Goal: Information Seeking & Learning: Learn about a topic

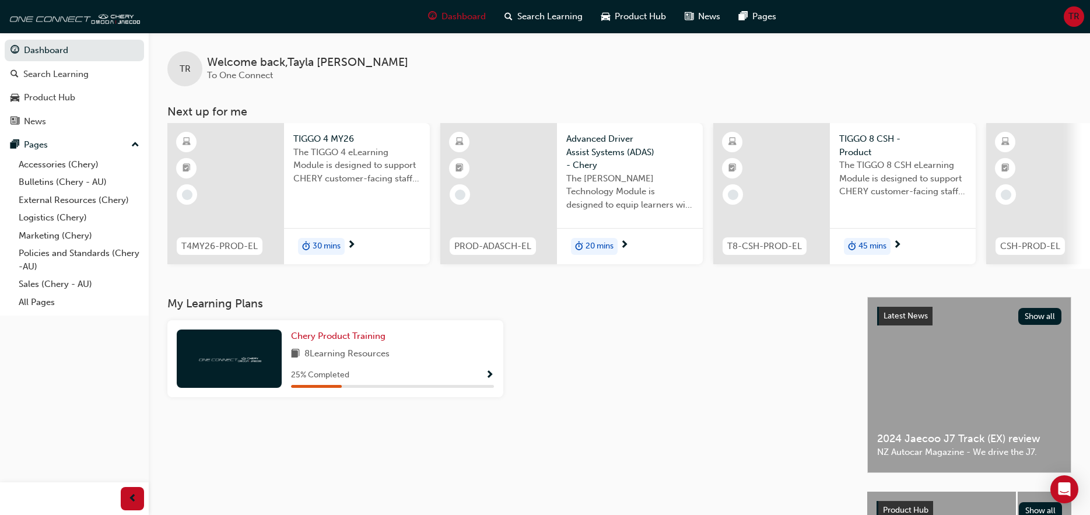
click at [493, 378] on span "Show Progress" at bounding box center [489, 375] width 9 height 10
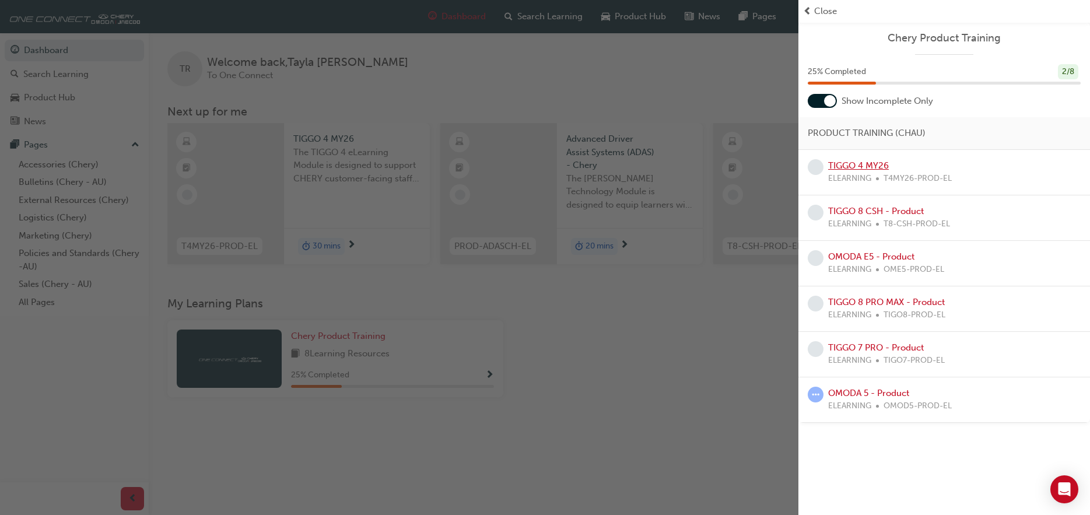
click at [881, 161] on link "TIGGO 4 MY26" at bounding box center [858, 165] width 61 height 10
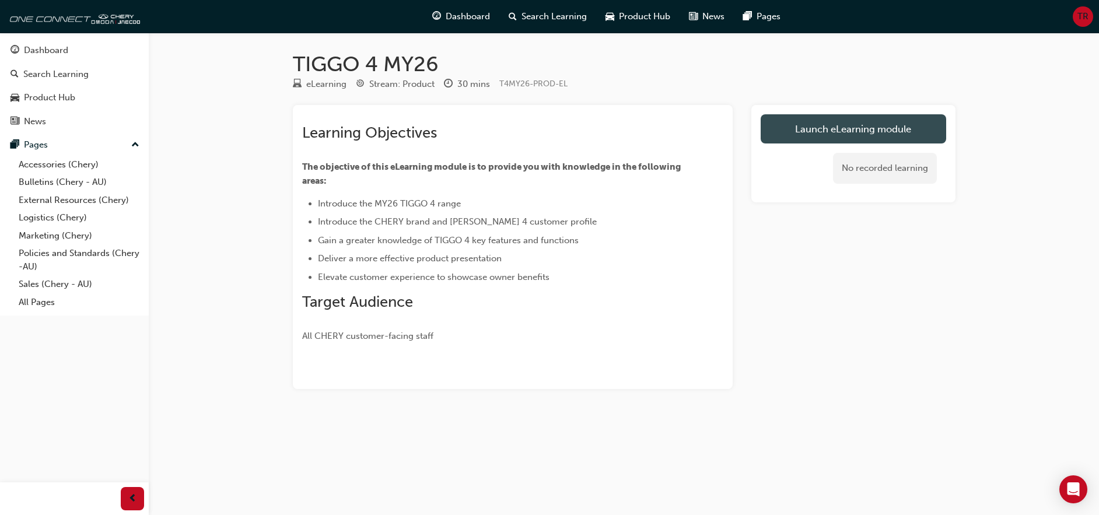
click at [850, 134] on link "Launch eLearning module" at bounding box center [853, 128] width 185 height 29
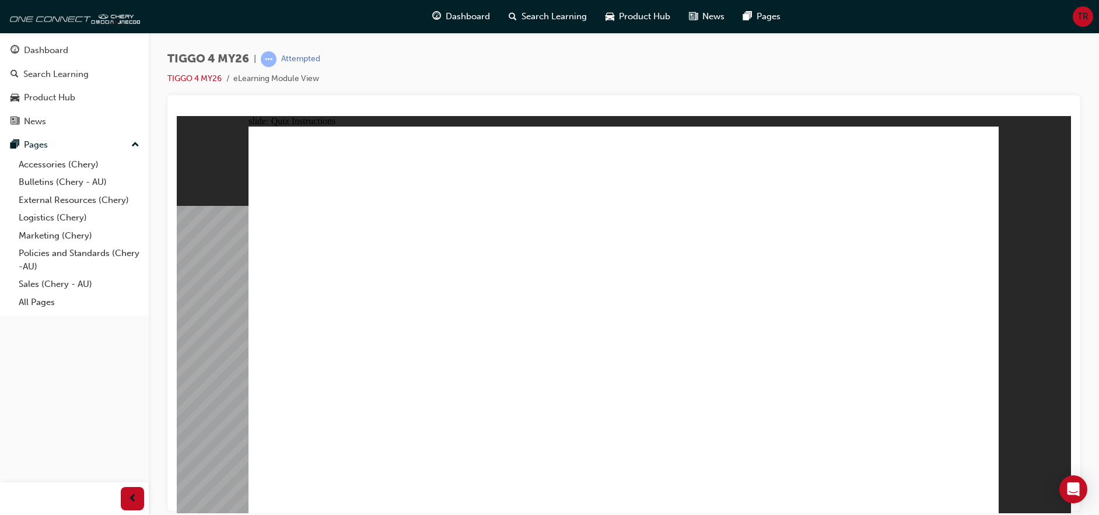
radio input "true"
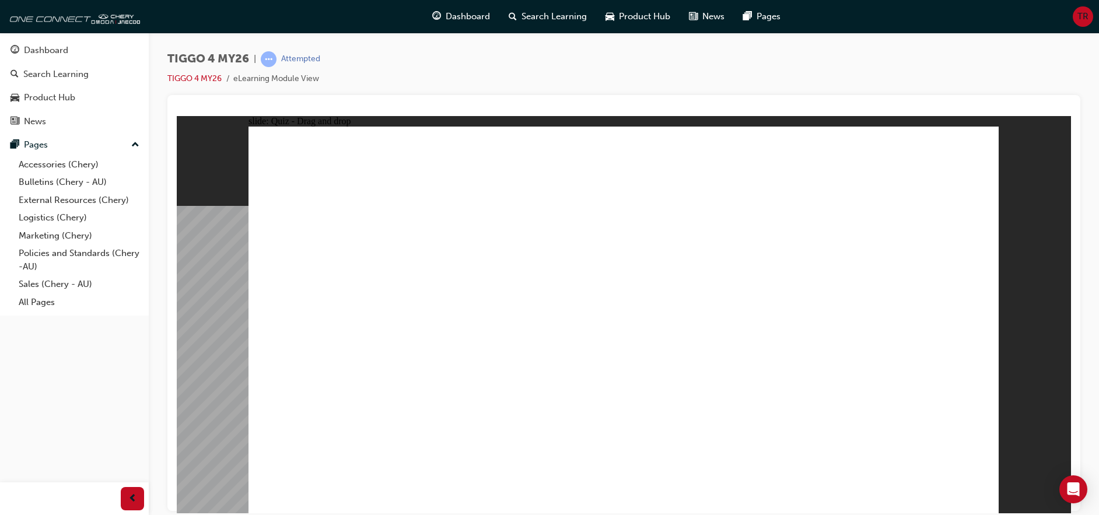
drag, startPoint x: 619, startPoint y: 256, endPoint x: 768, endPoint y: 407, distance: 212.0
drag, startPoint x: 763, startPoint y: 259, endPoint x: 615, endPoint y: 408, distance: 209.9
drag, startPoint x: 927, startPoint y: 261, endPoint x: 931, endPoint y: 414, distance: 153.4
drag, startPoint x: 471, startPoint y: 255, endPoint x: 471, endPoint y: 406, distance: 151.1
drag, startPoint x: 314, startPoint y: 255, endPoint x: 311, endPoint y: 405, distance: 149.3
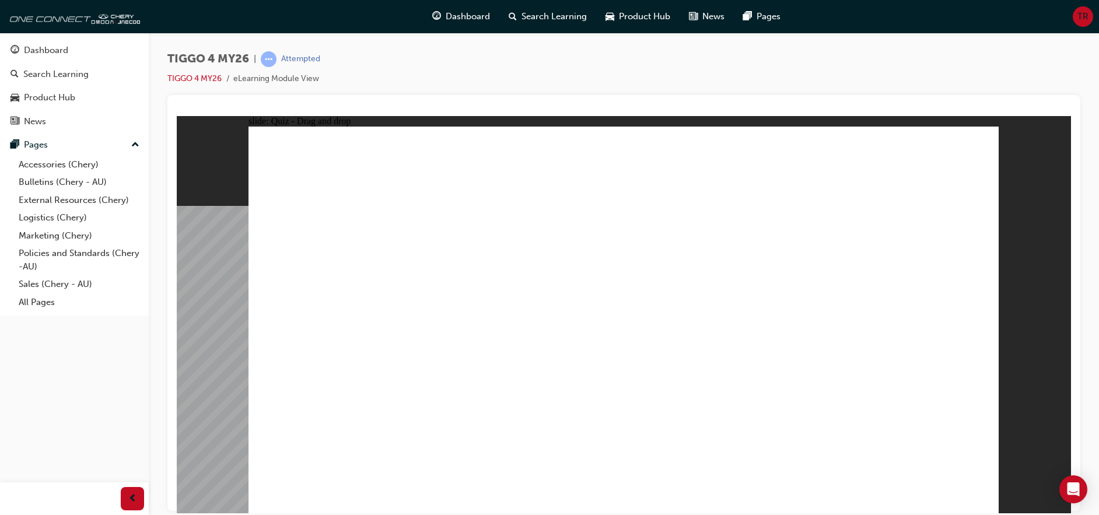
radio input "true"
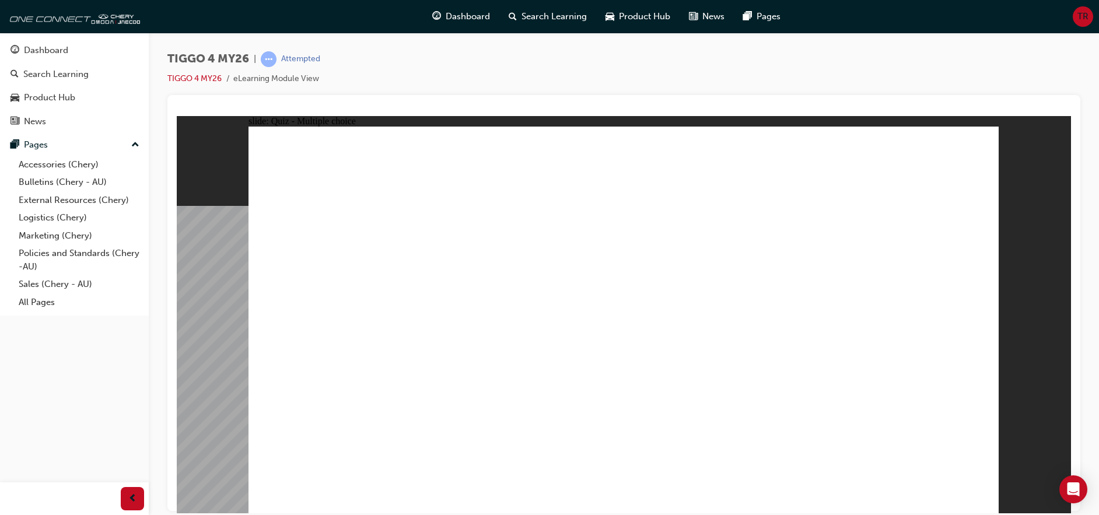
radio input "true"
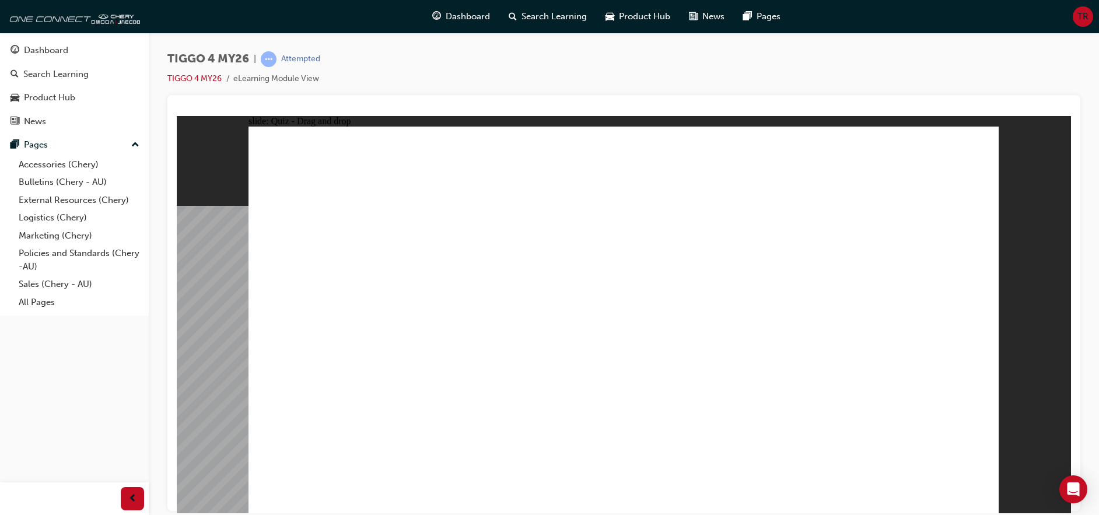
drag, startPoint x: 383, startPoint y: 290, endPoint x: 913, endPoint y: 230, distance: 534.1
drag, startPoint x: 371, startPoint y: 328, endPoint x: 901, endPoint y: 255, distance: 534.6
drag, startPoint x: 367, startPoint y: 370, endPoint x: 722, endPoint y: 233, distance: 380.2
drag, startPoint x: 500, startPoint y: 359, endPoint x: 875, endPoint y: 280, distance: 382.7
drag, startPoint x: 355, startPoint y: 402, endPoint x: 888, endPoint y: 313, distance: 540.0
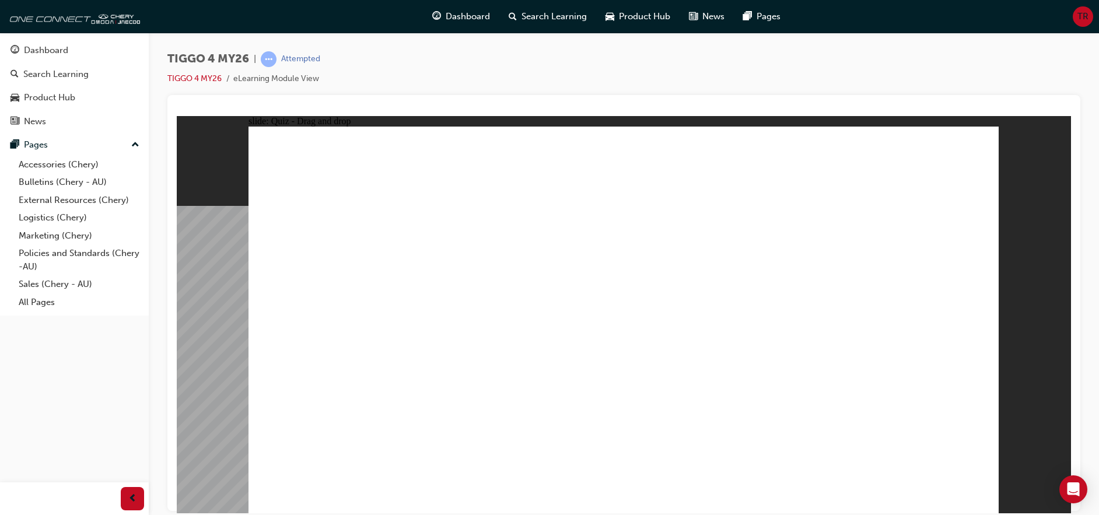
drag, startPoint x: 460, startPoint y: 290, endPoint x: 657, endPoint y: 260, distance: 199.4
drag, startPoint x: 510, startPoint y: 321, endPoint x: 706, endPoint y: 285, distance: 199.3
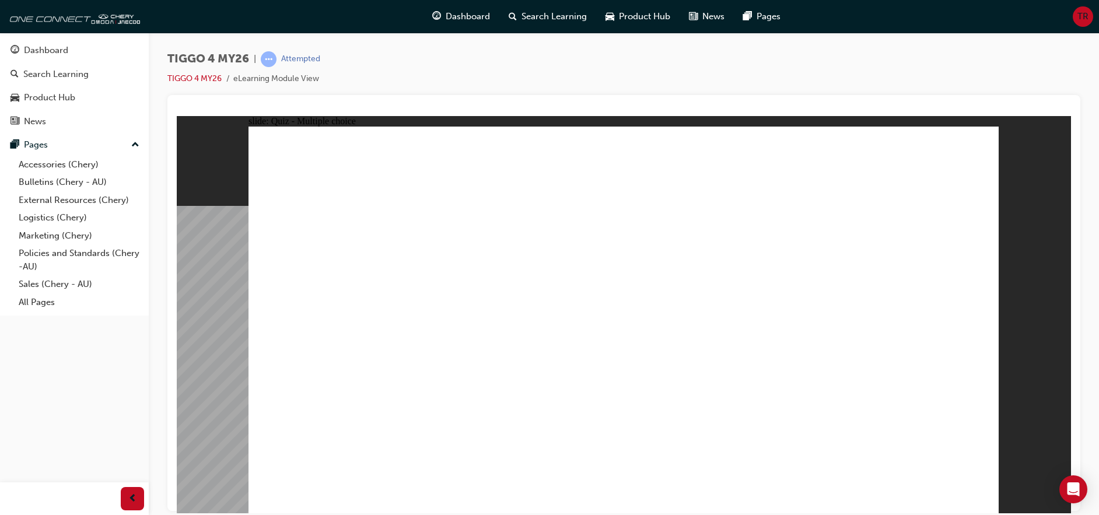
radio input "true"
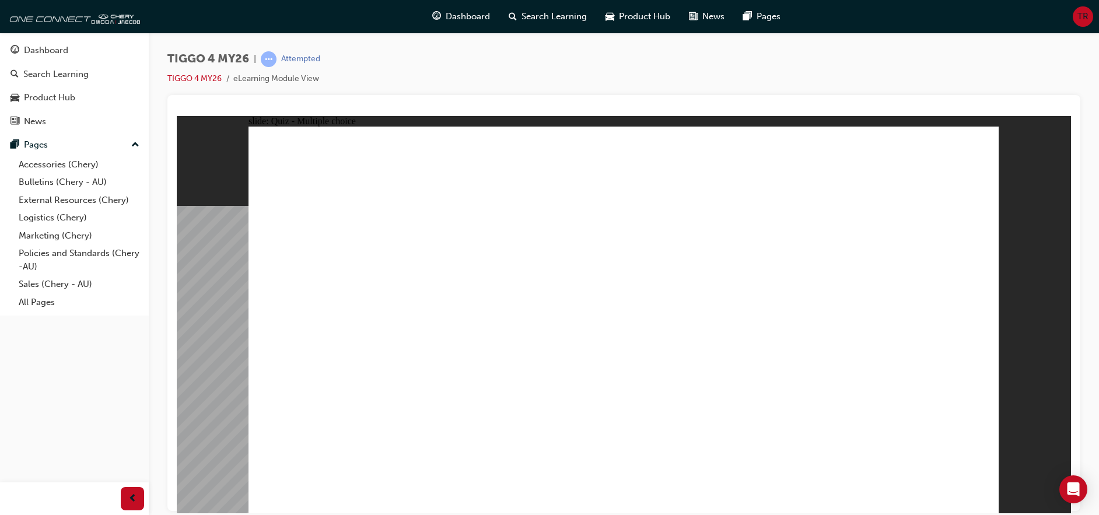
radio input "true"
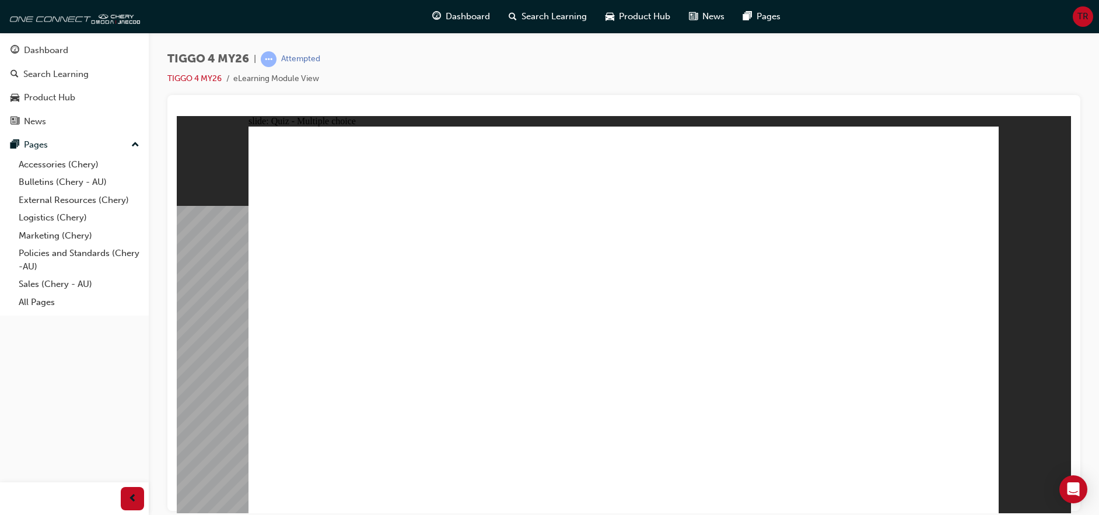
radio input "true"
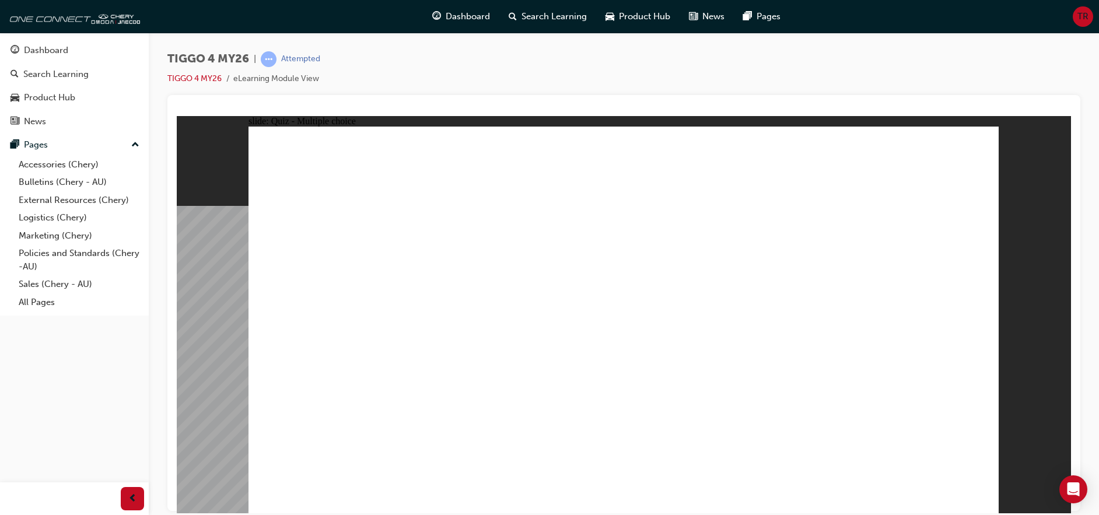
radio input "true"
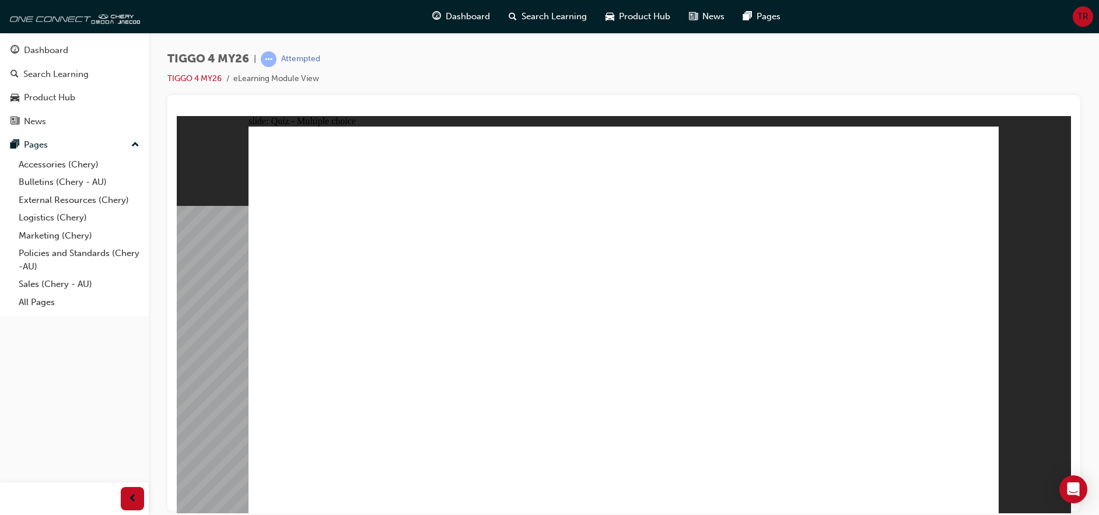
radio input "false"
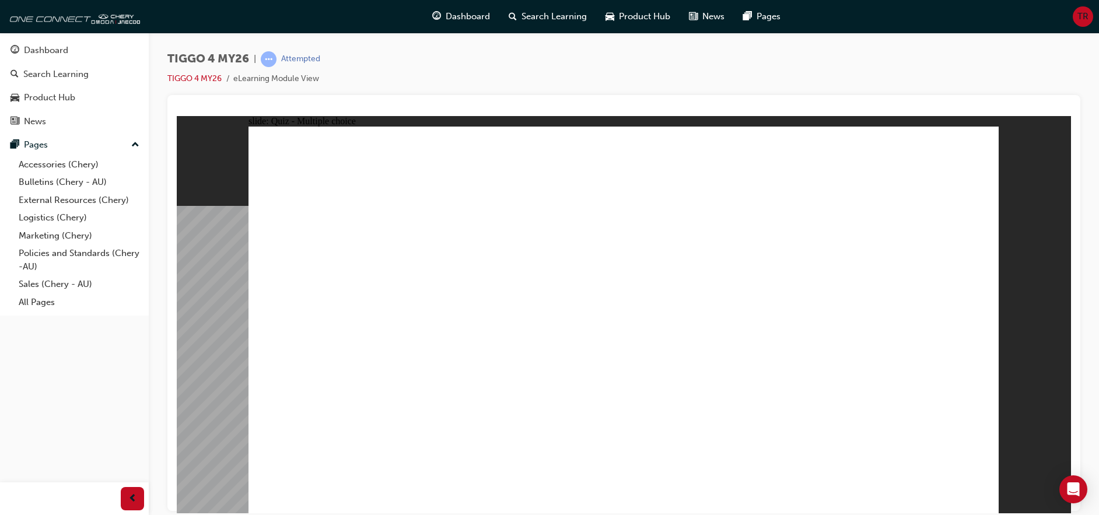
radio input "true"
radio input "false"
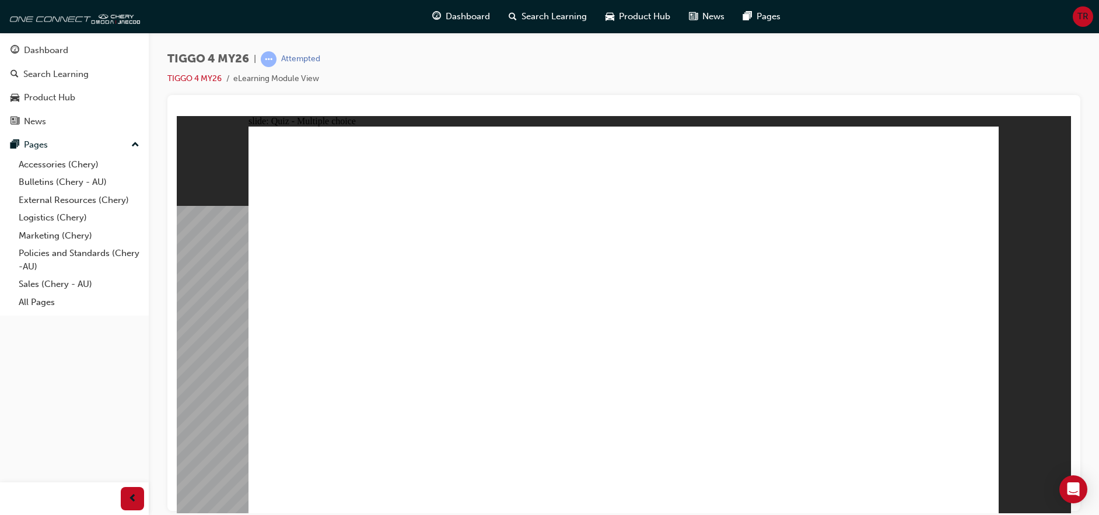
radio input "false"
radio input "true"
drag, startPoint x: 757, startPoint y: 255, endPoint x: 323, endPoint y: 402, distance: 457.9
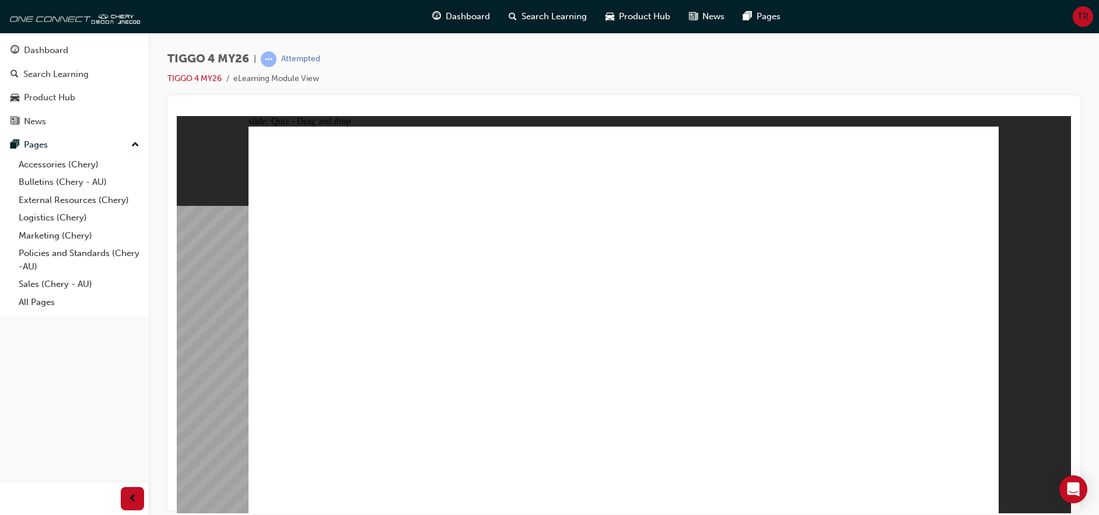
drag, startPoint x: 591, startPoint y: 264, endPoint x: 736, endPoint y: 415, distance: 209.1
drag, startPoint x: 338, startPoint y: 250, endPoint x: 637, endPoint y: 403, distance: 335.7
drag, startPoint x: 500, startPoint y: 255, endPoint x: 496, endPoint y: 399, distance: 144.1
drag, startPoint x: 930, startPoint y: 258, endPoint x: 930, endPoint y: 410, distance: 151.6
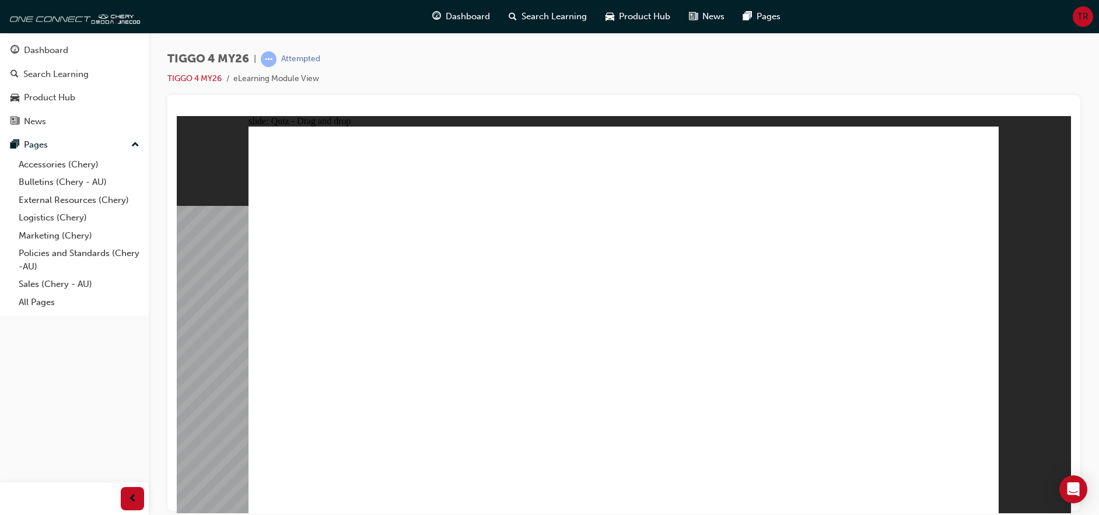
radio input "true"
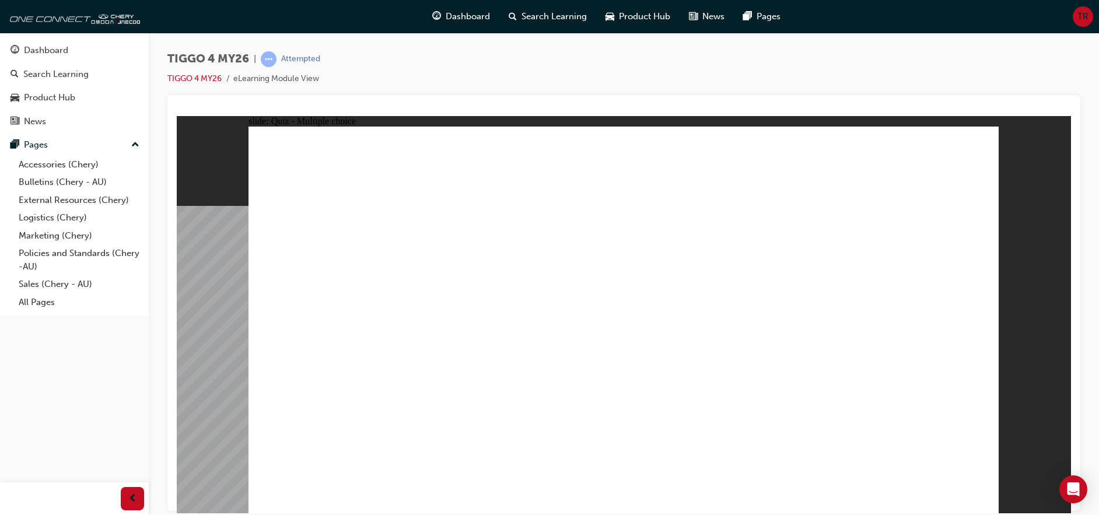
radio input "true"
drag, startPoint x: 357, startPoint y: 402, endPoint x: 710, endPoint y: 225, distance: 394.9
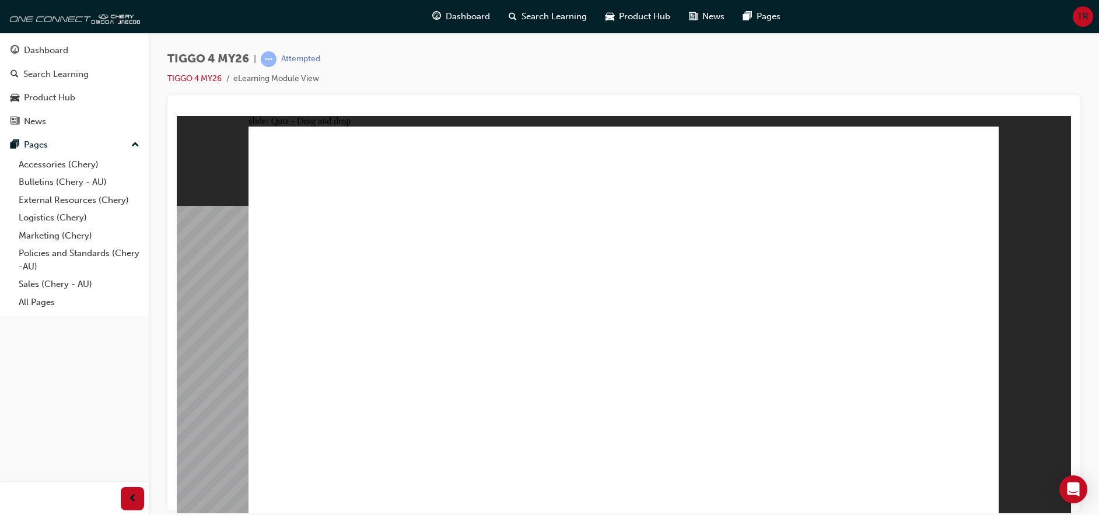
drag, startPoint x: 457, startPoint y: 325, endPoint x: 833, endPoint y: 229, distance: 388.7
drag, startPoint x: 362, startPoint y: 328, endPoint x: 896, endPoint y: 255, distance: 539.8
drag, startPoint x: 497, startPoint y: 280, endPoint x: 694, endPoint y: 254, distance: 198.8
drag, startPoint x: 506, startPoint y: 369, endPoint x: 895, endPoint y: 286, distance: 397.6
drag, startPoint x: 373, startPoint y: 365, endPoint x: 739, endPoint y: 291, distance: 373.6
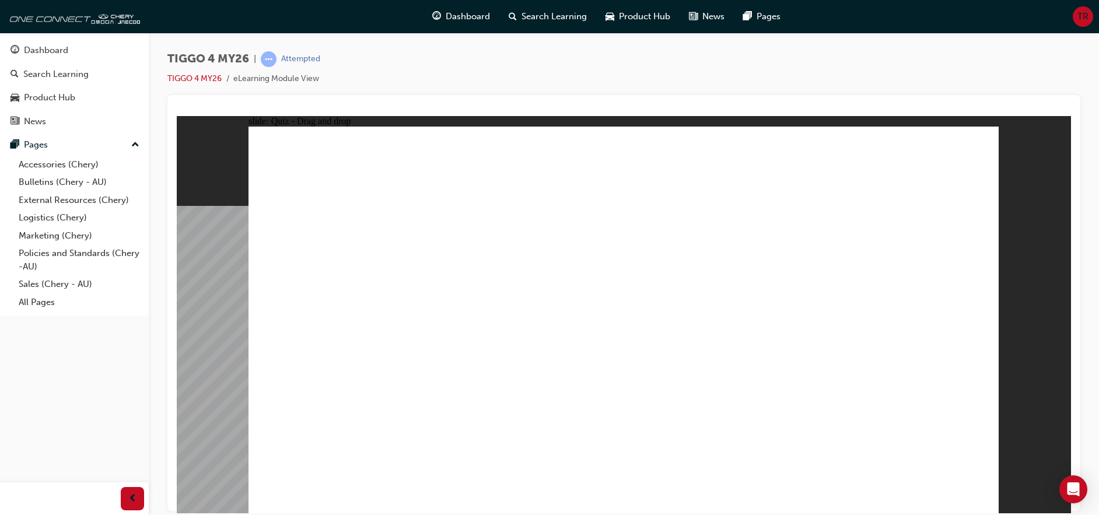
drag, startPoint x: 331, startPoint y: 290, endPoint x: 686, endPoint y: 335, distance: 357.4
radio input "true"
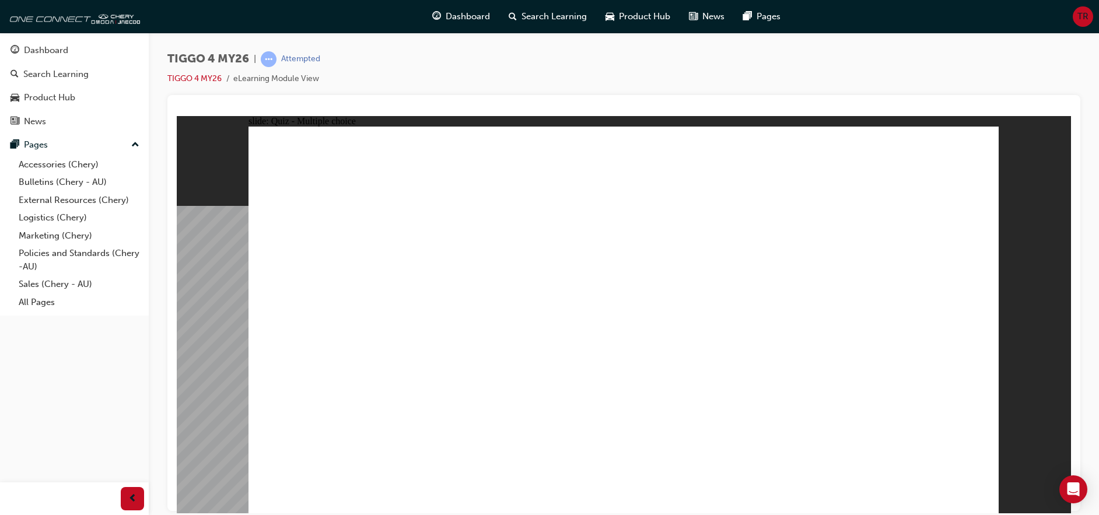
radio input "true"
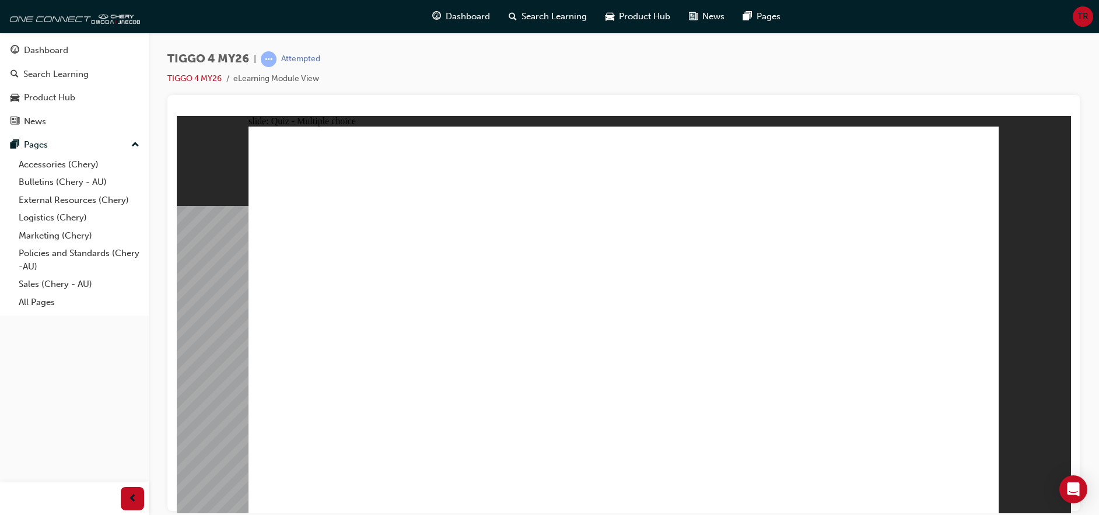
radio input "true"
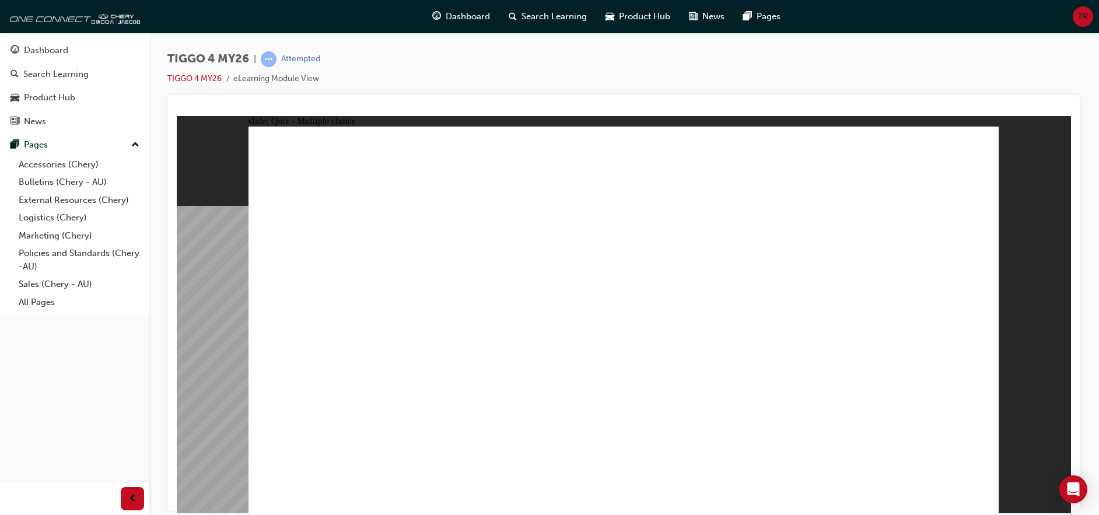
radio input "true"
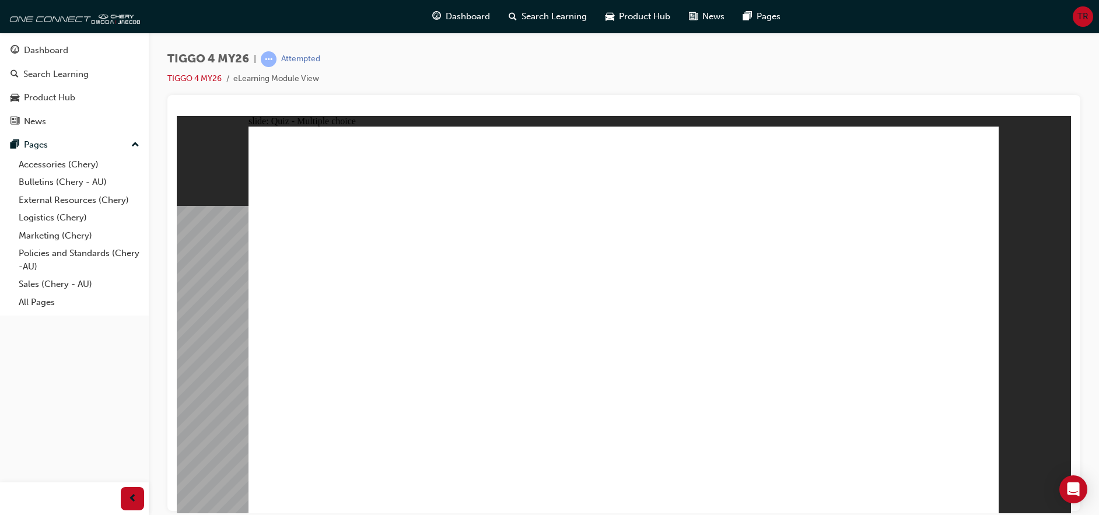
radio input "true"
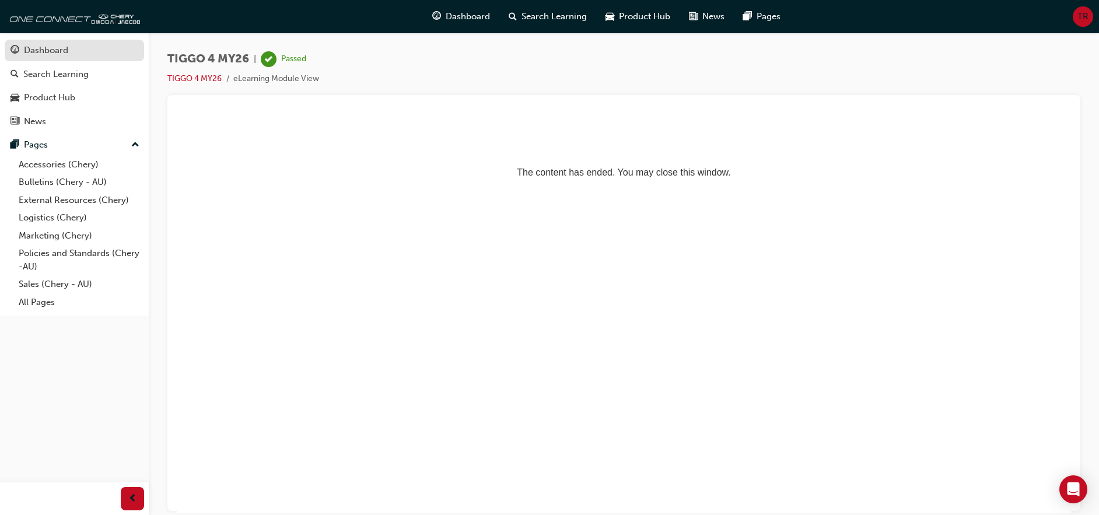
drag, startPoint x: 52, startPoint y: 52, endPoint x: 64, endPoint y: 52, distance: 11.7
click at [52, 52] on div "Dashboard" at bounding box center [46, 50] width 44 height 13
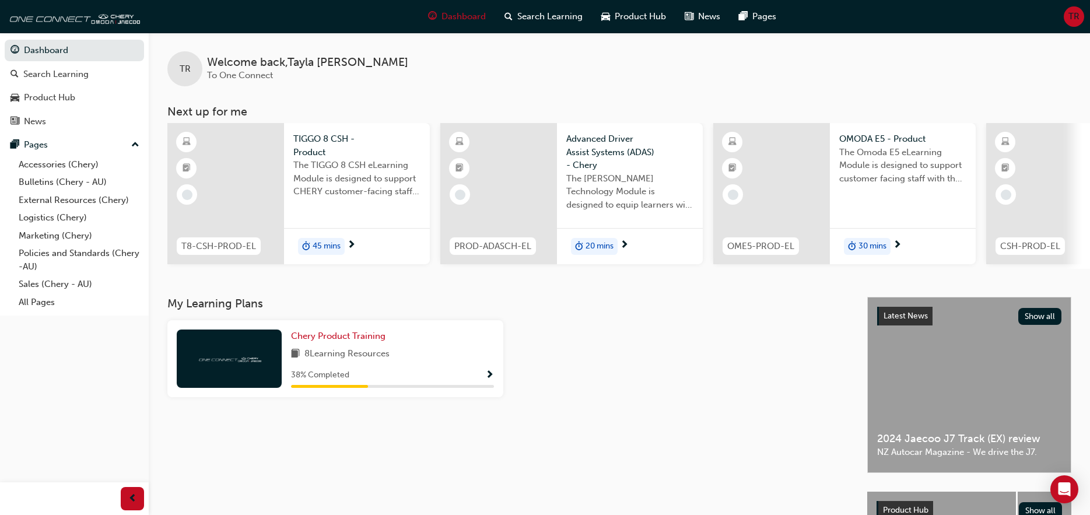
click at [489, 380] on span "Show Progress" at bounding box center [489, 375] width 9 height 10
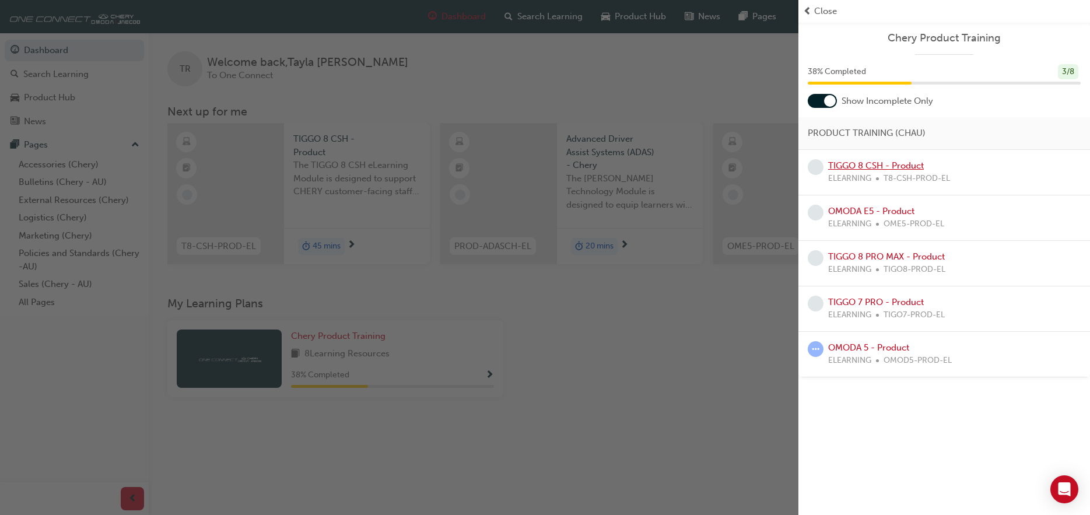
click at [878, 162] on link "TIGGO 8 CSH - Product" at bounding box center [876, 165] width 96 height 10
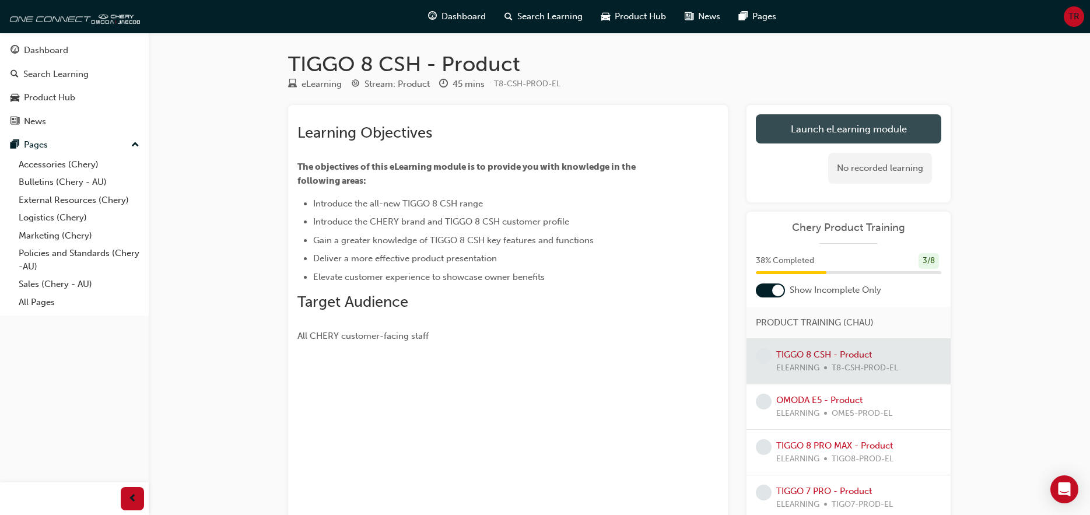
click at [798, 134] on link "Launch eLearning module" at bounding box center [848, 128] width 185 height 29
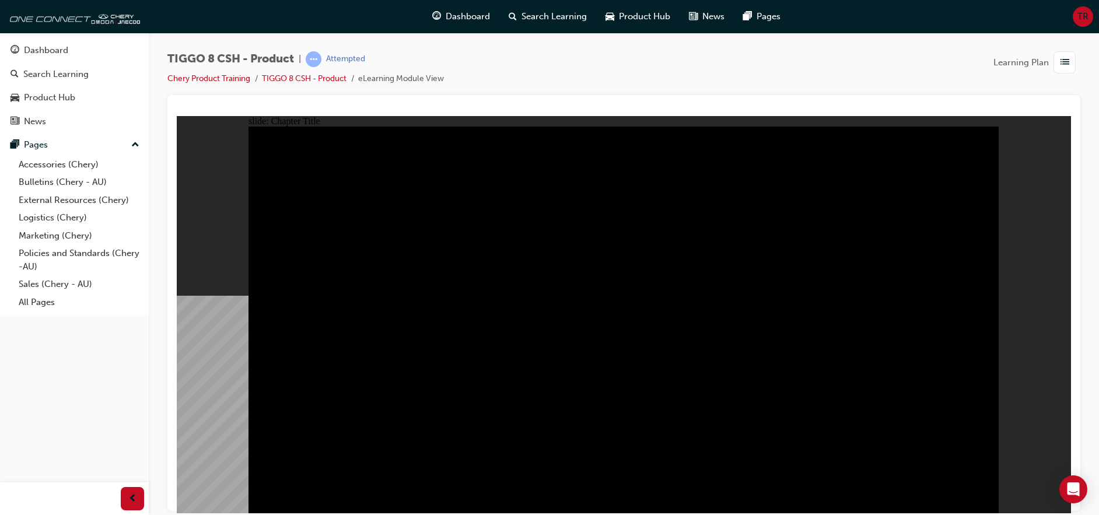
drag, startPoint x: 444, startPoint y: 286, endPoint x: 643, endPoint y: 307, distance: 200.0
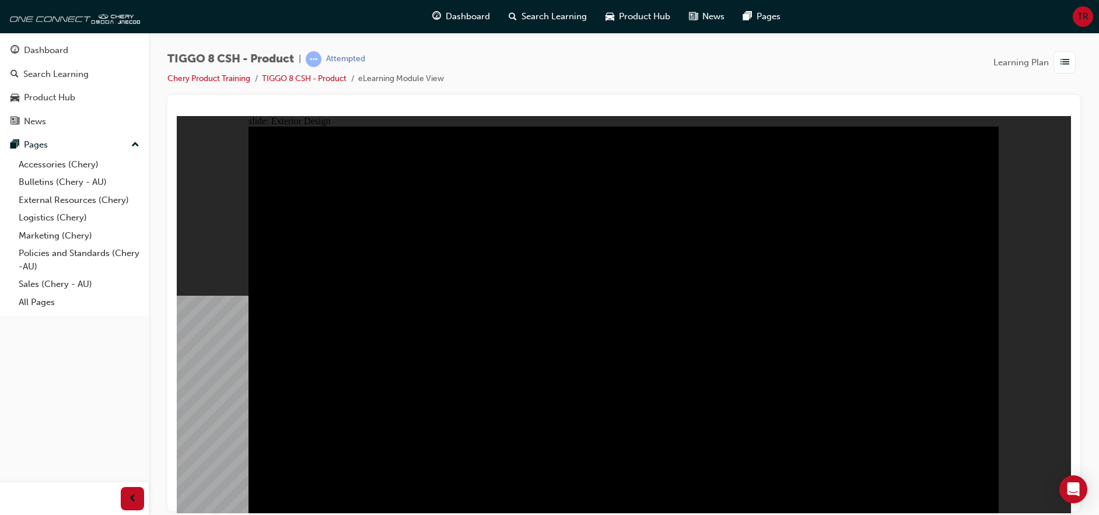
type input "5"
drag, startPoint x: 286, startPoint y: 165, endPoint x: 312, endPoint y: 209, distance: 51.2
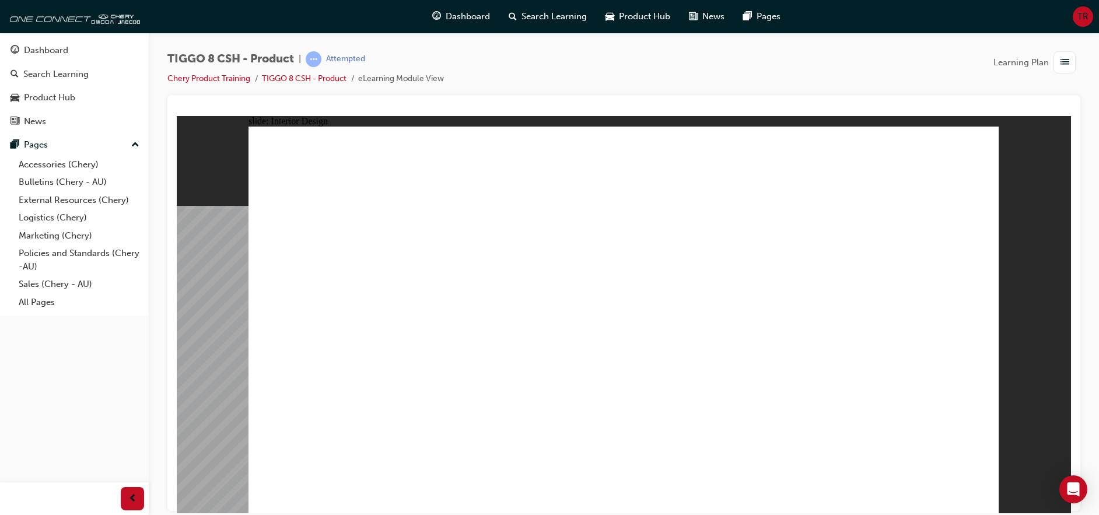
click at [1018, 174] on div "slide: Interior Design Rectangle 1 close.png Lifestyle Made Easier Line 1 Click…" at bounding box center [624, 313] width 894 height 397
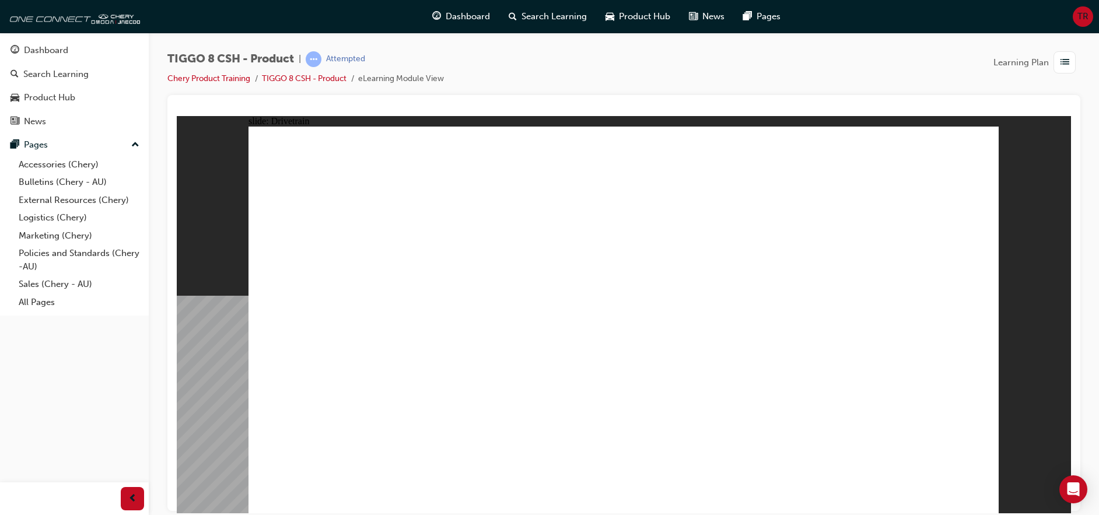
type input "24"
drag, startPoint x: 321, startPoint y: 303, endPoint x: 490, endPoint y: 308, distance: 169.8
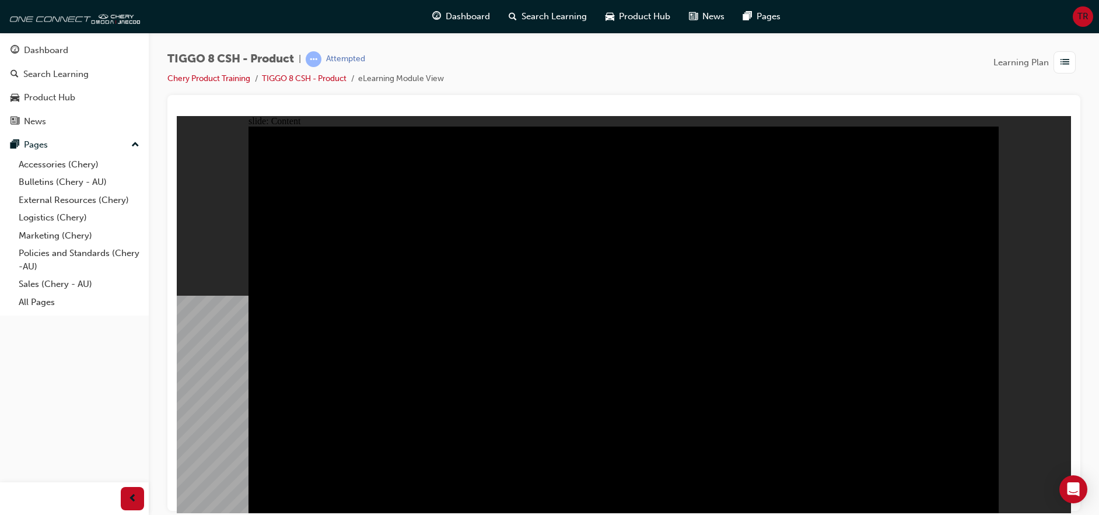
drag, startPoint x: 741, startPoint y: 458, endPoint x: 765, endPoint y: 458, distance: 24.5
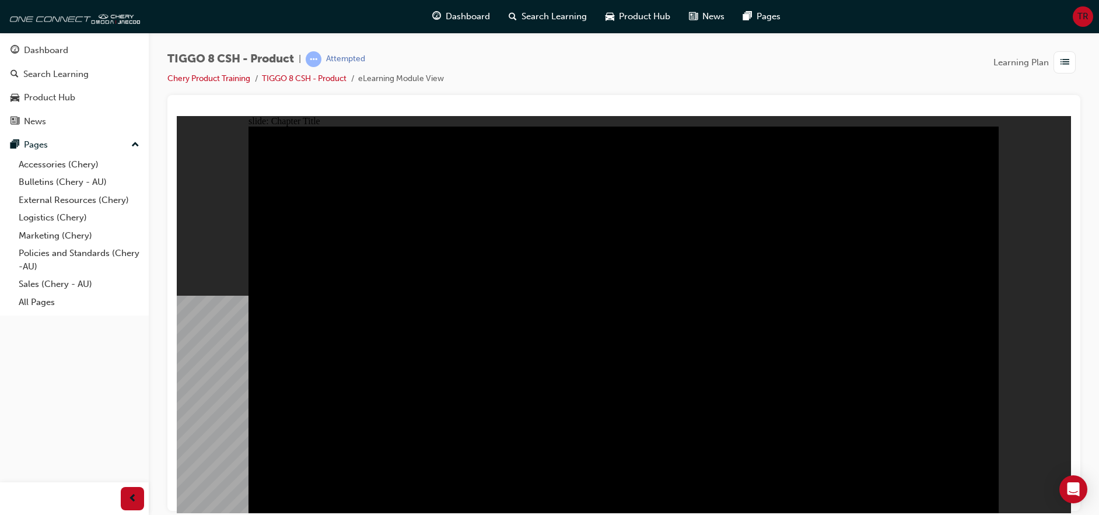
radio input "true"
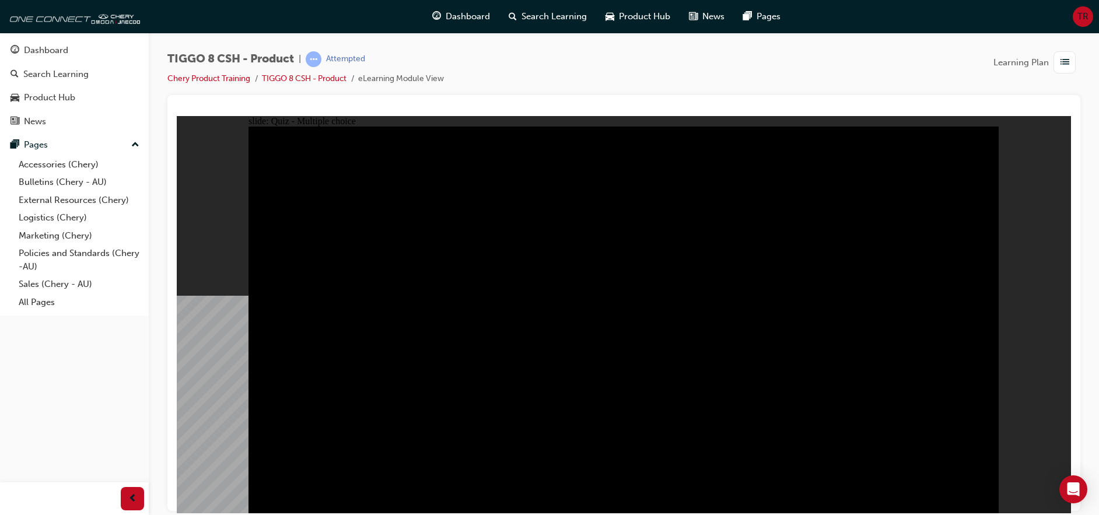
radio input "true"
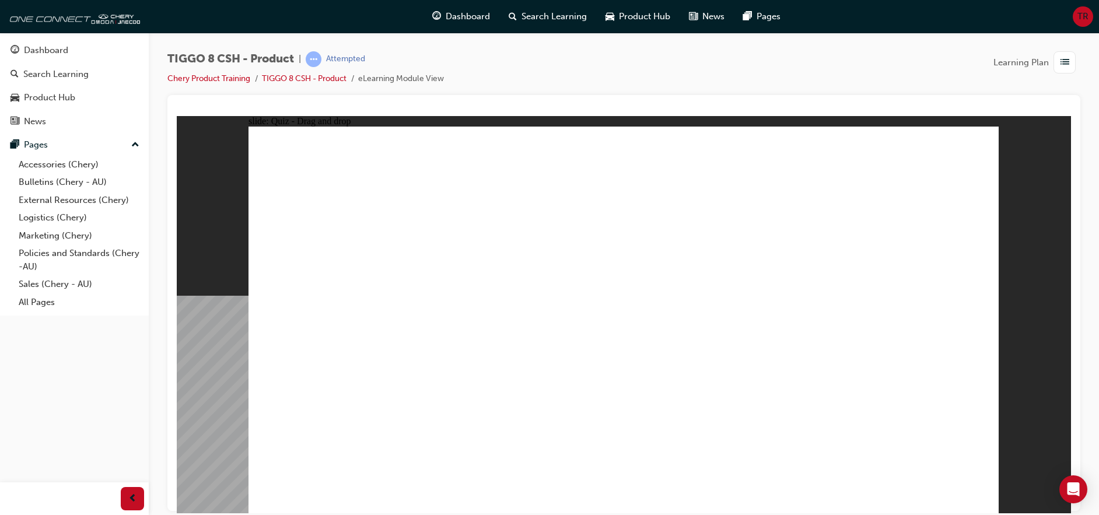
drag, startPoint x: 635, startPoint y: 169, endPoint x: 805, endPoint y: 339, distance: 240.8
drag, startPoint x: 795, startPoint y: 171, endPoint x: 525, endPoint y: 344, distance: 320.5
drag, startPoint x: 721, startPoint y: 249, endPoint x: 670, endPoint y: 347, distance: 110.3
drag, startPoint x: 854, startPoint y: 247, endPoint x: 367, endPoint y: 339, distance: 495.6
drag, startPoint x: 884, startPoint y: 169, endPoint x: 891, endPoint y: 339, distance: 169.9
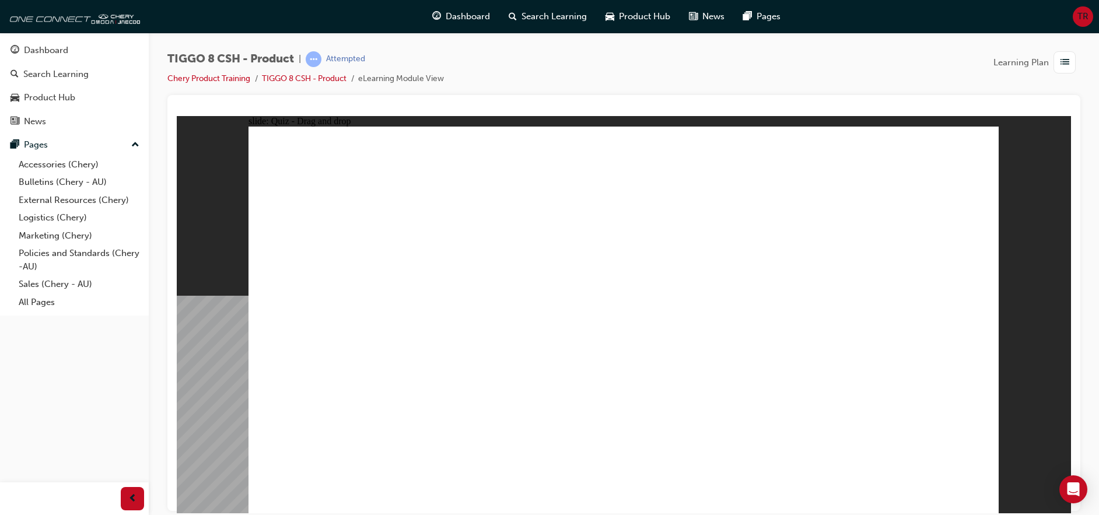
checkbox input "true"
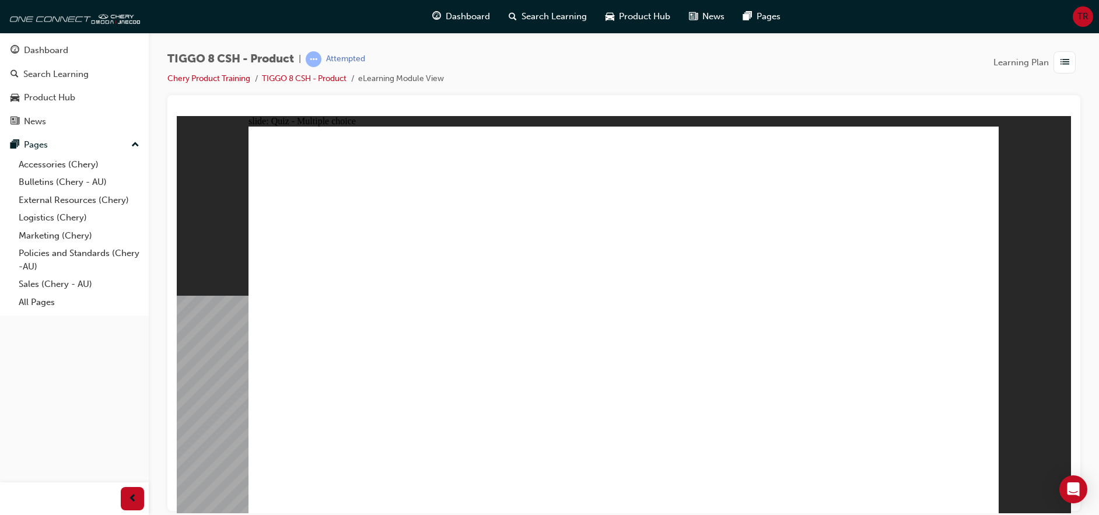
radio input "true"
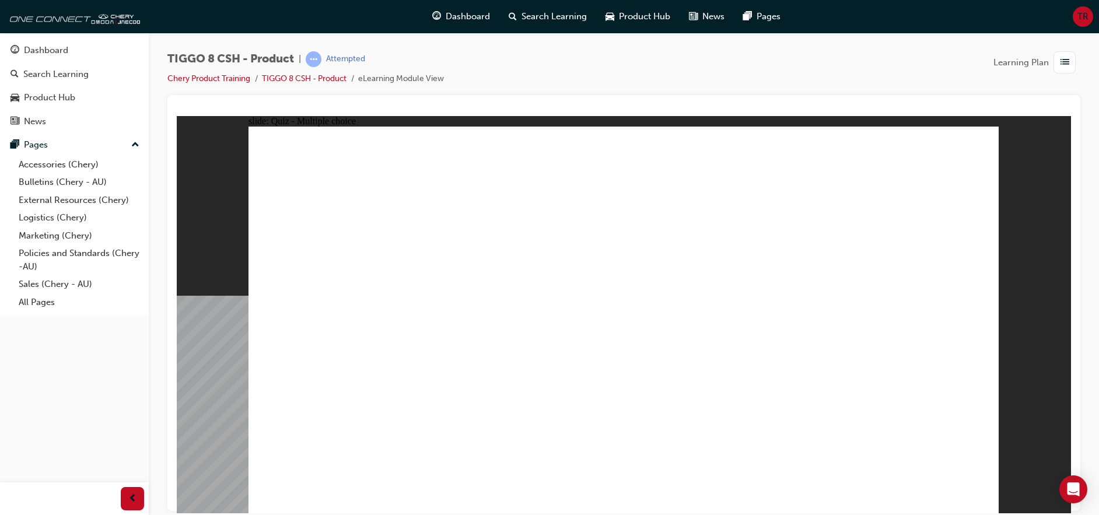
drag, startPoint x: 636, startPoint y: 167, endPoint x: 672, endPoint y: 344, distance: 179.7
drag, startPoint x: 772, startPoint y: 162, endPoint x: 671, endPoint y: 364, distance: 225.6
drag, startPoint x: 776, startPoint y: 196, endPoint x: 683, endPoint y: 394, distance: 219.2
drag, startPoint x: 657, startPoint y: 195, endPoint x: 699, endPoint y: 398, distance: 206.7
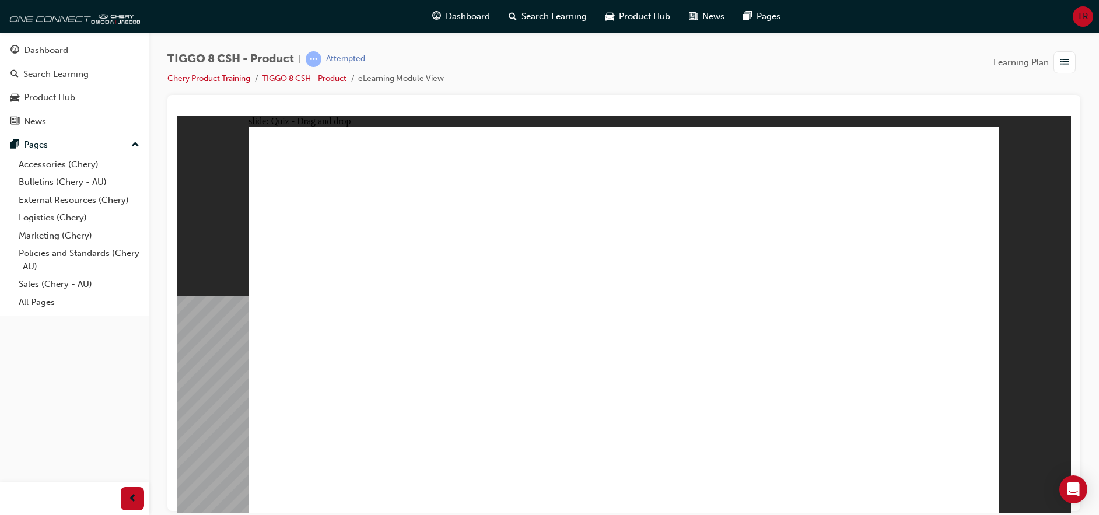
drag, startPoint x: 818, startPoint y: 373, endPoint x: 365, endPoint y: 396, distance: 453.8
drag, startPoint x: 643, startPoint y: 198, endPoint x: 390, endPoint y: 362, distance: 301.1
drag, startPoint x: 631, startPoint y: 199, endPoint x: 451, endPoint y: 424, distance: 287.6
drag, startPoint x: 620, startPoint y: 196, endPoint x: 496, endPoint y: 368, distance: 212.2
drag, startPoint x: 604, startPoint y: 201, endPoint x: 443, endPoint y: 380, distance: 240.4
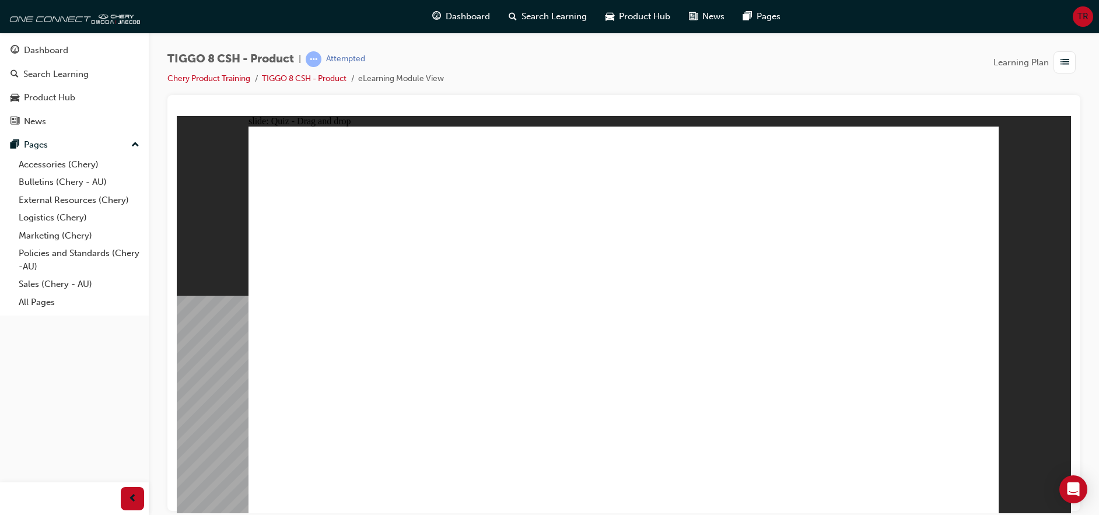
drag, startPoint x: 646, startPoint y: 198, endPoint x: 772, endPoint y: 394, distance: 233.5
drag, startPoint x: 761, startPoint y: 227, endPoint x: 367, endPoint y: 374, distance: 420.4
drag, startPoint x: 766, startPoint y: 219, endPoint x: 674, endPoint y: 402, distance: 205.3
drag, startPoint x: 925, startPoint y: 163, endPoint x: 724, endPoint y: 400, distance: 311.2
drag, startPoint x: 908, startPoint y: 198, endPoint x: 377, endPoint y: 418, distance: 575.2
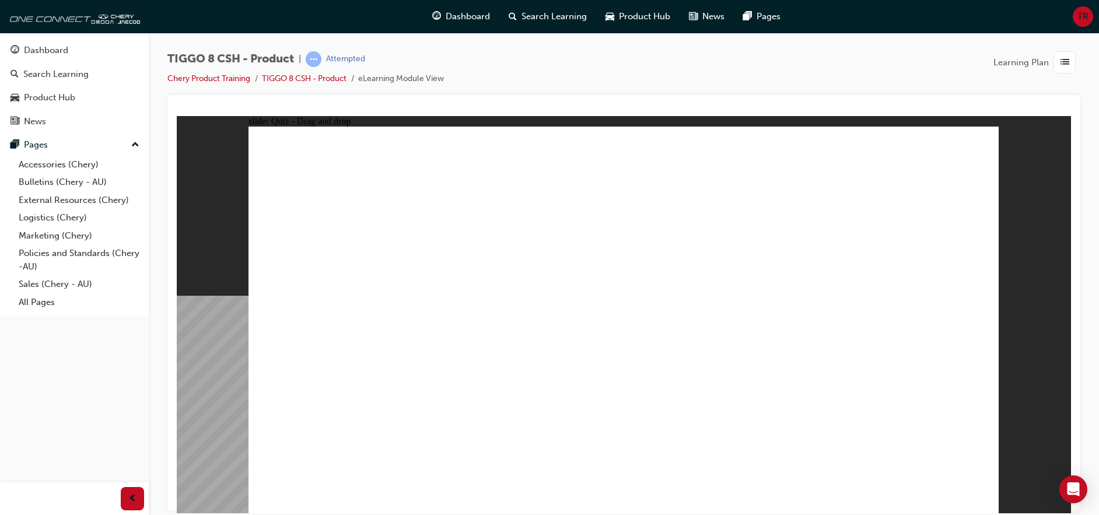
drag, startPoint x: 887, startPoint y: 202, endPoint x: 735, endPoint y: 411, distance: 257.2
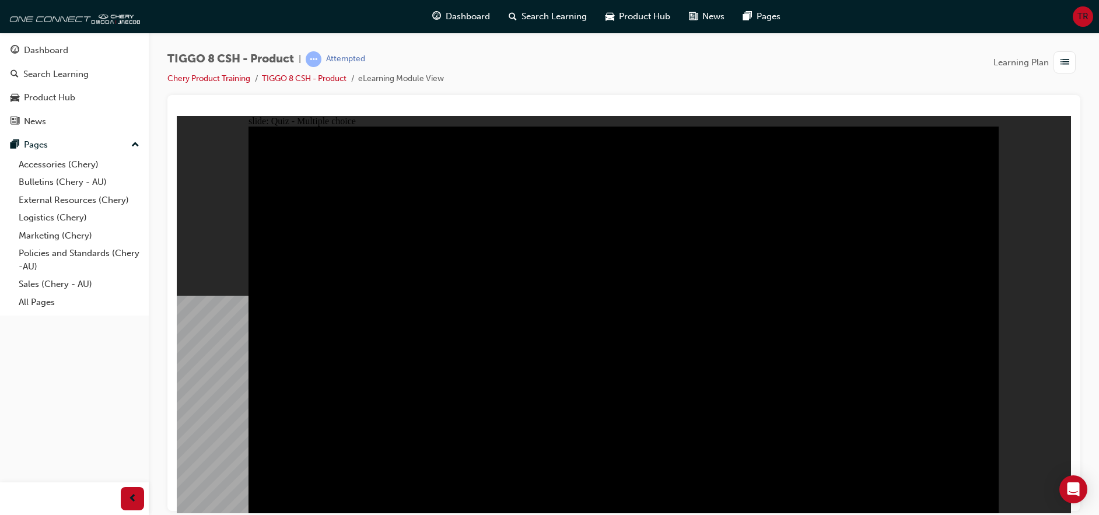
radio input "true"
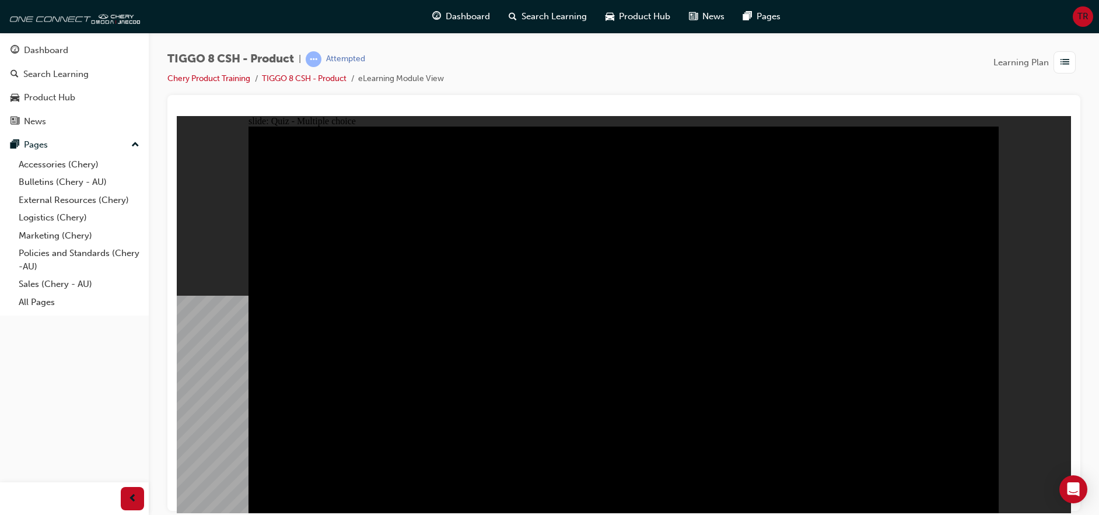
radio input "true"
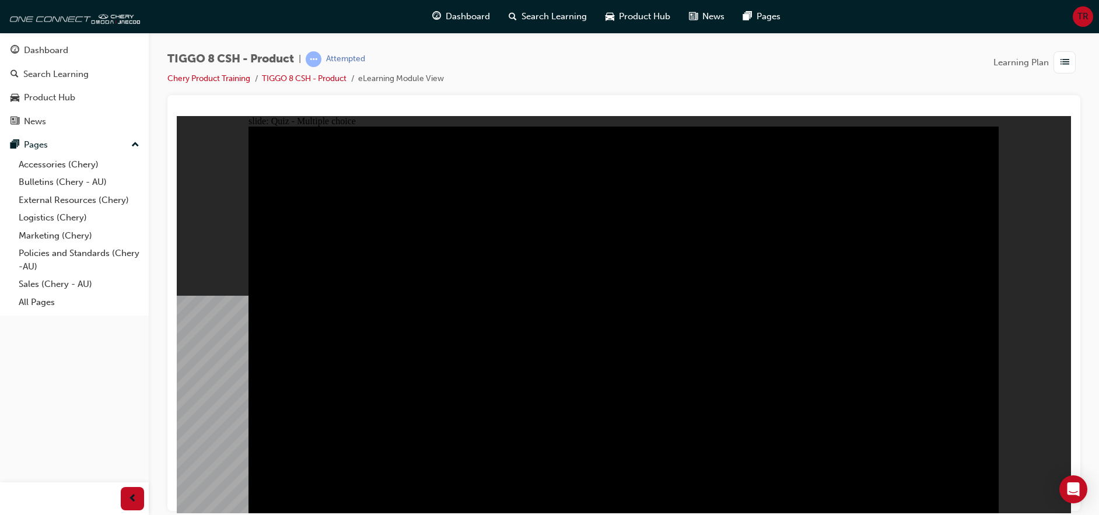
radio input "true"
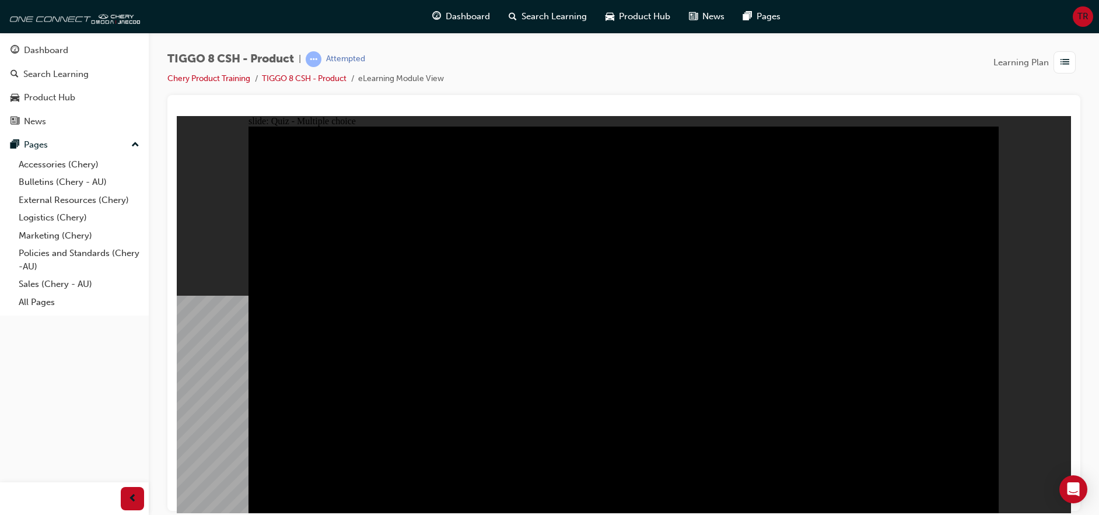
checkbox input "true"
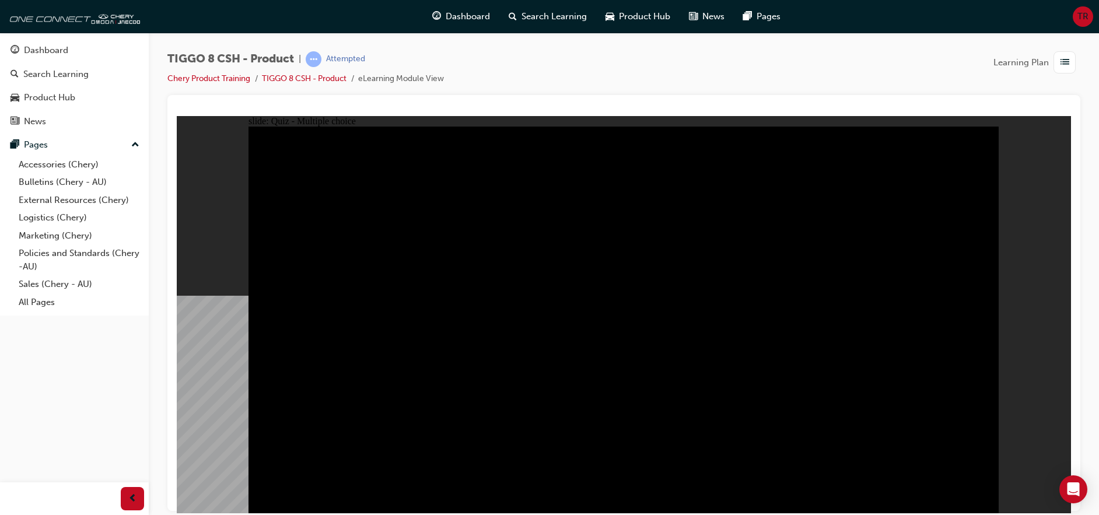
checkbox input "true"
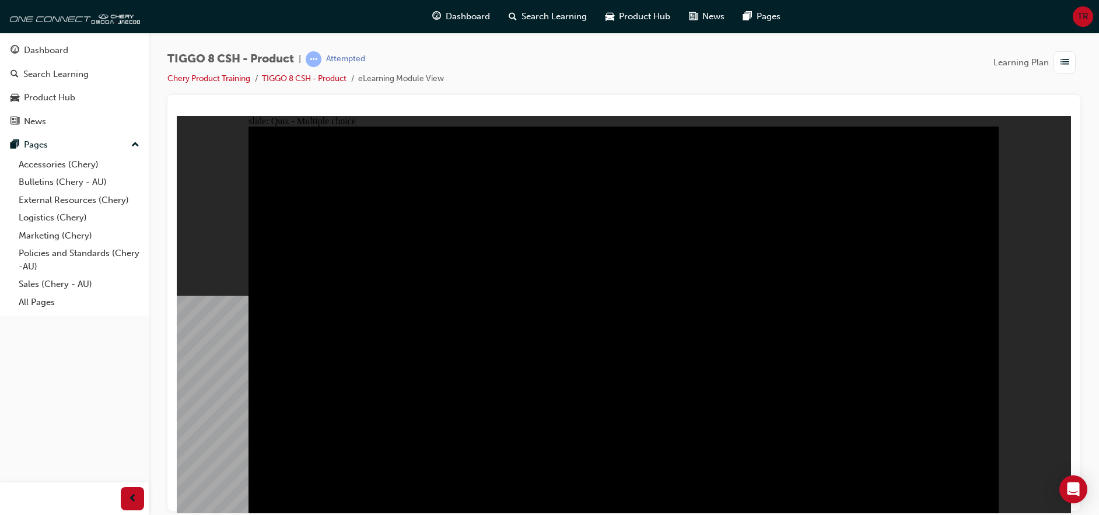
checkbox input "true"
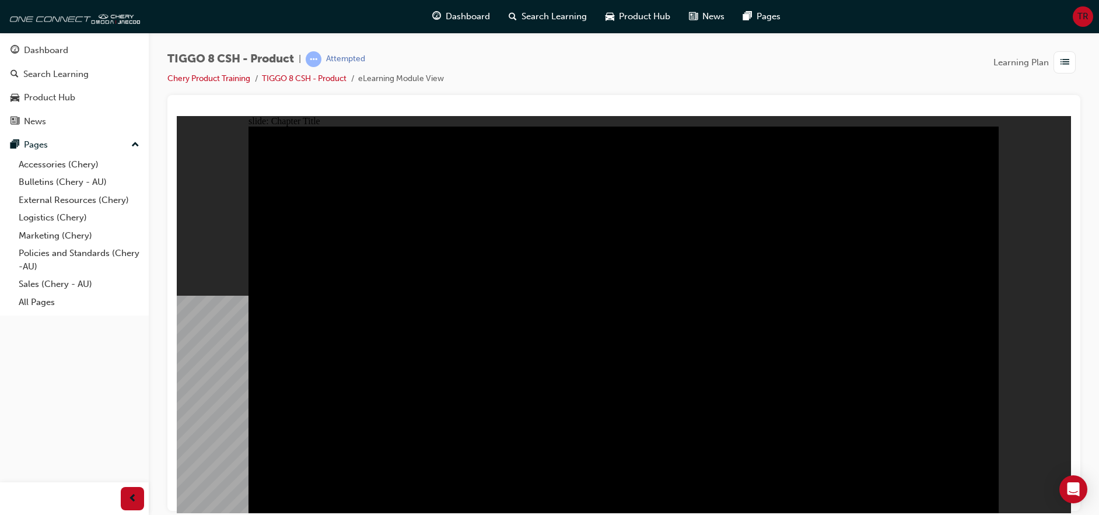
radio input "true"
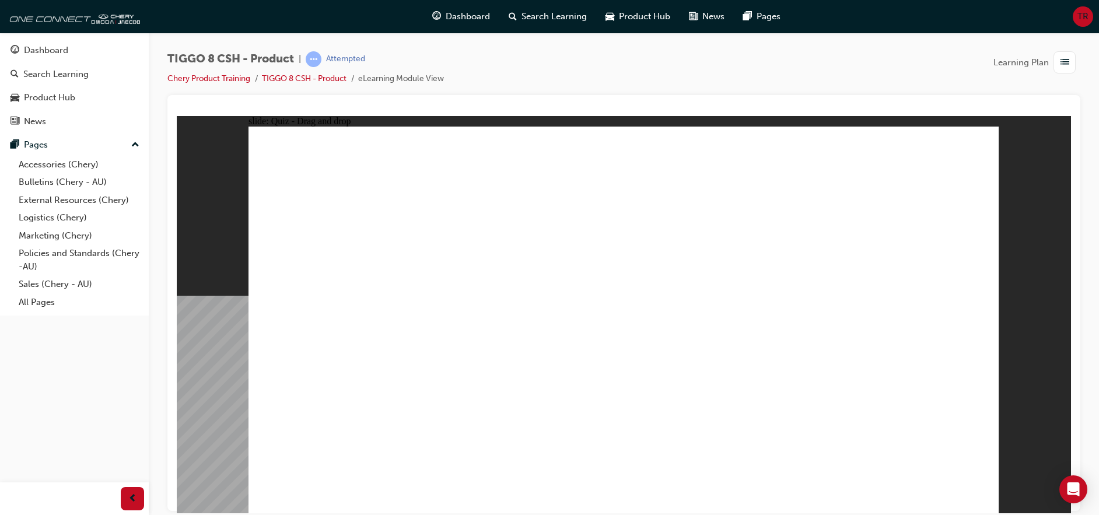
drag, startPoint x: 791, startPoint y: 174, endPoint x: 520, endPoint y: 345, distance: 320.7
drag, startPoint x: 948, startPoint y: 166, endPoint x: 372, endPoint y: 331, distance: 600.0
drag, startPoint x: 623, startPoint y: 160, endPoint x: 658, endPoint y: 327, distance: 170.4
drag, startPoint x: 670, startPoint y: 247, endPoint x: 658, endPoint y: 219, distance: 29.6
drag, startPoint x: 653, startPoint y: 331, endPoint x: 951, endPoint y: 338, distance: 298.1
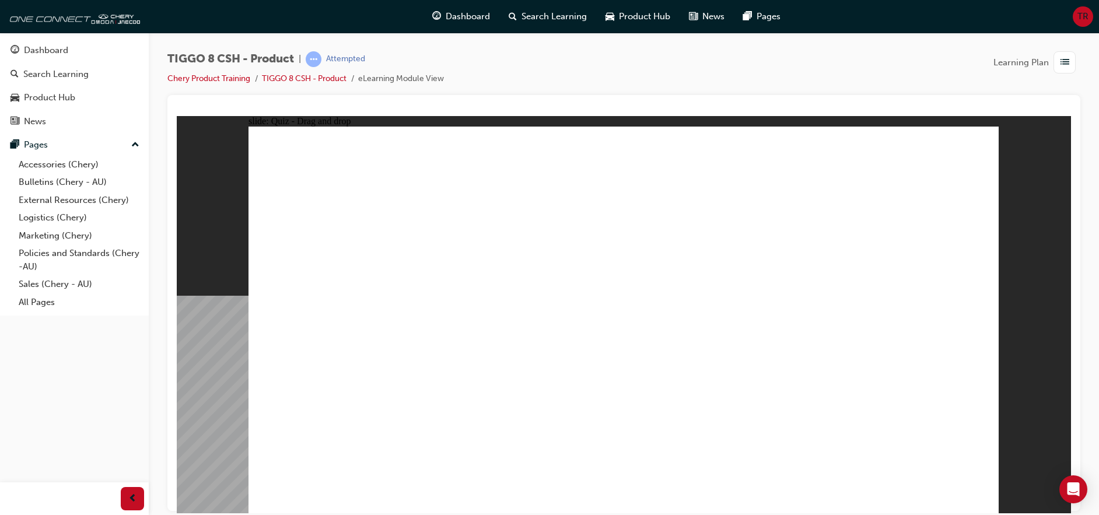
drag, startPoint x: 945, startPoint y: 345, endPoint x: 663, endPoint y: 346, distance: 281.7
drag, startPoint x: 877, startPoint y: 243, endPoint x: 983, endPoint y: 353, distance: 153.0
drag, startPoint x: 709, startPoint y: 250, endPoint x: 803, endPoint y: 344, distance: 132.8
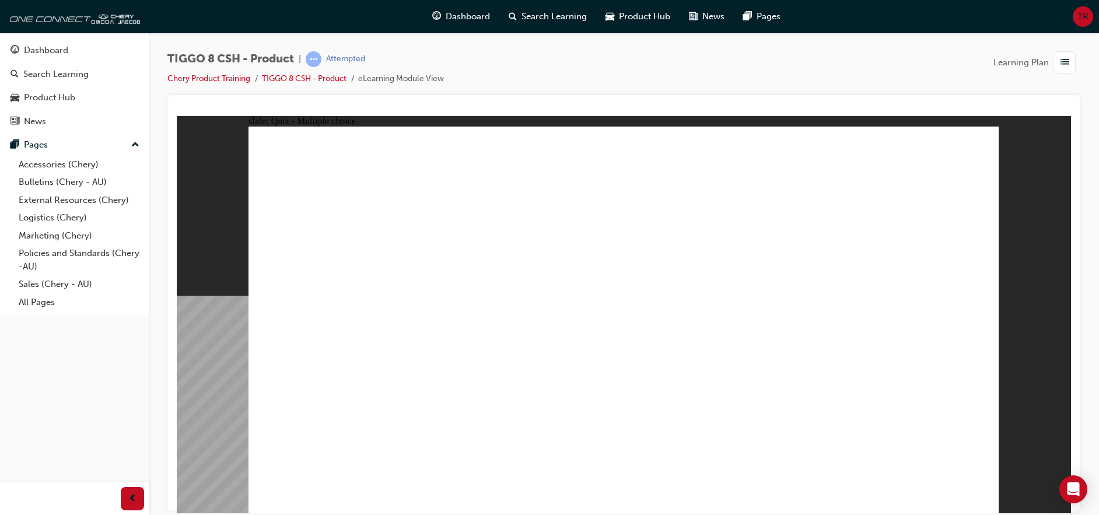
checkbox input "true"
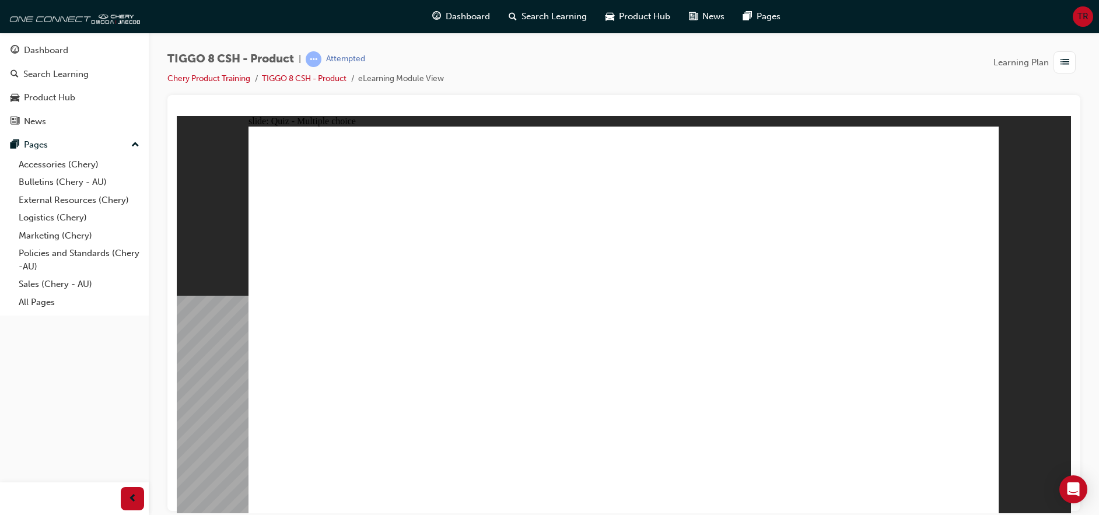
radio input "true"
drag, startPoint x: 748, startPoint y: 229, endPoint x: 650, endPoint y: 401, distance: 198.0
drag, startPoint x: 616, startPoint y: 202, endPoint x: 678, endPoint y: 390, distance: 197.7
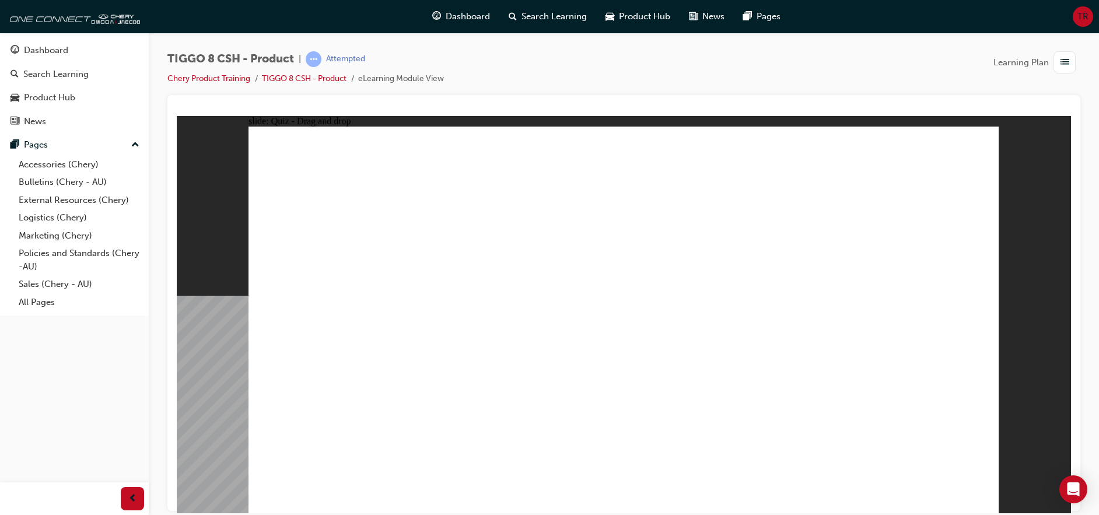
drag, startPoint x: 649, startPoint y: 174, endPoint x: 683, endPoint y: 383, distance: 211.0
drag, startPoint x: 744, startPoint y: 191, endPoint x: 745, endPoint y: 363, distance: 172.1
drag, startPoint x: 761, startPoint y: 163, endPoint x: 734, endPoint y: 369, distance: 207.6
drag, startPoint x: 928, startPoint y: 157, endPoint x: 763, endPoint y: 360, distance: 261.6
drag, startPoint x: 927, startPoint y: 201, endPoint x: 773, endPoint y: 390, distance: 243.8
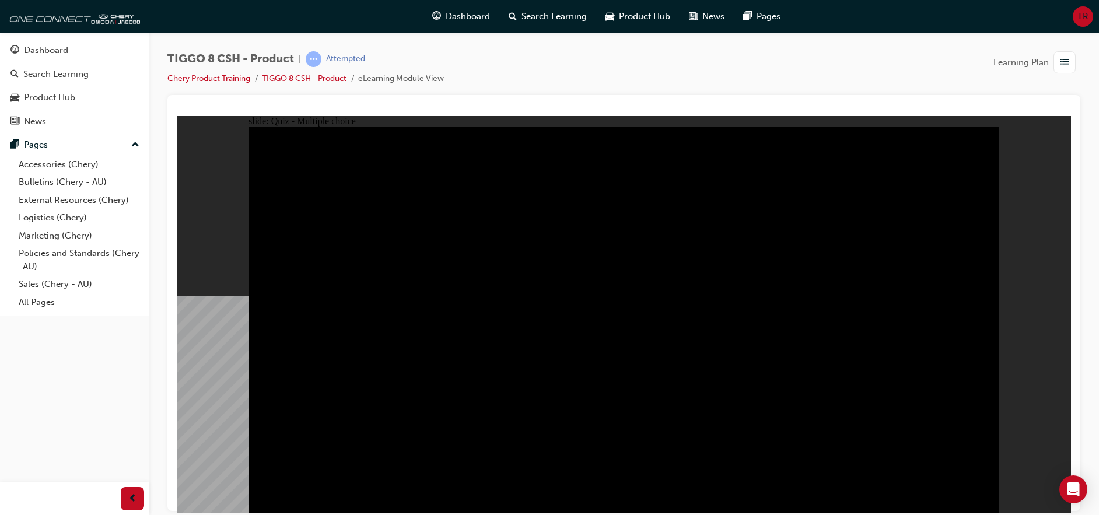
radio input "true"
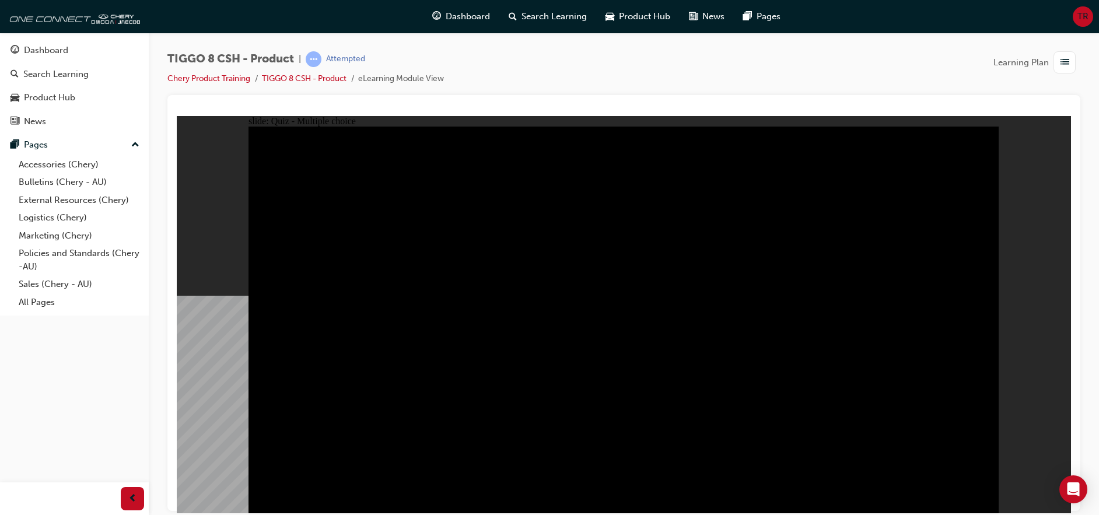
radio input "true"
drag, startPoint x: 541, startPoint y: 367, endPoint x: 534, endPoint y: 372, distance: 8.9
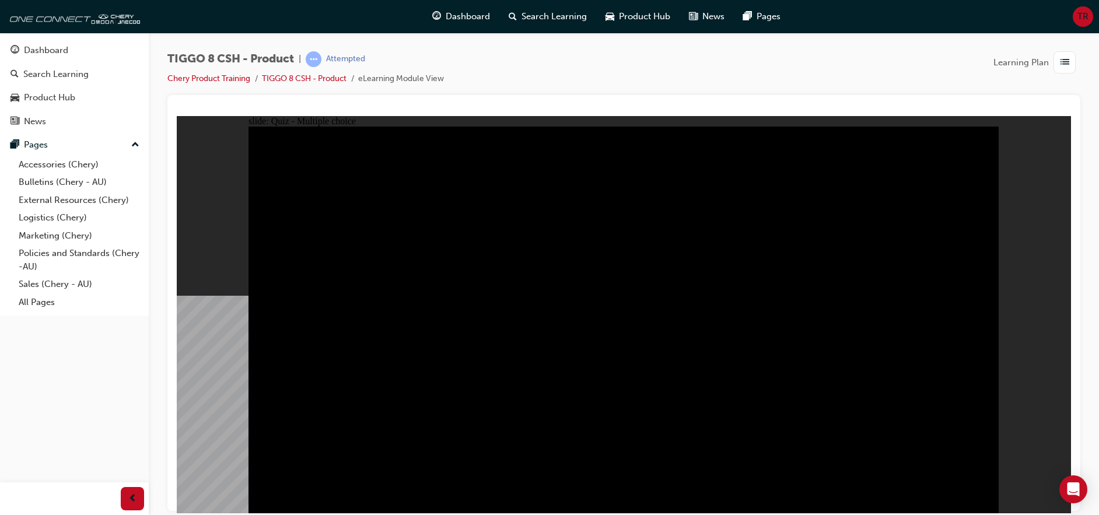
radio input "true"
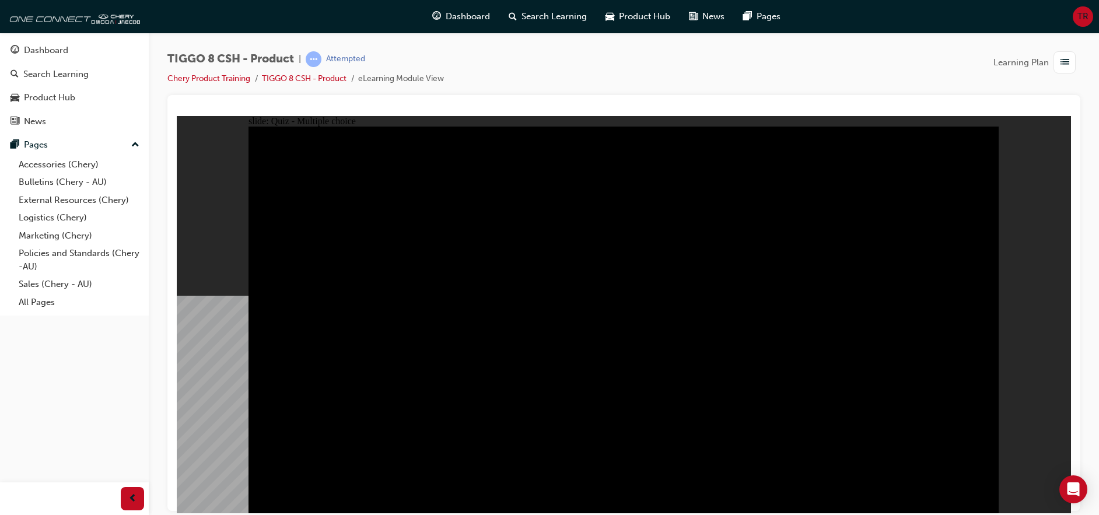
checkbox input "true"
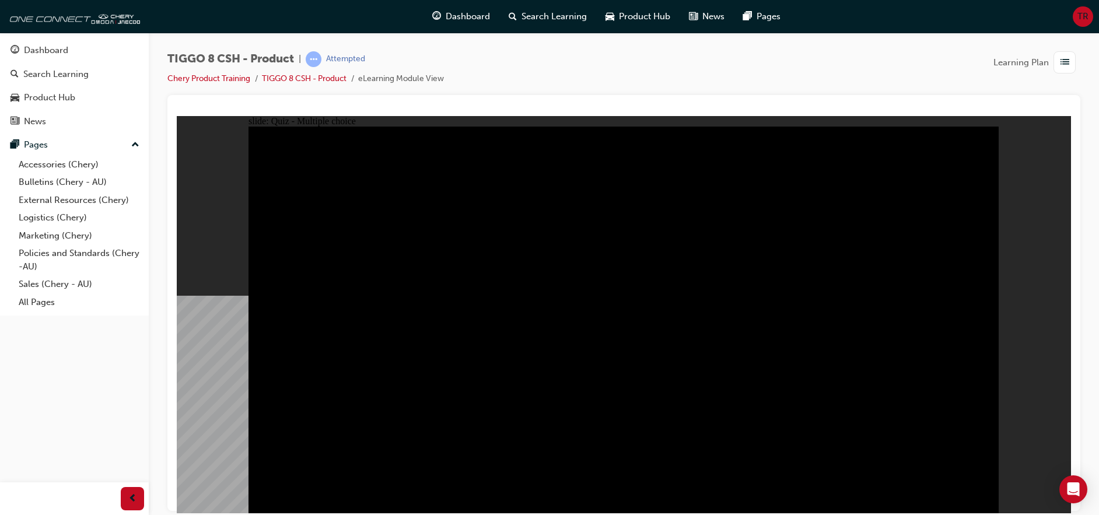
checkbox input "true"
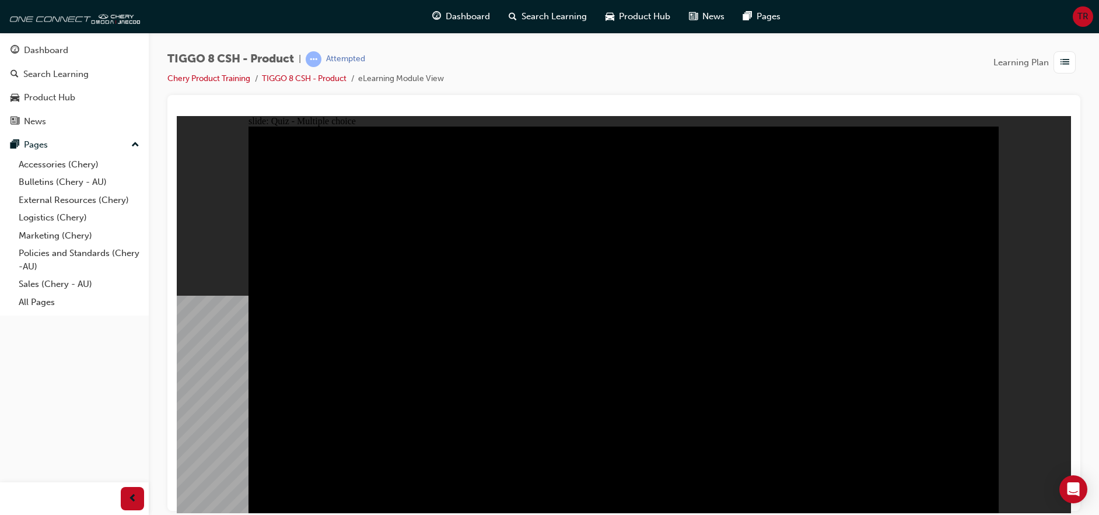
checkbox input "true"
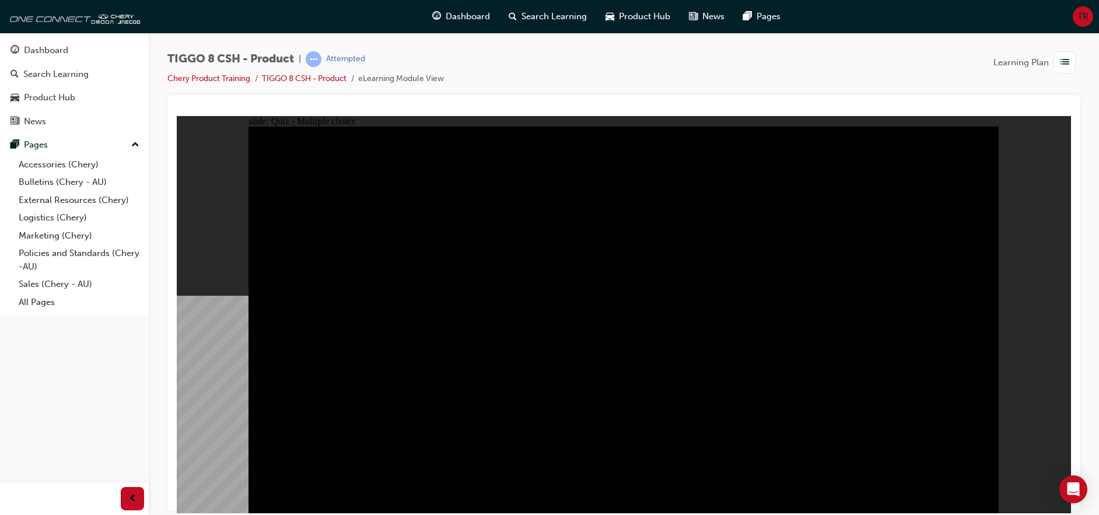
checkbox input "true"
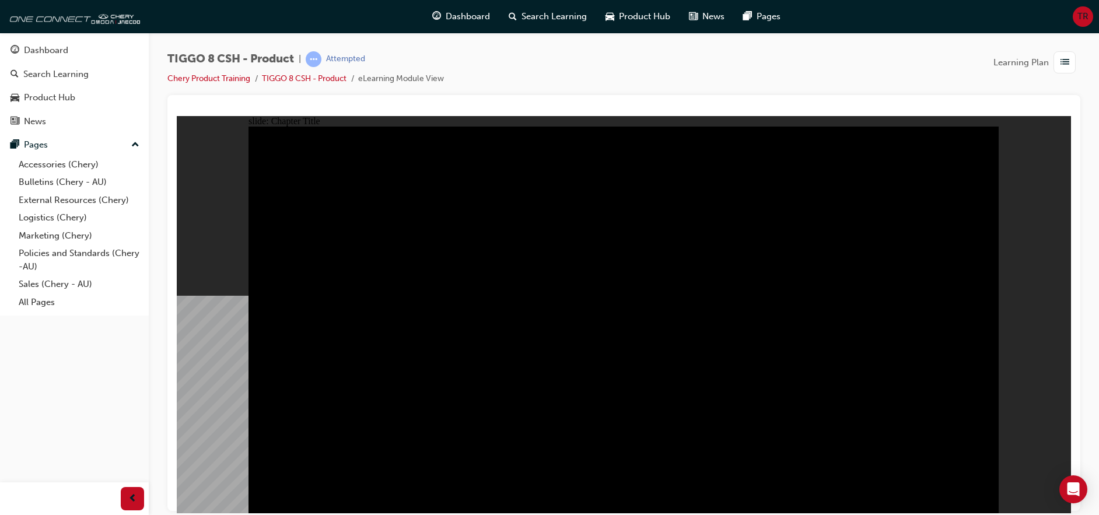
radio input "true"
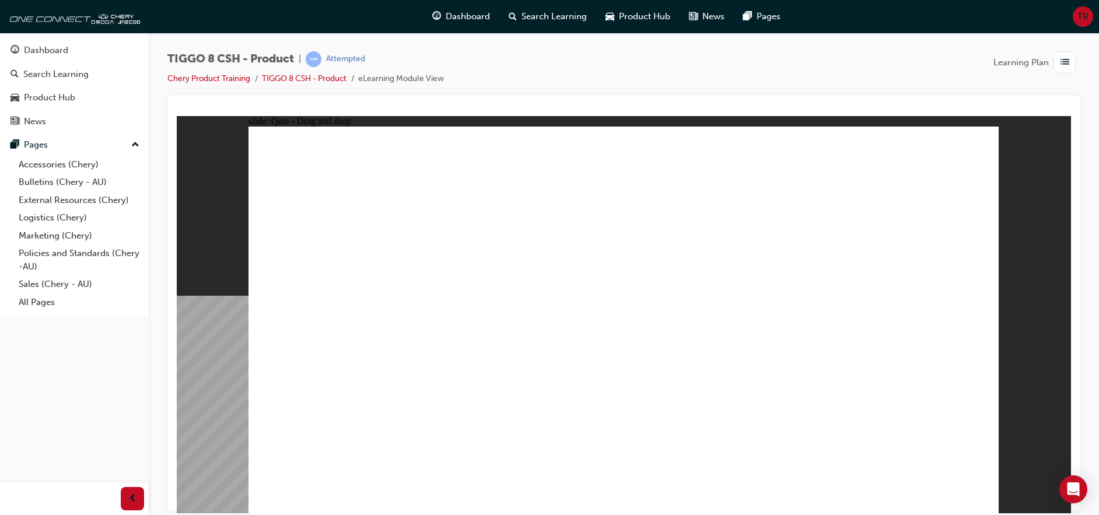
drag, startPoint x: 658, startPoint y: 238, endPoint x: 260, endPoint y: 382, distance: 424.1
drag, startPoint x: 343, startPoint y: 354, endPoint x: 630, endPoint y: 364, distance: 287.1
drag, startPoint x: 824, startPoint y: 241, endPoint x: 331, endPoint y: 338, distance: 501.7
drag, startPoint x: 748, startPoint y: 155, endPoint x: 769, endPoint y: 323, distance: 169.3
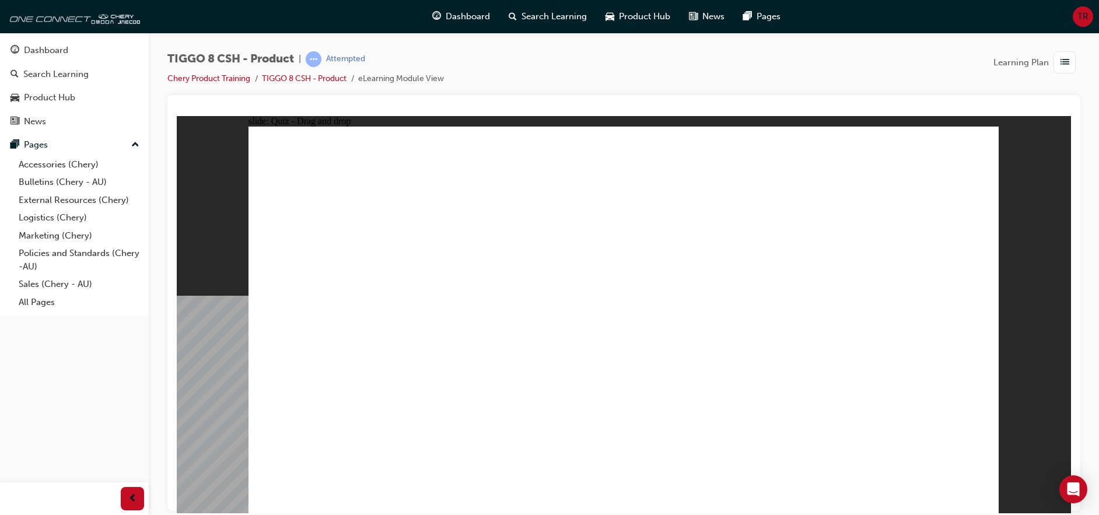
drag, startPoint x: 944, startPoint y: 155, endPoint x: 919, endPoint y: 329, distance: 175.7
drag, startPoint x: 566, startPoint y: 163, endPoint x: 483, endPoint y: 323, distance: 180.2
checkbox input "true"
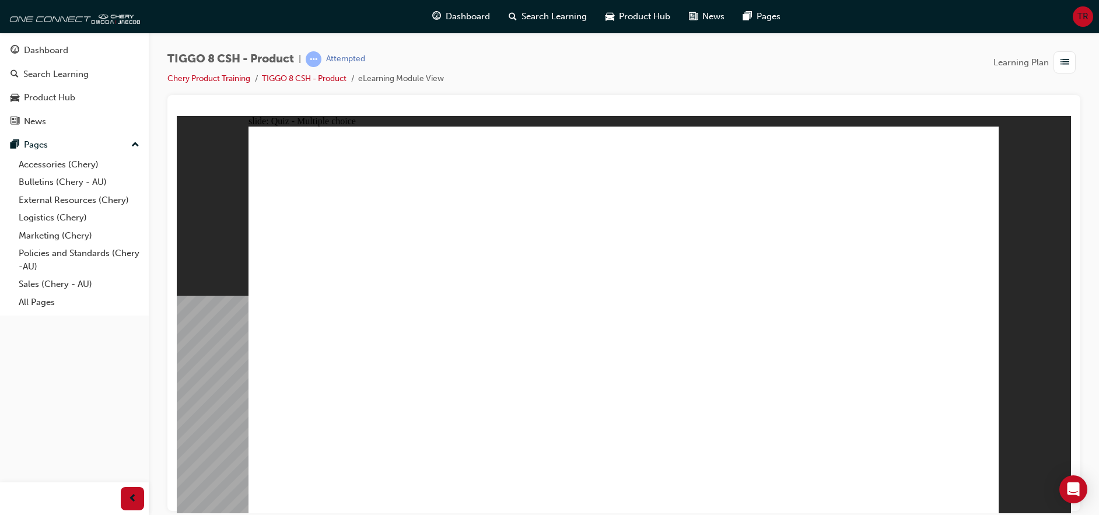
radio input "true"
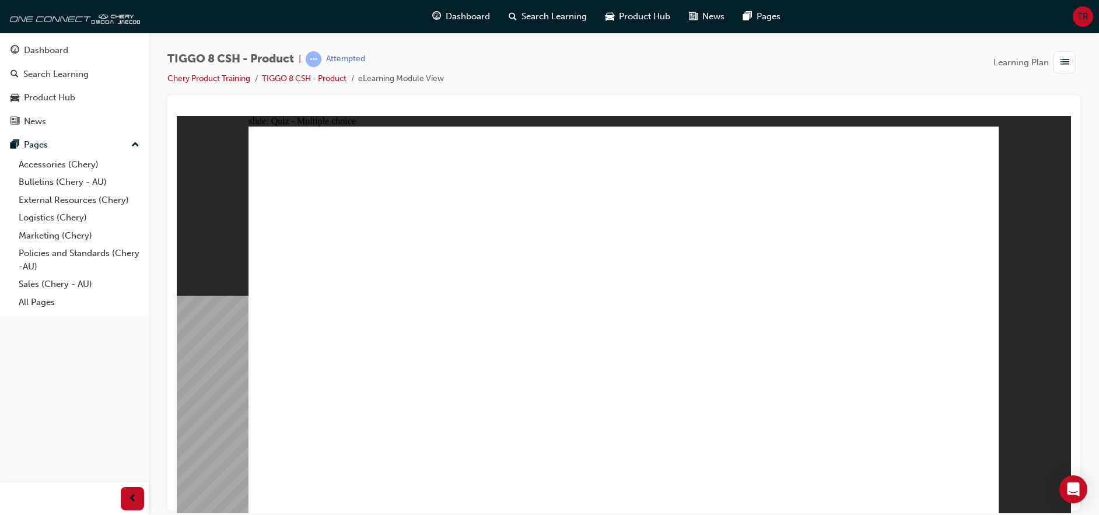
drag, startPoint x: 710, startPoint y: 226, endPoint x: 641, endPoint y: 358, distance: 148.7
drag, startPoint x: 614, startPoint y: 201, endPoint x: 630, endPoint y: 379, distance: 179.2
drag, startPoint x: 605, startPoint y: 162, endPoint x: 727, endPoint y: 450, distance: 313.4
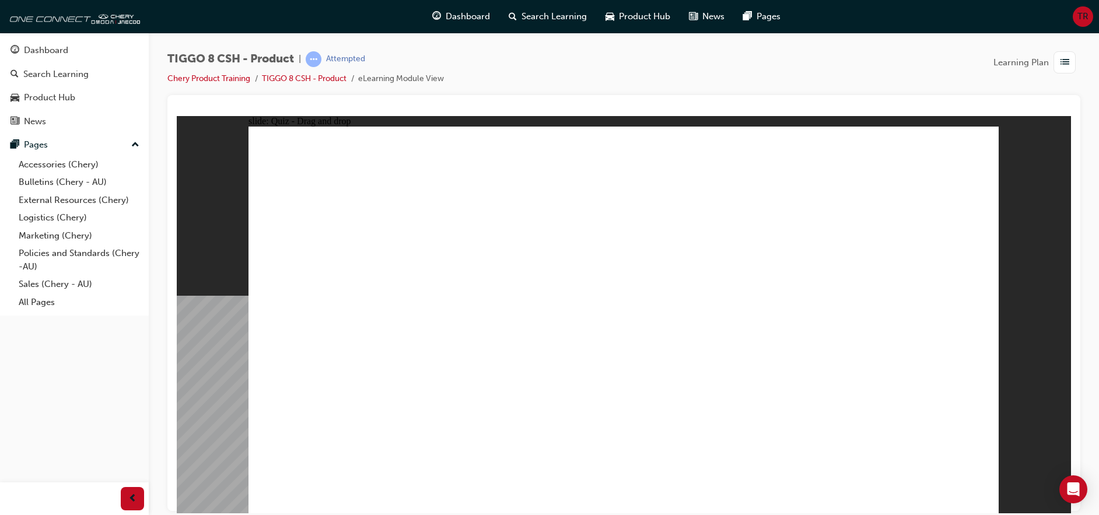
drag, startPoint x: 678, startPoint y: 169, endPoint x: 698, endPoint y: 381, distance: 212.7
drag, startPoint x: 754, startPoint y: 204, endPoint x: 745, endPoint y: 382, distance: 178.7
drag, startPoint x: 747, startPoint y: 173, endPoint x: 726, endPoint y: 394, distance: 222.6
drag, startPoint x: 871, startPoint y: 198, endPoint x: 766, endPoint y: 388, distance: 217.2
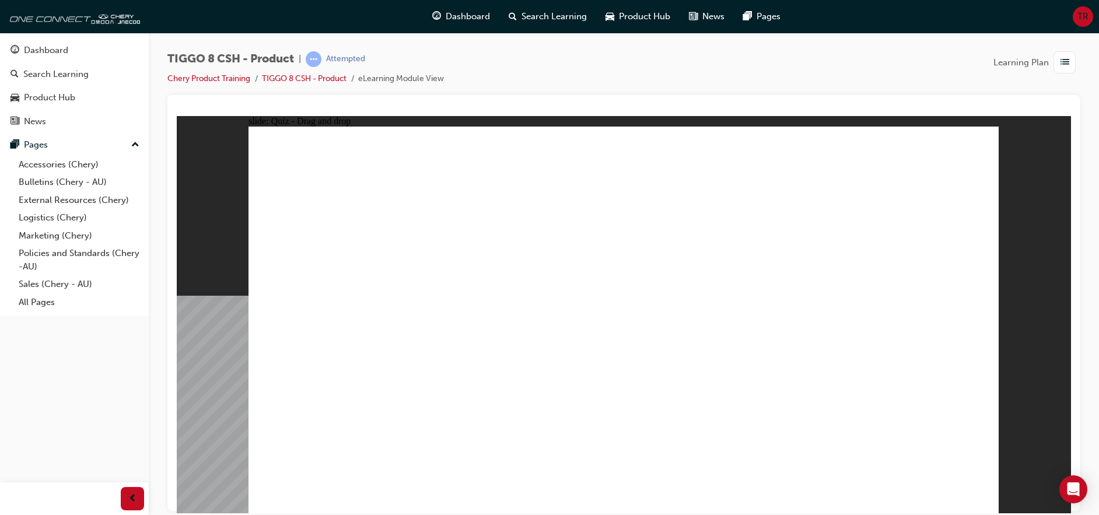
drag, startPoint x: 876, startPoint y: 166, endPoint x: 671, endPoint y: 414, distance: 322.3
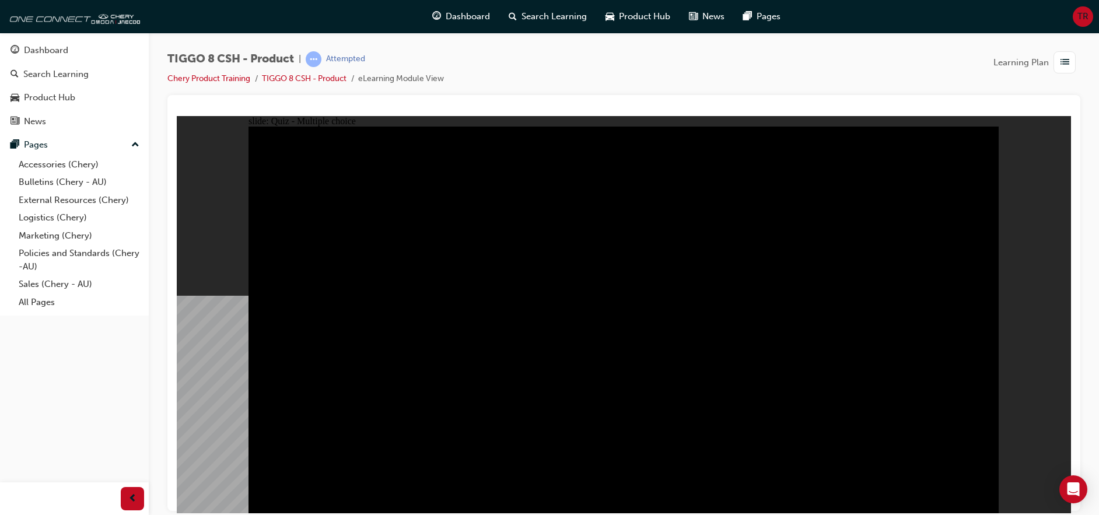
radio input "true"
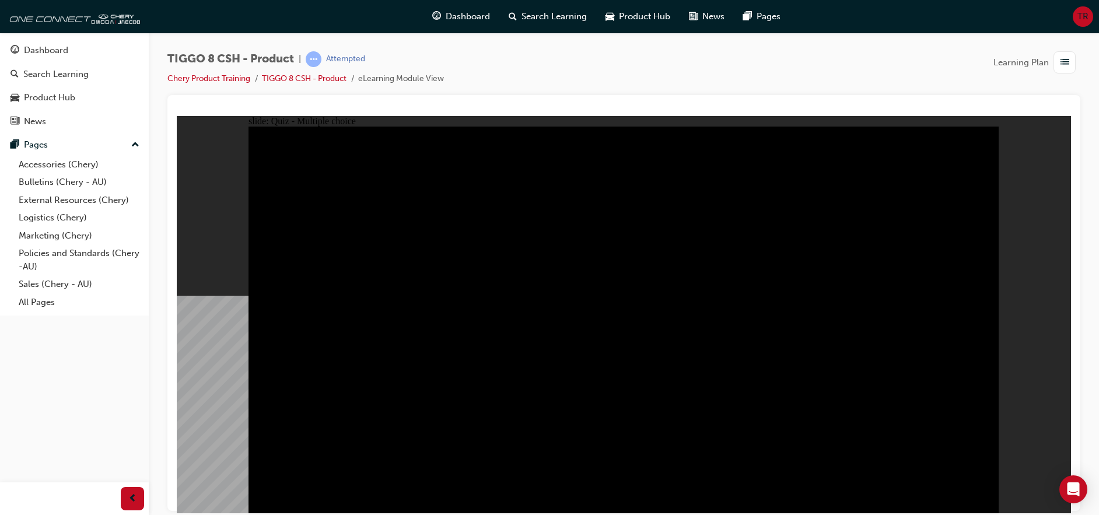
radio input "true"
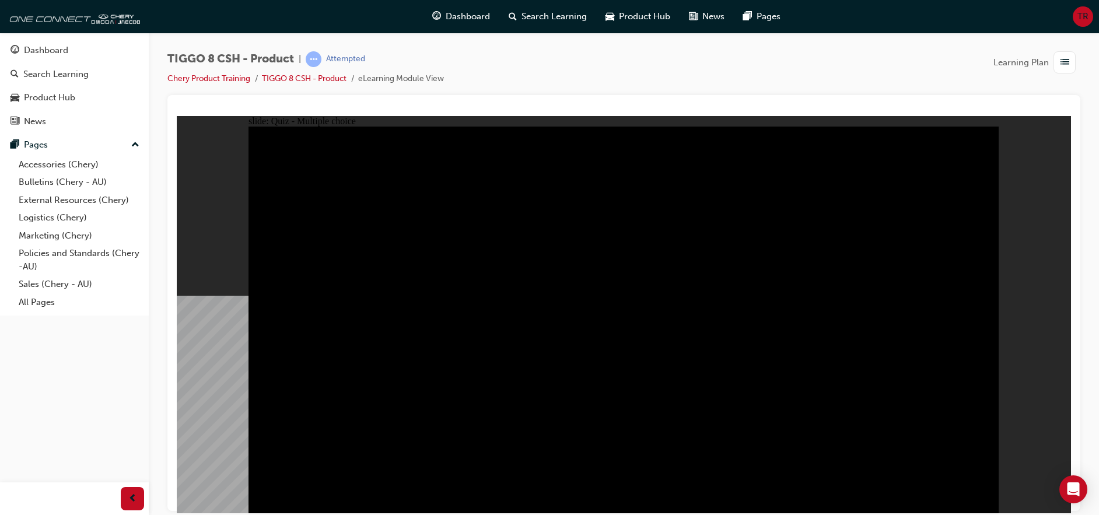
checkbox input "true"
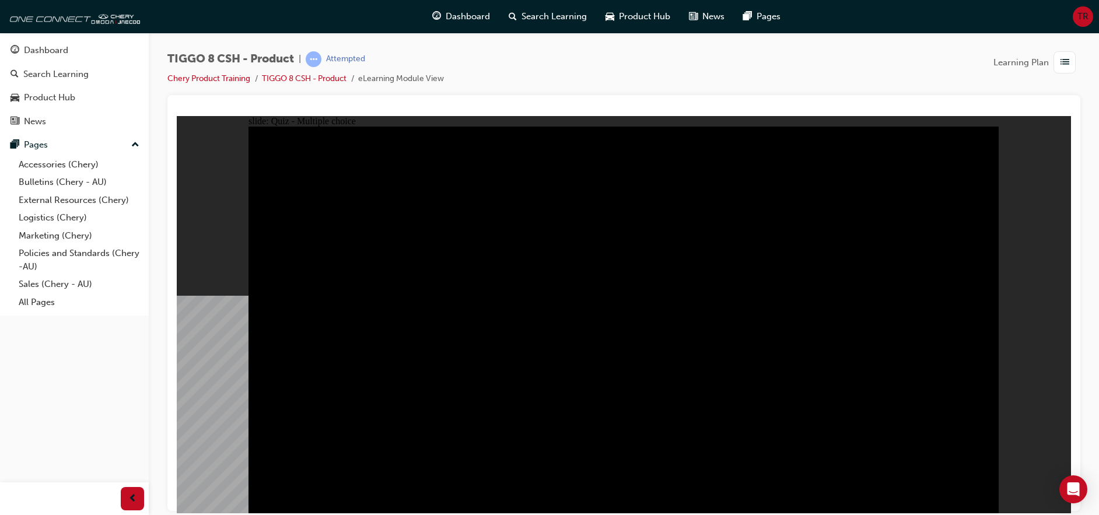
checkbox input "true"
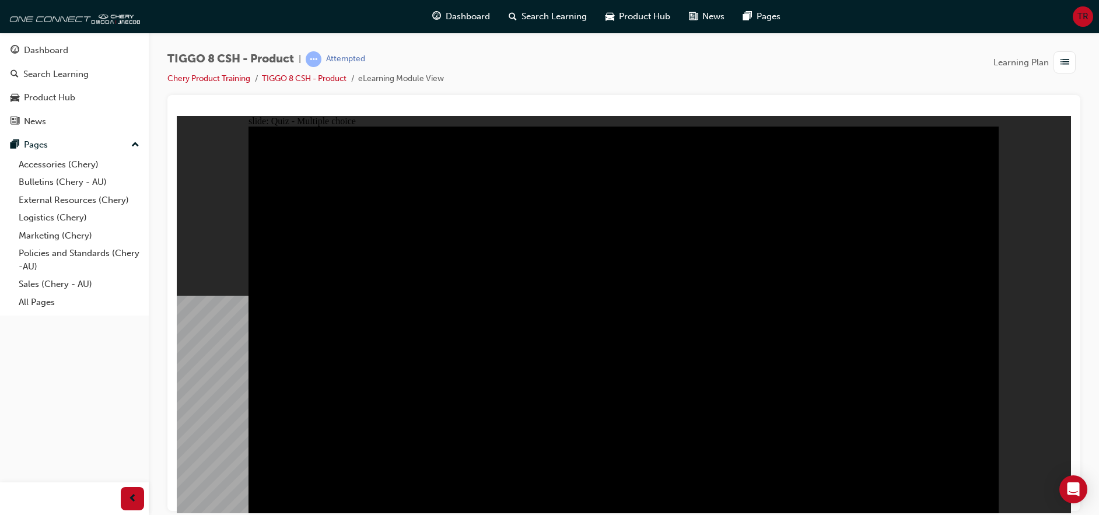
checkbox input "true"
drag, startPoint x: 763, startPoint y: 289, endPoint x: 815, endPoint y: 332, distance: 67.1
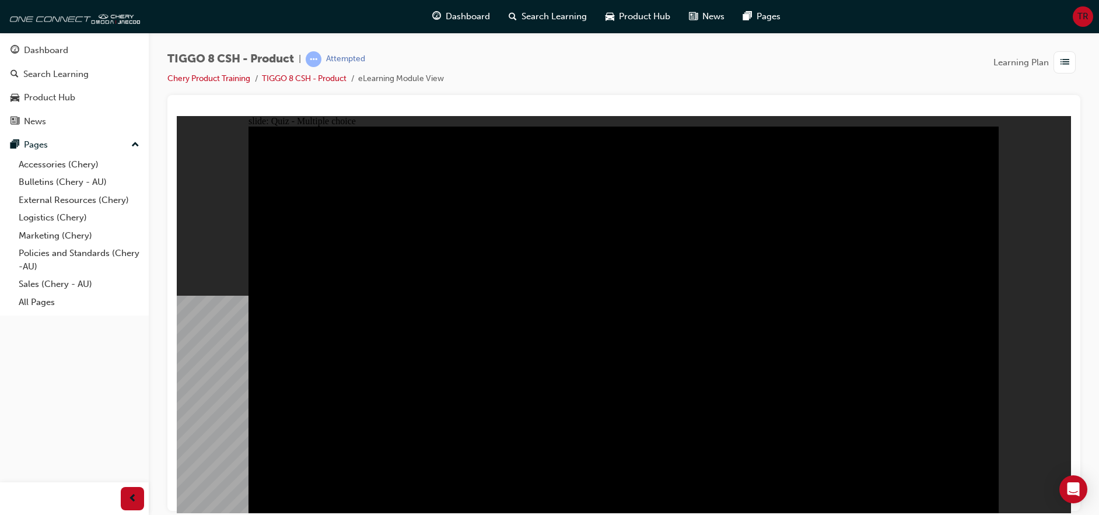
checkbox input "true"
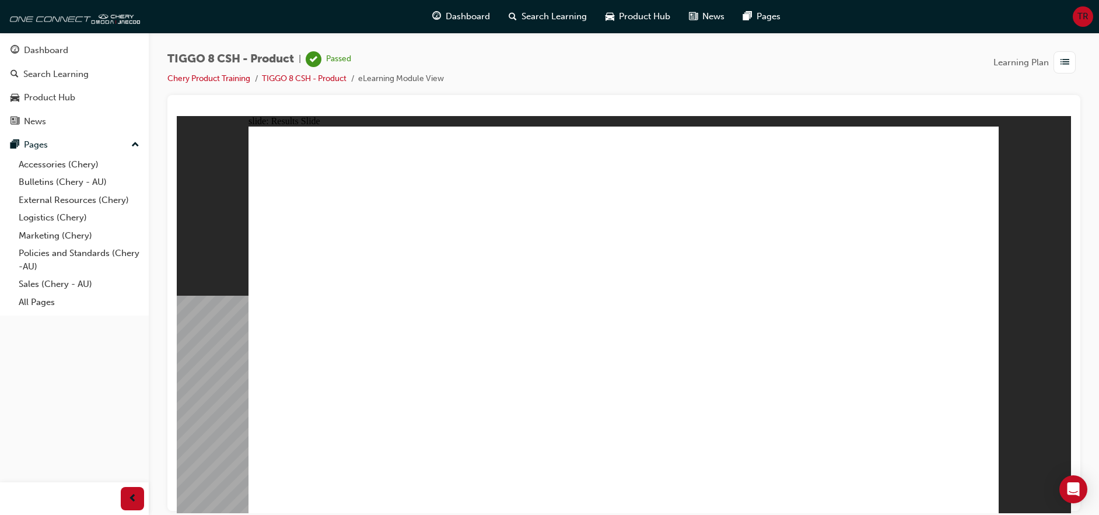
drag, startPoint x: 38, startPoint y: 55, endPoint x: 61, endPoint y: 62, distance: 24.0
click at [38, 55] on div "Dashboard" at bounding box center [46, 50] width 44 height 13
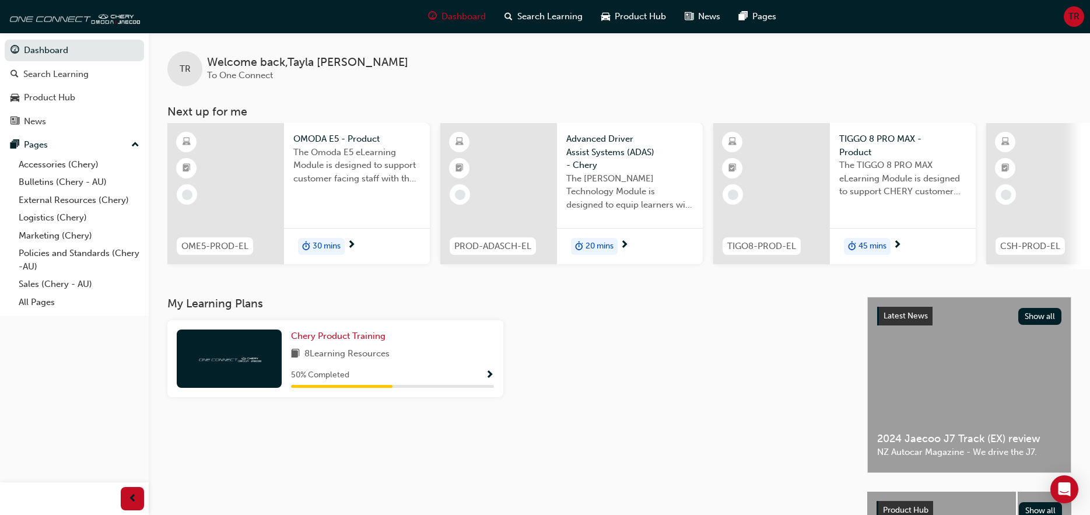
click at [487, 381] on span "Show Progress" at bounding box center [489, 375] width 9 height 10
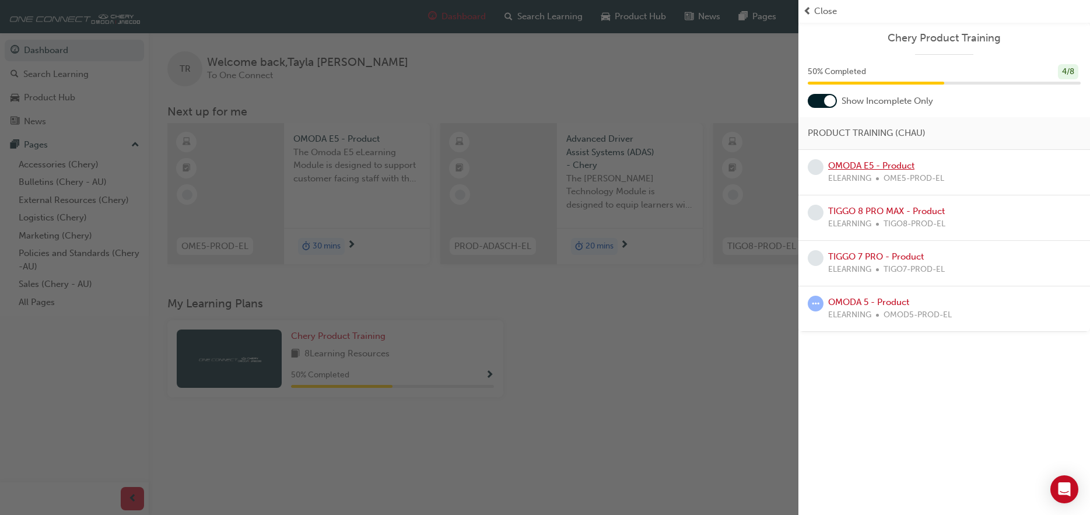
click at [867, 167] on link "OMODA E5 - Product" at bounding box center [871, 165] width 86 height 10
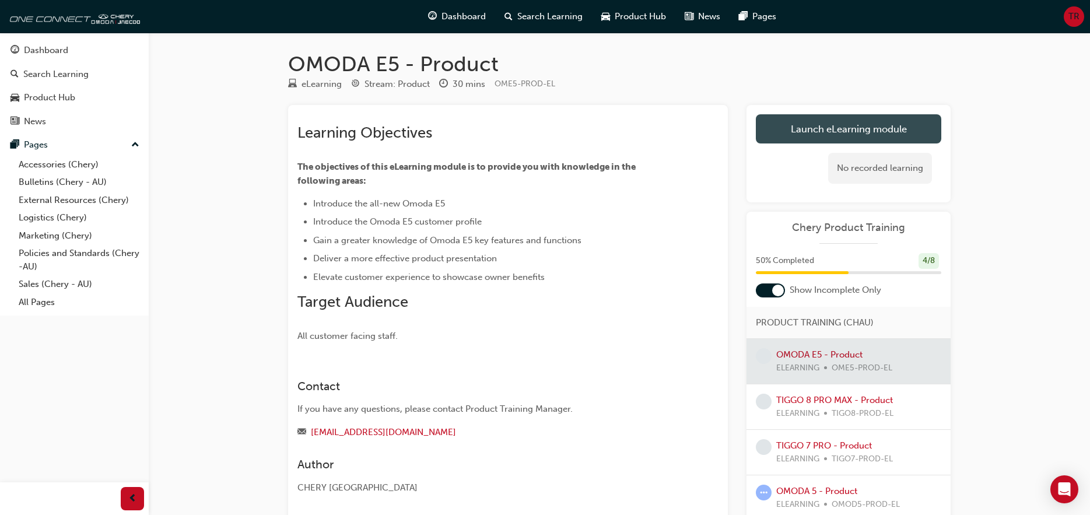
click at [801, 138] on link "Launch eLearning module" at bounding box center [848, 128] width 185 height 29
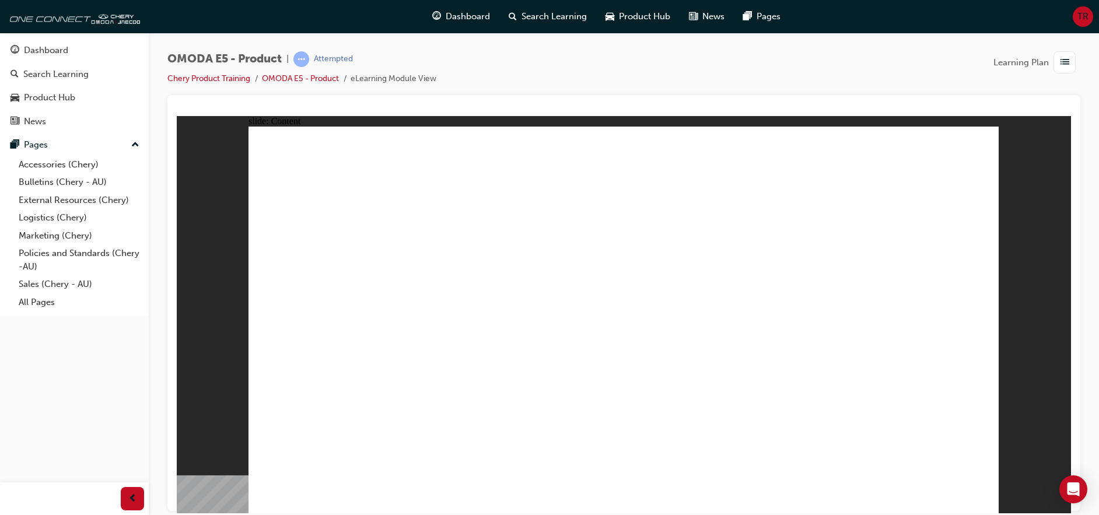
drag, startPoint x: 353, startPoint y: 435, endPoint x: 359, endPoint y: 435, distance: 6.4
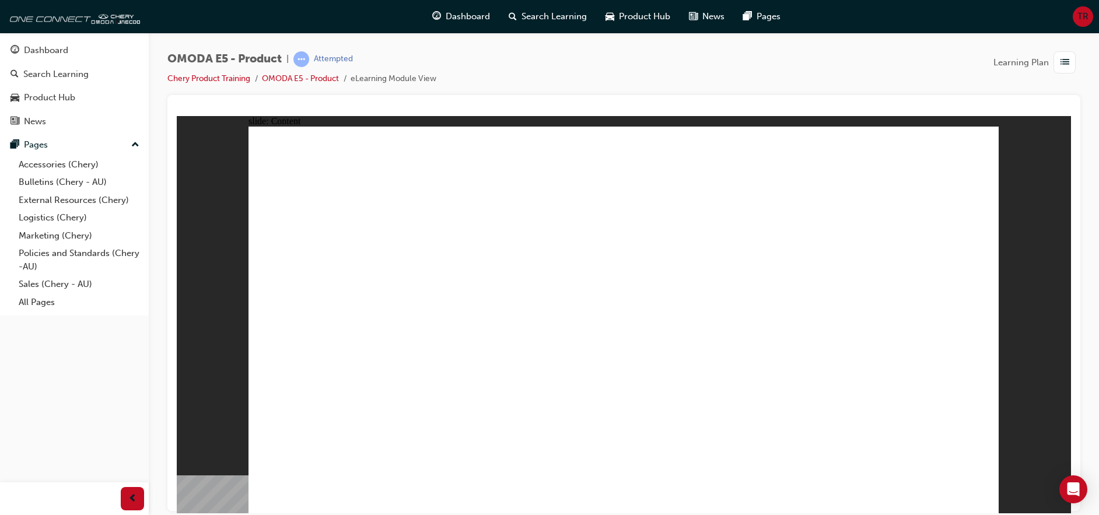
drag, startPoint x: 304, startPoint y: 293, endPoint x: 327, endPoint y: 327, distance: 40.8
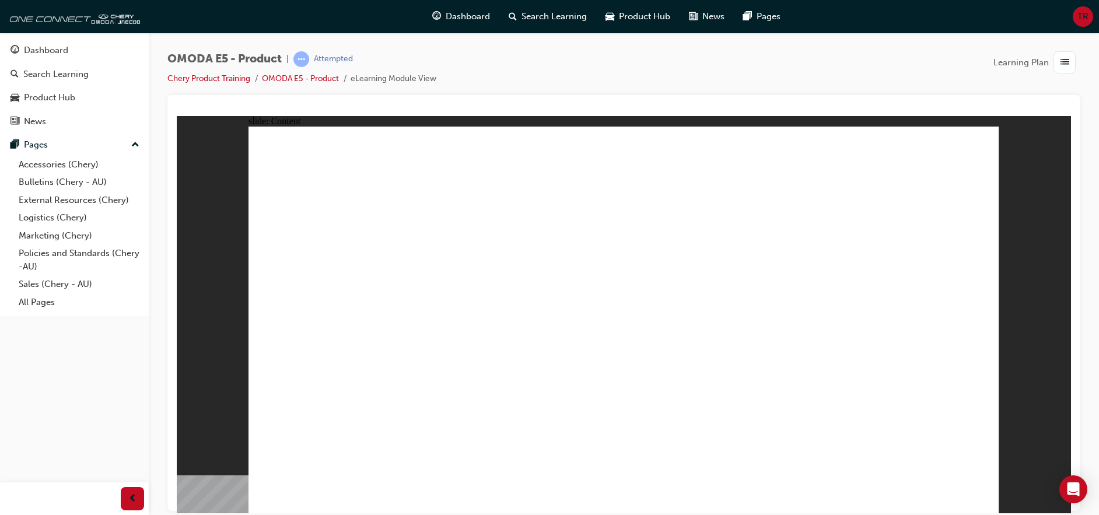
drag, startPoint x: 398, startPoint y: 374, endPoint x: 412, endPoint y: 380, distance: 15.7
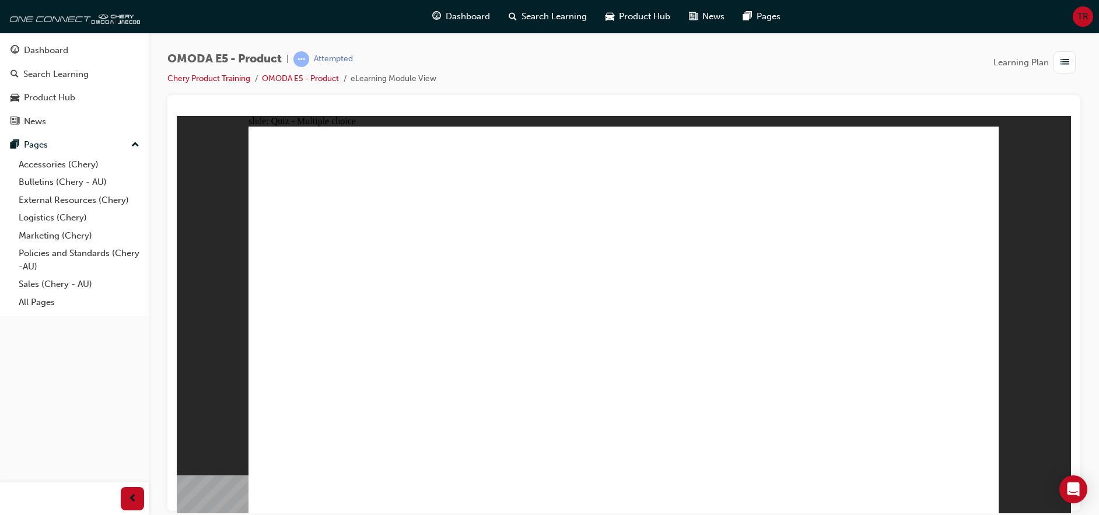
radio input "true"
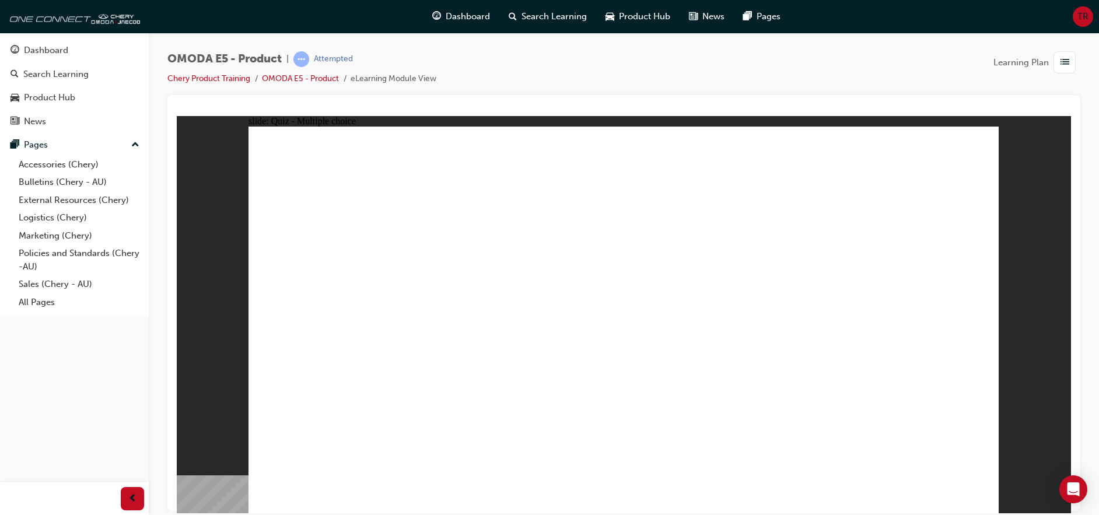
radio input "true"
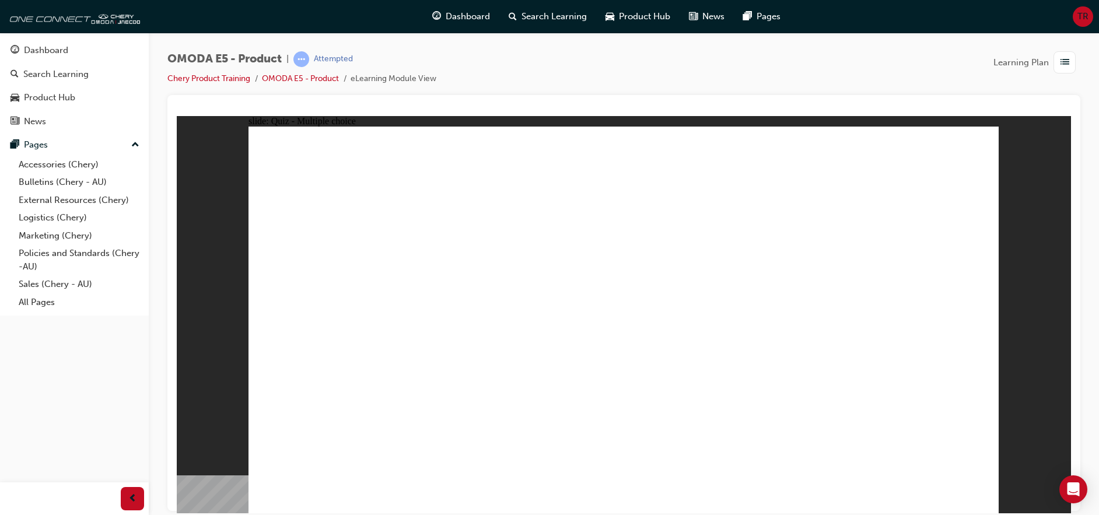
radio input "true"
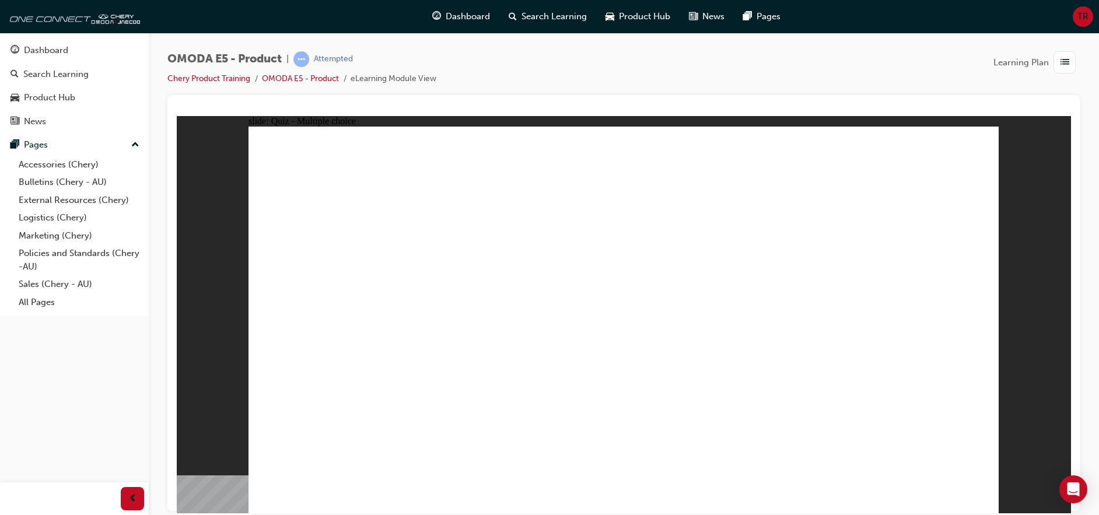
radio input "true"
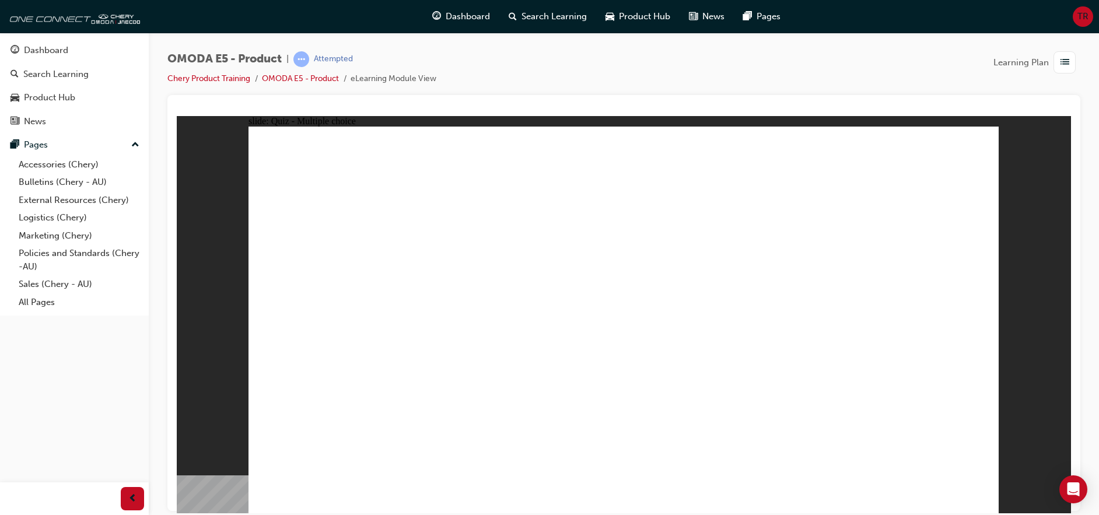
radio input "true"
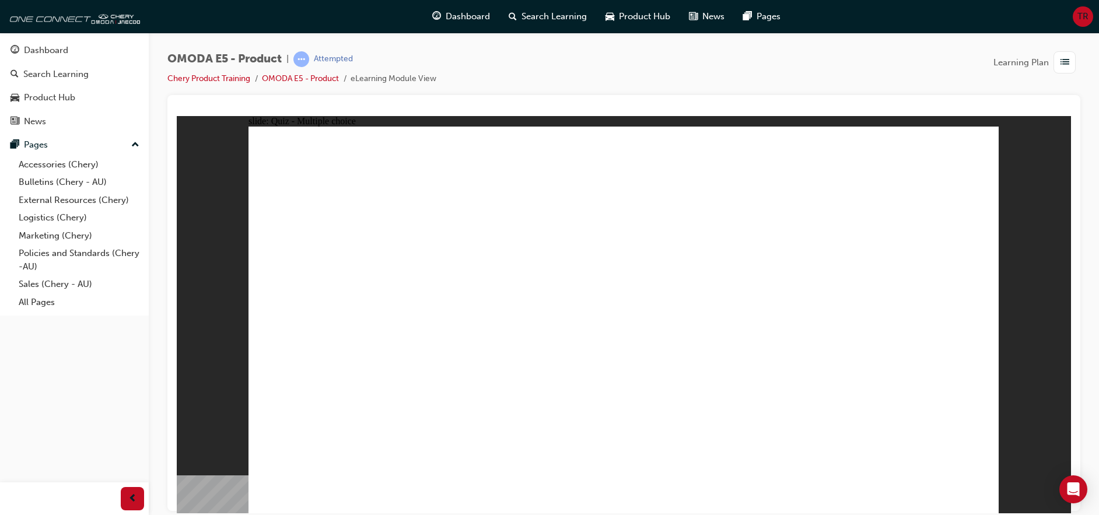
radio input "true"
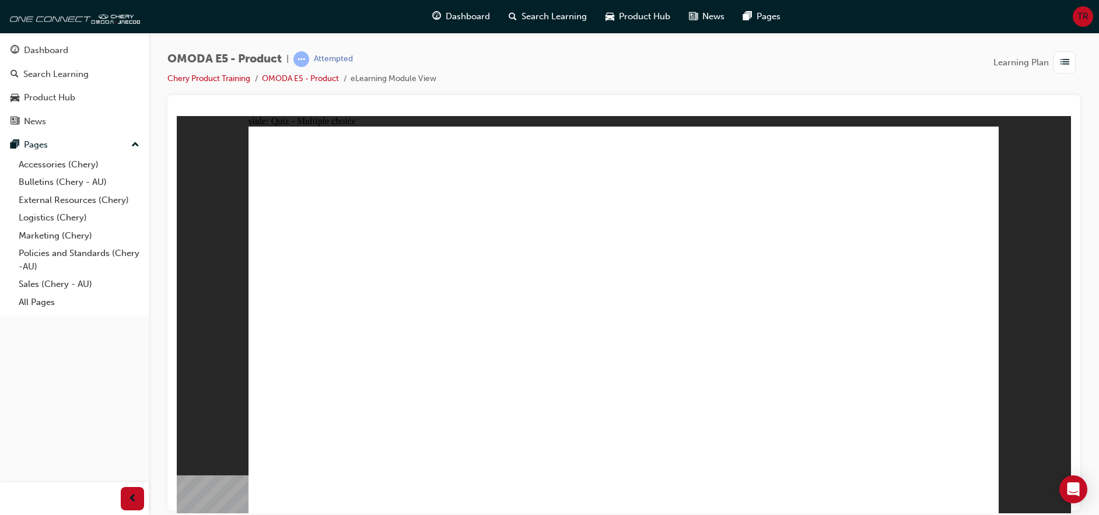
radio input "true"
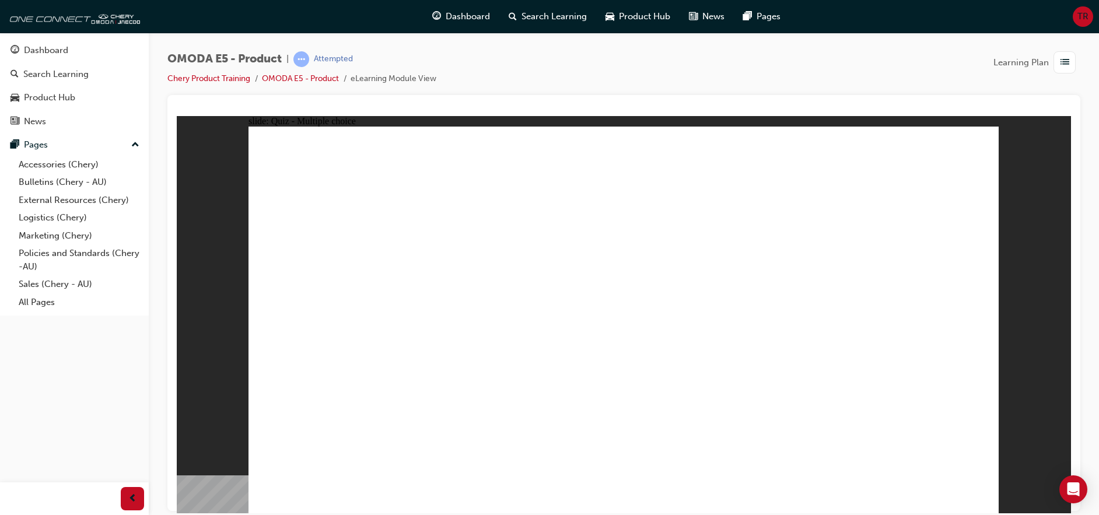
radio input "true"
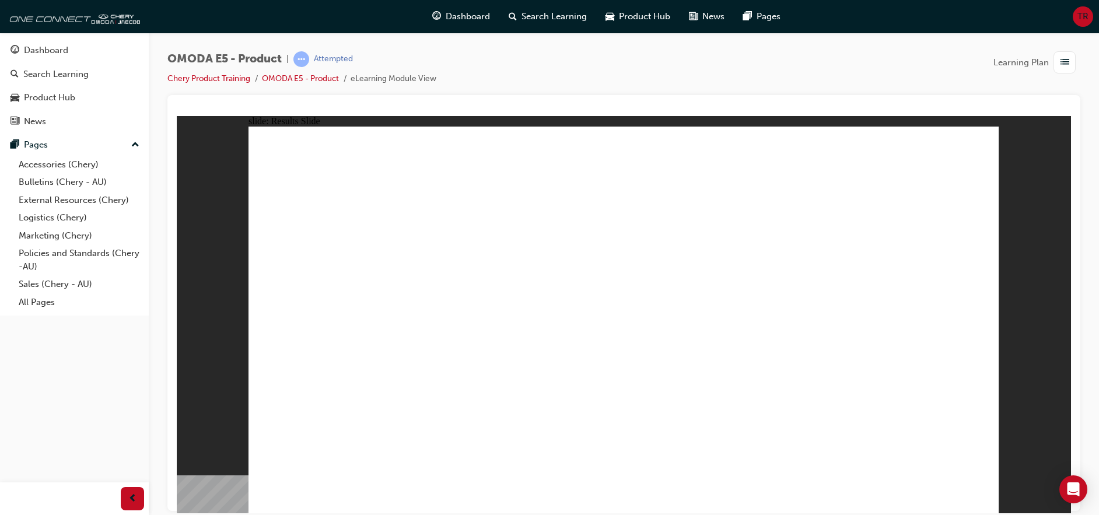
radio input "true"
drag, startPoint x: 467, startPoint y: 379, endPoint x: 478, endPoint y: 378, distance: 10.5
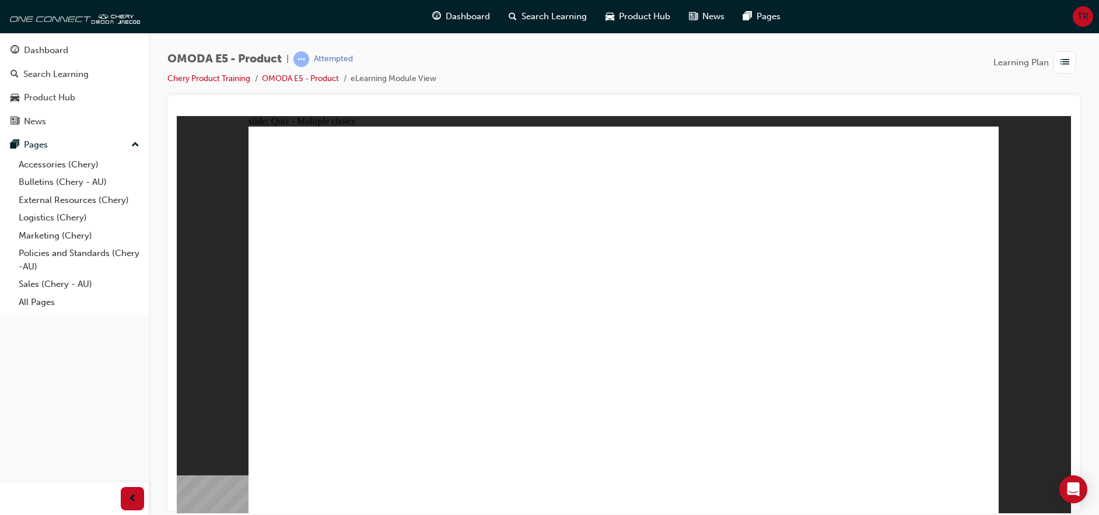
radio input "true"
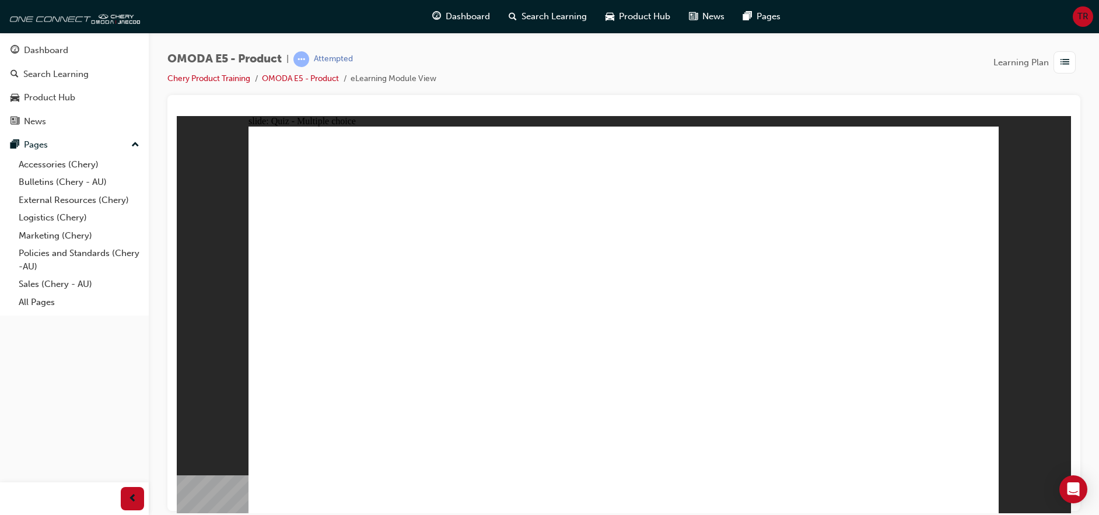
radio input "true"
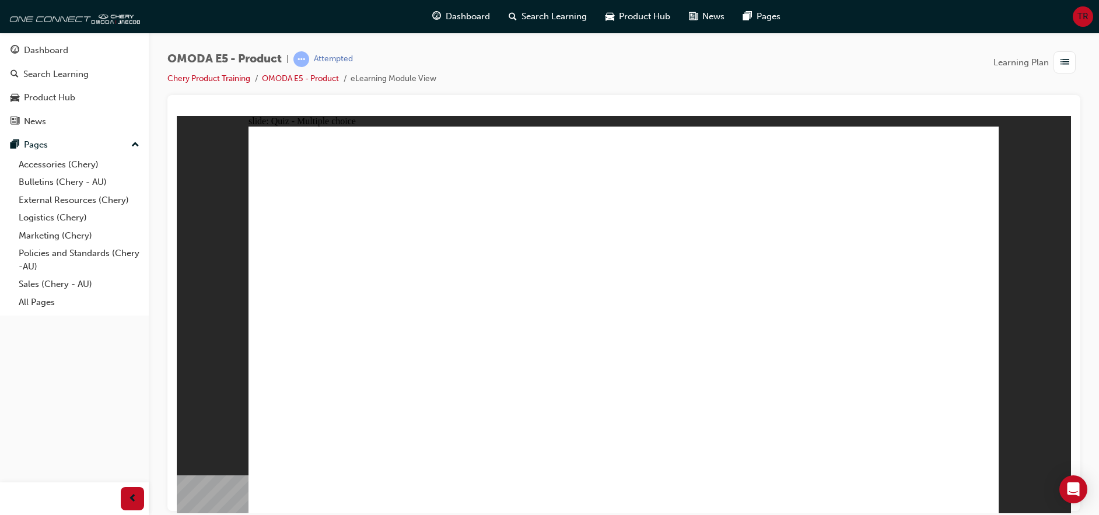
radio input "true"
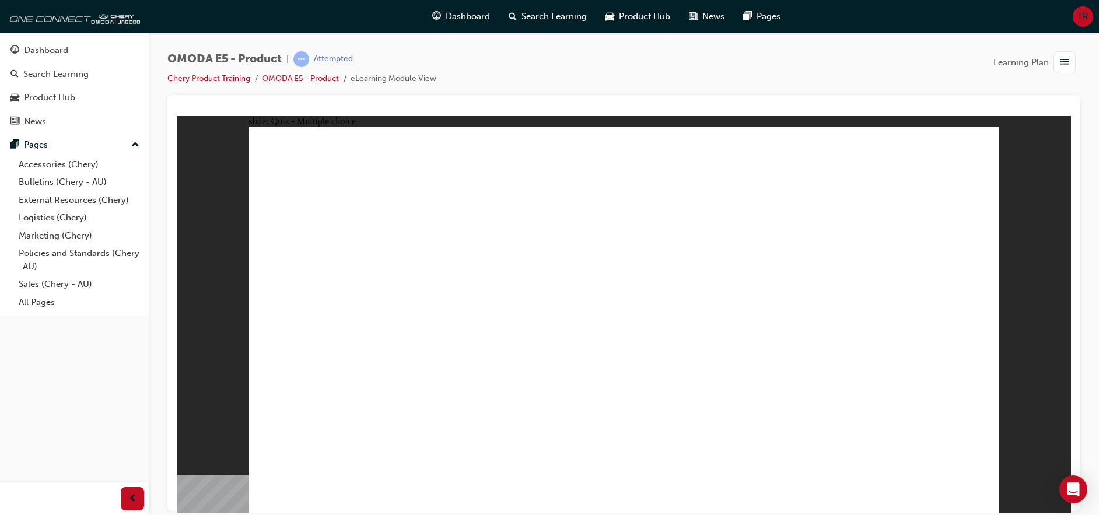
radio input "true"
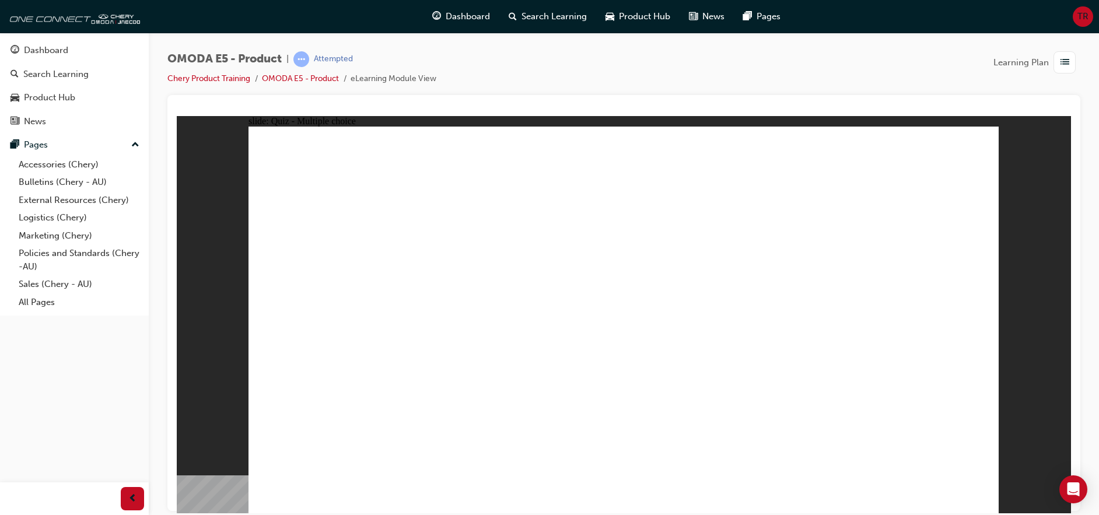
radio input "true"
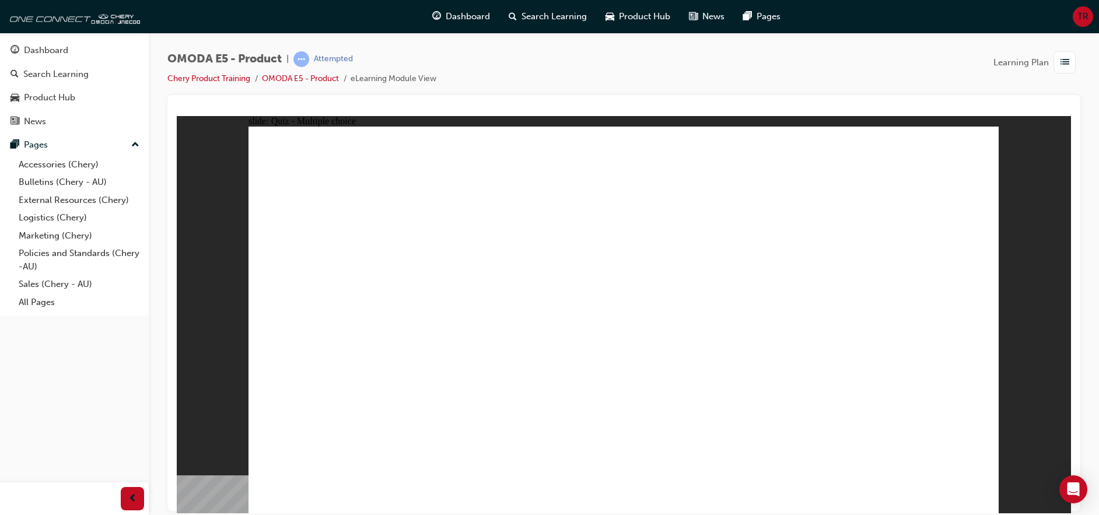
radio input "true"
drag, startPoint x: 774, startPoint y: 297, endPoint x: 629, endPoint y: 311, distance: 146.0
radio input "true"
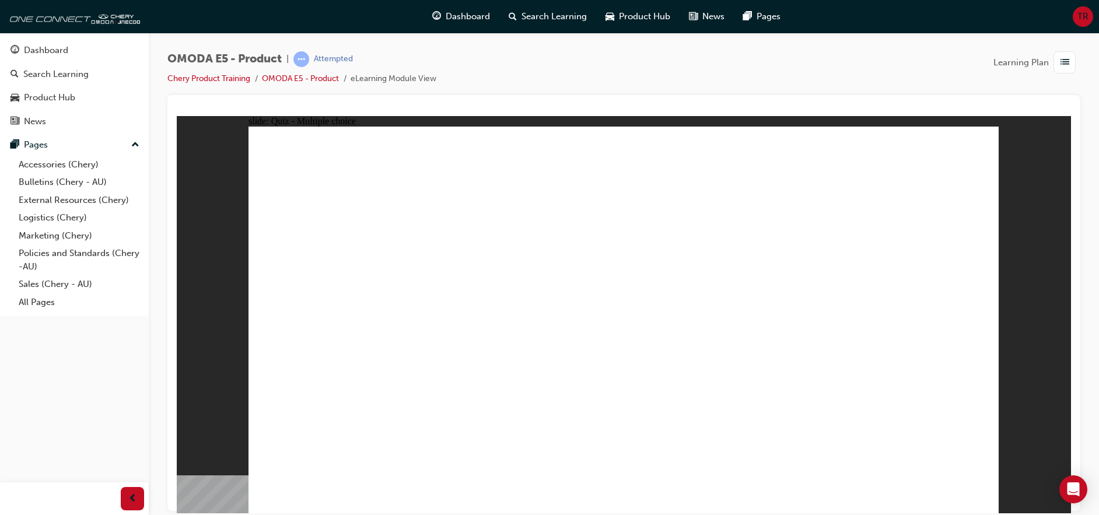
radio input "true"
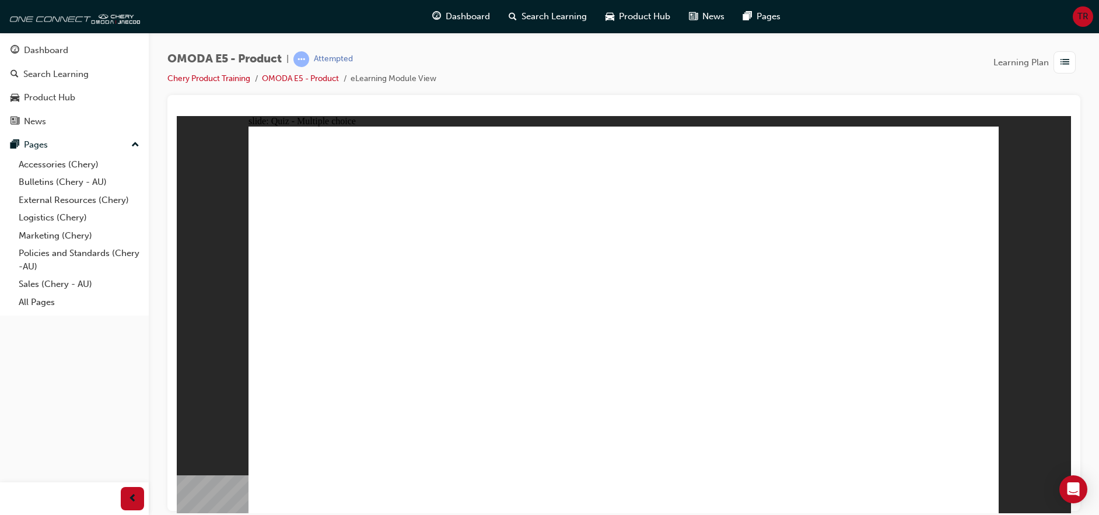
radio input "true"
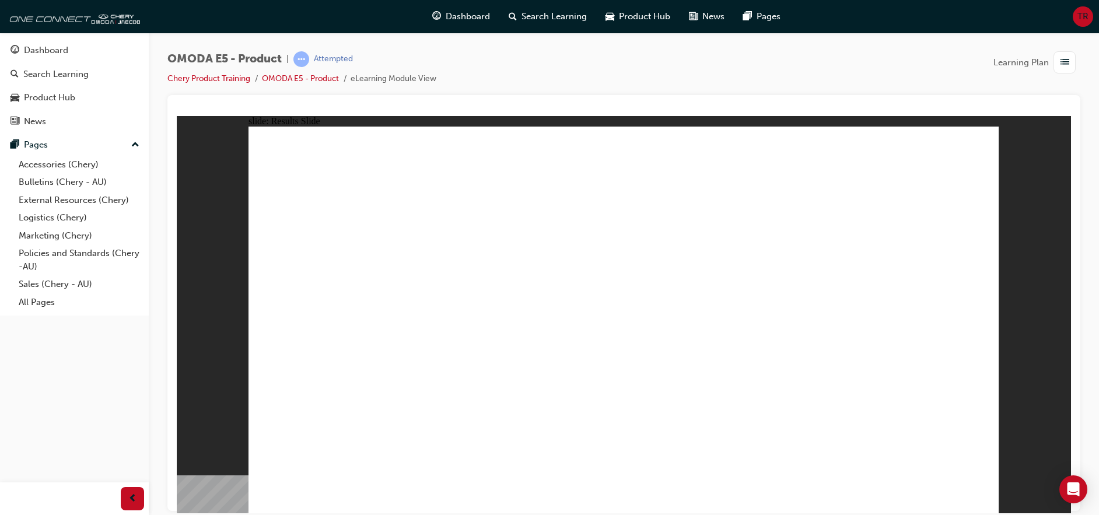
radio input "true"
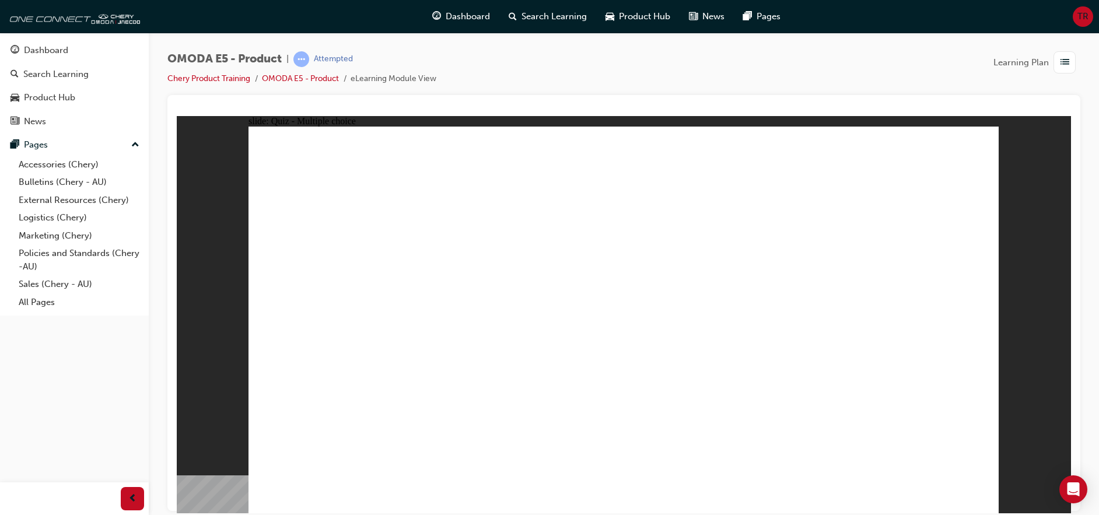
radio input "true"
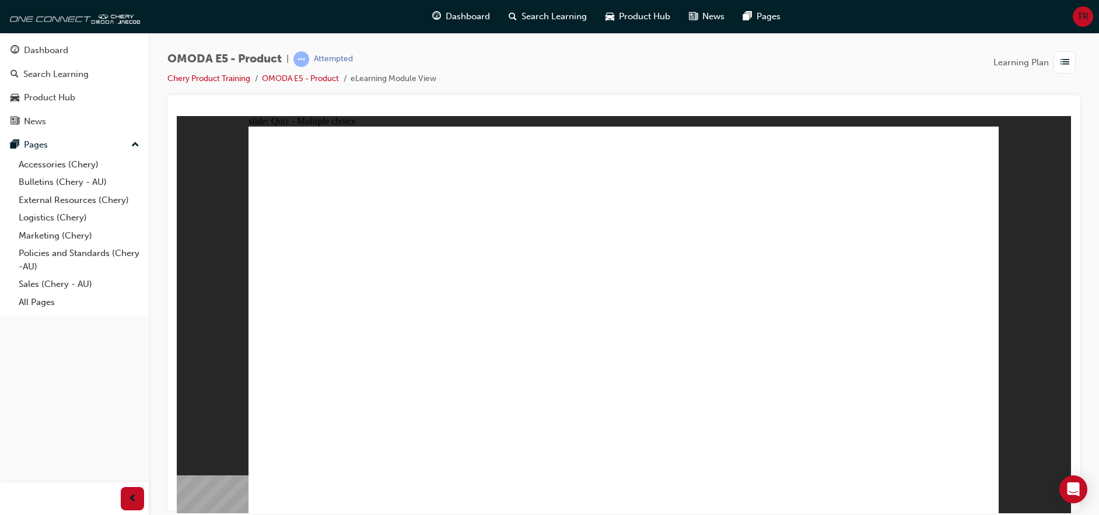
radio input "true"
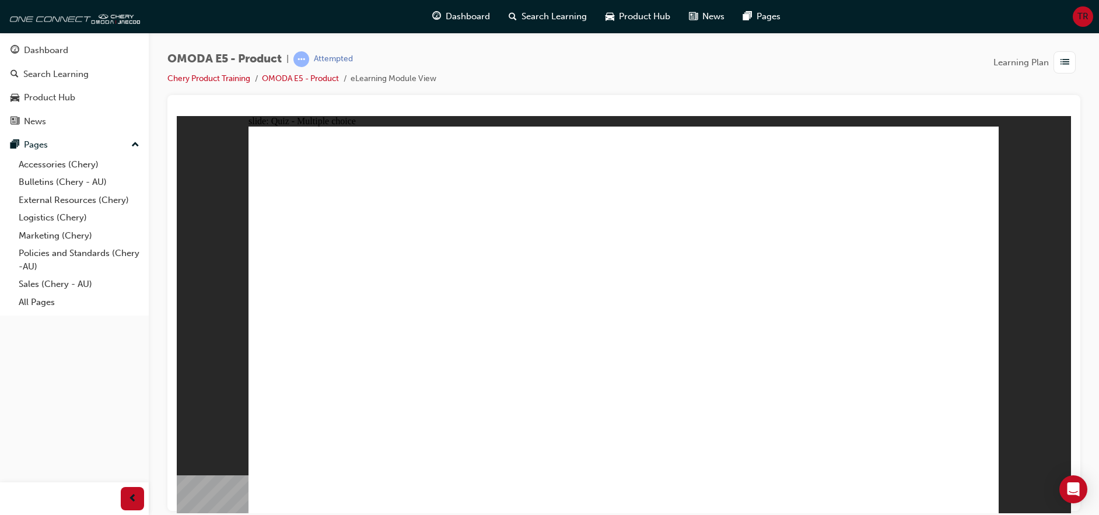
radio input "true"
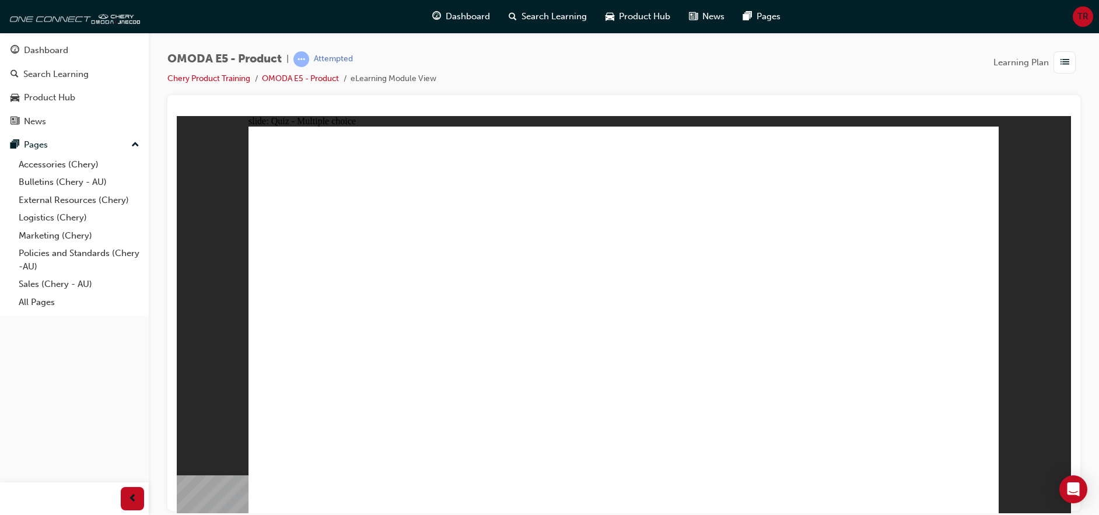
radio input "true"
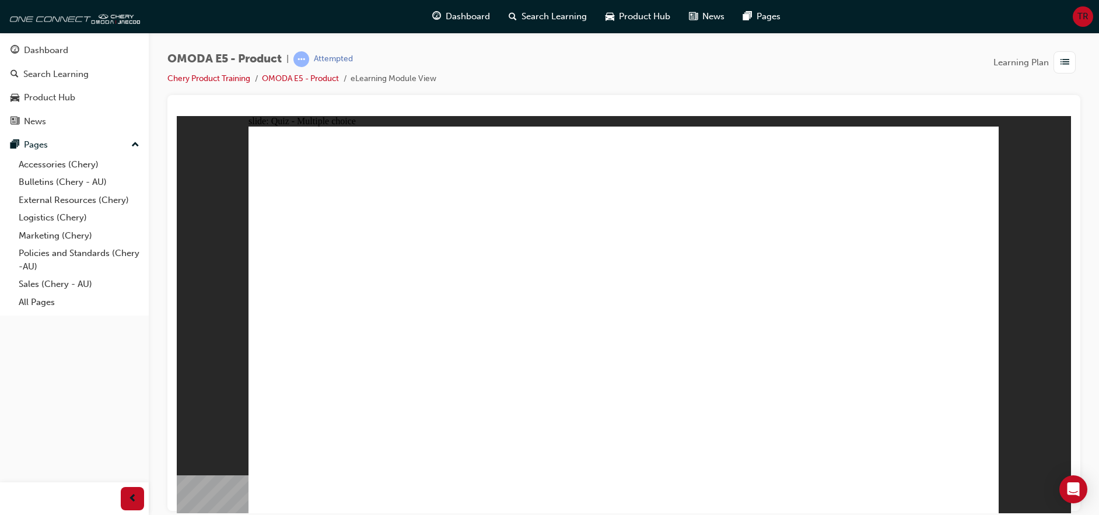
drag, startPoint x: 674, startPoint y: 287, endPoint x: 668, endPoint y: 310, distance: 24.0
radio input "true"
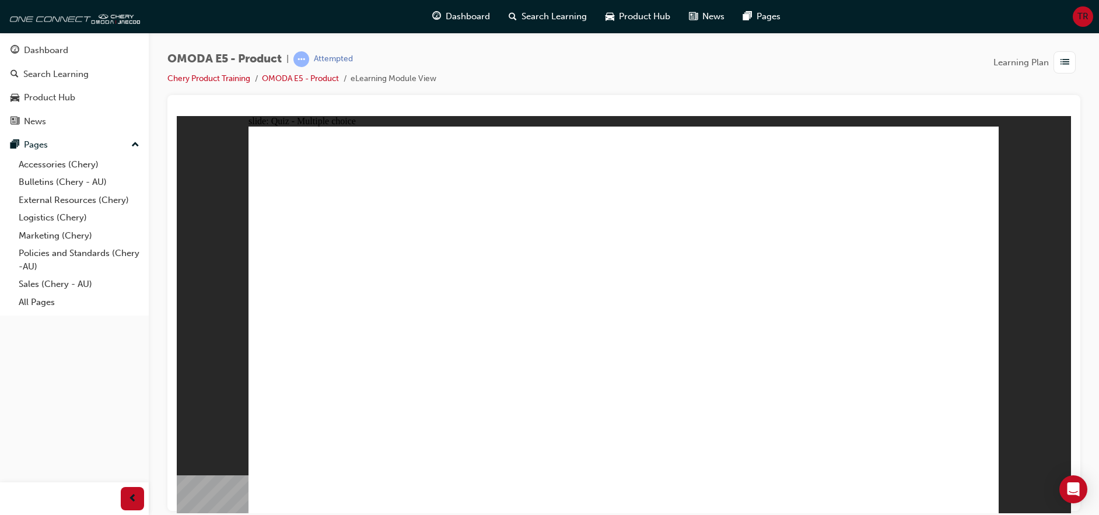
radio input "true"
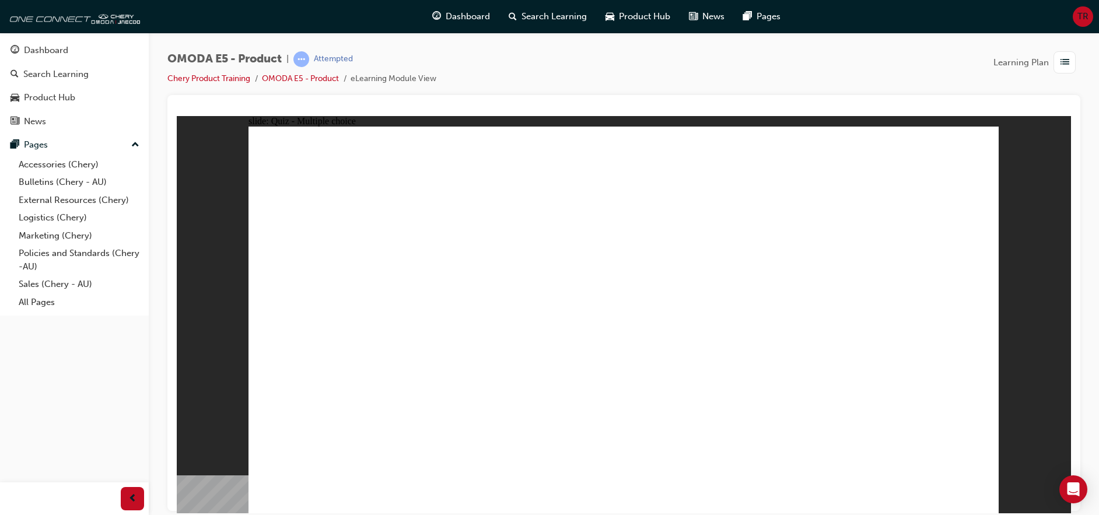
radio input "true"
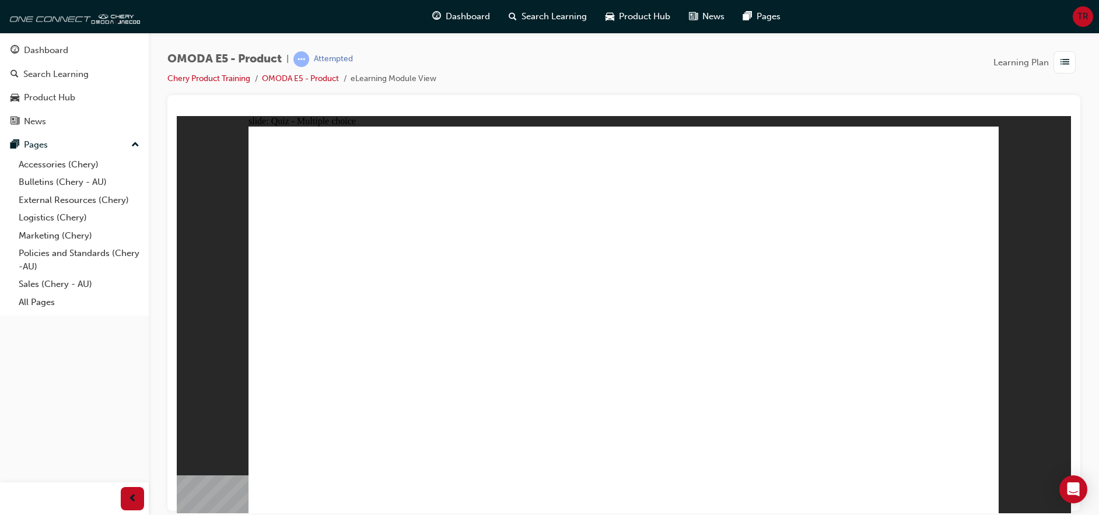
radio input "true"
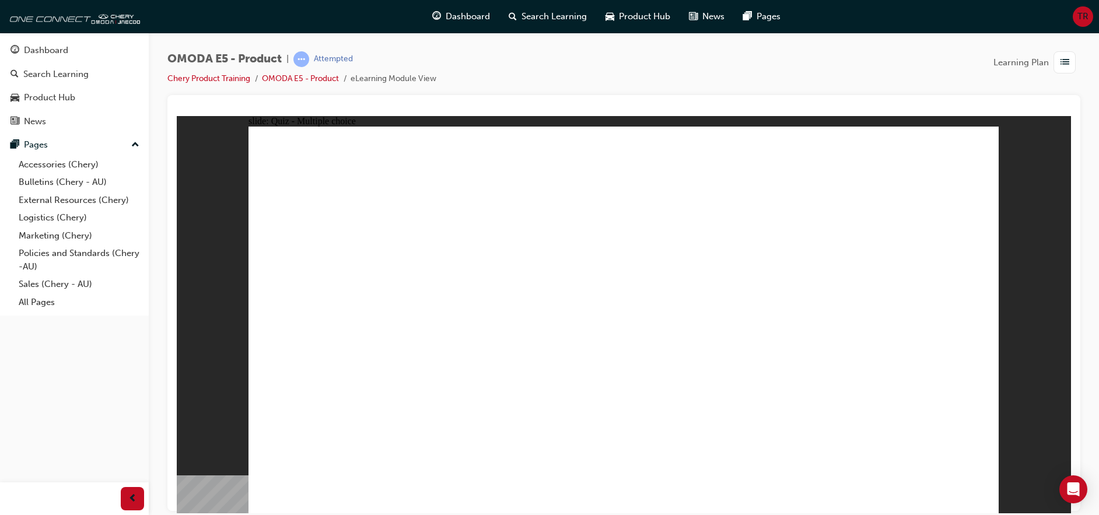
radio input "true"
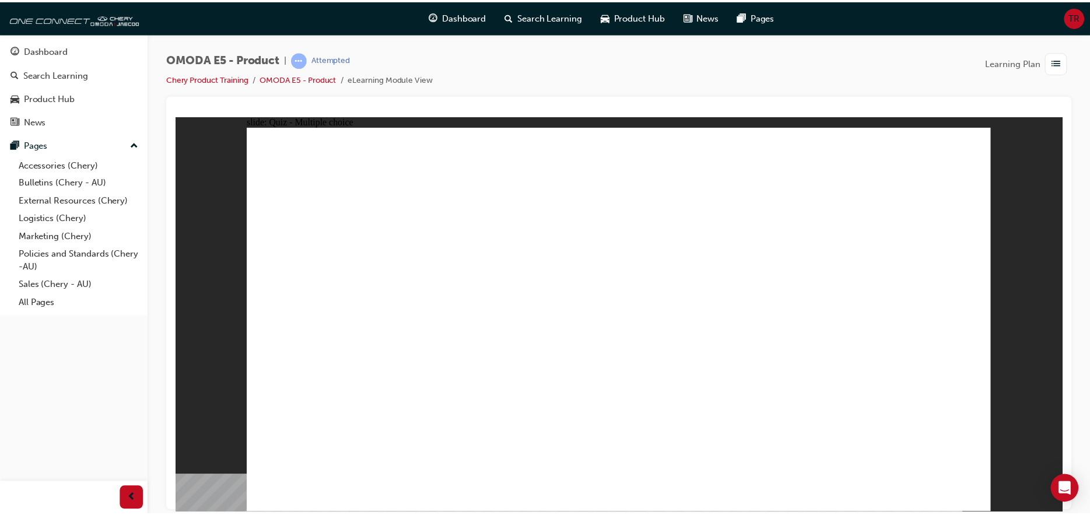
drag, startPoint x: 613, startPoint y: 374, endPoint x: 614, endPoint y: 387, distance: 13.5
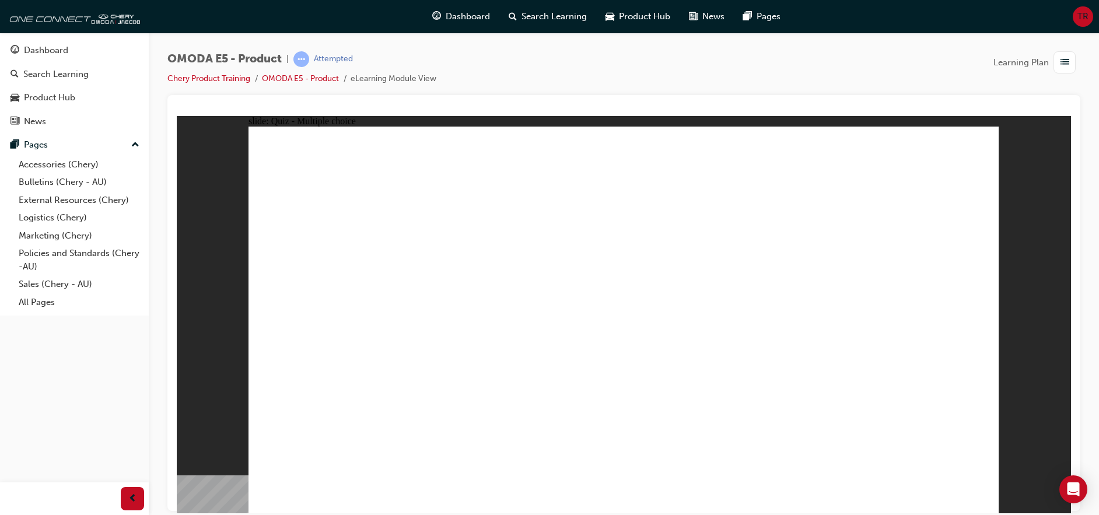
radio input "true"
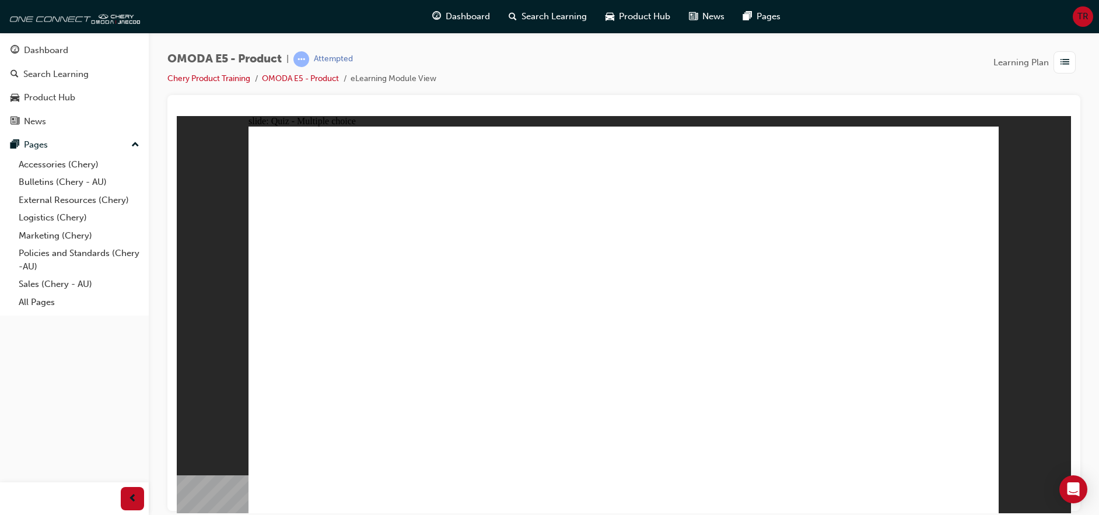
radio input "true"
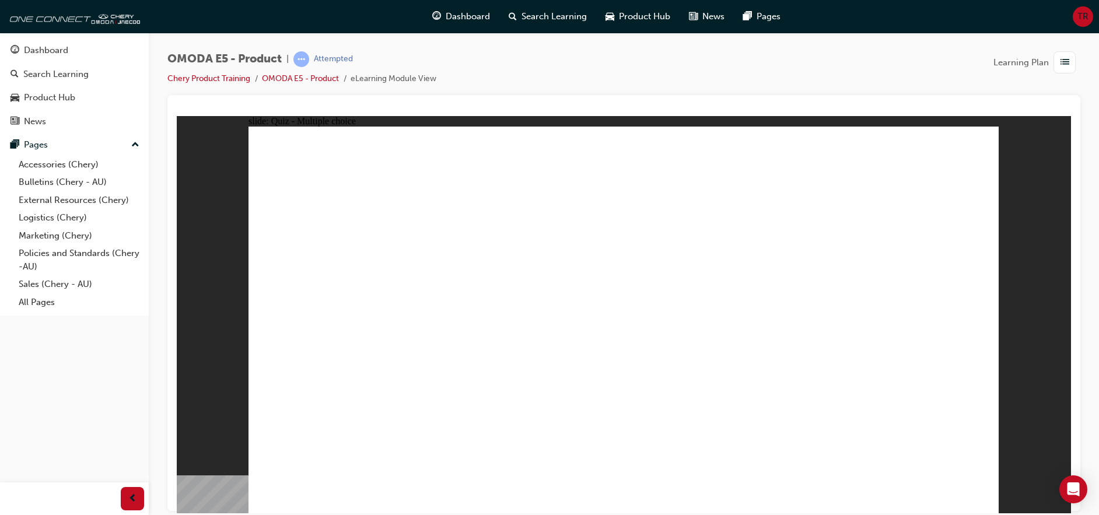
radio input "true"
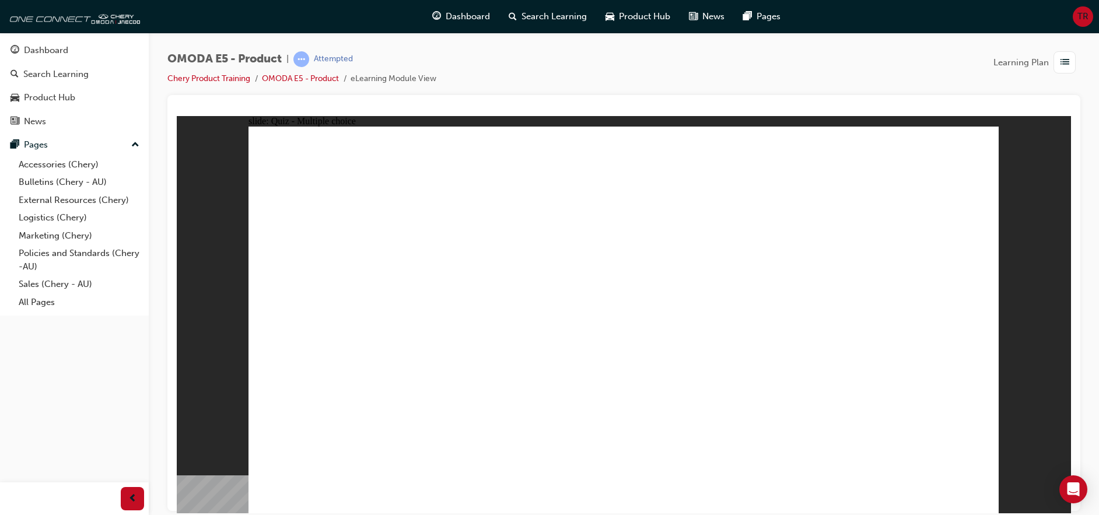
radio input "true"
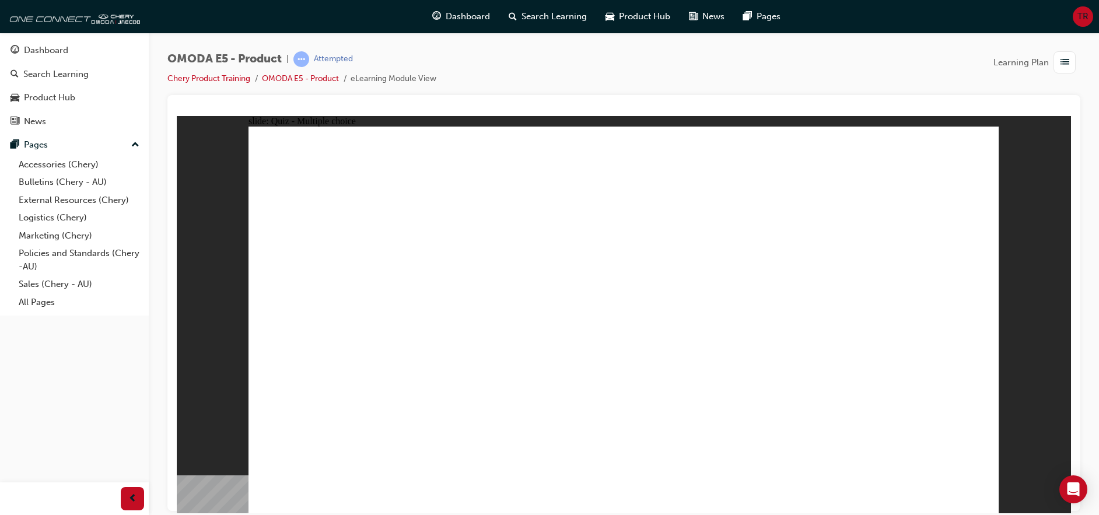
radio input "true"
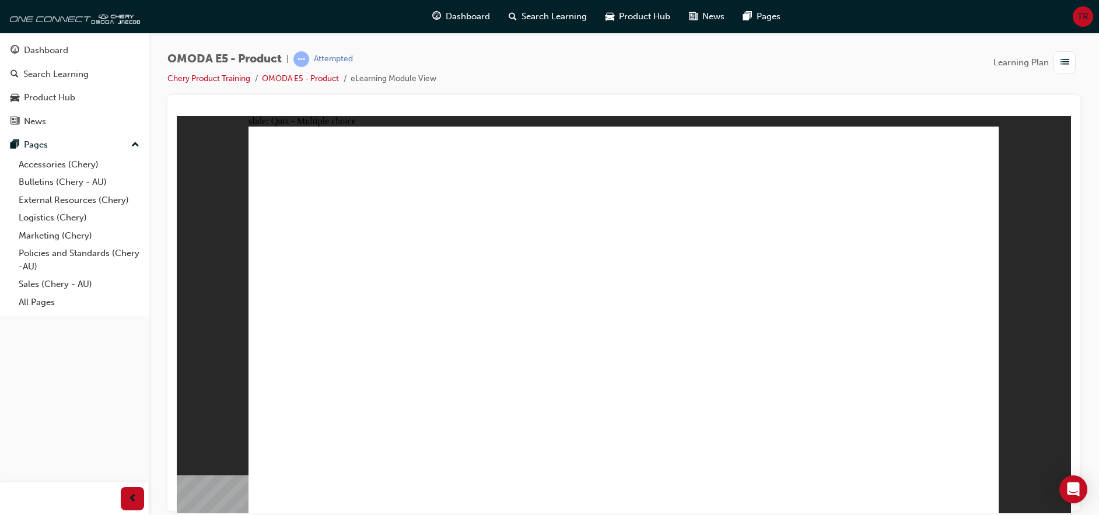
radio input "true"
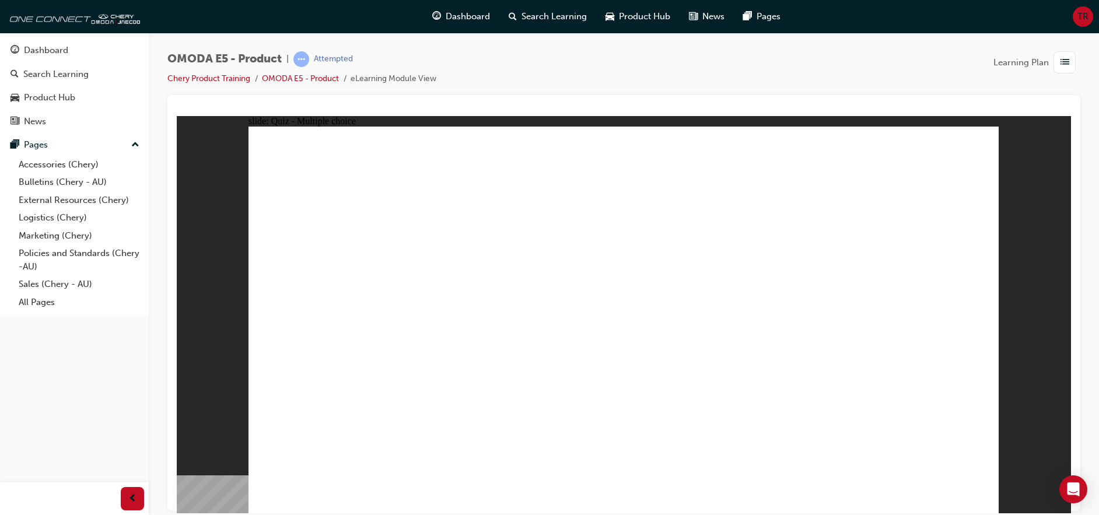
radio input "true"
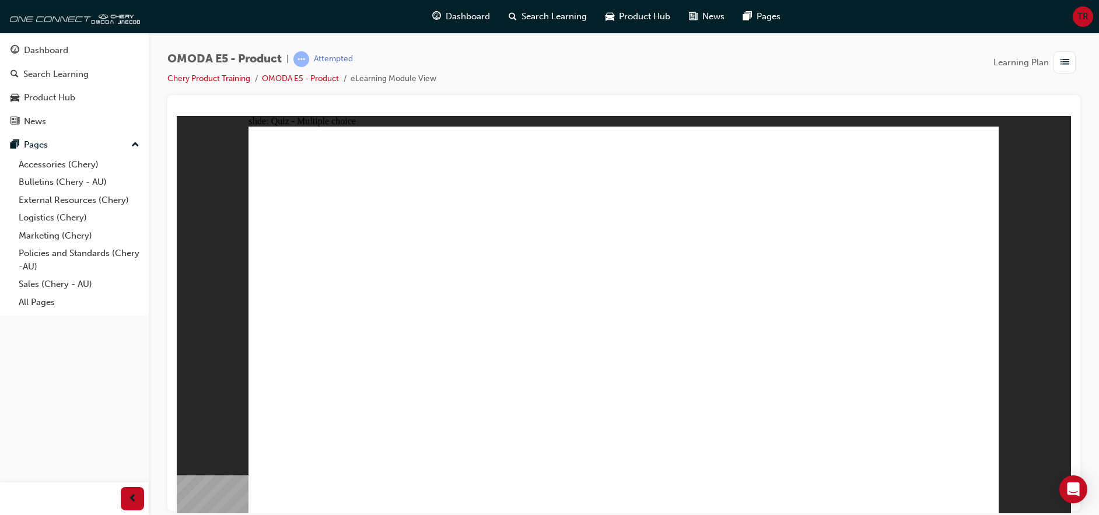
radio input "true"
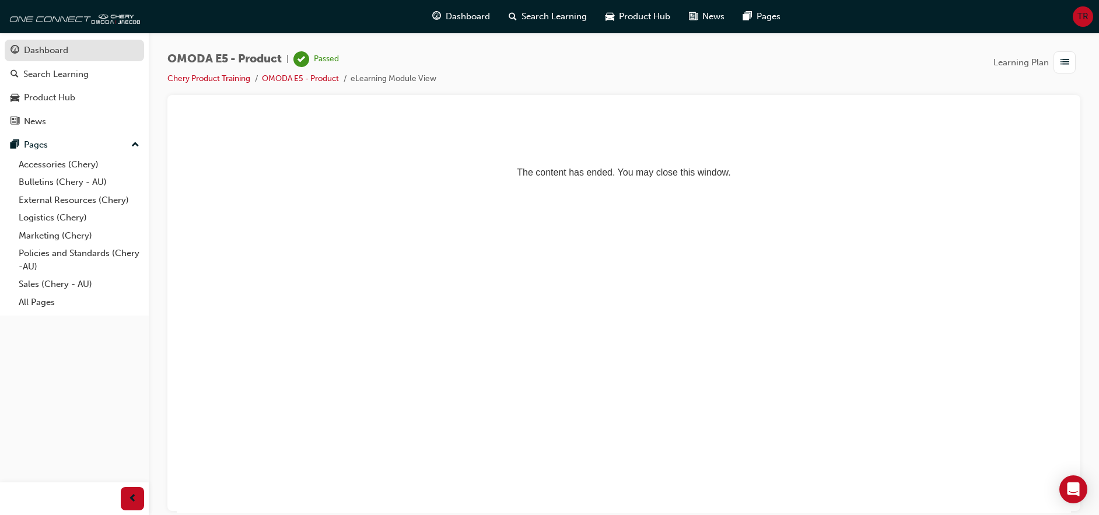
click at [68, 59] on link "Dashboard" at bounding box center [74, 51] width 139 height 22
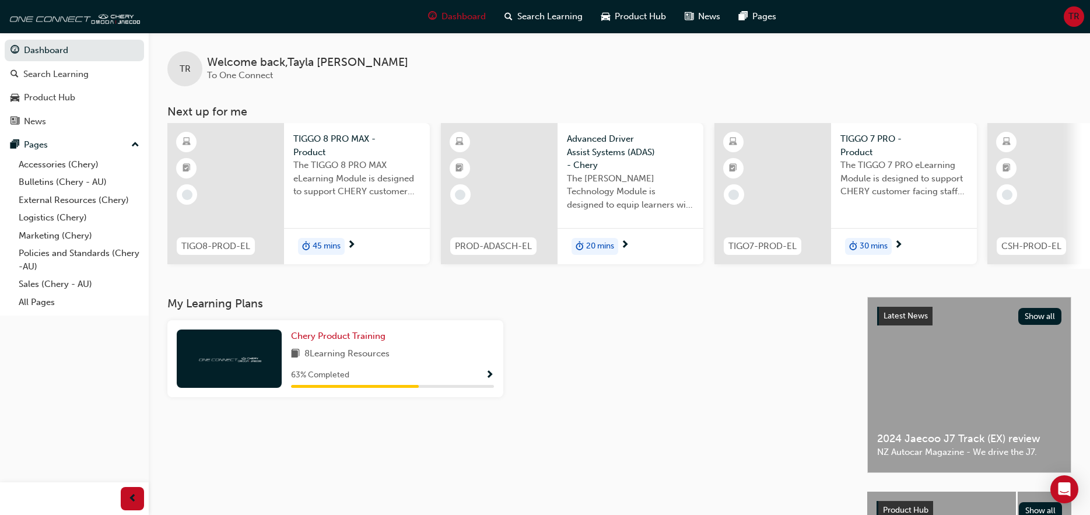
click at [492, 379] on span "Show Progress" at bounding box center [489, 375] width 9 height 10
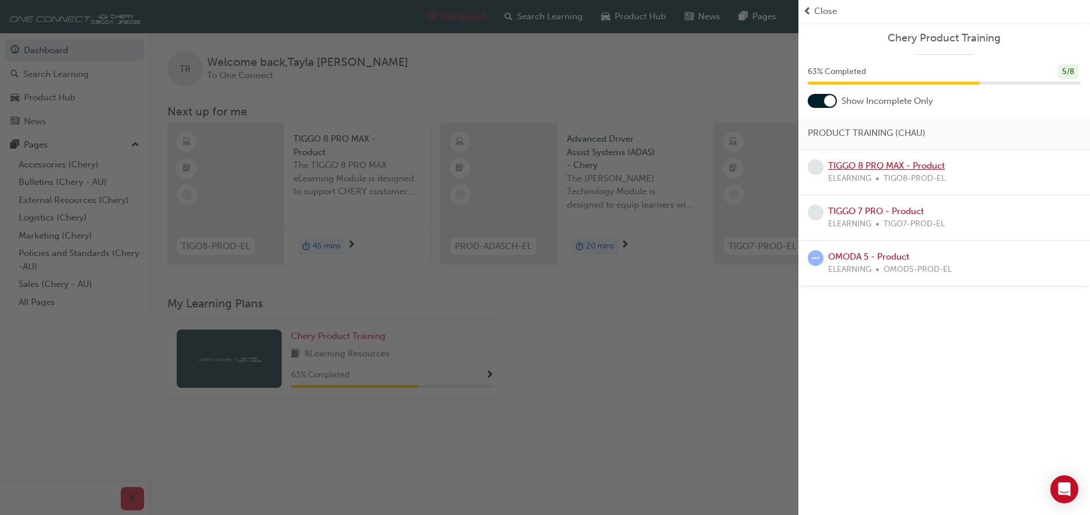
click at [909, 167] on link "TIGGO 8 PRO MAX - Product" at bounding box center [886, 165] width 117 height 10
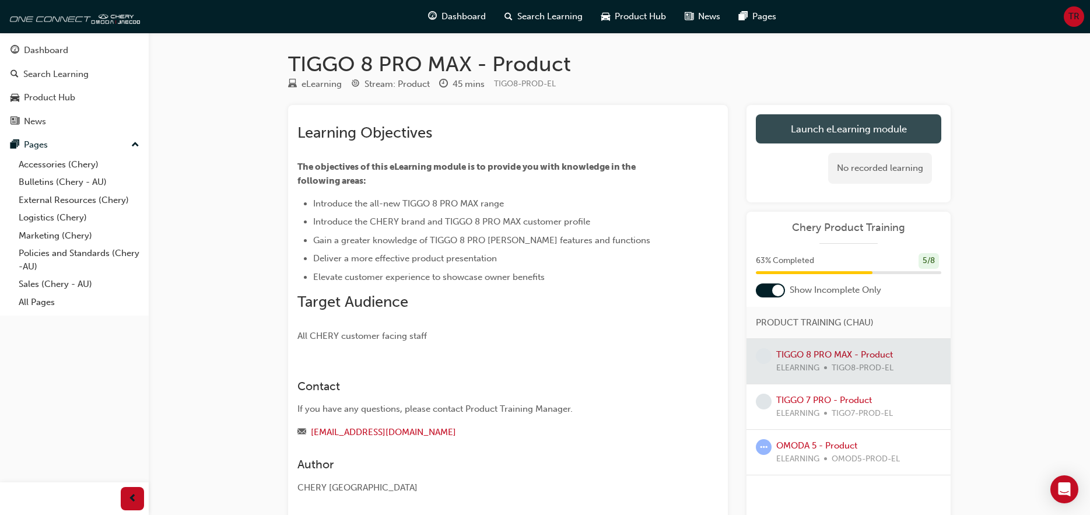
click at [798, 125] on link "Launch eLearning module" at bounding box center [848, 128] width 185 height 29
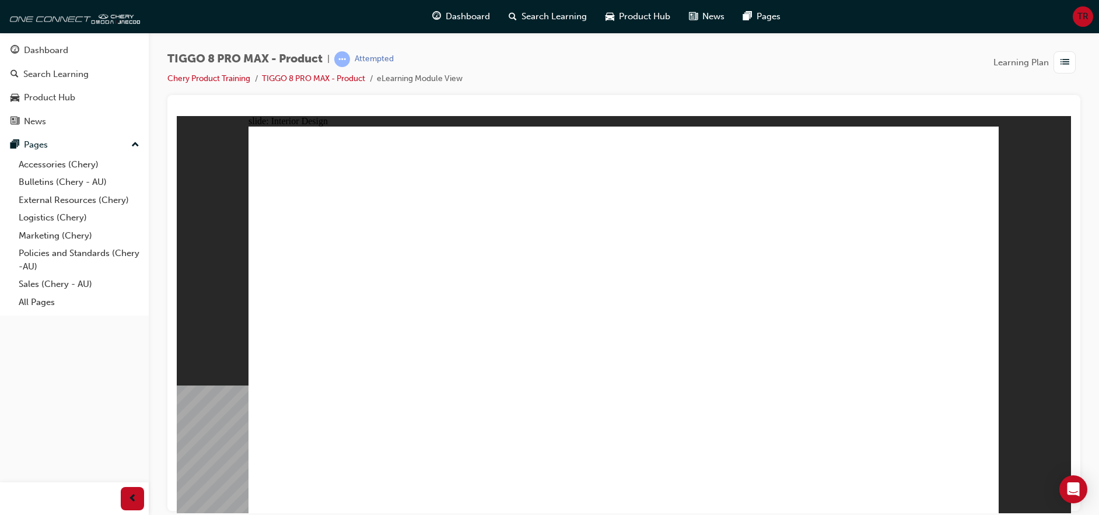
drag, startPoint x: 342, startPoint y: 387, endPoint x: 358, endPoint y: 404, distance: 22.7
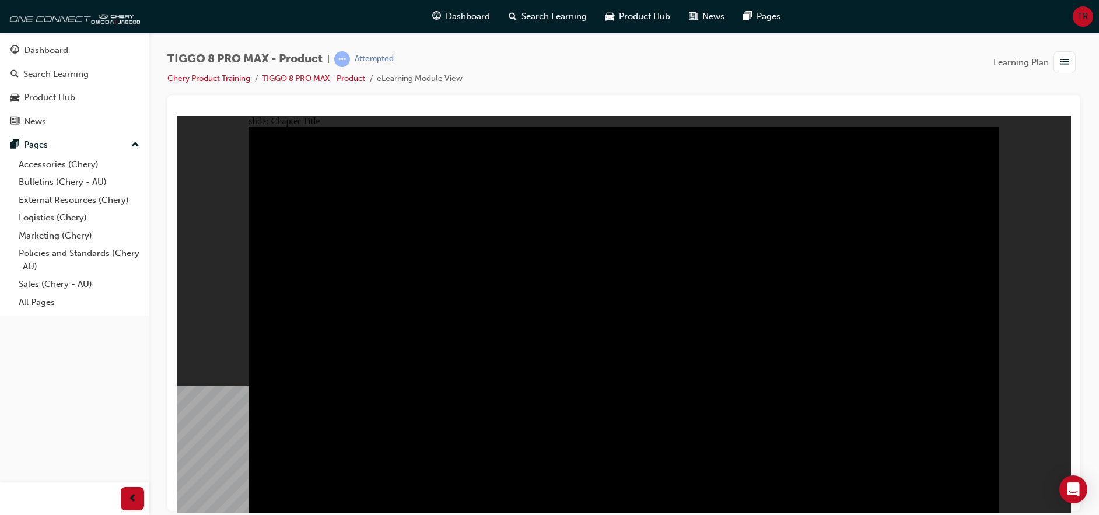
radio input "true"
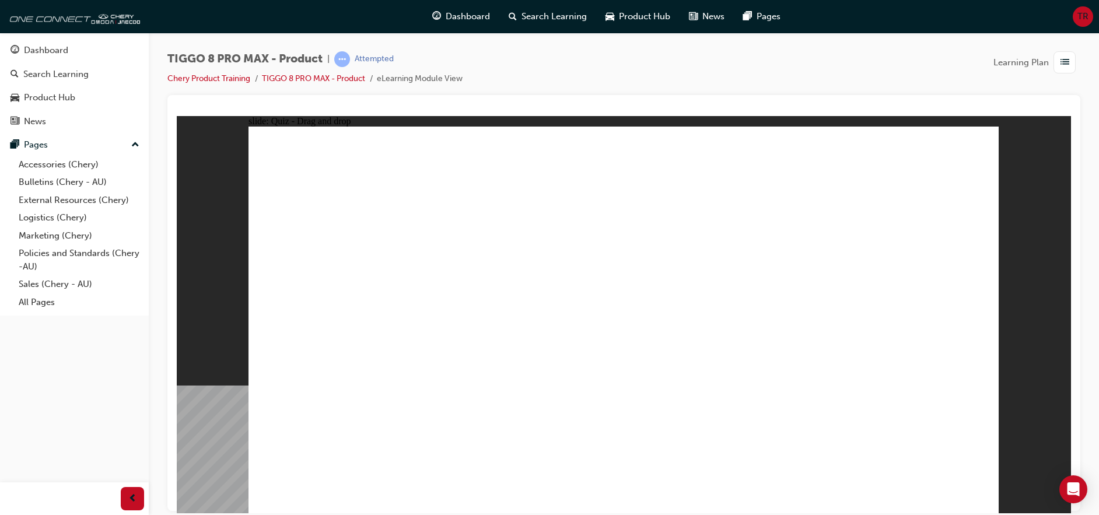
drag, startPoint x: 598, startPoint y: 160, endPoint x: 344, endPoint y: 327, distance: 304.9
drag, startPoint x: 704, startPoint y: 242, endPoint x: 550, endPoint y: 314, distance: 170.1
drag, startPoint x: 740, startPoint y: 183, endPoint x: 670, endPoint y: 327, distance: 159.9
drag, startPoint x: 818, startPoint y: 248, endPoint x: 794, endPoint y: 332, distance: 86.9
drag, startPoint x: 886, startPoint y: 188, endPoint x: 901, endPoint y: 350, distance: 162.8
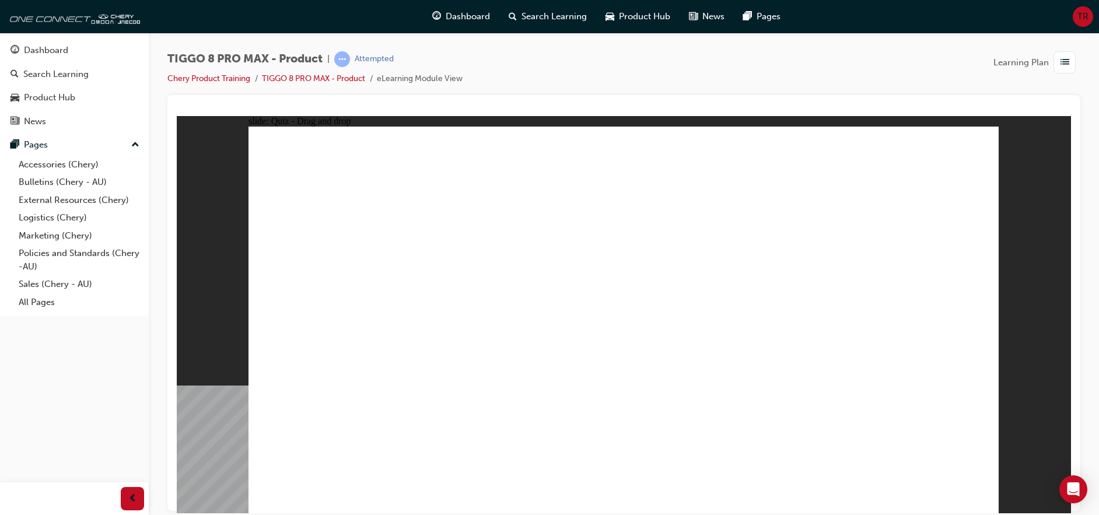
checkbox input "true"
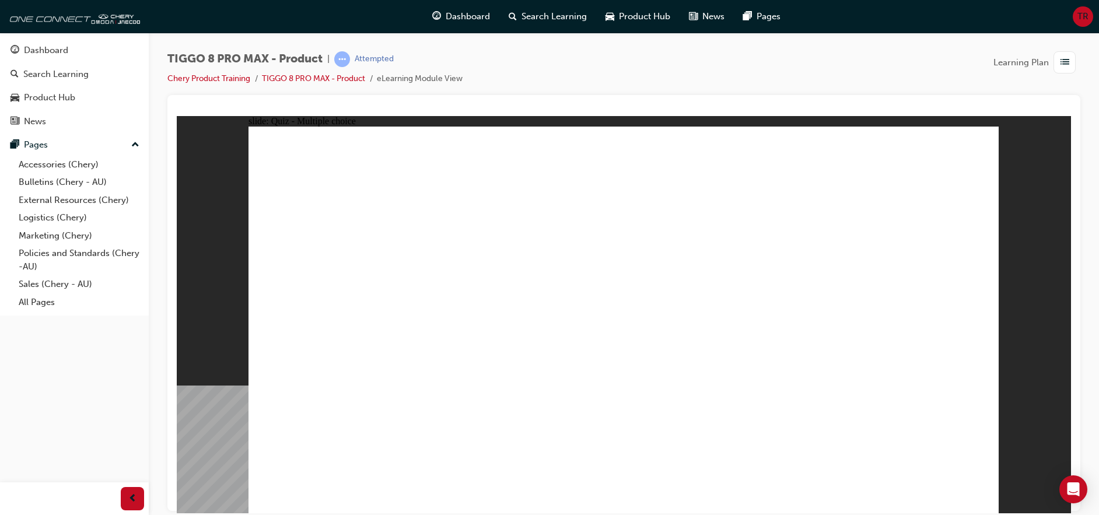
radio input "true"
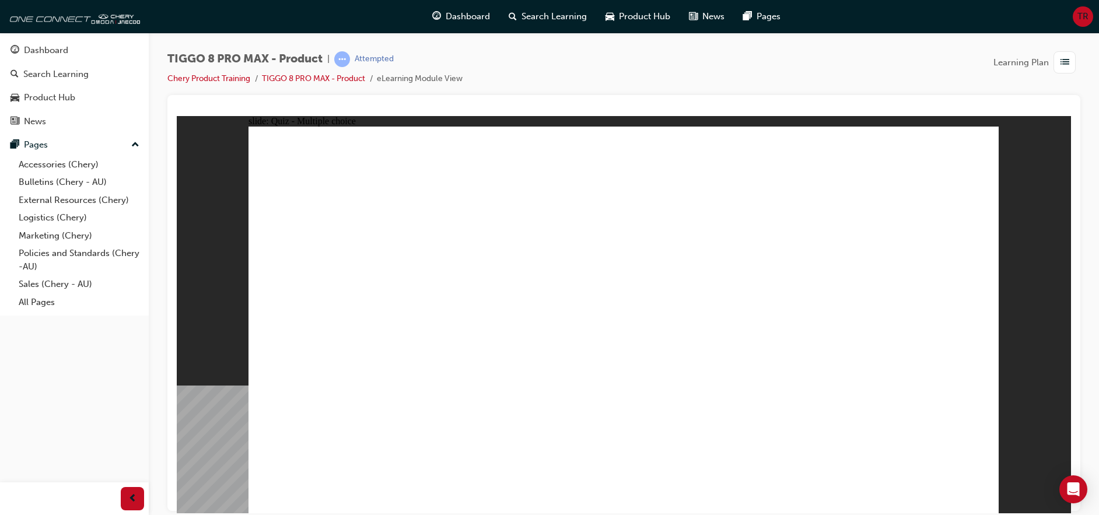
drag, startPoint x: 635, startPoint y: 169, endPoint x: 661, endPoint y: 393, distance: 224.9
drag, startPoint x: 601, startPoint y: 204, endPoint x: 418, endPoint y: 414, distance: 278.6
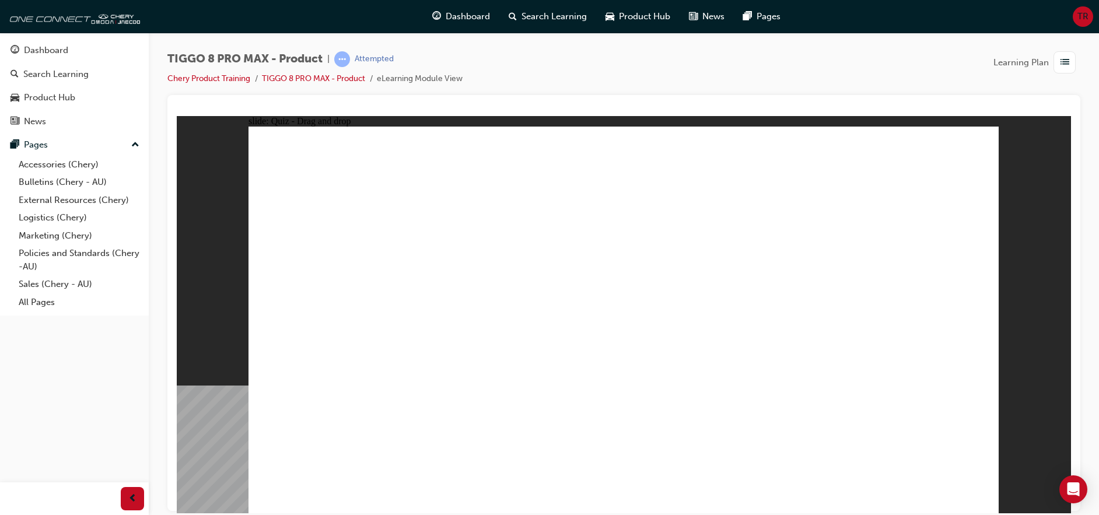
drag, startPoint x: 646, startPoint y: 199, endPoint x: 733, endPoint y: 395, distance: 213.6
drag, startPoint x: 748, startPoint y: 221, endPoint x: 747, endPoint y: 390, distance: 168.6
drag, startPoint x: 746, startPoint y: 202, endPoint x: 419, endPoint y: 398, distance: 381.1
drag, startPoint x: 775, startPoint y: 183, endPoint x: 779, endPoint y: 311, distance: 128.4
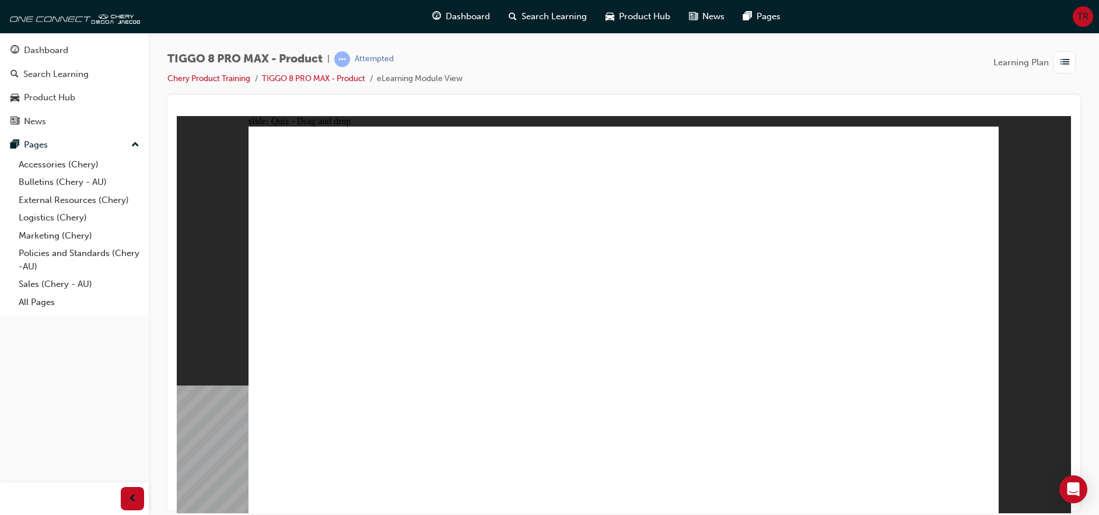
drag, startPoint x: 793, startPoint y: 202, endPoint x: 787, endPoint y: 386, distance: 184.4
drag, startPoint x: 776, startPoint y: 174, endPoint x: 786, endPoint y: 390, distance: 215.4
drag, startPoint x: 896, startPoint y: 197, endPoint x: 800, endPoint y: 433, distance: 255.1
drag, startPoint x: 875, startPoint y: 176, endPoint x: 703, endPoint y: 468, distance: 339.6
drag, startPoint x: 892, startPoint y: 177, endPoint x: 759, endPoint y: 418, distance: 275.9
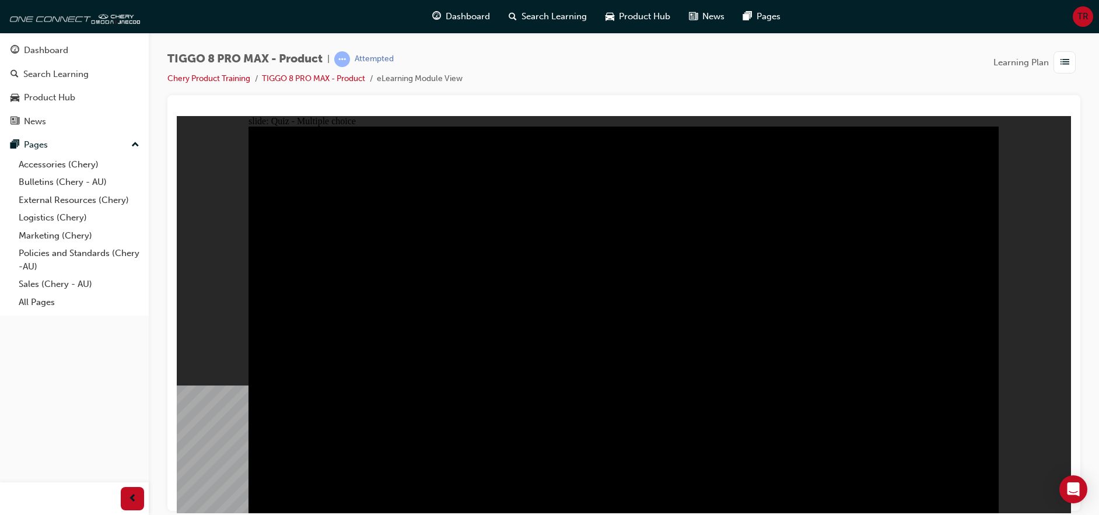
radio input "true"
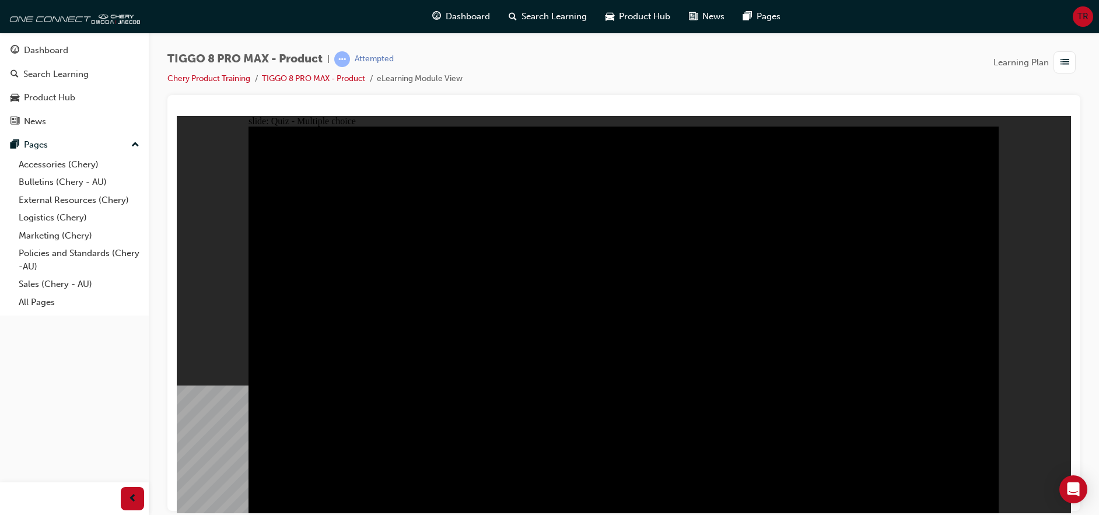
radio input "true"
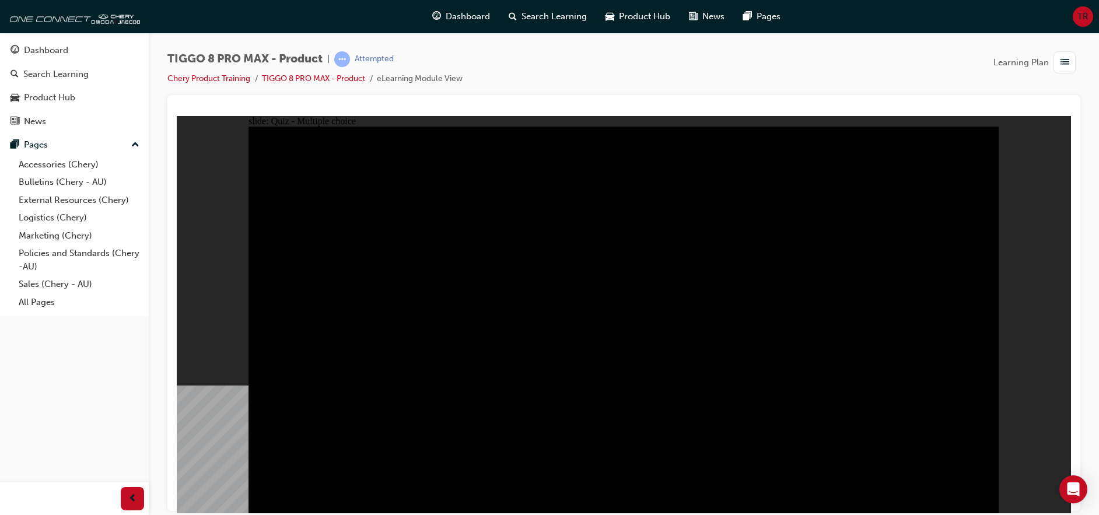
checkbox input "true"
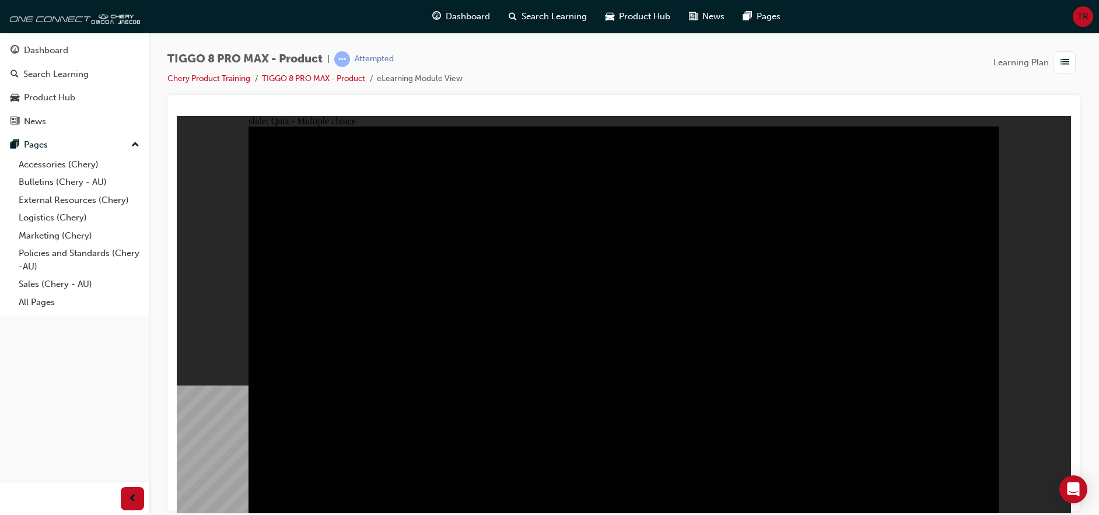
checkbox input "true"
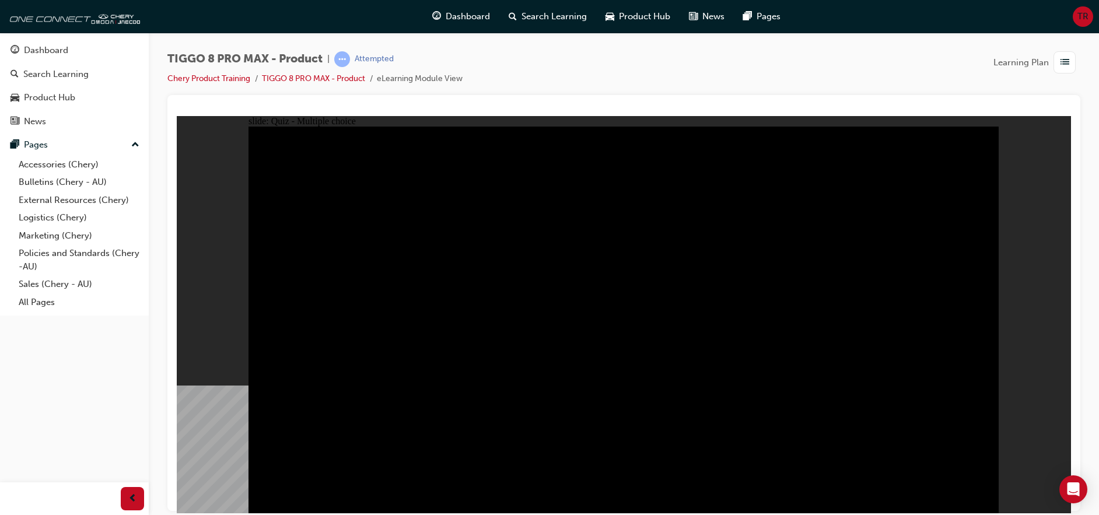
checkbox input "true"
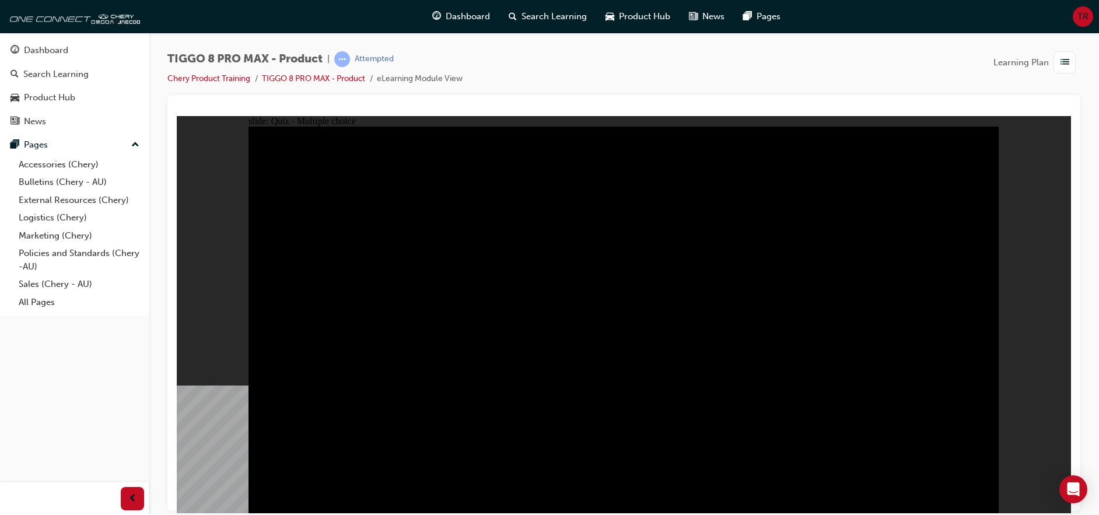
checkbox input "true"
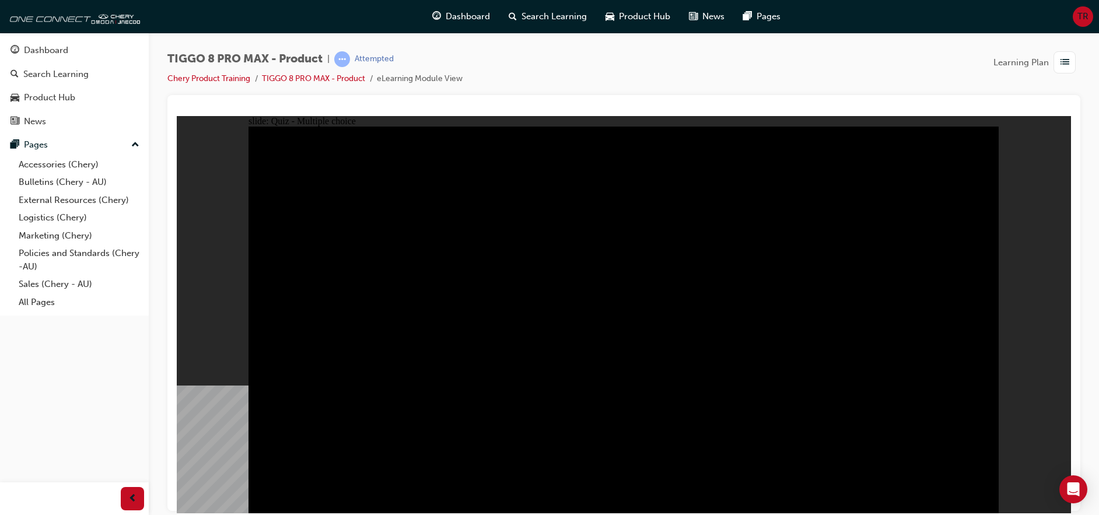
radio input "false"
radio input "true"
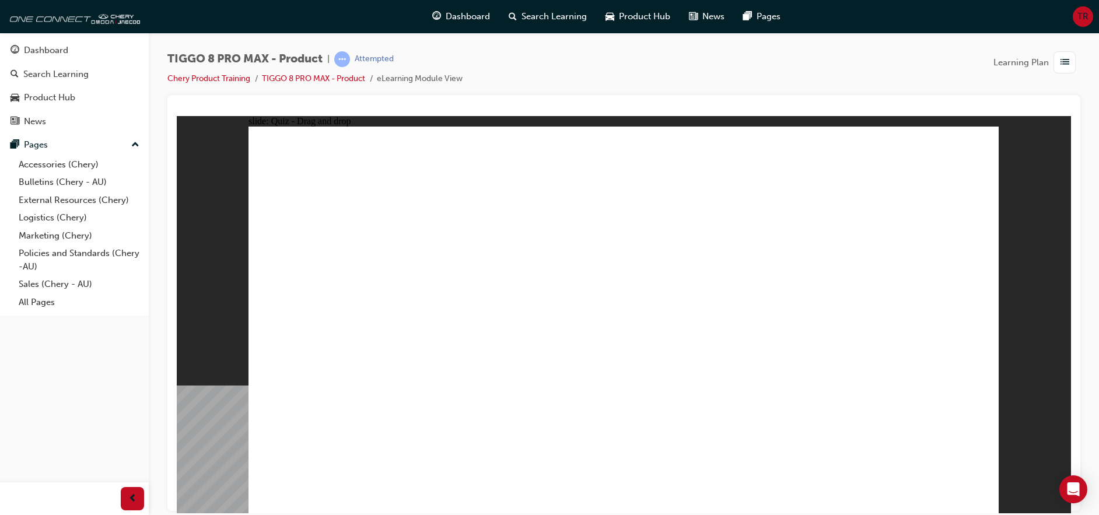
drag, startPoint x: 603, startPoint y: 155, endPoint x: 772, endPoint y: 327, distance: 241.7
drag, startPoint x: 791, startPoint y: 323, endPoint x: 545, endPoint y: 319, distance: 246.1
drag, startPoint x: 741, startPoint y: 161, endPoint x: 747, endPoint y: 346, distance: 185.0
drag, startPoint x: 485, startPoint y: 352, endPoint x: 598, endPoint y: 349, distance: 113.2
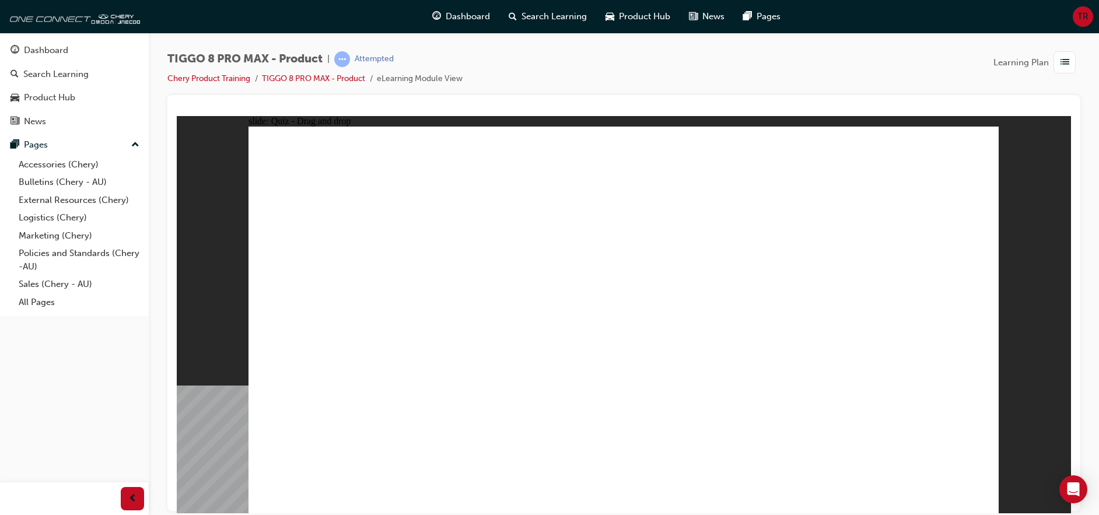
drag, startPoint x: 706, startPoint y: 233, endPoint x: 393, endPoint y: 336, distance: 329.8
drag, startPoint x: 854, startPoint y: 233, endPoint x: 500, endPoint y: 312, distance: 363.4
drag, startPoint x: 879, startPoint y: 160, endPoint x: 921, endPoint y: 351, distance: 195.3
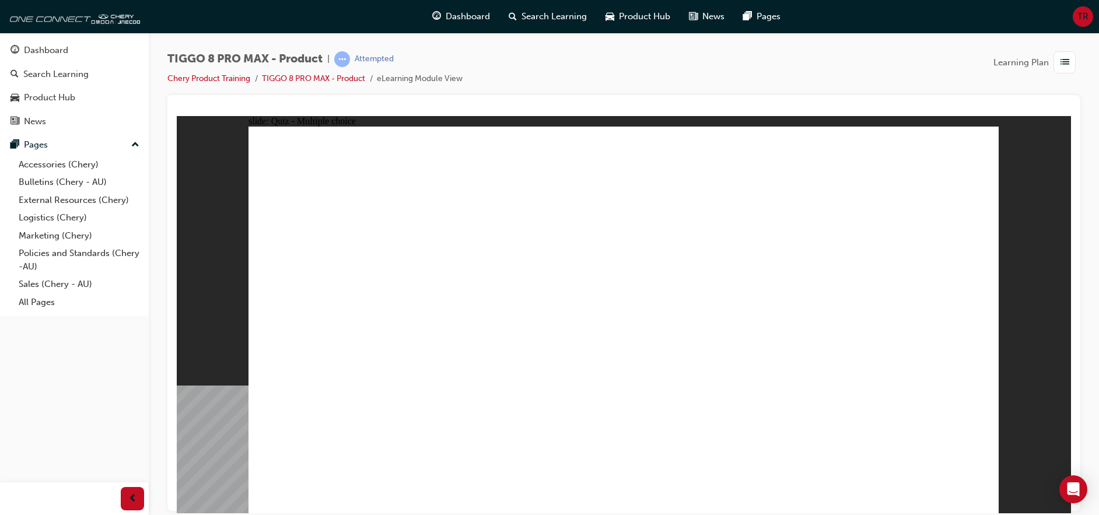
checkbox input "true"
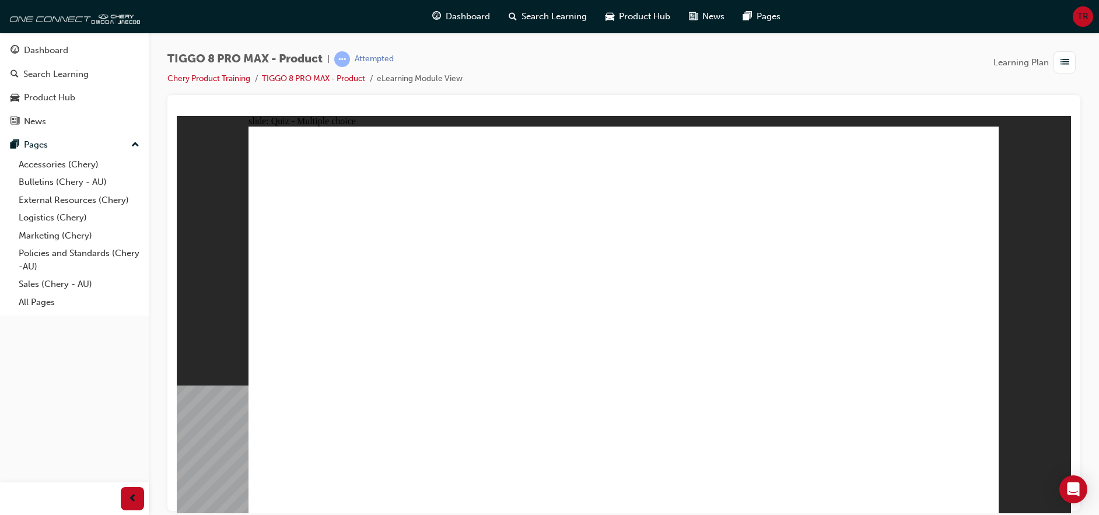
radio input "true"
drag, startPoint x: 737, startPoint y: 219, endPoint x: 651, endPoint y: 366, distance: 170.4
drag, startPoint x: 607, startPoint y: 199, endPoint x: 609, endPoint y: 366, distance: 166.2
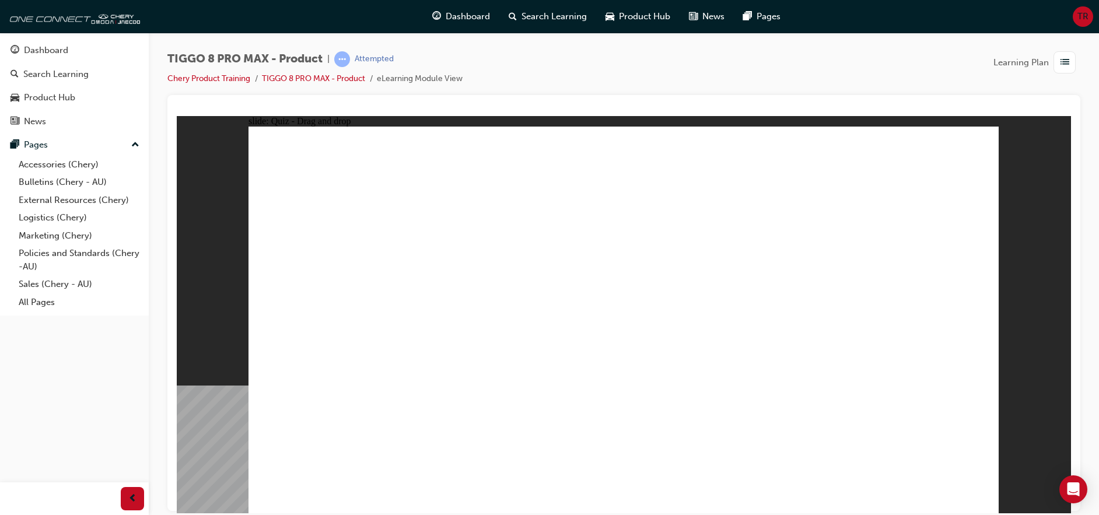
drag, startPoint x: 625, startPoint y: 170, endPoint x: 649, endPoint y: 347, distance: 179.0
drag, startPoint x: 721, startPoint y: 201, endPoint x: 691, endPoint y: 386, distance: 187.9
drag, startPoint x: 726, startPoint y: 175, endPoint x: 733, endPoint y: 398, distance: 222.9
drag, startPoint x: 902, startPoint y: 184, endPoint x: 901, endPoint y: 192, distance: 8.9
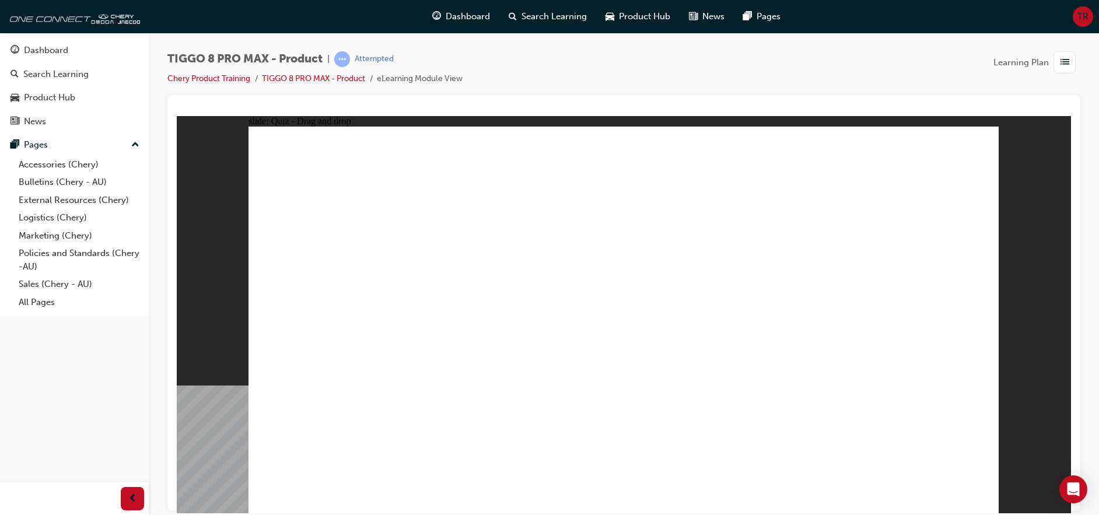
drag, startPoint x: 901, startPoint y: 171, endPoint x: 775, endPoint y: 384, distance: 246.6
drag, startPoint x: 864, startPoint y: 197, endPoint x: 697, endPoint y: 400, distance: 262.7
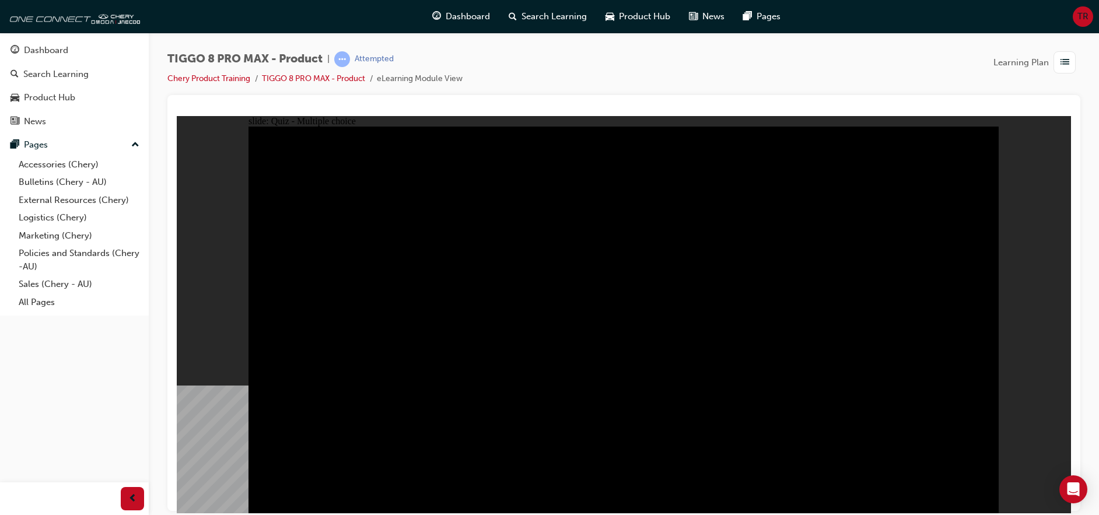
radio input "true"
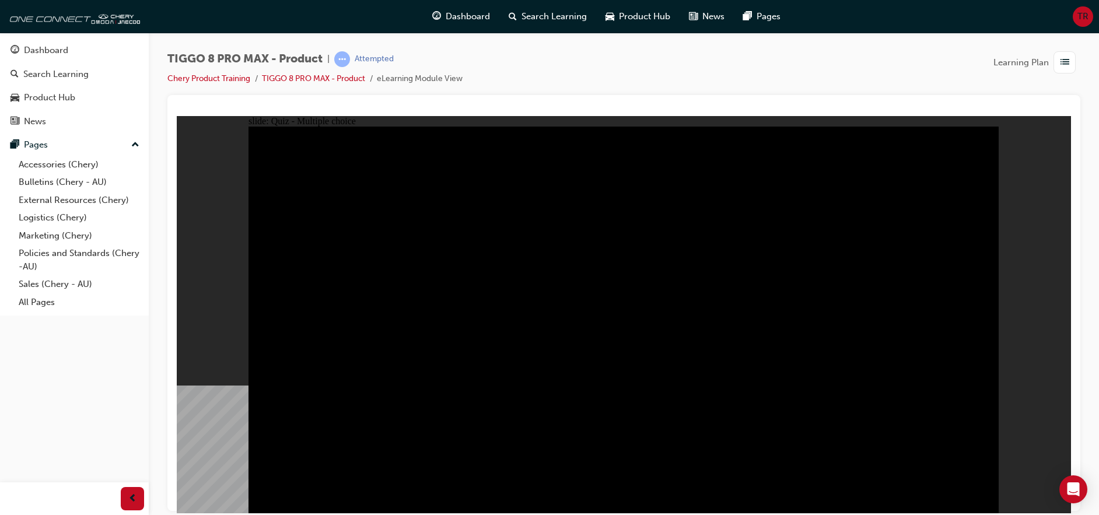
radio input "true"
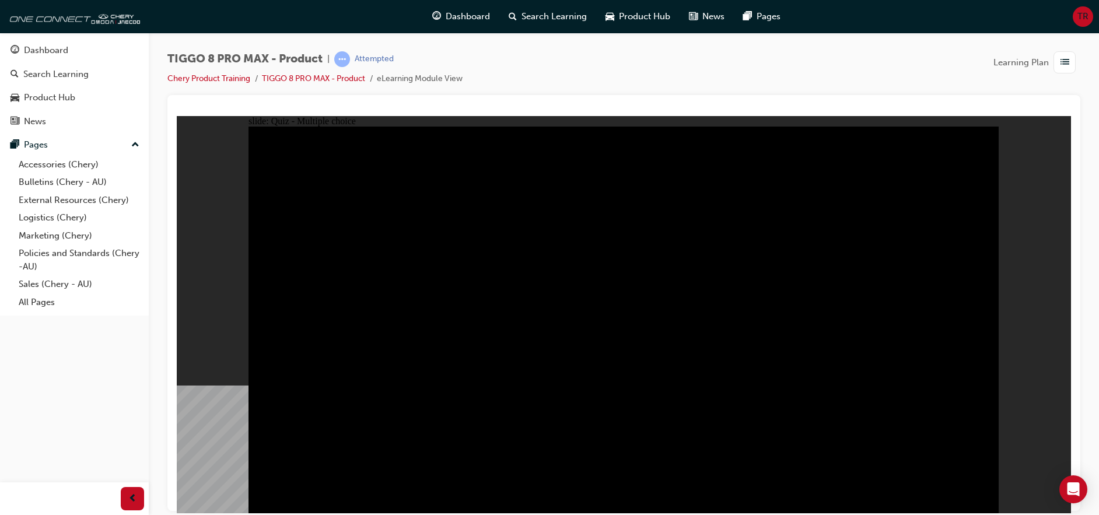
checkbox input "true"
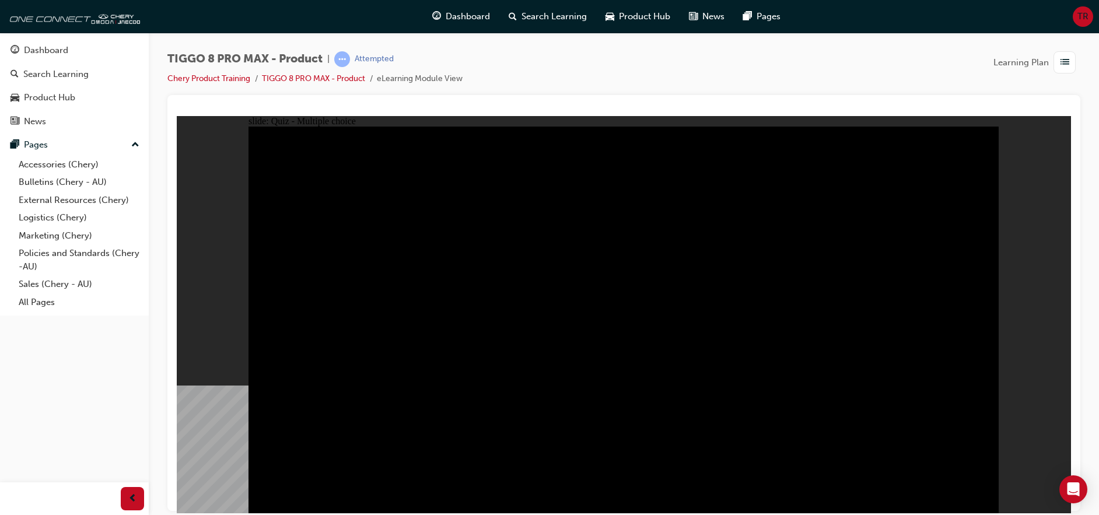
checkbox input "true"
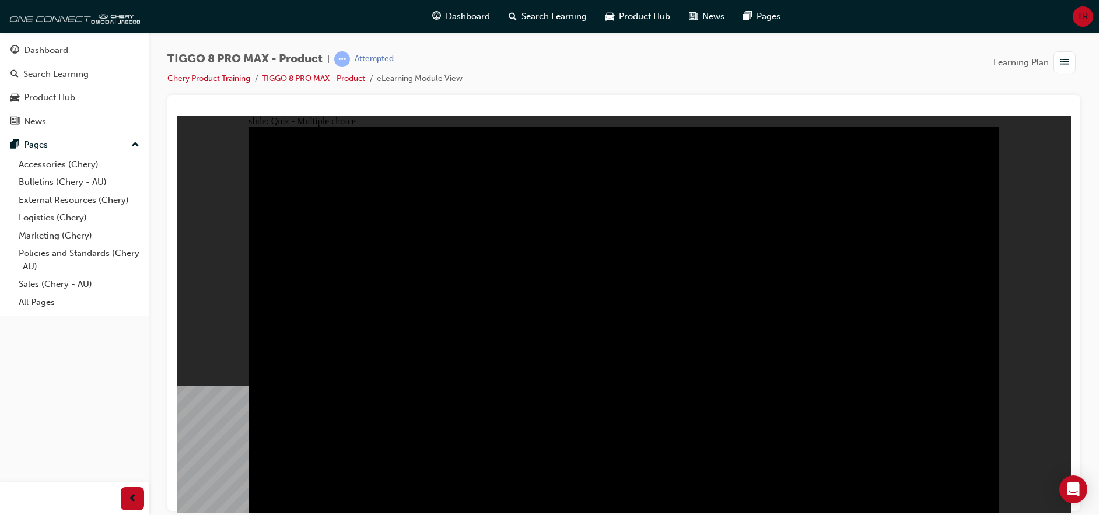
checkbox input "true"
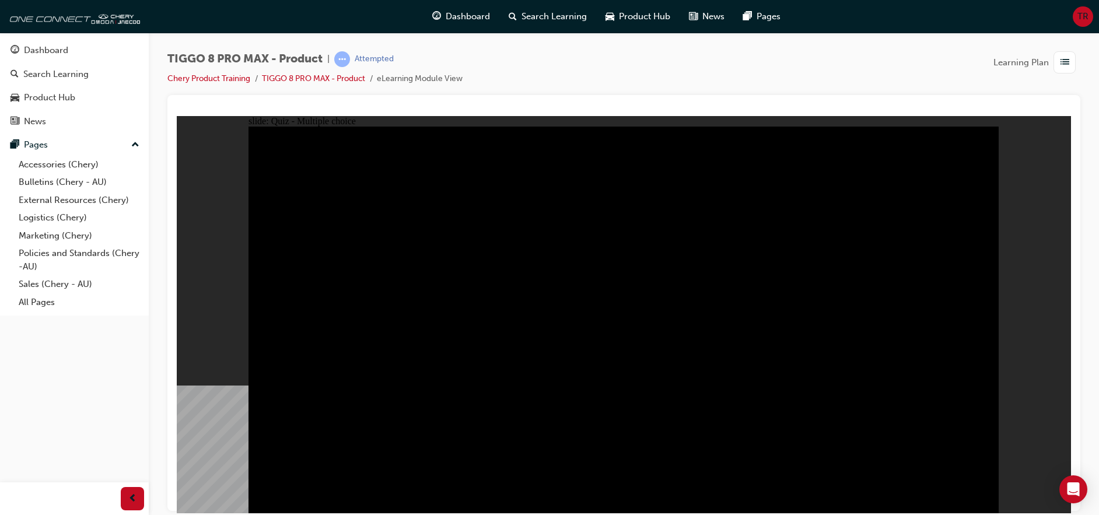
checkbox input "true"
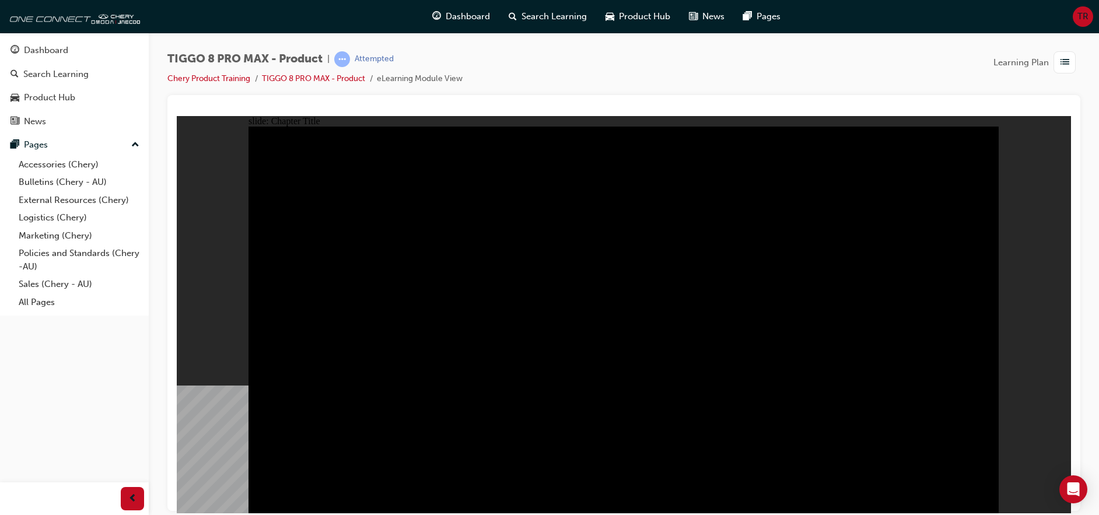
radio input "true"
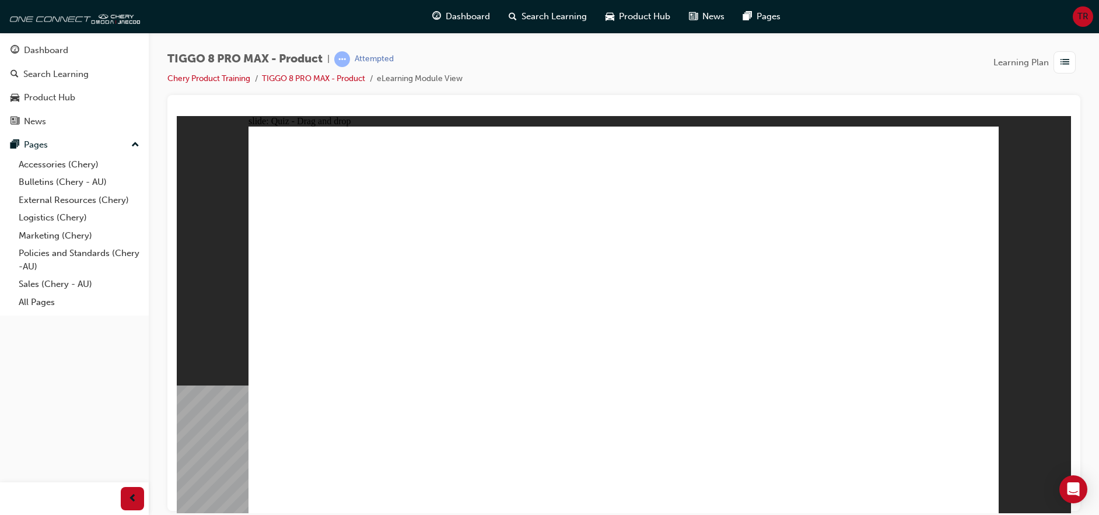
drag, startPoint x: 590, startPoint y: 174, endPoint x: 512, endPoint y: 338, distance: 180.8
drag, startPoint x: 707, startPoint y: 235, endPoint x: 682, endPoint y: 311, distance: 80.6
drag, startPoint x: 665, startPoint y: 250, endPoint x: 653, endPoint y: 318, distance: 69.2
drag, startPoint x: 838, startPoint y: 210, endPoint x: 846, endPoint y: 284, distance: 74.6
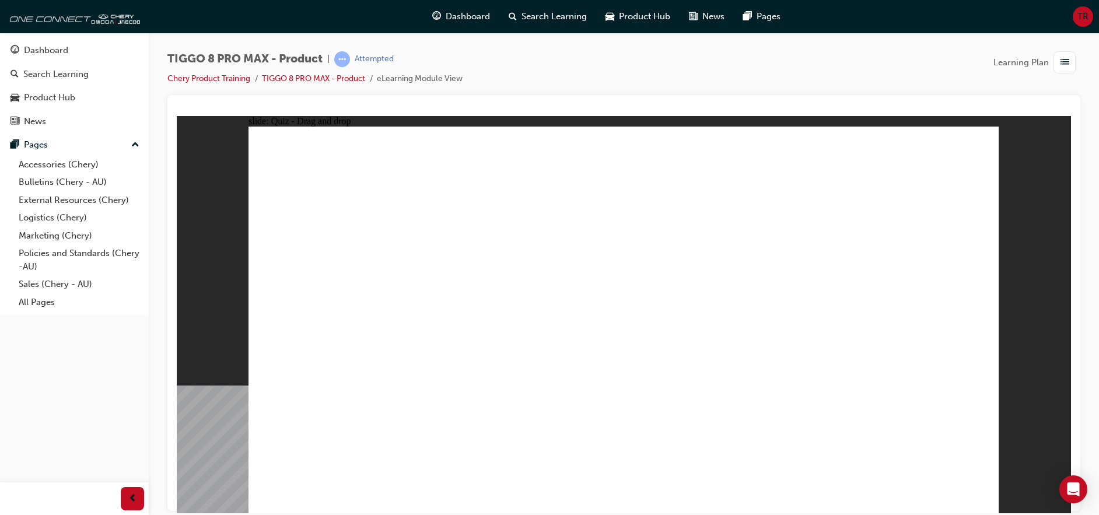
drag, startPoint x: 842, startPoint y: 251, endPoint x: 804, endPoint y: 314, distance: 72.7
drag, startPoint x: 742, startPoint y: 164, endPoint x: 907, endPoint y: 307, distance: 218.7
drag, startPoint x: 799, startPoint y: 207, endPoint x: 321, endPoint y: 355, distance: 499.9
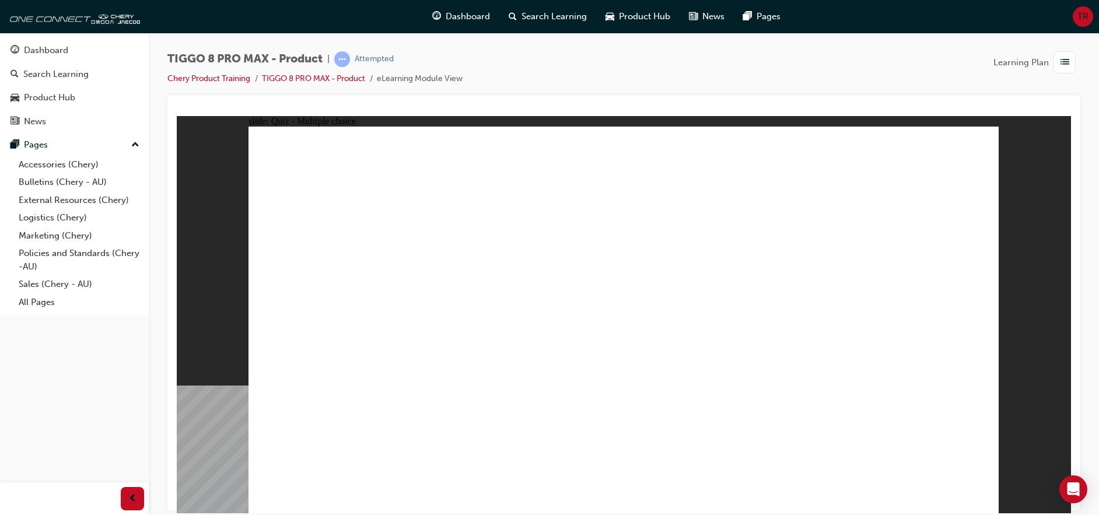
checkbox input "true"
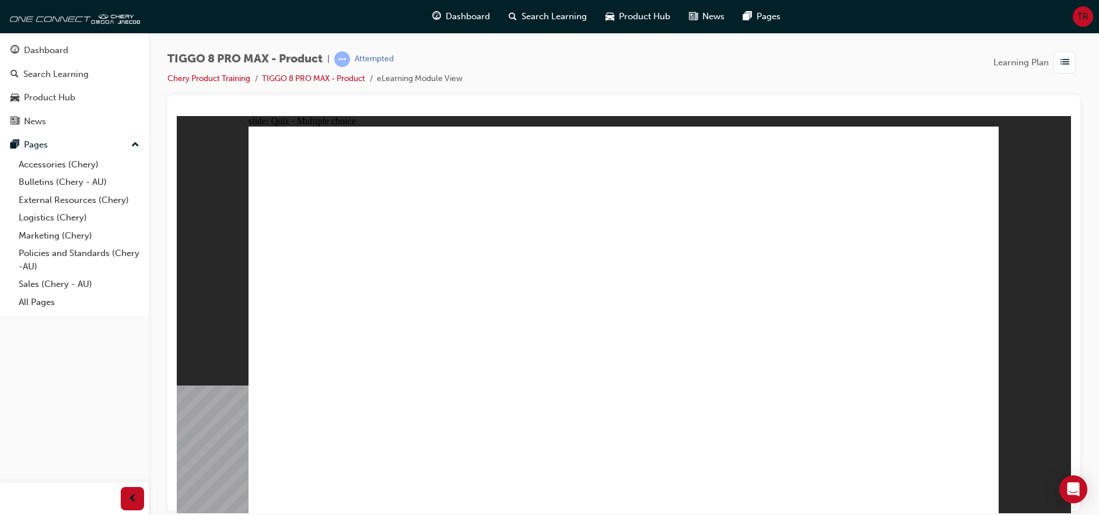
radio input "true"
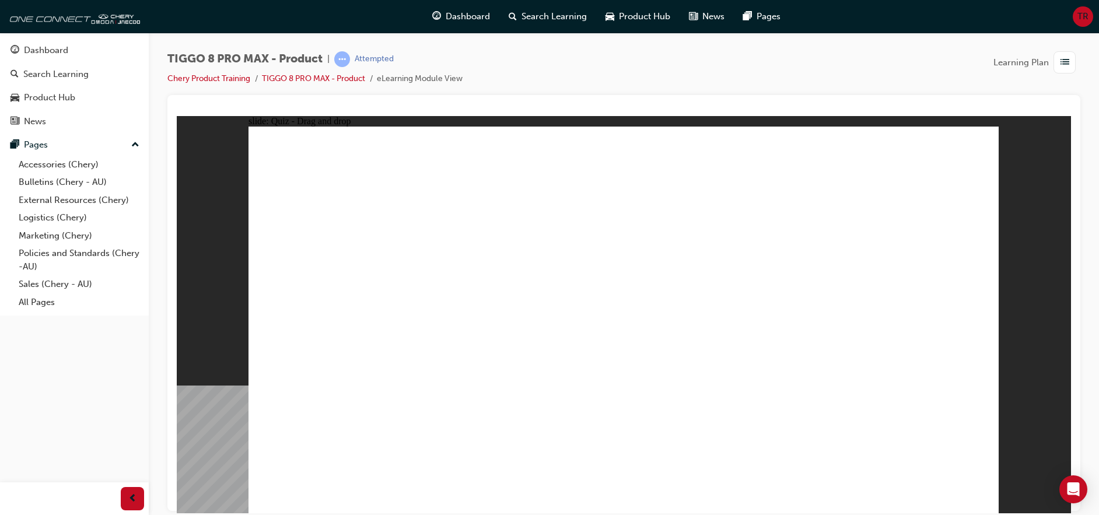
drag, startPoint x: 657, startPoint y: 168, endPoint x: 690, endPoint y: 366, distance: 200.4
drag, startPoint x: 638, startPoint y: 198, endPoint x: 691, endPoint y: 408, distance: 216.6
drag, startPoint x: 731, startPoint y: 213, endPoint x: 742, endPoint y: 328, distance: 115.4
drag, startPoint x: 756, startPoint y: 195, endPoint x: 789, endPoint y: 381, distance: 189.5
drag, startPoint x: 766, startPoint y: 170, endPoint x: 790, endPoint y: 373, distance: 204.4
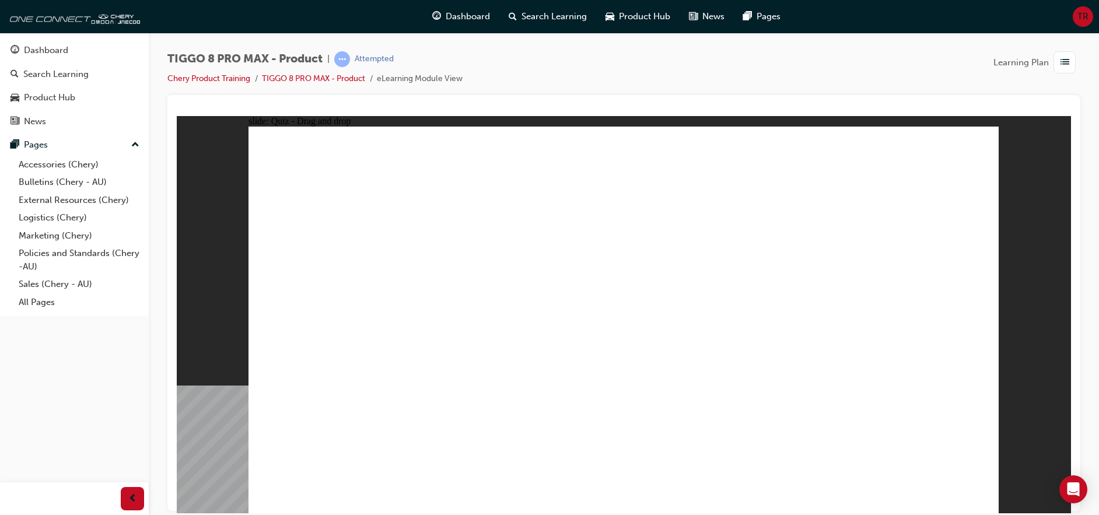
drag, startPoint x: 890, startPoint y: 194, endPoint x: 809, endPoint y: 373, distance: 197.1
drag, startPoint x: 890, startPoint y: 179, endPoint x: 724, endPoint y: 416, distance: 289.3
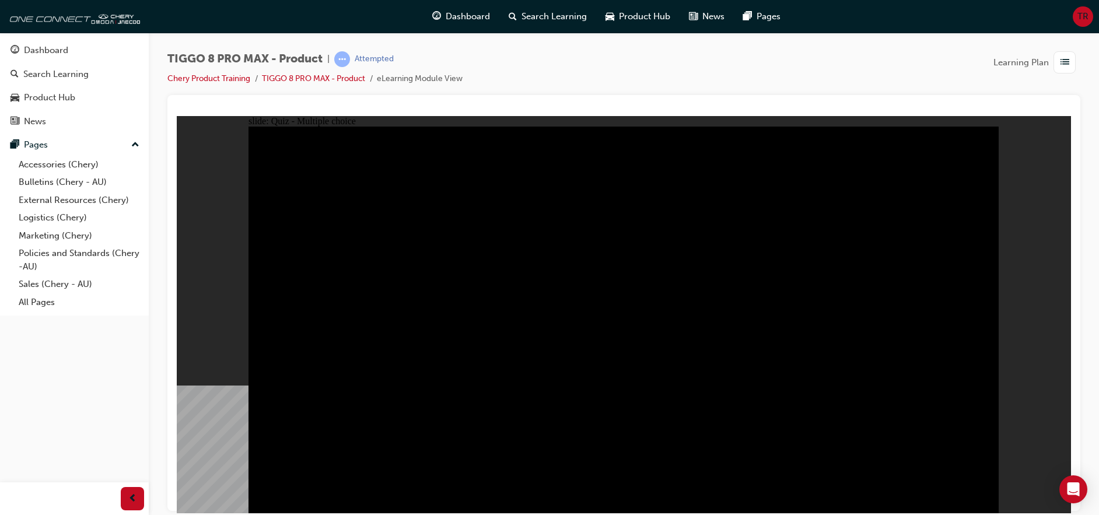
radio input "true"
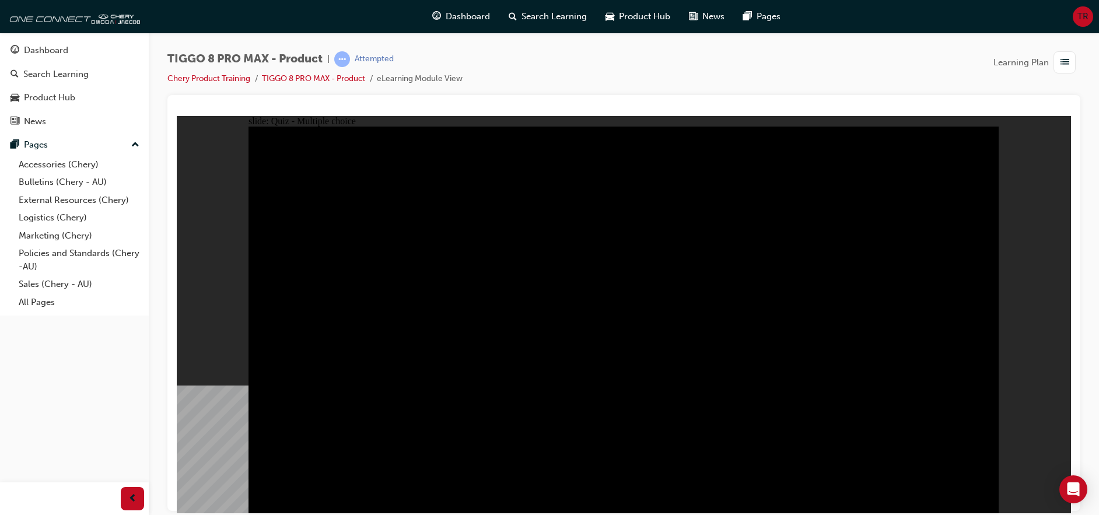
radio input "true"
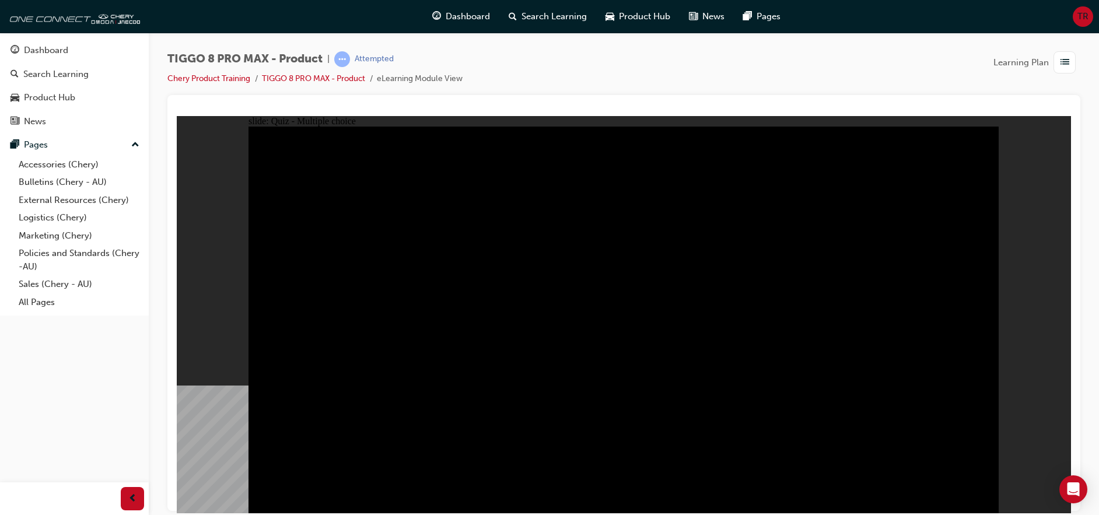
checkbox input "true"
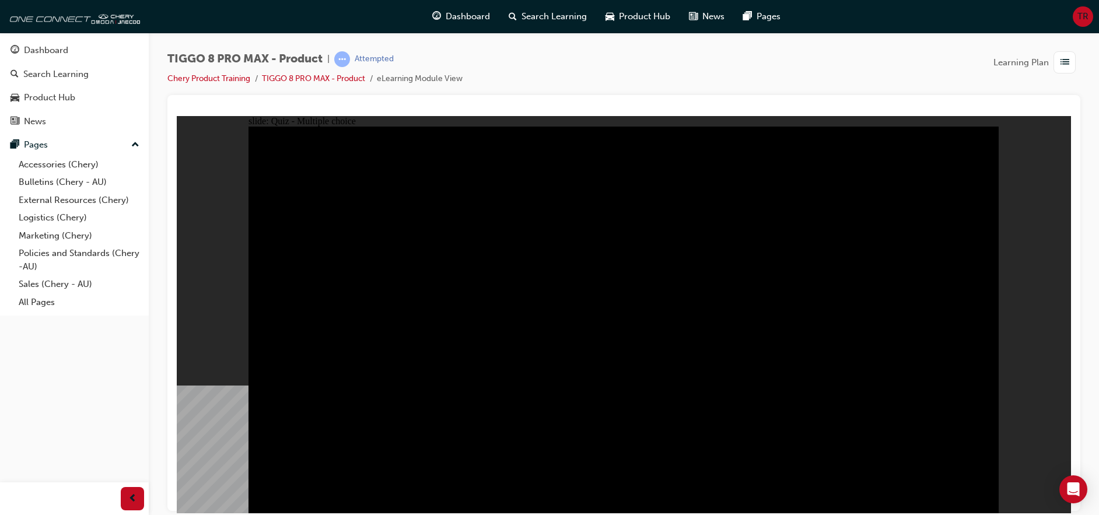
checkbox input "true"
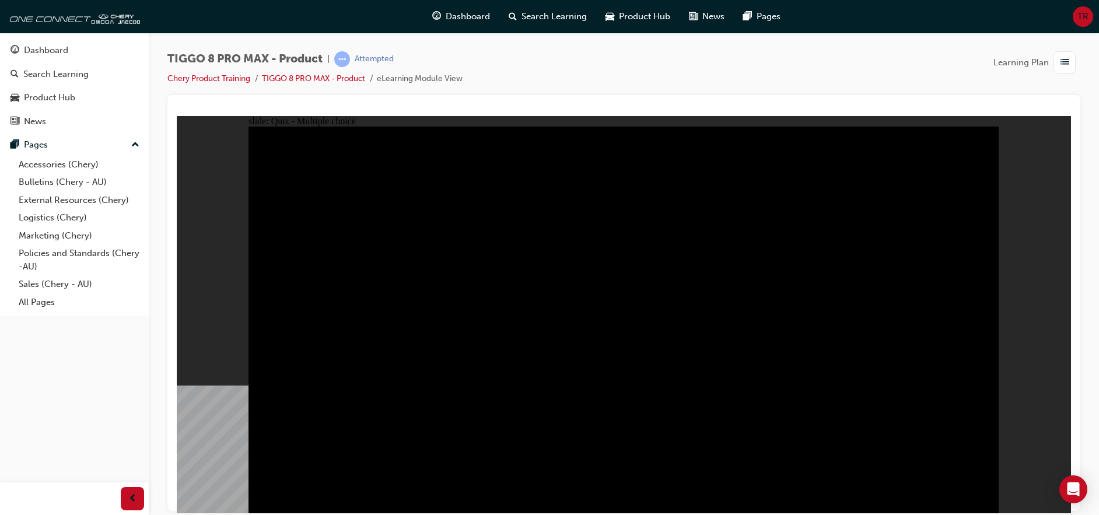
checkbox input "true"
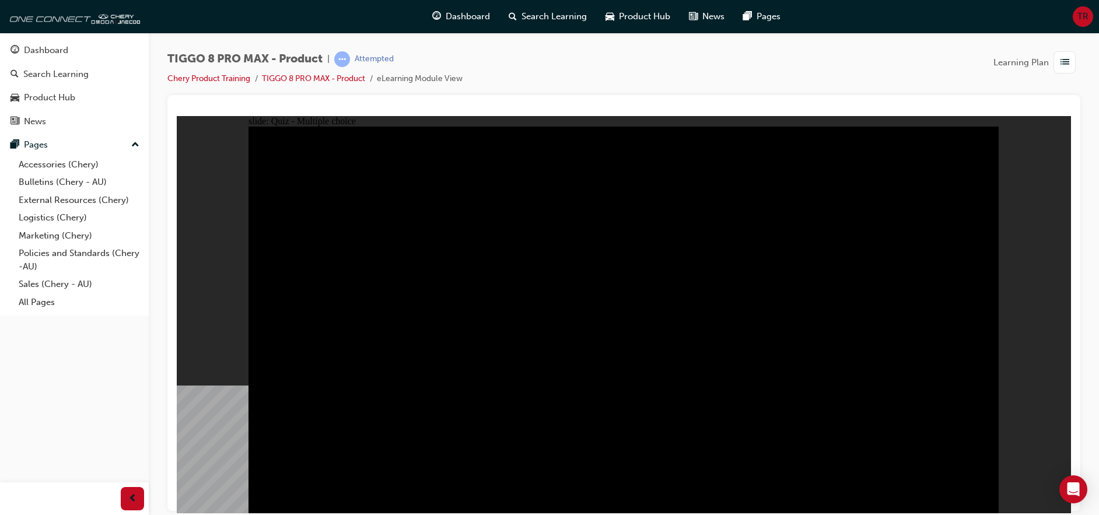
checkbox input "true"
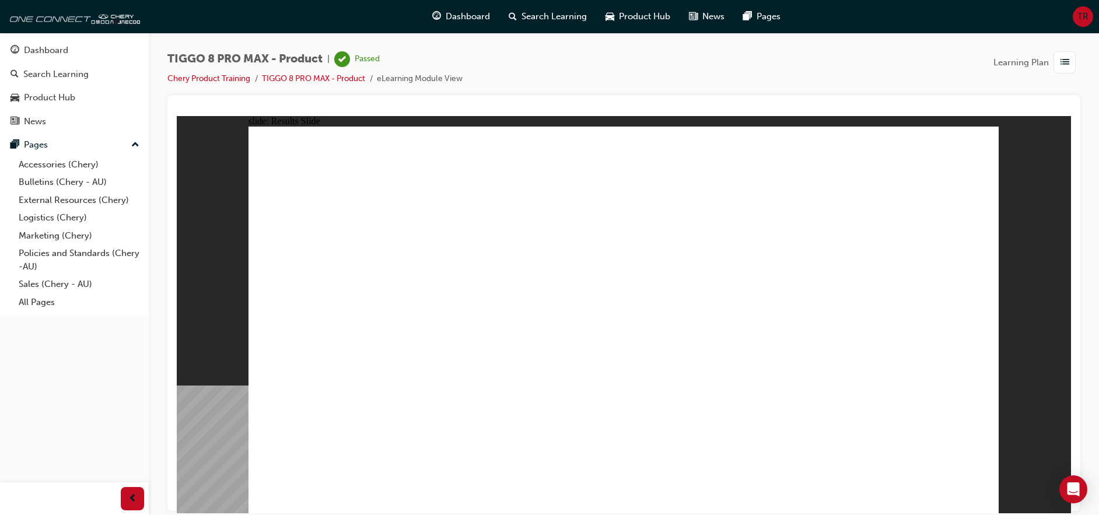
drag, startPoint x: 90, startPoint y: 55, endPoint x: 101, endPoint y: 55, distance: 11.7
click at [90, 55] on div "Dashboard" at bounding box center [74, 50] width 128 height 15
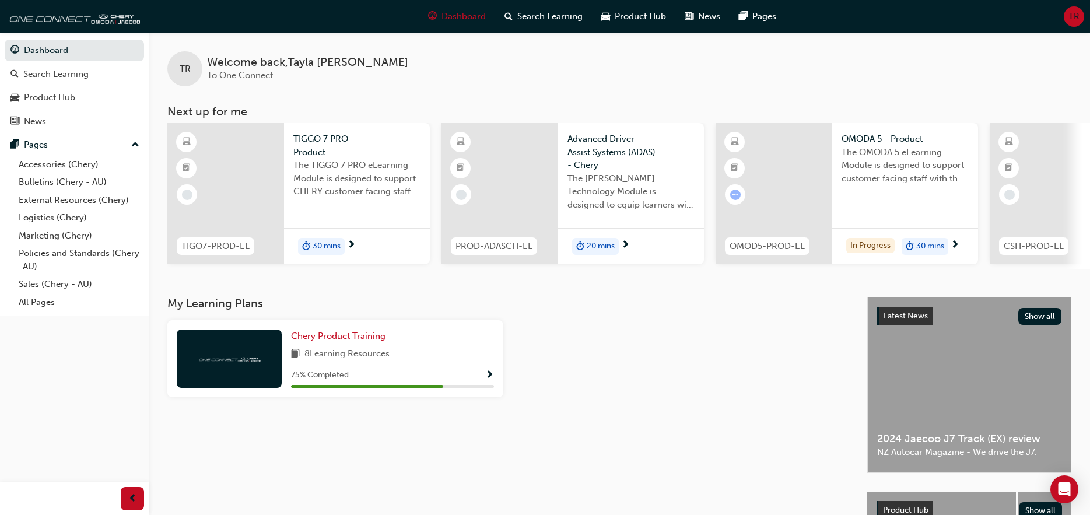
click at [490, 381] on span "Show Progress" at bounding box center [489, 375] width 9 height 10
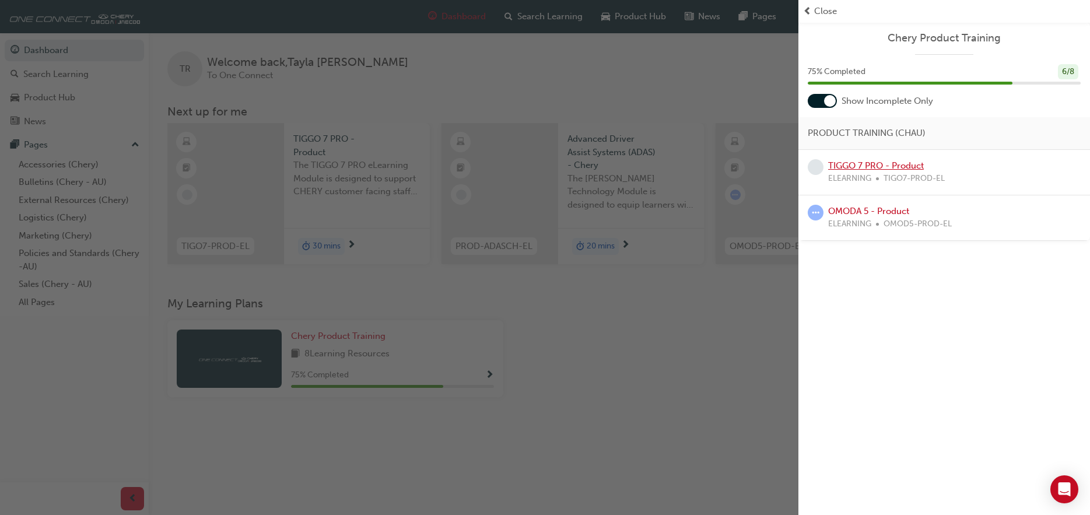
click at [873, 167] on link "TIGGO 7 PRO - Product" at bounding box center [876, 165] width 96 height 10
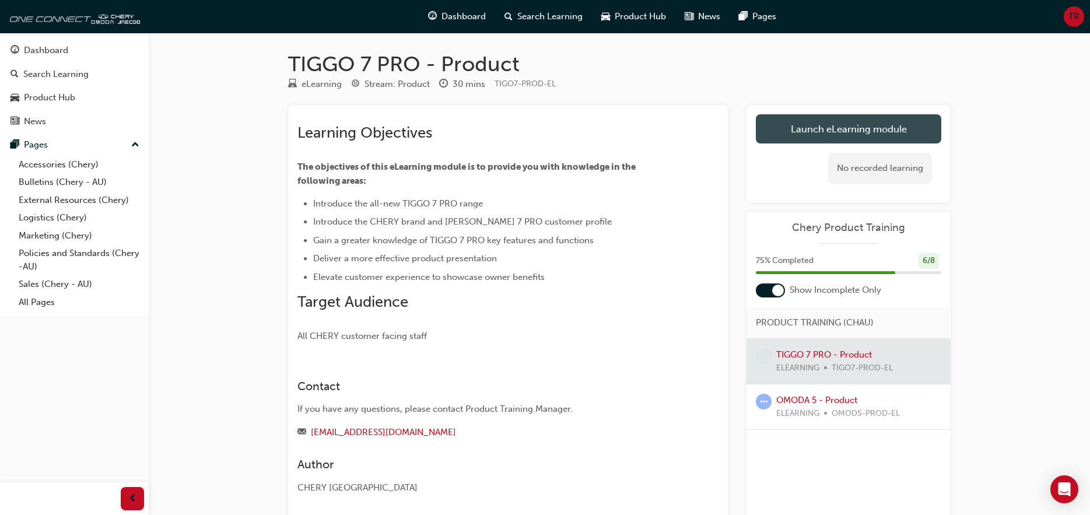
click at [799, 127] on link "Launch eLearning module" at bounding box center [848, 128] width 185 height 29
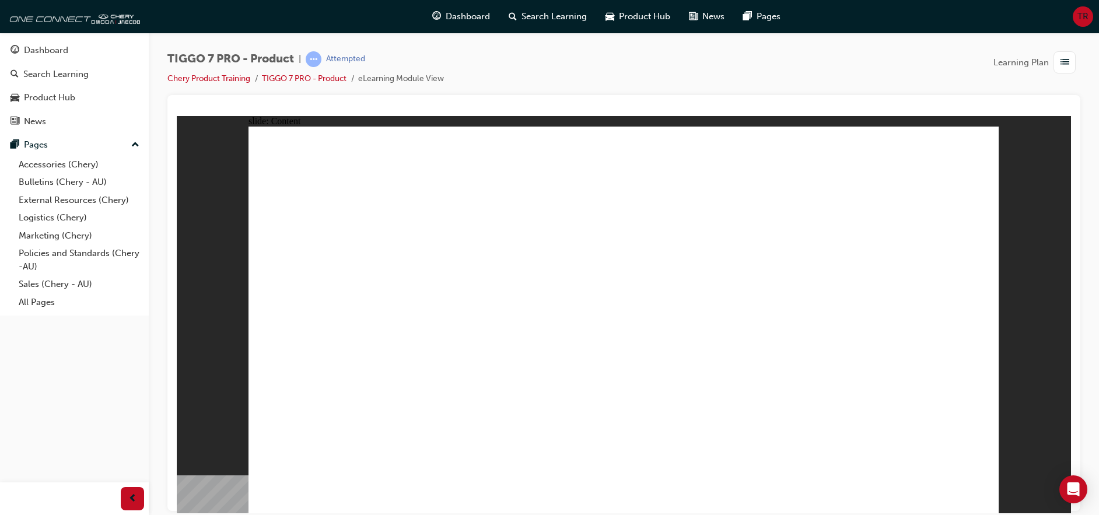
drag, startPoint x: 177, startPoint y: 115, endPoint x: 465, endPoint y: 352, distance: 373.4
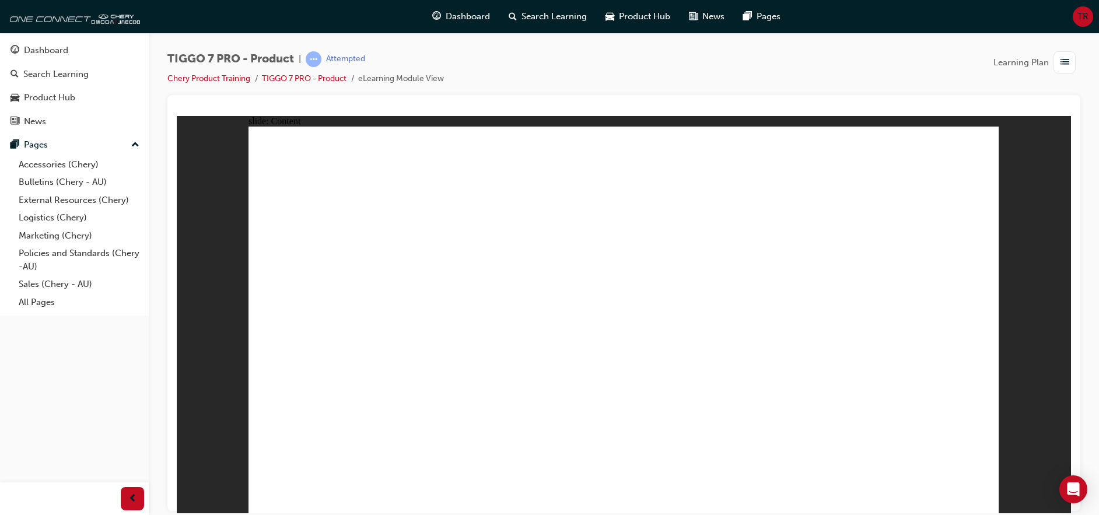
drag, startPoint x: 596, startPoint y: 179, endPoint x: 915, endPoint y: 362, distance: 367.6
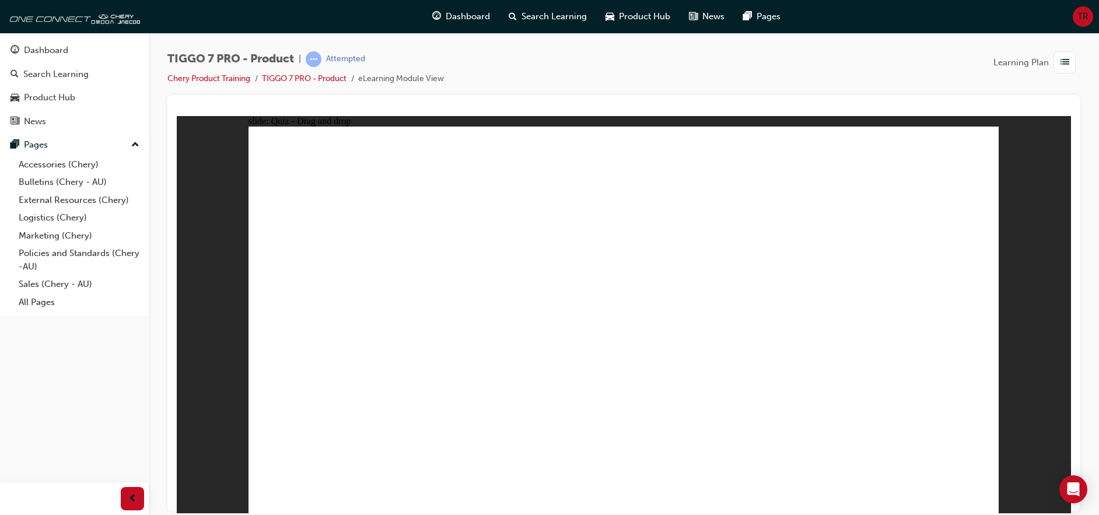
drag, startPoint x: 764, startPoint y: 170, endPoint x: 489, endPoint y: 346, distance: 326.8
drag, startPoint x: 675, startPoint y: 260, endPoint x: 657, endPoint y: 285, distance: 31.4
drag, startPoint x: 492, startPoint y: 352, endPoint x: 370, endPoint y: 351, distance: 121.9
drag, startPoint x: 686, startPoint y: 243, endPoint x: 495, endPoint y: 328, distance: 209.6
drag, startPoint x: 857, startPoint y: 241, endPoint x: 677, endPoint y: 324, distance: 197.6
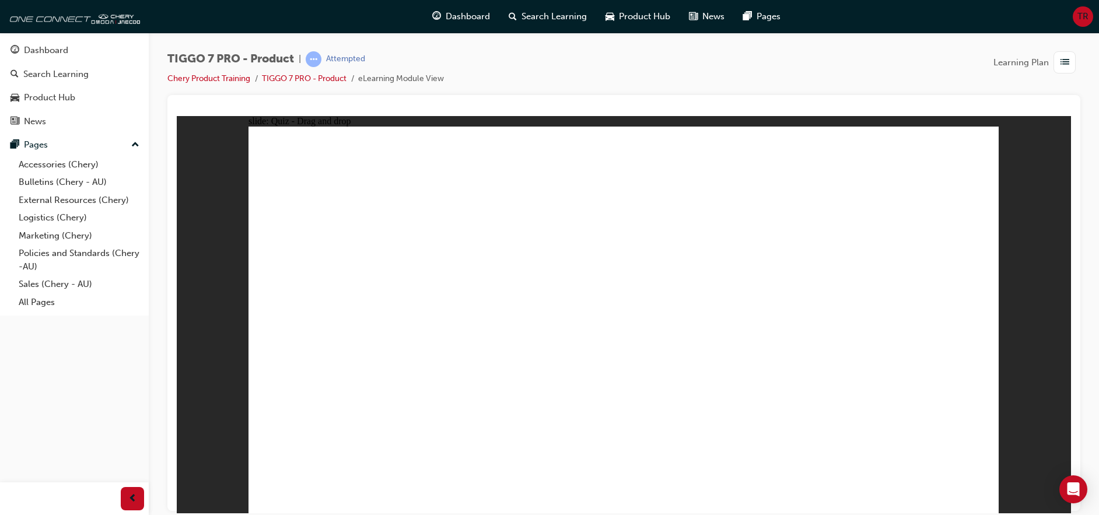
drag, startPoint x: 443, startPoint y: 356, endPoint x: 795, endPoint y: 307, distance: 355.2
drag, startPoint x: 896, startPoint y: 186, endPoint x: 466, endPoint y: 360, distance: 463.9
drag, startPoint x: 644, startPoint y: 221, endPoint x: 405, endPoint y: 365, distance: 278.4
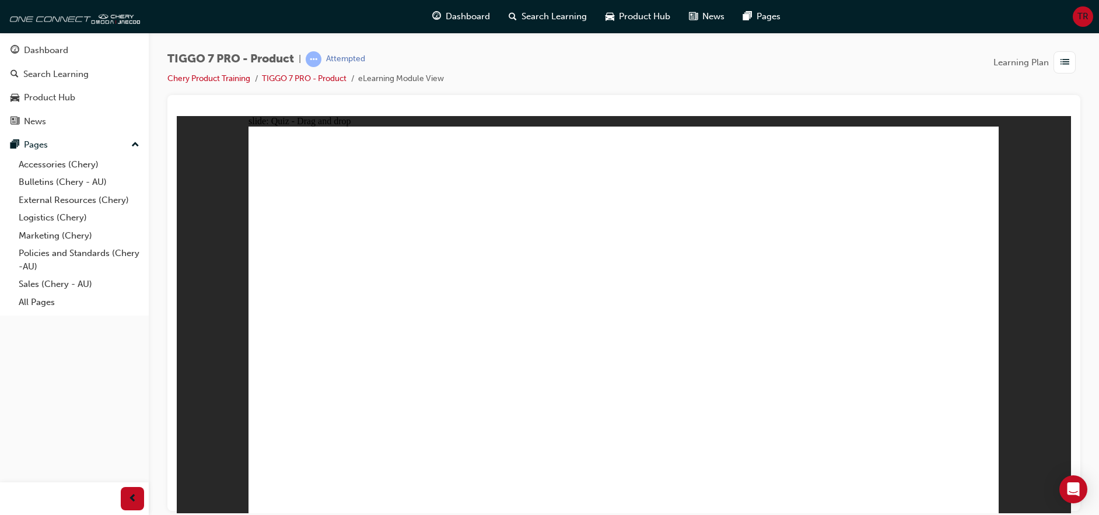
drag, startPoint x: 787, startPoint y: 208, endPoint x: 374, endPoint y: 393, distance: 451.9
drag, startPoint x: 919, startPoint y: 209, endPoint x: 658, endPoint y: 348, distance: 294.6
drag, startPoint x: 625, startPoint y: 170, endPoint x: 637, endPoint y: 400, distance: 230.1
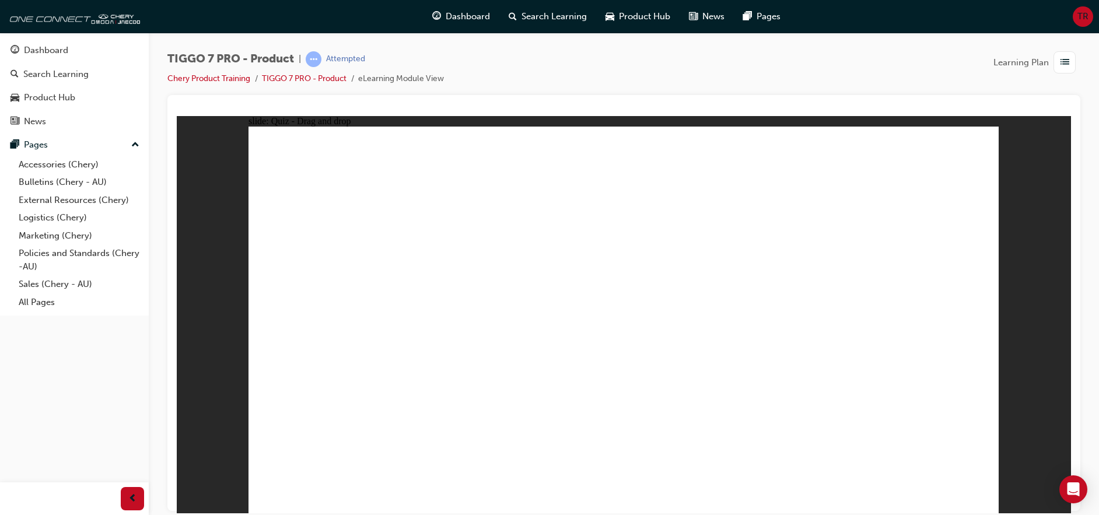
drag, startPoint x: 618, startPoint y: 206, endPoint x: 442, endPoint y: 394, distance: 258.3
drag, startPoint x: 311, startPoint y: 366, endPoint x: 653, endPoint y: 237, distance: 364.9
drag, startPoint x: 630, startPoint y: 364, endPoint x: 598, endPoint y: 196, distance: 170.9
drag, startPoint x: 602, startPoint y: 167, endPoint x: 362, endPoint y: 378, distance: 319.4
drag, startPoint x: 619, startPoint y: 200, endPoint x: 664, endPoint y: 359, distance: 165.3
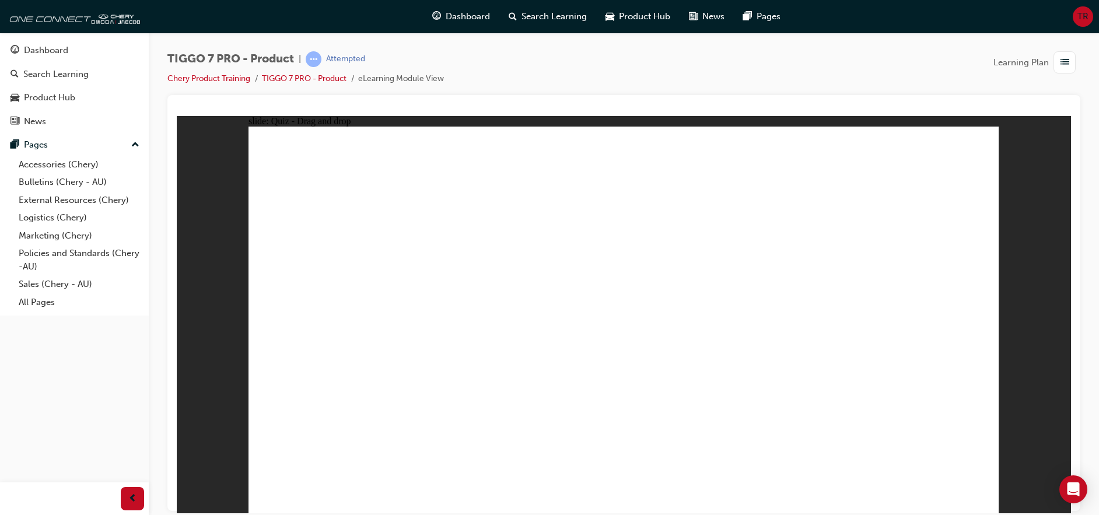
drag, startPoint x: 693, startPoint y: 172, endPoint x: 344, endPoint y: 408, distance: 420.9
drag, startPoint x: 693, startPoint y: 202, endPoint x: 731, endPoint y: 373, distance: 174.9
drag, startPoint x: 780, startPoint y: 167, endPoint x: 446, endPoint y: 404, distance: 409.4
drag, startPoint x: 831, startPoint y: 171, endPoint x: 444, endPoint y: 392, distance: 445.4
drag, startPoint x: 919, startPoint y: 167, endPoint x: 783, endPoint y: 396, distance: 266.5
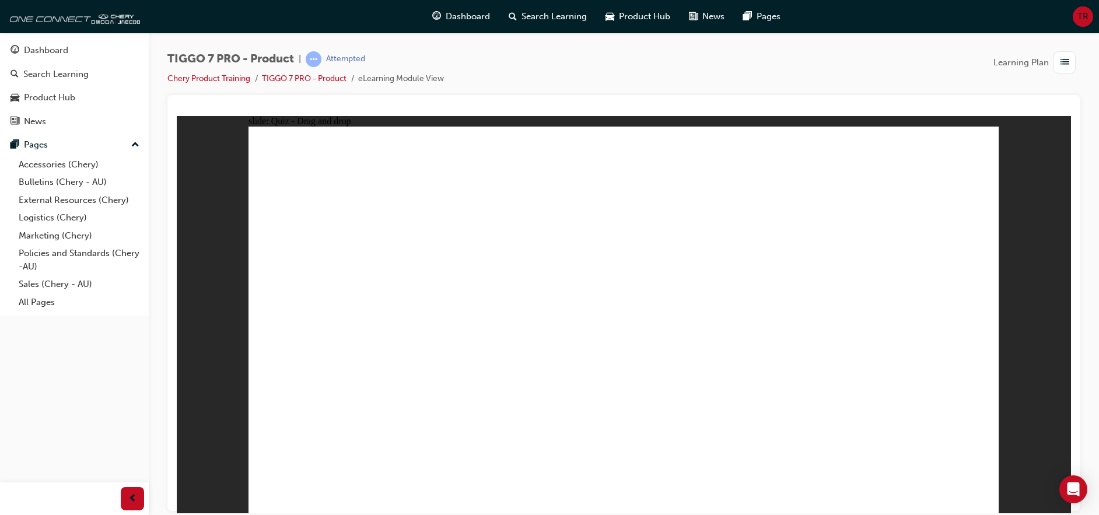
drag, startPoint x: 775, startPoint y: 366, endPoint x: 499, endPoint y: 405, distance: 278.6
drag, startPoint x: 775, startPoint y: 328, endPoint x: 784, endPoint y: 374, distance: 47.7
drag, startPoint x: 860, startPoint y: 202, endPoint x: 827, endPoint y: 390, distance: 190.1
drag, startPoint x: 946, startPoint y: 205, endPoint x: 743, endPoint y: 403, distance: 283.3
drag, startPoint x: 672, startPoint y: 234, endPoint x: 454, endPoint y: 393, distance: 269.7
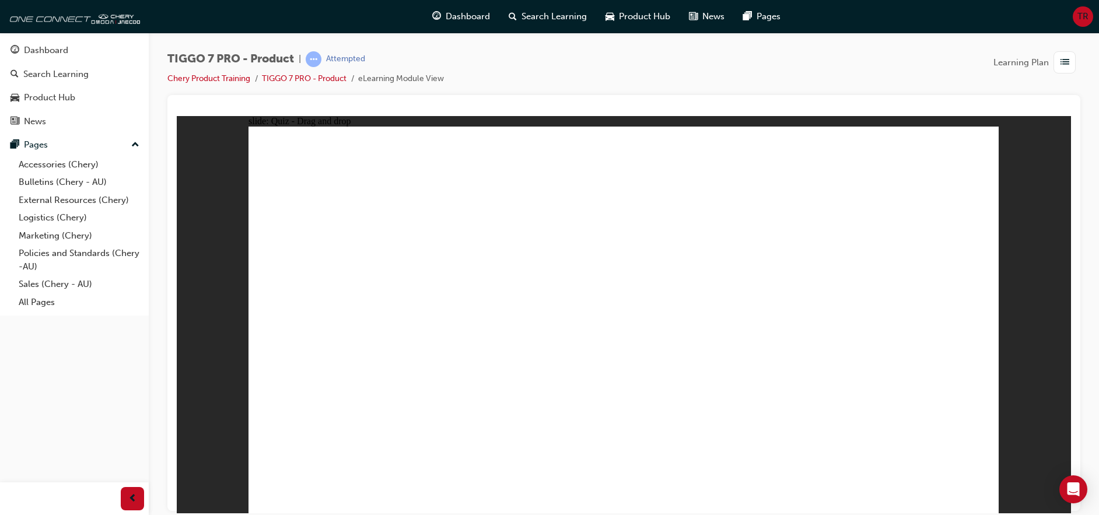
drag, startPoint x: 787, startPoint y: 233, endPoint x: 726, endPoint y: 404, distance: 181.5
drag, startPoint x: 849, startPoint y: 238, endPoint x: 474, endPoint y: 414, distance: 414.1
drag, startPoint x: 633, startPoint y: 188, endPoint x: 441, endPoint y: 340, distance: 245.4
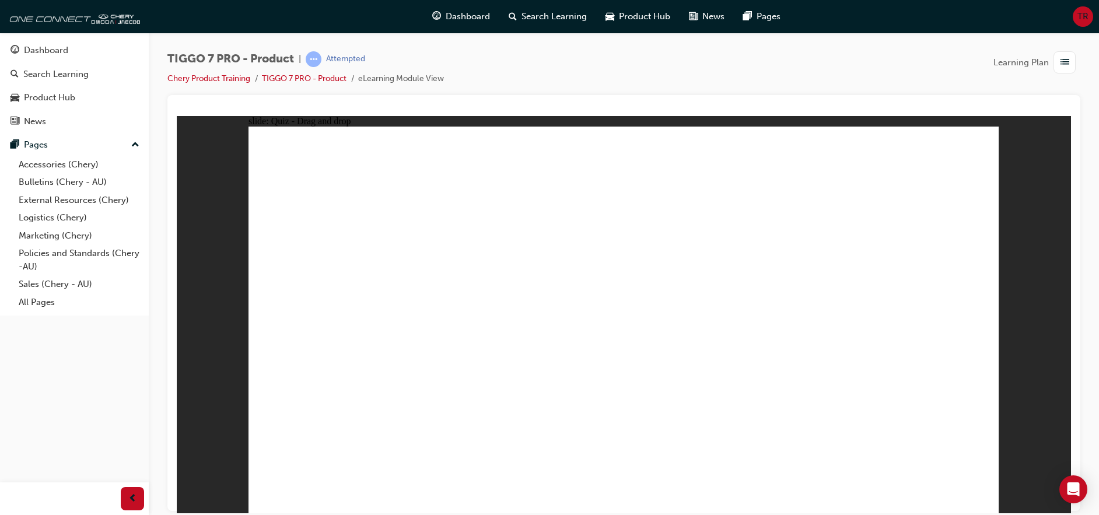
drag, startPoint x: 780, startPoint y: 197, endPoint x: 475, endPoint y: 342, distance: 338.1
drag, startPoint x: 904, startPoint y: 185, endPoint x: 724, endPoint y: 339, distance: 236.6
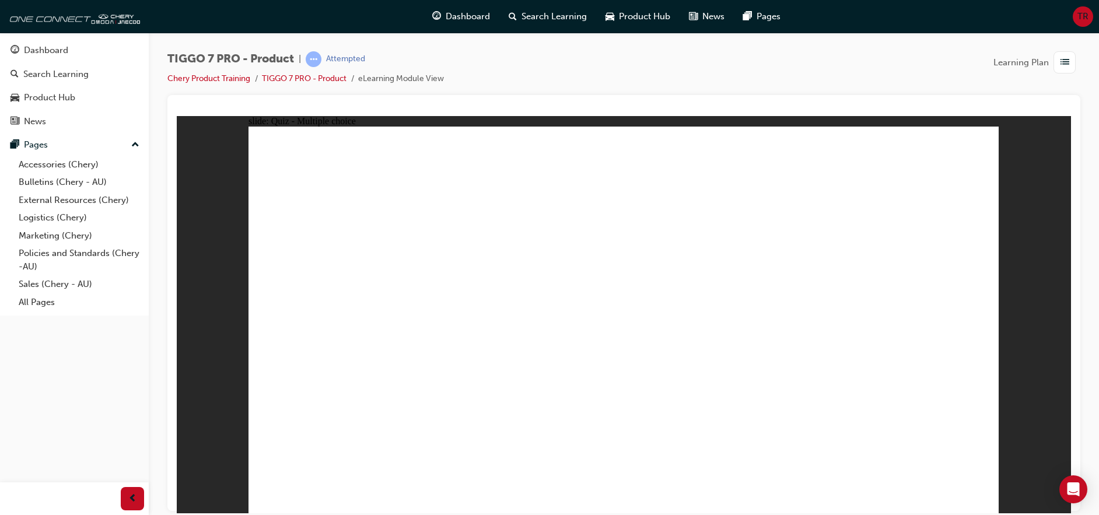
radio input "true"
drag, startPoint x: 598, startPoint y: 166, endPoint x: 474, endPoint y: 441, distance: 301.2
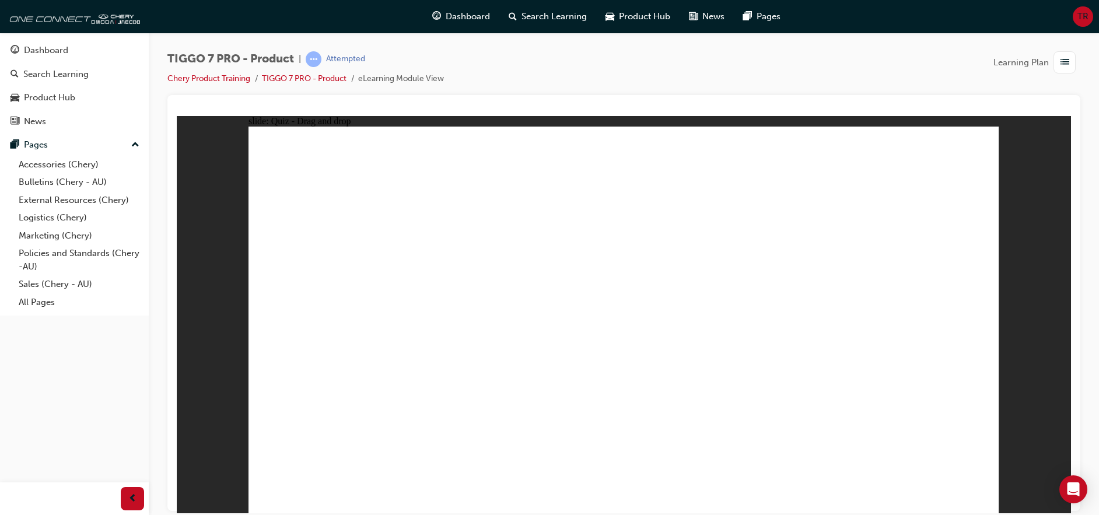
drag, startPoint x: 616, startPoint y: 164, endPoint x: 439, endPoint y: 367, distance: 269.6
drag, startPoint x: 636, startPoint y: 167, endPoint x: 683, endPoint y: 379, distance: 216.2
drag, startPoint x: 633, startPoint y: 195, endPoint x: 676, endPoint y: 408, distance: 216.5
drag, startPoint x: 772, startPoint y: 228, endPoint x: 721, endPoint y: 403, distance: 182.0
drag, startPoint x: 733, startPoint y: 198, endPoint x: 704, endPoint y: 382, distance: 185.9
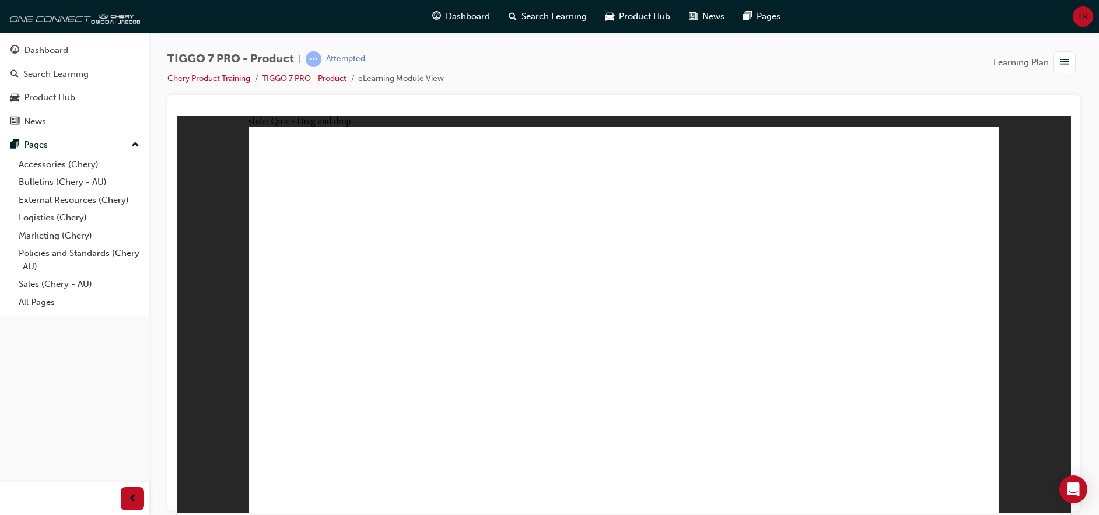
drag, startPoint x: 725, startPoint y: 174, endPoint x: 380, endPoint y: 409, distance: 417.7
drag, startPoint x: 738, startPoint y: 173, endPoint x: 736, endPoint y: 395, distance: 222.2
drag, startPoint x: 948, startPoint y: 169, endPoint x: 749, endPoint y: 405, distance: 308.8
drag, startPoint x: 905, startPoint y: 194, endPoint x: 757, endPoint y: 378, distance: 236.5
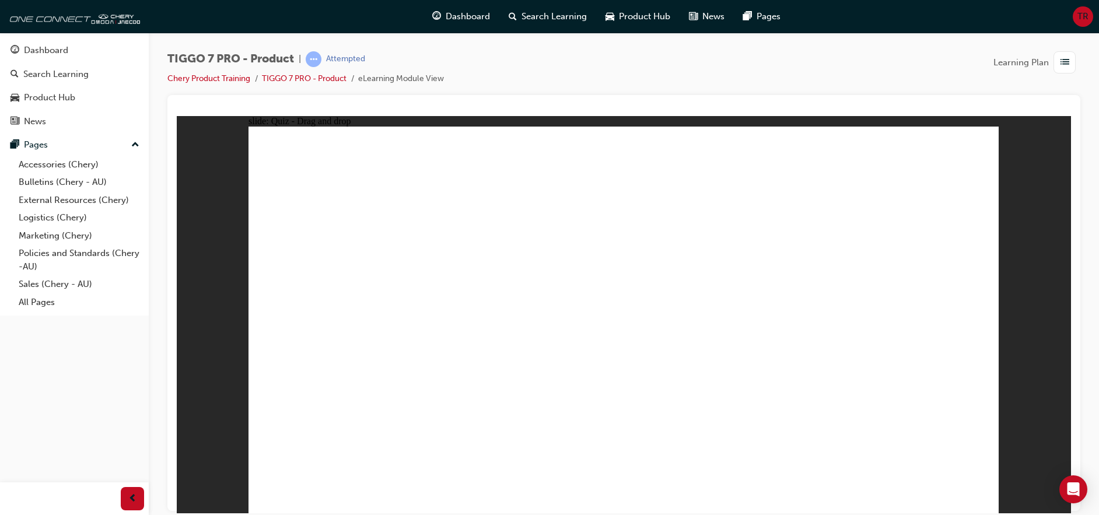
radio input "true"
drag, startPoint x: 579, startPoint y: 164, endPoint x: 326, endPoint y: 338, distance: 306.6
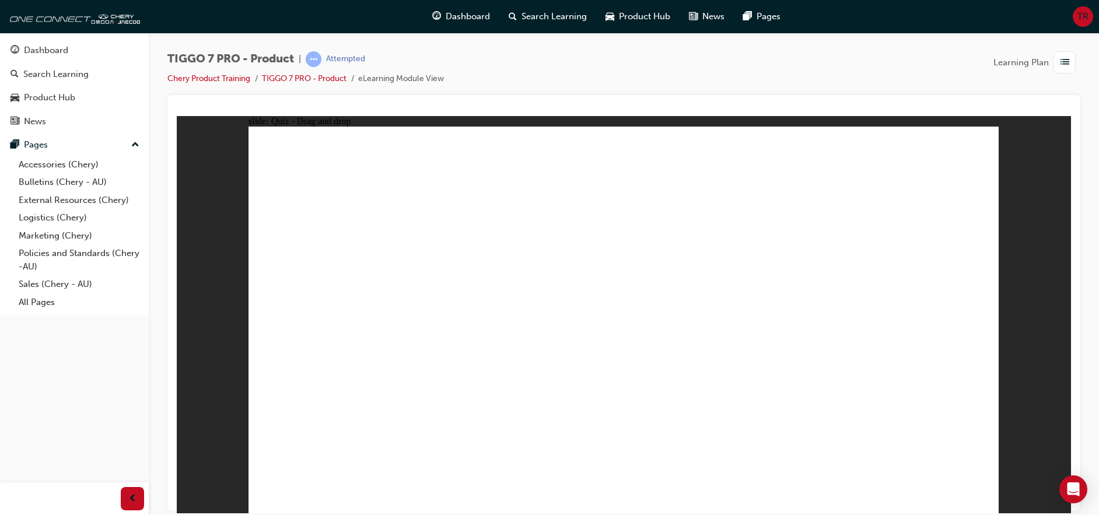
drag, startPoint x: 702, startPoint y: 257, endPoint x: 584, endPoint y: 317, distance: 132.0
drag, startPoint x: 817, startPoint y: 153, endPoint x: 714, endPoint y: 308, distance: 186.0
drag, startPoint x: 828, startPoint y: 244, endPoint x: 793, endPoint y: 328, distance: 91.0
drag, startPoint x: 872, startPoint y: 160, endPoint x: 911, endPoint y: 334, distance: 177.6
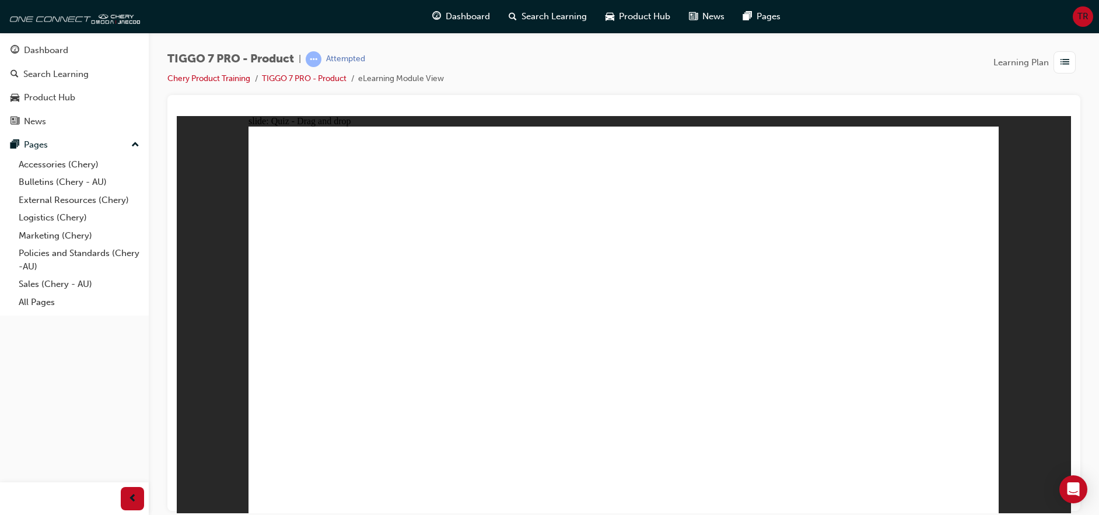
radio input "true"
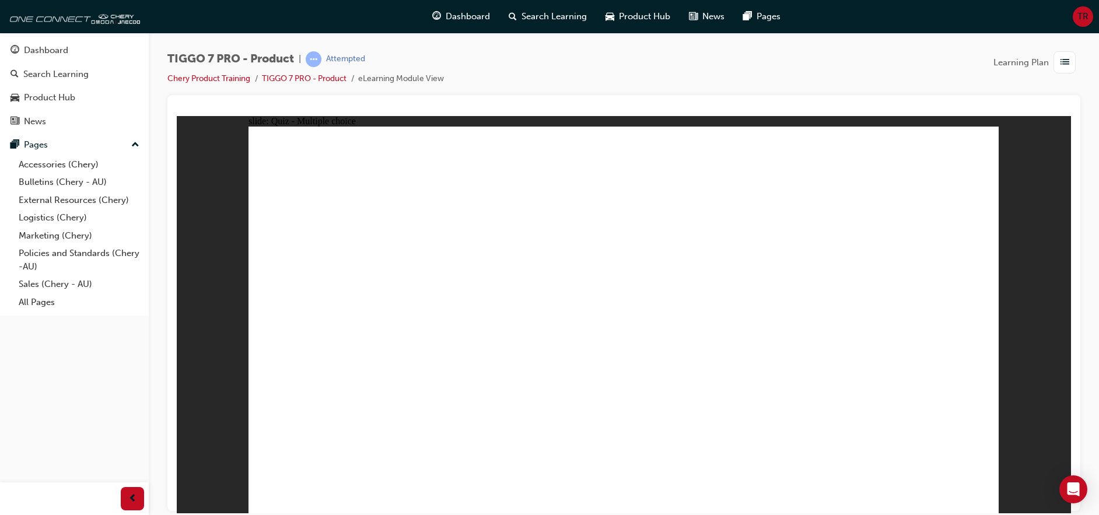
radio input "true"
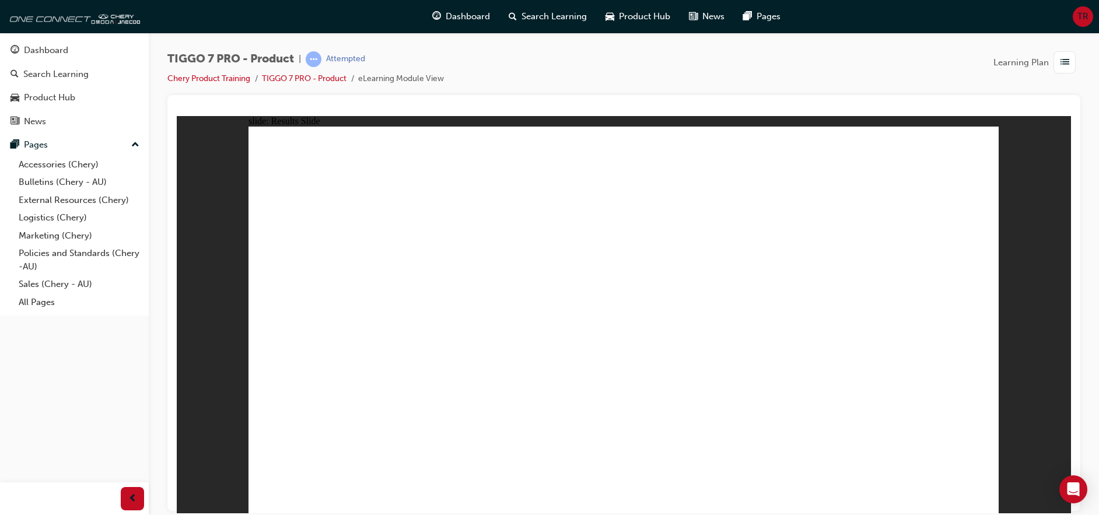
drag, startPoint x: 602, startPoint y: 164, endPoint x: 942, endPoint y: 332, distance: 379.2
drag, startPoint x: 748, startPoint y: 168, endPoint x: 348, endPoint y: 344, distance: 436.9
drag, startPoint x: 661, startPoint y: 246, endPoint x: 782, endPoint y: 341, distance: 153.2
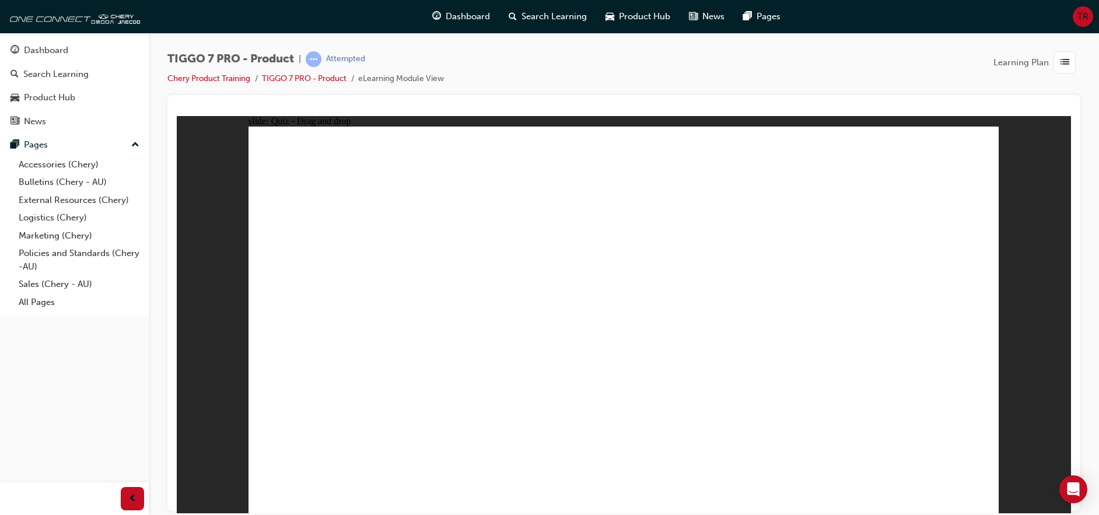
drag, startPoint x: 822, startPoint y: 251, endPoint x: 581, endPoint y: 363, distance: 266.4
drag, startPoint x: 886, startPoint y: 184, endPoint x: 474, endPoint y: 345, distance: 442.9
drag, startPoint x: 666, startPoint y: 216, endPoint x: 323, endPoint y: 388, distance: 384.5
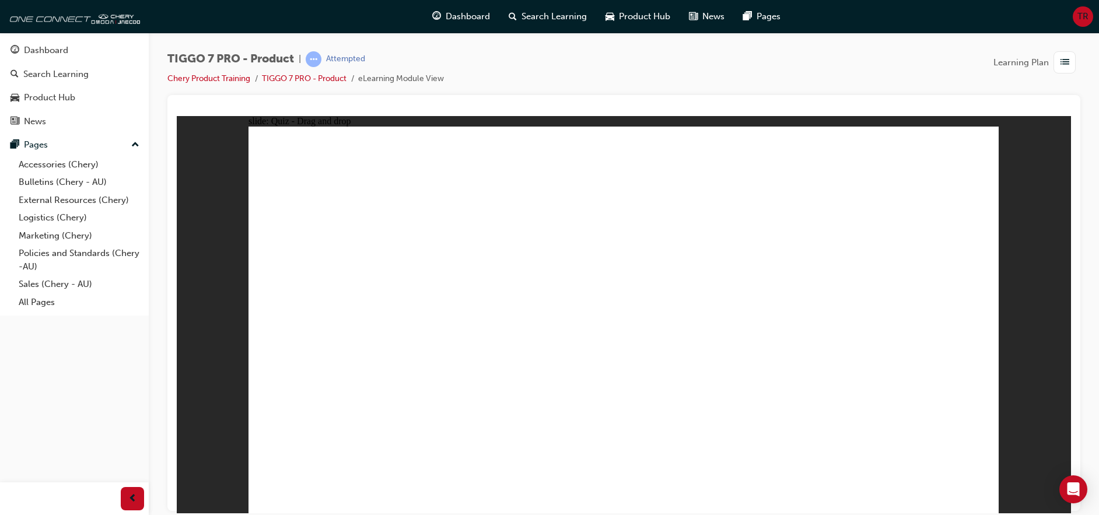
drag, startPoint x: 741, startPoint y: 223, endPoint x: 430, endPoint y: 363, distance: 340.7
drag, startPoint x: 897, startPoint y: 197, endPoint x: 643, endPoint y: 331, distance: 287.0
drag, startPoint x: 691, startPoint y: 232, endPoint x: 488, endPoint y: 383, distance: 252.9
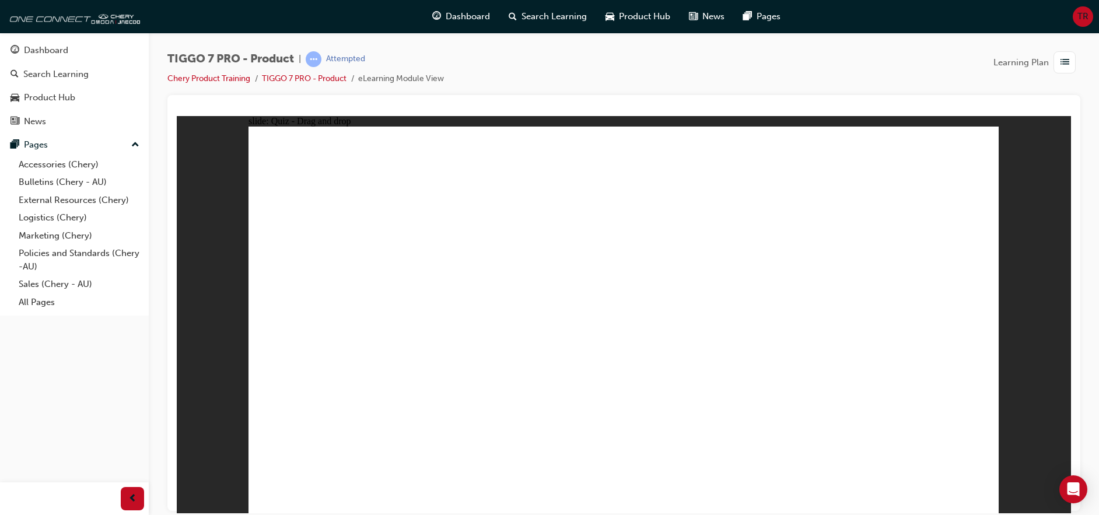
drag, startPoint x: 651, startPoint y: 207, endPoint x: 525, endPoint y: 297, distance: 155.5
drag, startPoint x: 784, startPoint y: 189, endPoint x: 546, endPoint y: 302, distance: 263.2
drag, startPoint x: 966, startPoint y: 174, endPoint x: 789, endPoint y: 292, distance: 212.6
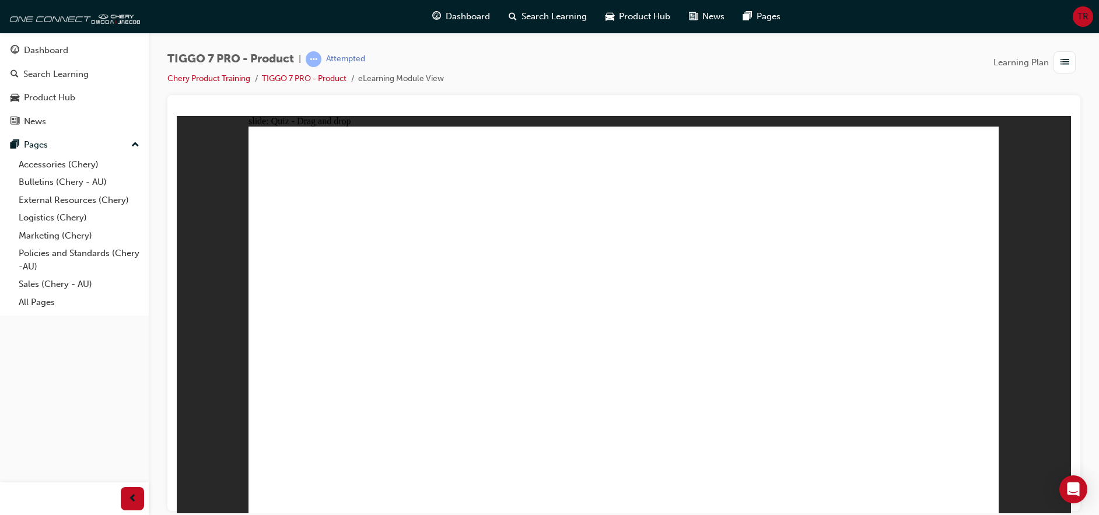
radio input "true"
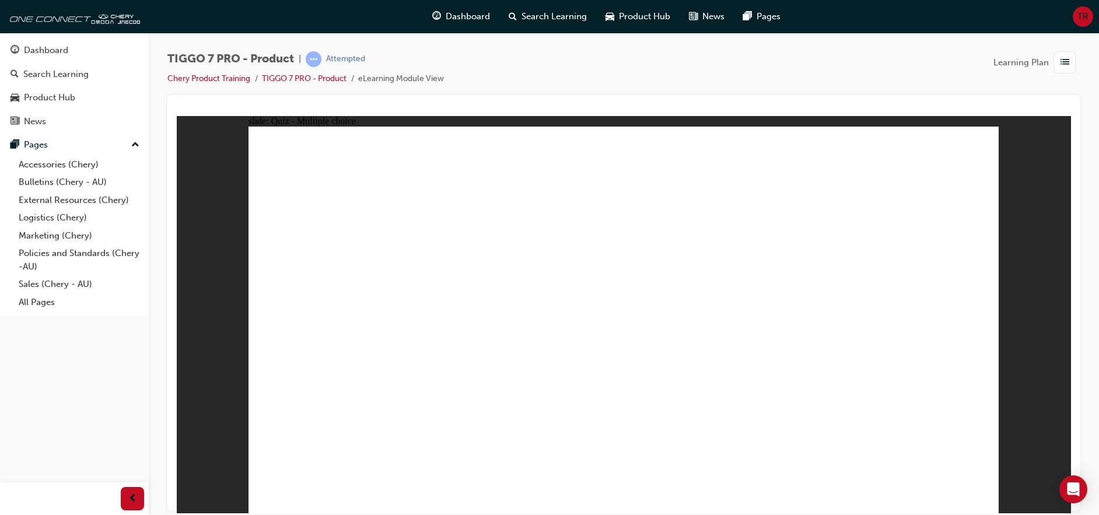
drag, startPoint x: 591, startPoint y: 387, endPoint x: 602, endPoint y: 387, distance: 10.5
drag, startPoint x: 717, startPoint y: 229, endPoint x: 641, endPoint y: 393, distance: 180.8
drag, startPoint x: 572, startPoint y: 202, endPoint x: 650, endPoint y: 380, distance: 195.1
drag, startPoint x: 598, startPoint y: 165, endPoint x: 731, endPoint y: 413, distance: 281.3
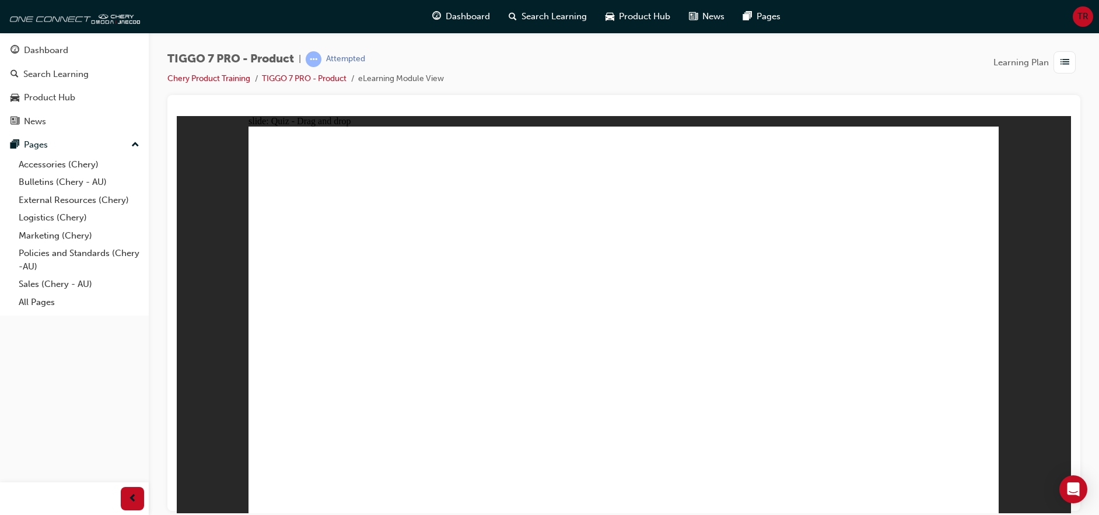
drag, startPoint x: 718, startPoint y: 163, endPoint x: 715, endPoint y: 374, distance: 210.6
drag, startPoint x: 727, startPoint y: 196, endPoint x: 755, endPoint y: 403, distance: 208.9
drag, startPoint x: 888, startPoint y: 199, endPoint x: 736, endPoint y: 384, distance: 239.1
drag, startPoint x: 898, startPoint y: 163, endPoint x: 727, endPoint y: 445, distance: 329.8
drag, startPoint x: 907, startPoint y: 166, endPoint x: 804, endPoint y: 363, distance: 222.8
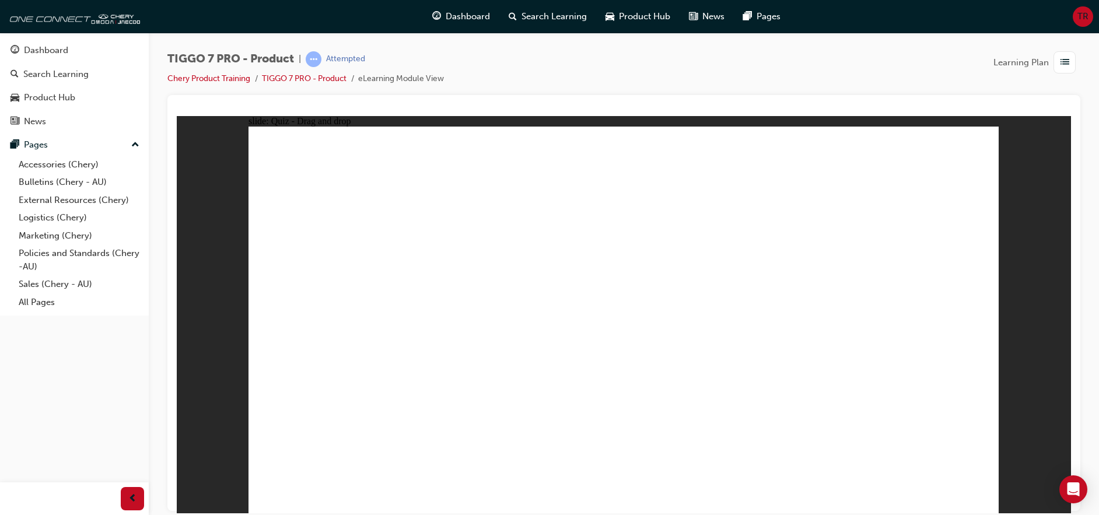
drag, startPoint x: 944, startPoint y: 444, endPoint x: 968, endPoint y: 453, distance: 24.9
radio input "true"
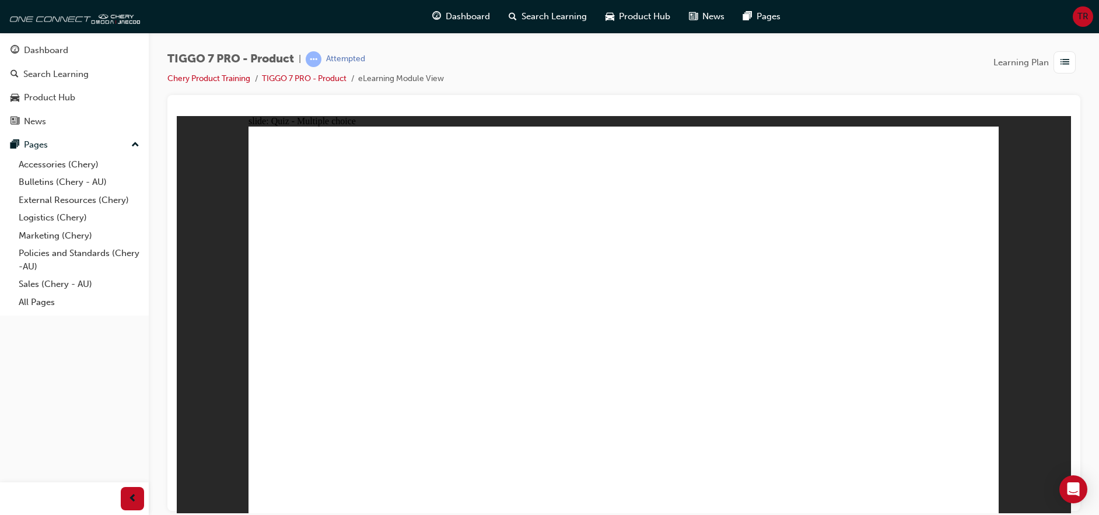
drag, startPoint x: 621, startPoint y: 166, endPoint x: 496, endPoint y: 288, distance: 174.0
drag, startPoint x: 662, startPoint y: 255, endPoint x: 650, endPoint y: 306, distance: 52.8
drag, startPoint x: 846, startPoint y: 233, endPoint x: 832, endPoint y: 314, distance: 82.8
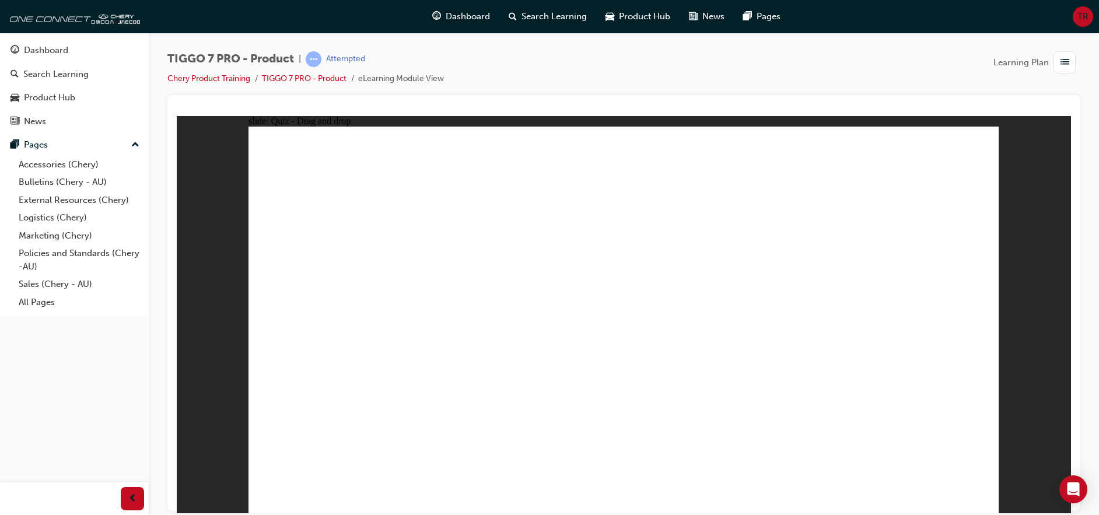
drag, startPoint x: 785, startPoint y: 178, endPoint x: 359, endPoint y: 366, distance: 465.9
drag, startPoint x: 951, startPoint y: 178, endPoint x: 947, endPoint y: 342, distance: 164.5
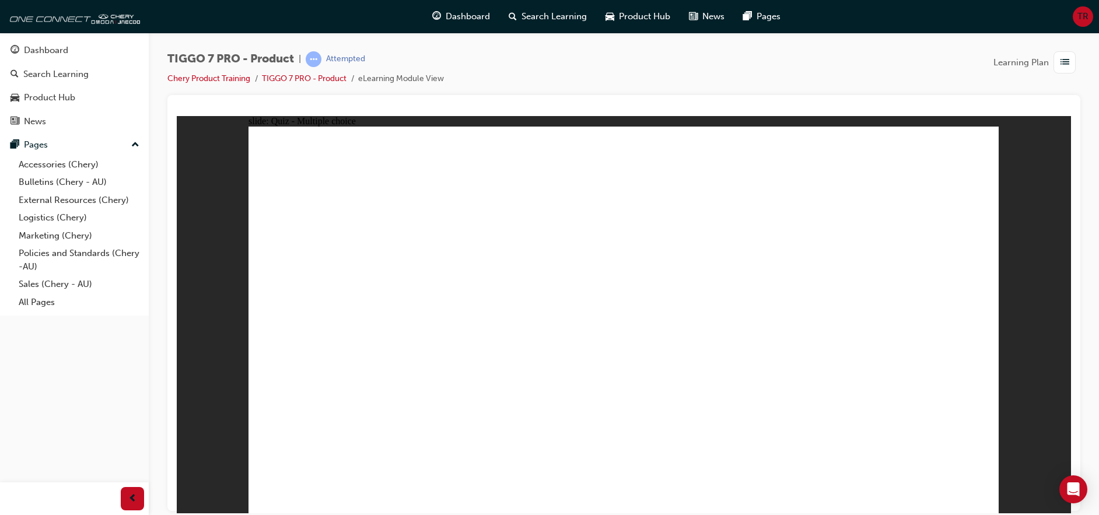
radio input "true"
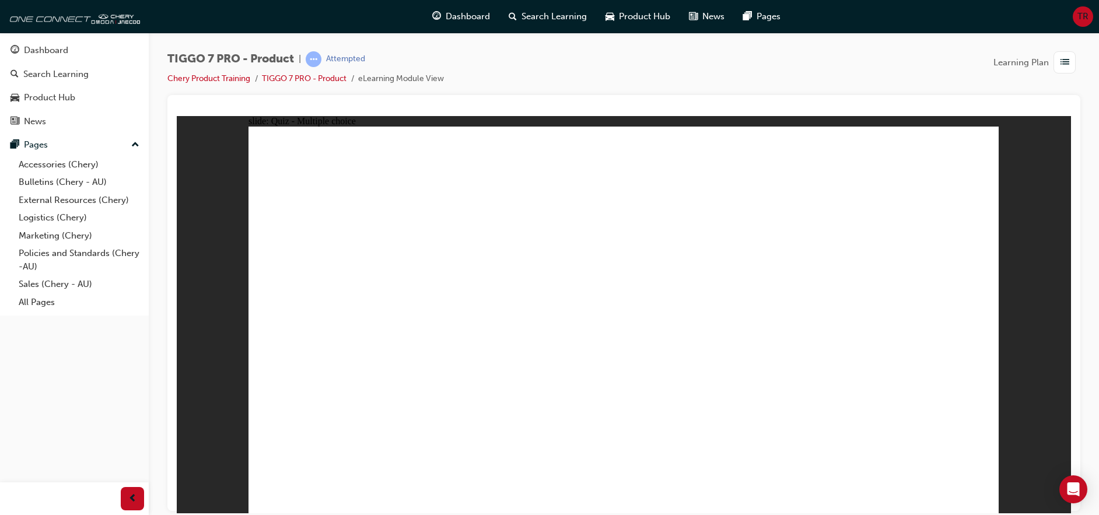
drag, startPoint x: 628, startPoint y: 167, endPoint x: 949, endPoint y: 341, distance: 365.3
drag, startPoint x: 787, startPoint y: 163, endPoint x: 394, endPoint y: 332, distance: 427.9
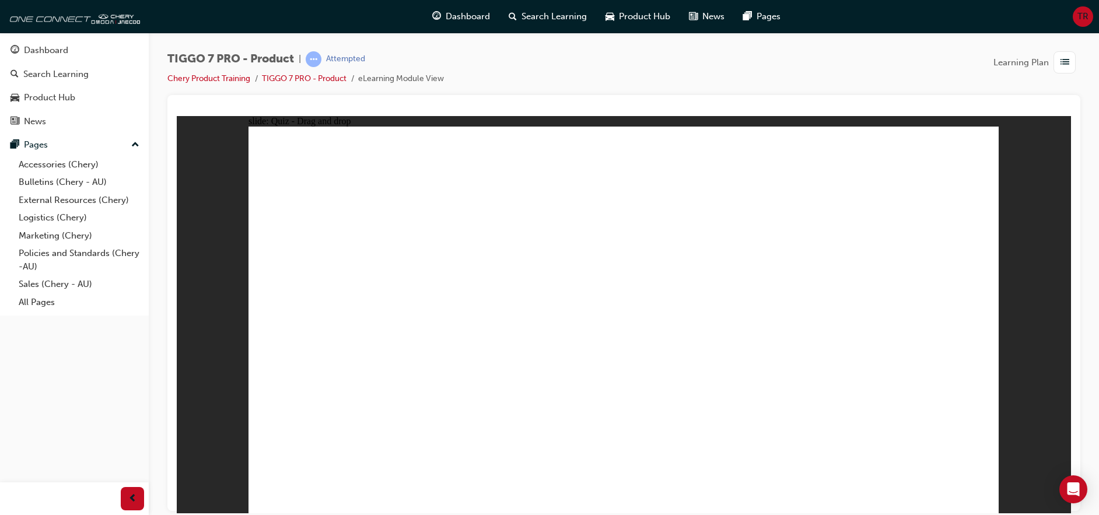
drag, startPoint x: 684, startPoint y: 241, endPoint x: 760, endPoint y: 320, distance: 110.1
drag, startPoint x: 801, startPoint y: 258, endPoint x: 596, endPoint y: 351, distance: 225.3
drag, startPoint x: 939, startPoint y: 152, endPoint x: 542, endPoint y: 310, distance: 427.7
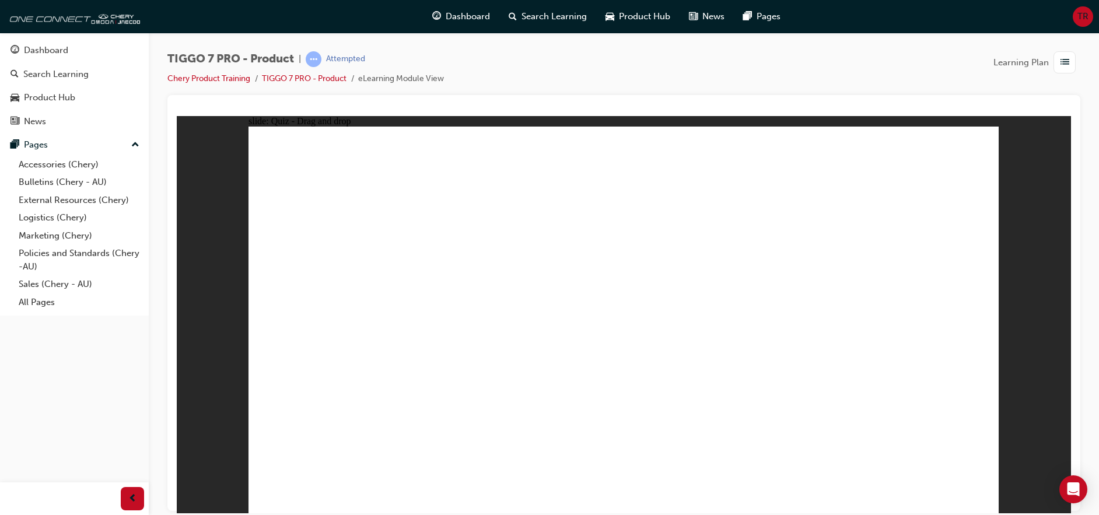
drag, startPoint x: 629, startPoint y: 215, endPoint x: 378, endPoint y: 344, distance: 282.5
drag, startPoint x: 772, startPoint y: 229, endPoint x: 368, endPoint y: 409, distance: 442.0
drag, startPoint x: 943, startPoint y: 215, endPoint x: 730, endPoint y: 392, distance: 277.0
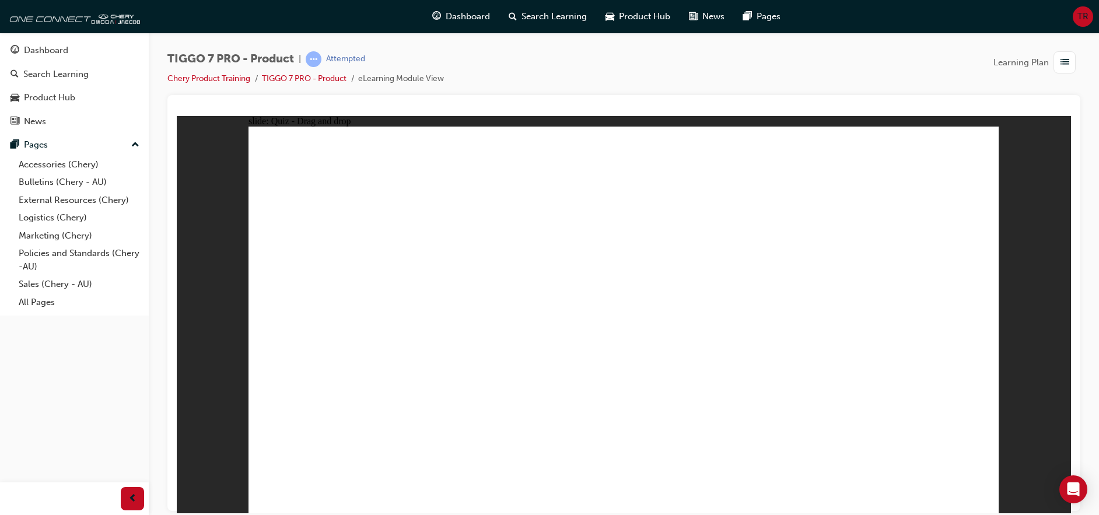
drag, startPoint x: 775, startPoint y: 240, endPoint x: 558, endPoint y: 370, distance: 252.5
drag, startPoint x: 668, startPoint y: 186, endPoint x: 527, endPoint y: 310, distance: 188.1
drag, startPoint x: 790, startPoint y: 197, endPoint x: 533, endPoint y: 333, distance: 290.4
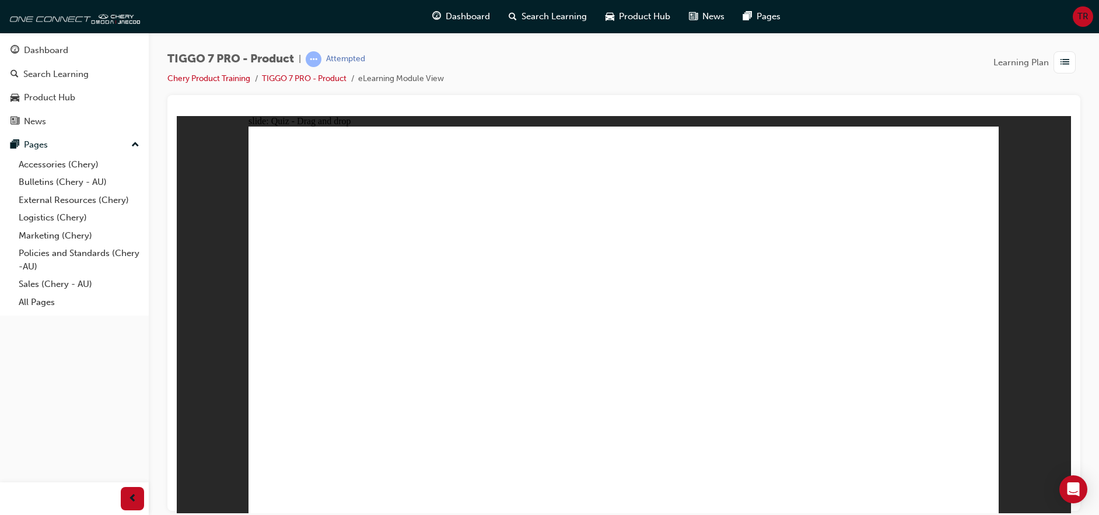
drag, startPoint x: 980, startPoint y: 197, endPoint x: 834, endPoint y: 300, distance: 178.8
drag, startPoint x: 936, startPoint y: 442, endPoint x: 941, endPoint y: 450, distance: 9.2
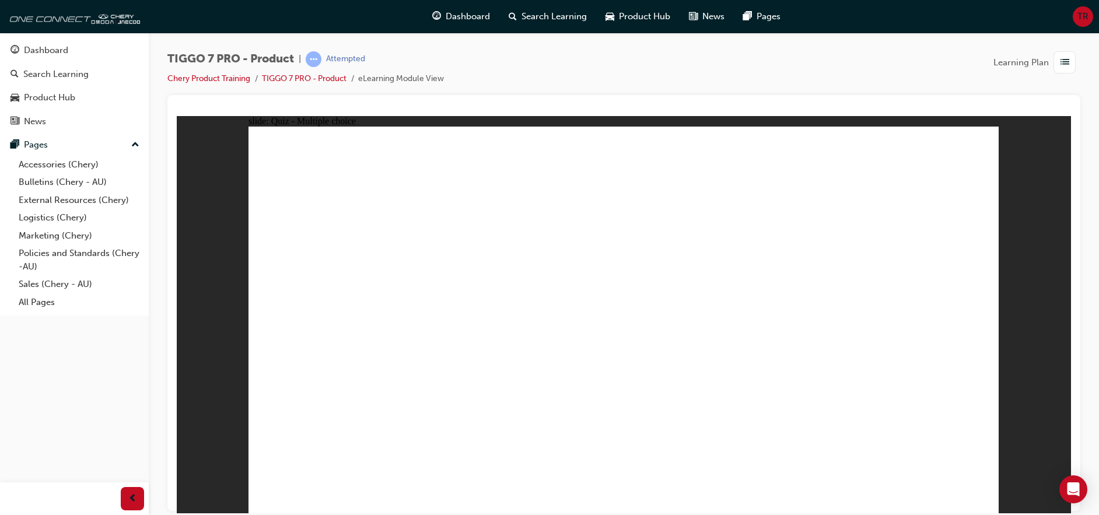
radio input "true"
drag, startPoint x: 731, startPoint y: 227, endPoint x: 716, endPoint y: 375, distance: 148.3
drag, startPoint x: 661, startPoint y: 198, endPoint x: 741, endPoint y: 391, distance: 208.4
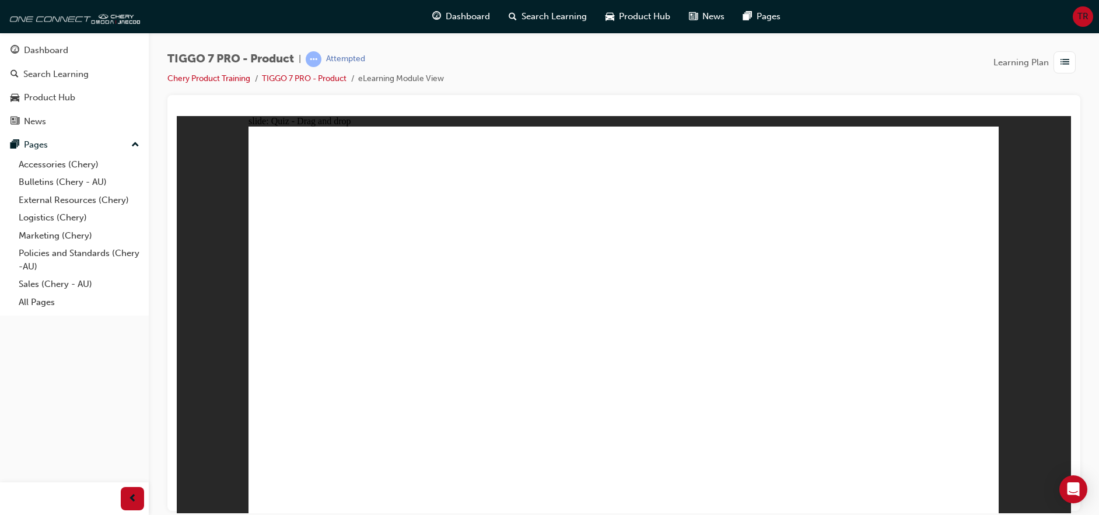
drag, startPoint x: 753, startPoint y: 197, endPoint x: 776, endPoint y: 375, distance: 179.9
drag, startPoint x: 745, startPoint y: 171, endPoint x: 788, endPoint y: 387, distance: 219.4
drag, startPoint x: 612, startPoint y: 167, endPoint x: 733, endPoint y: 396, distance: 259.1
drag, startPoint x: 905, startPoint y: 190, endPoint x: 902, endPoint y: 198, distance: 8.7
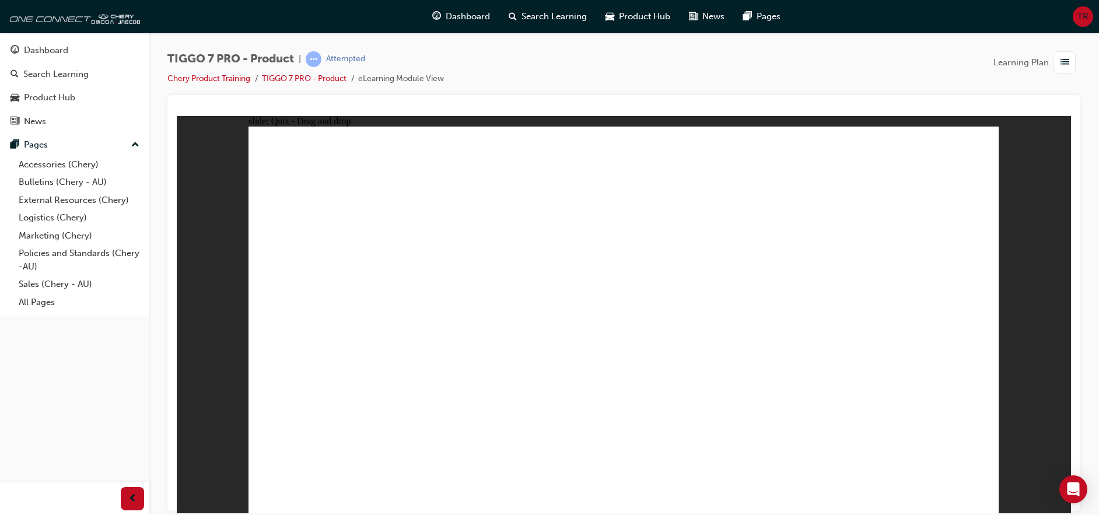
drag, startPoint x: 902, startPoint y: 198, endPoint x: 787, endPoint y: 422, distance: 252.2
drag, startPoint x: 847, startPoint y: 168, endPoint x: 712, endPoint y: 420, distance: 286.0
radio input "true"
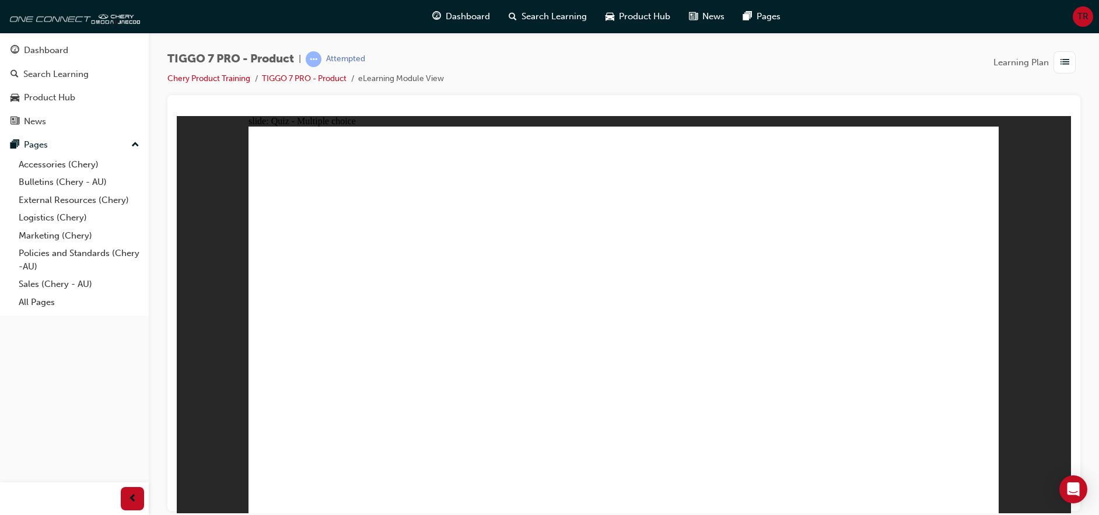
drag, startPoint x: 611, startPoint y: 366, endPoint x: 613, endPoint y: 381, distance: 14.7
drag, startPoint x: 598, startPoint y: 155, endPoint x: 513, endPoint y: 328, distance: 193.3
drag, startPoint x: 652, startPoint y: 251, endPoint x: 634, endPoint y: 342, distance: 92.2
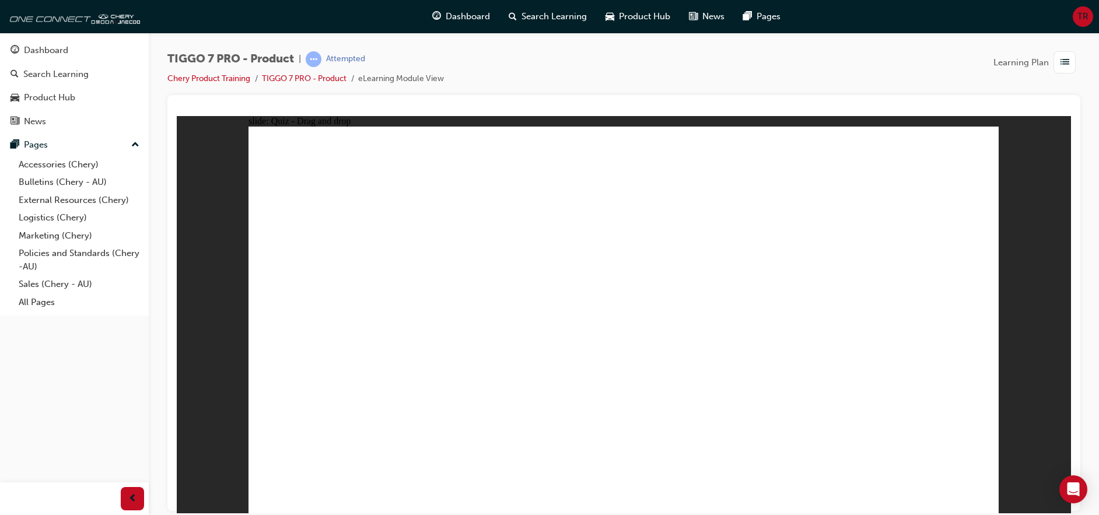
drag, startPoint x: 821, startPoint y: 234, endPoint x: 805, endPoint y: 311, distance: 78.6
drag, startPoint x: 916, startPoint y: 176, endPoint x: 330, endPoint y: 340, distance: 608.8
drag, startPoint x: 785, startPoint y: 152, endPoint x: 968, endPoint y: 348, distance: 268.2
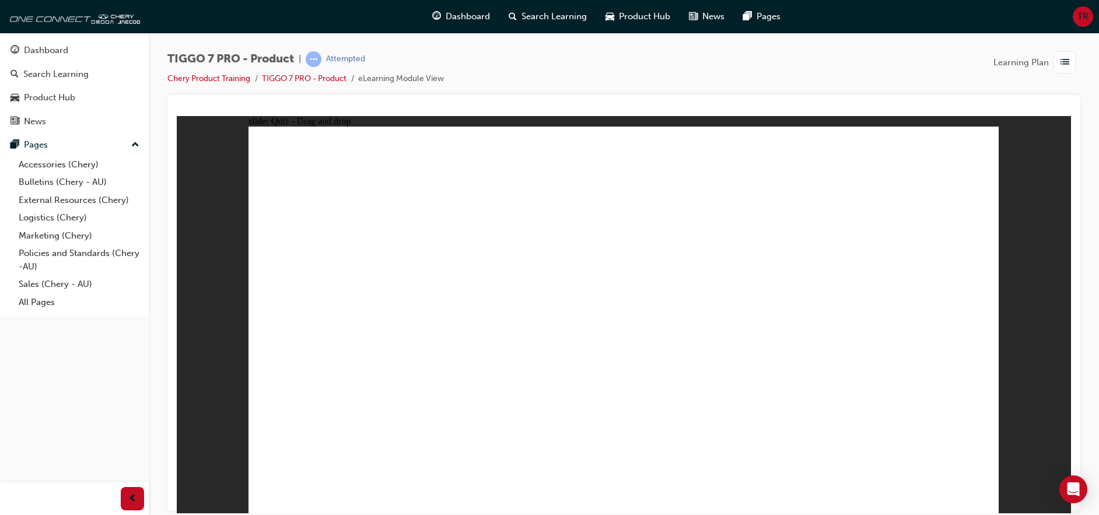
radio input "true"
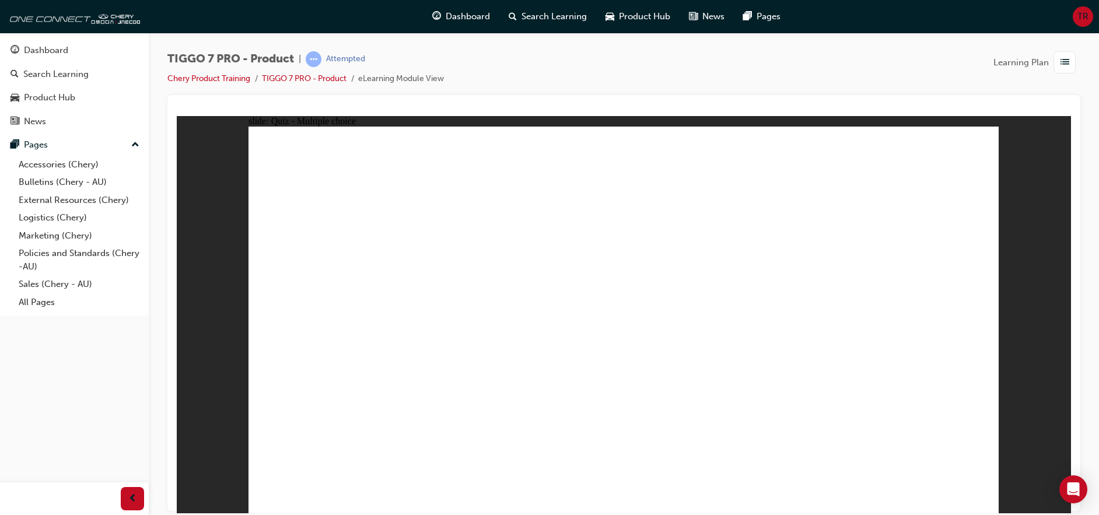
radio input "true"
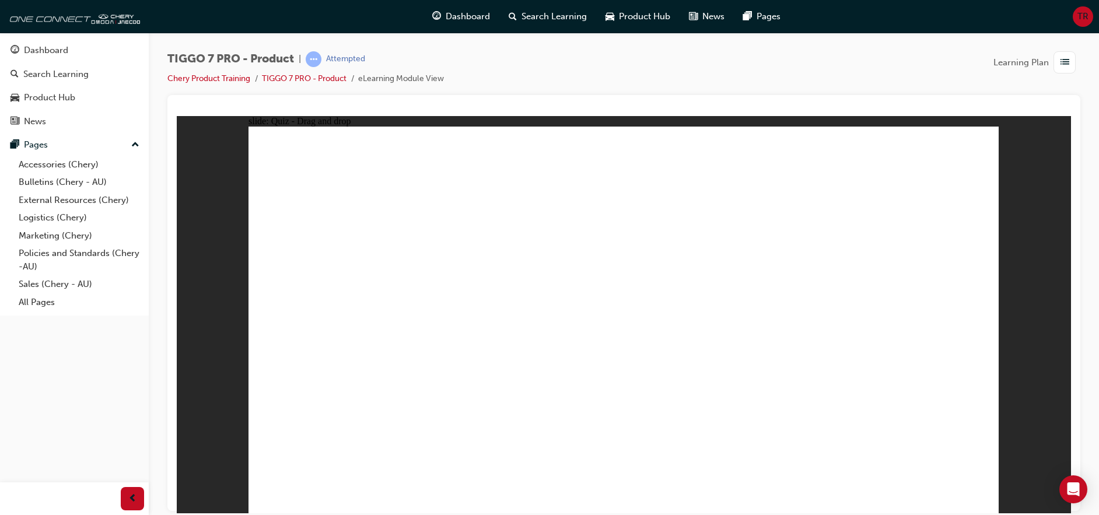
drag, startPoint x: 626, startPoint y: 148, endPoint x: 370, endPoint y: 325, distance: 311.0
drag, startPoint x: 360, startPoint y: 328, endPoint x: 967, endPoint y: 323, distance: 606.6
drag, startPoint x: 801, startPoint y: 169, endPoint x: 468, endPoint y: 342, distance: 375.4
drag, startPoint x: 907, startPoint y: 177, endPoint x: 517, endPoint y: 361, distance: 430.7
drag, startPoint x: 657, startPoint y: 290, endPoint x: 773, endPoint y: 311, distance: 118.4
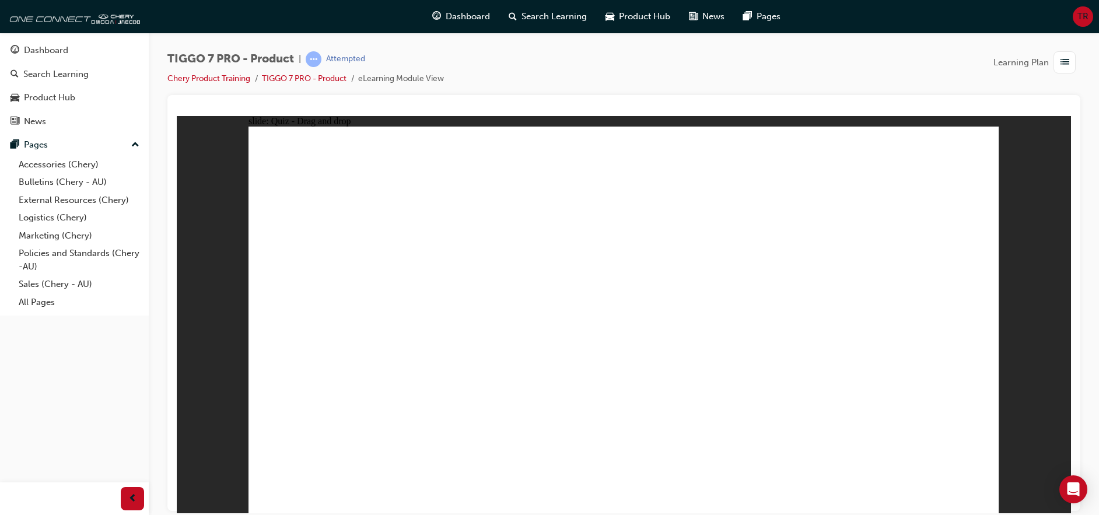
drag, startPoint x: 816, startPoint y: 262, endPoint x: 640, endPoint y: 347, distance: 194.9
drag, startPoint x: 666, startPoint y: 206, endPoint x: 413, endPoint y: 347, distance: 289.8
drag, startPoint x: 794, startPoint y: 205, endPoint x: 407, endPoint y: 378, distance: 424.5
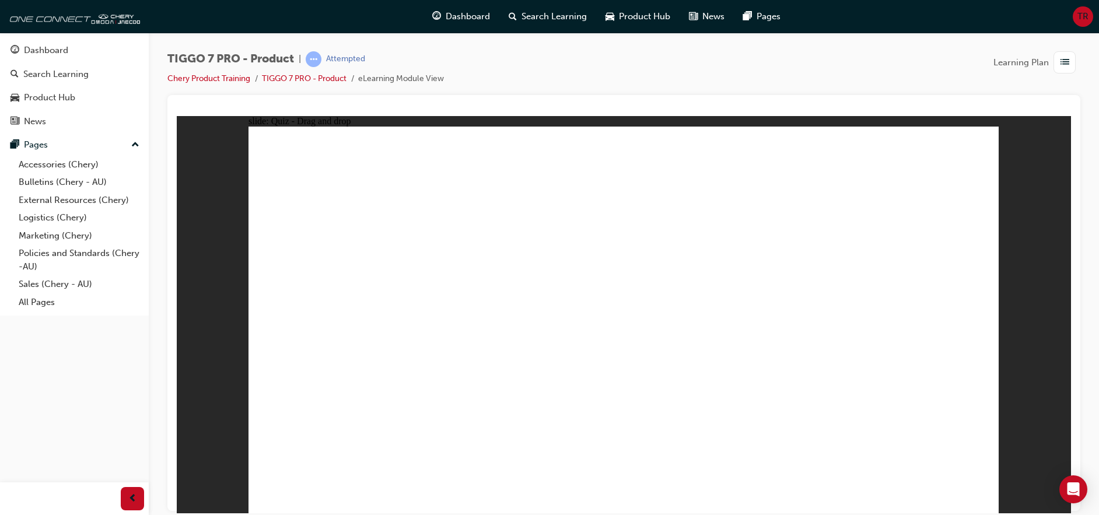
drag, startPoint x: 946, startPoint y: 198, endPoint x: 709, endPoint y: 328, distance: 270.7
drag, startPoint x: 576, startPoint y: 198, endPoint x: 475, endPoint y: 402, distance: 227.4
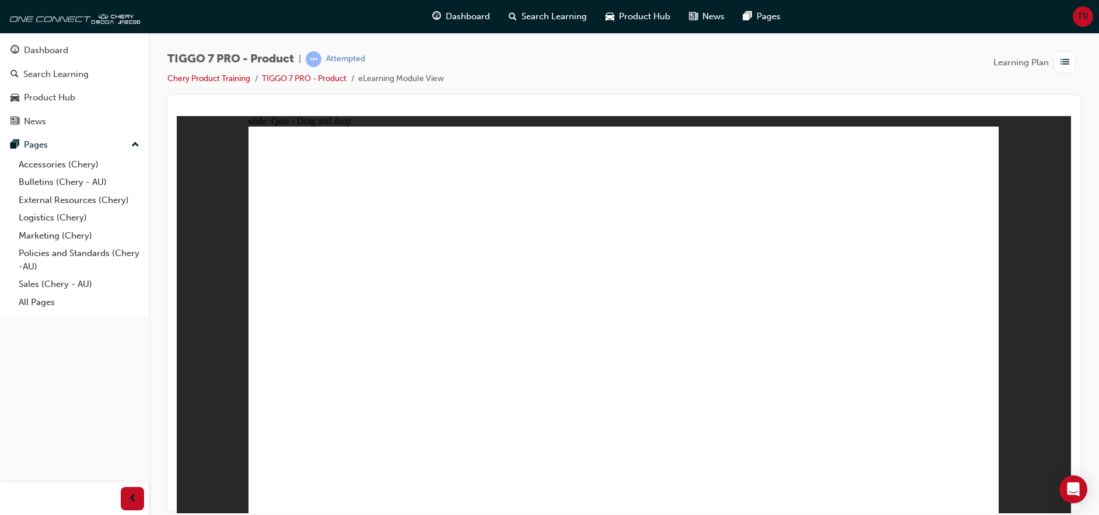
drag, startPoint x: 662, startPoint y: 203, endPoint x: 462, endPoint y: 314, distance: 228.7
drag, startPoint x: 752, startPoint y: 211, endPoint x: 516, endPoint y: 360, distance: 279.9
drag, startPoint x: 930, startPoint y: 200, endPoint x: 783, endPoint y: 355, distance: 213.3
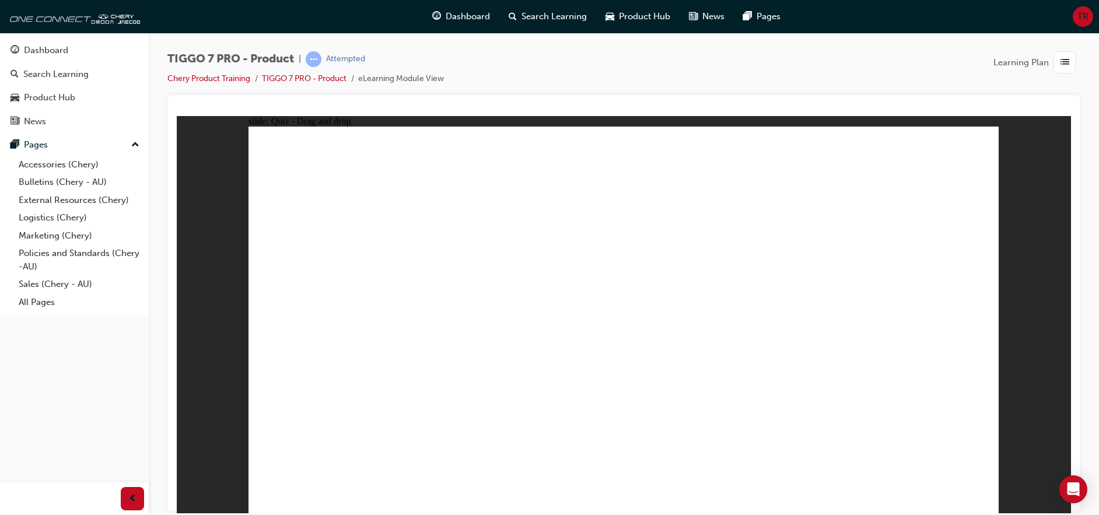
radio input "true"
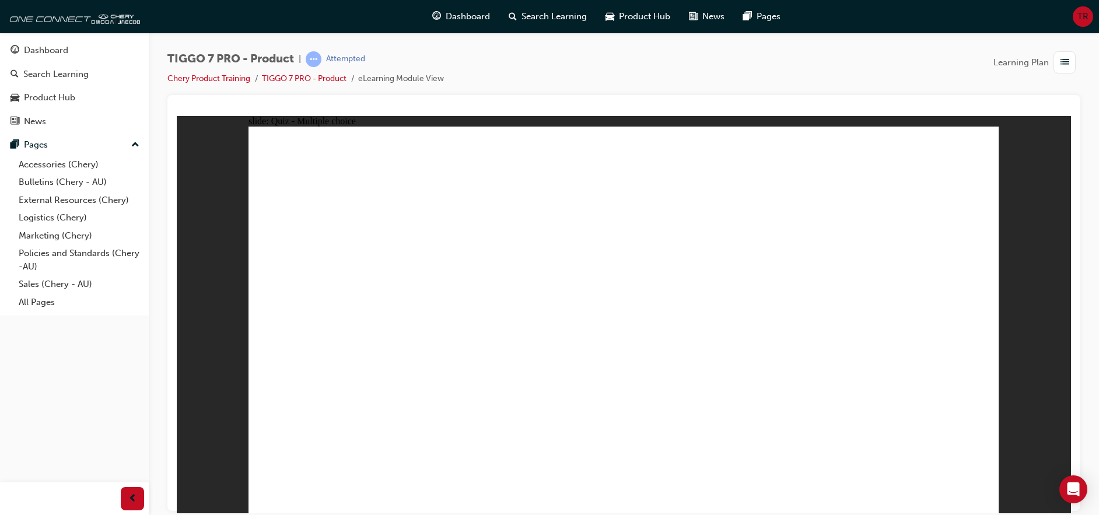
drag, startPoint x: 657, startPoint y: 202, endPoint x: 688, endPoint y: 344, distance: 144.6
drag, startPoint x: 655, startPoint y: 160, endPoint x: 714, endPoint y: 352, distance: 201.4
drag, startPoint x: 661, startPoint y: 196, endPoint x: 714, endPoint y: 358, distance: 170.2
drag, startPoint x: 740, startPoint y: 233, endPoint x: 734, endPoint y: 248, distance: 15.7
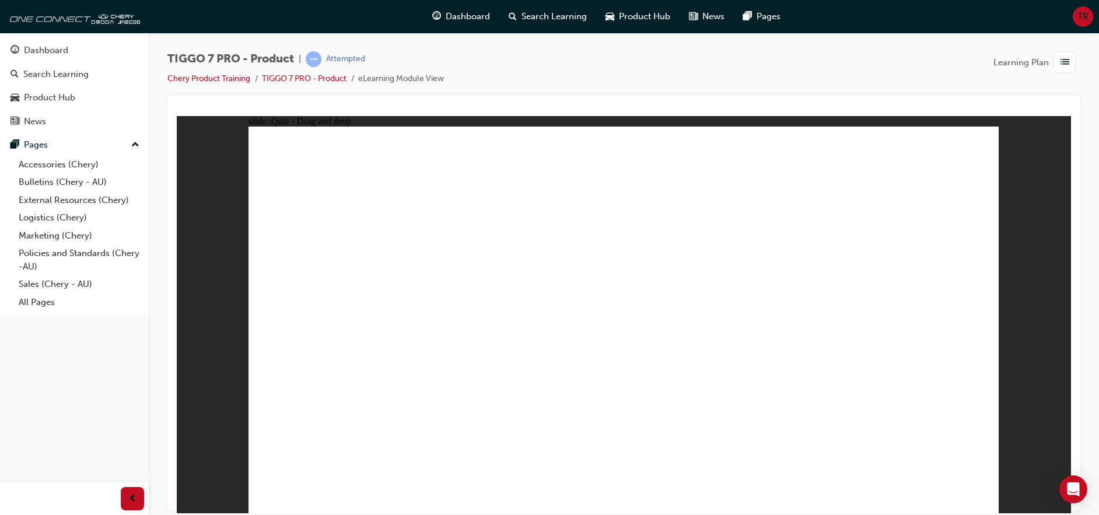
drag, startPoint x: 734, startPoint y: 225, endPoint x: 755, endPoint y: 359, distance: 135.3
drag, startPoint x: 741, startPoint y: 191, endPoint x: 767, endPoint y: 349, distance: 160.1
drag, startPoint x: 744, startPoint y: 163, endPoint x: 721, endPoint y: 388, distance: 226.9
drag, startPoint x: 926, startPoint y: 167, endPoint x: 788, endPoint y: 408, distance: 277.4
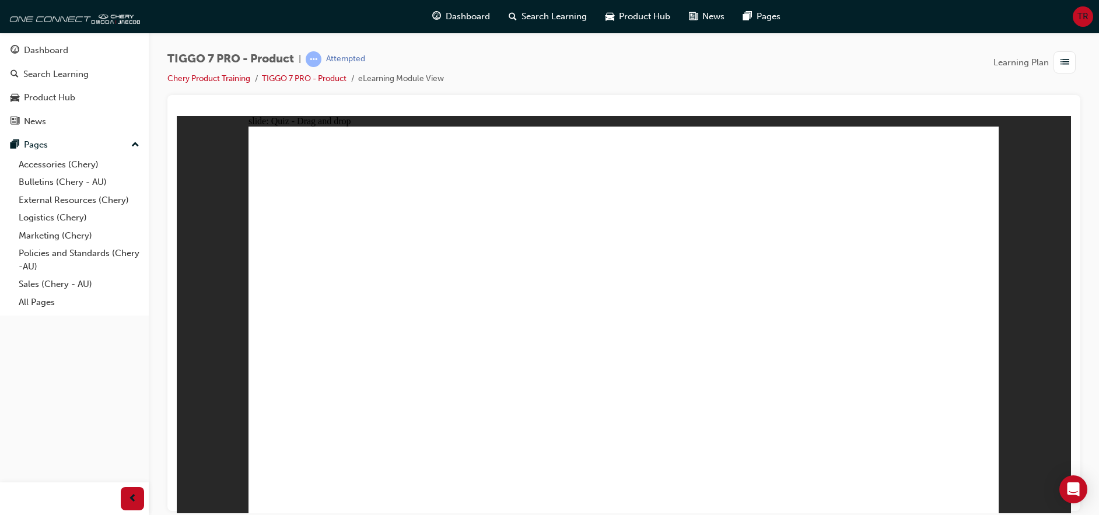
drag, startPoint x: 873, startPoint y: 197, endPoint x: 695, endPoint y: 468, distance: 324.5
drag, startPoint x: 880, startPoint y: 199, endPoint x: 748, endPoint y: 413, distance: 251.1
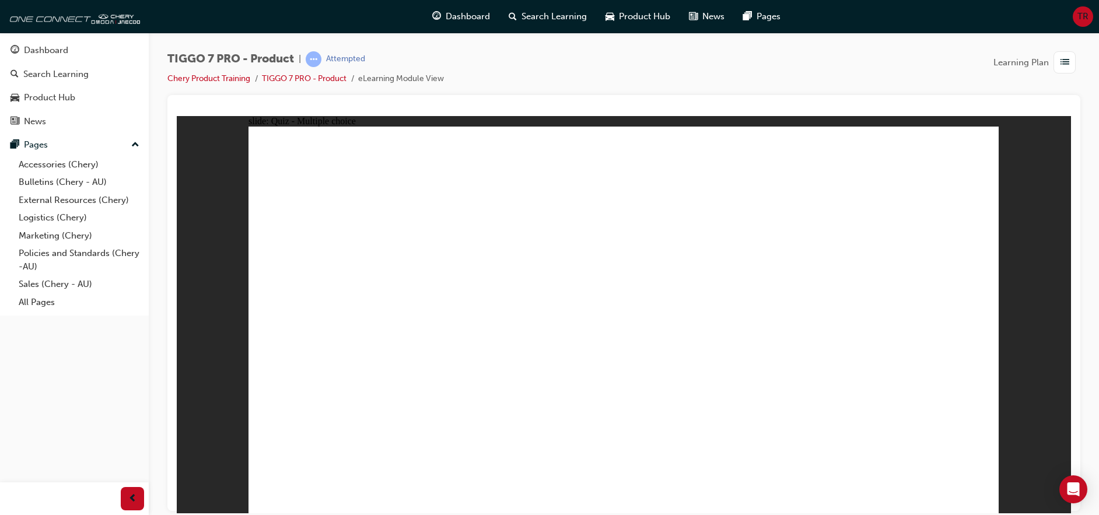
radio input "true"
drag, startPoint x: 601, startPoint y: 174, endPoint x: 381, endPoint y: 338, distance: 274.7
drag, startPoint x: 719, startPoint y: 181, endPoint x: 480, endPoint y: 352, distance: 293.6
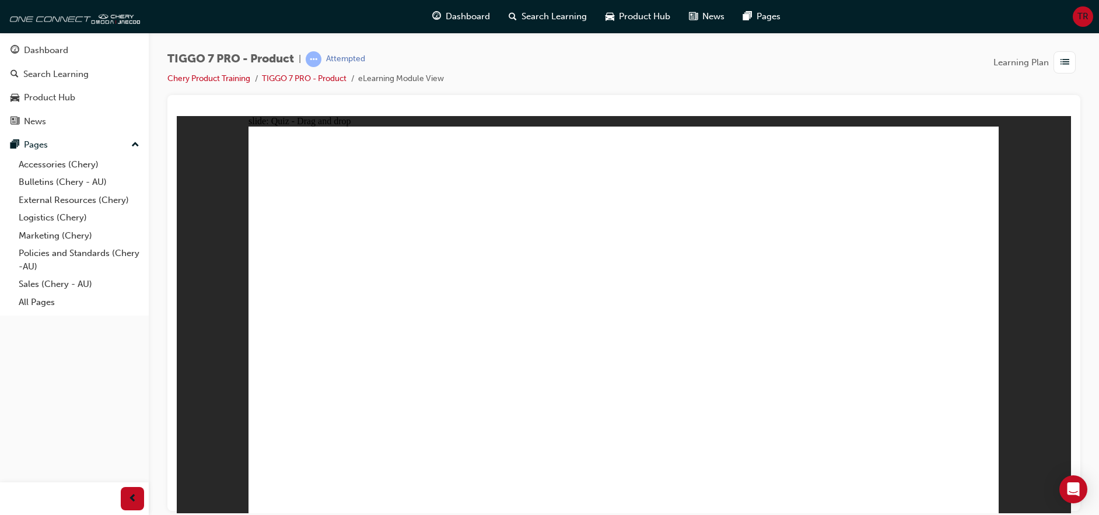
drag, startPoint x: 678, startPoint y: 258, endPoint x: 646, endPoint y: 351, distance: 98.1
drag, startPoint x: 859, startPoint y: 228, endPoint x: 816, endPoint y: 330, distance: 110.6
drag, startPoint x: 902, startPoint y: 161, endPoint x: 910, endPoint y: 310, distance: 149.5
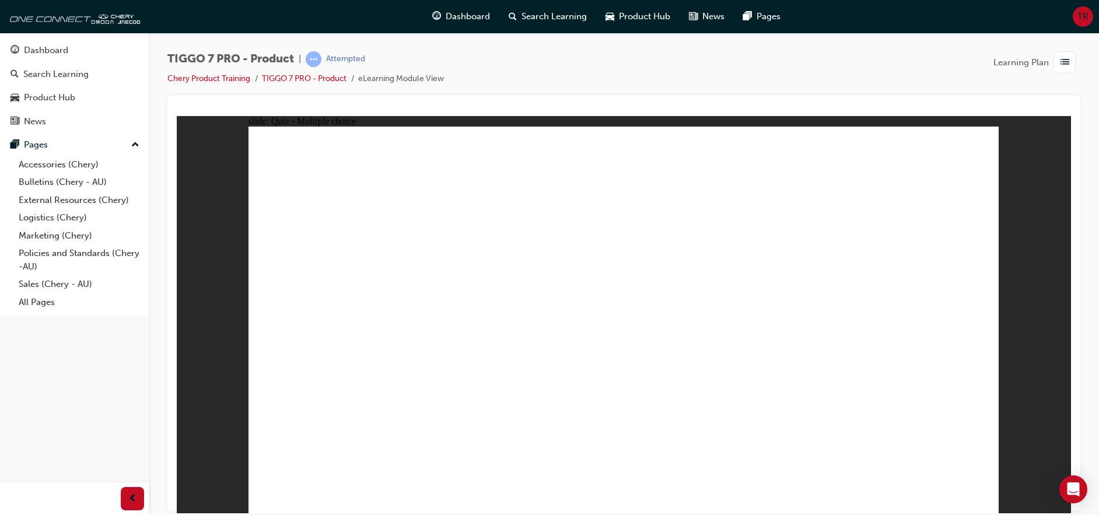
radio input "true"
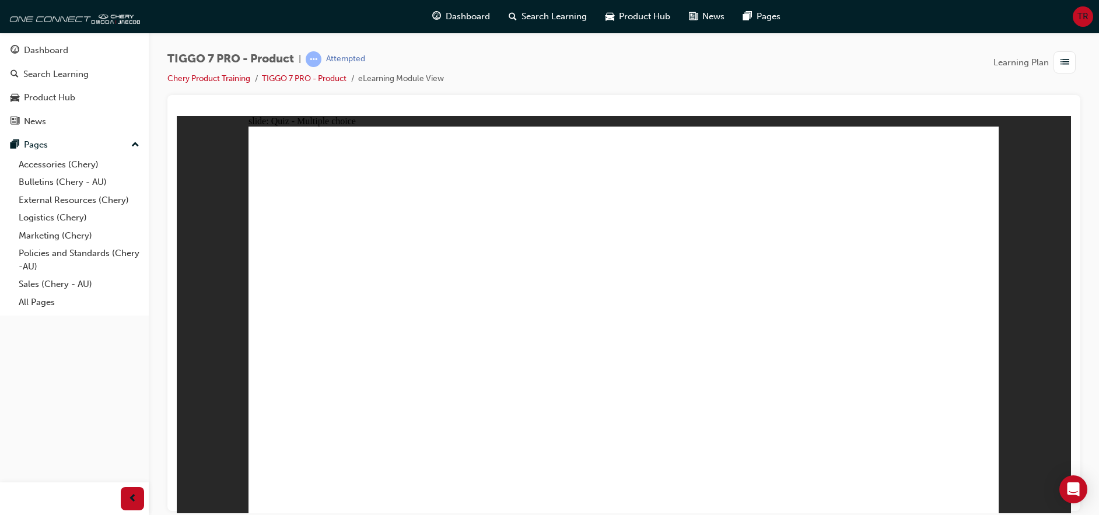
drag, startPoint x: 404, startPoint y: 435, endPoint x: 412, endPoint y: 436, distance: 7.7
drag, startPoint x: 632, startPoint y: 180, endPoint x: 904, endPoint y: 318, distance: 305.4
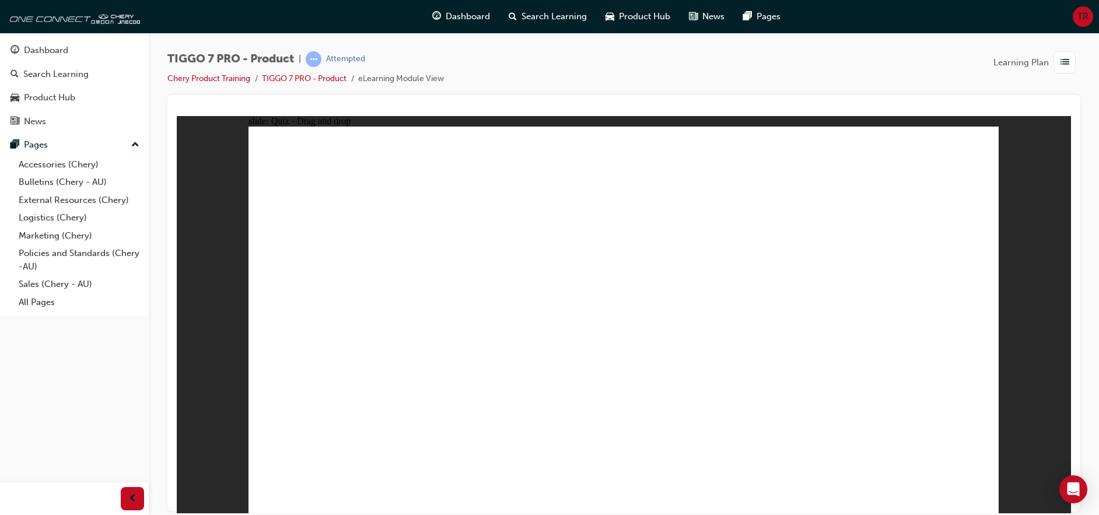
drag, startPoint x: 720, startPoint y: 157, endPoint x: 310, endPoint y: 339, distance: 448.0
drag, startPoint x: 687, startPoint y: 240, endPoint x: 774, endPoint y: 348, distance: 138.5
drag, startPoint x: 797, startPoint y: 267, endPoint x: 647, endPoint y: 359, distance: 176.4
drag, startPoint x: 920, startPoint y: 179, endPoint x: 525, endPoint y: 341, distance: 426.6
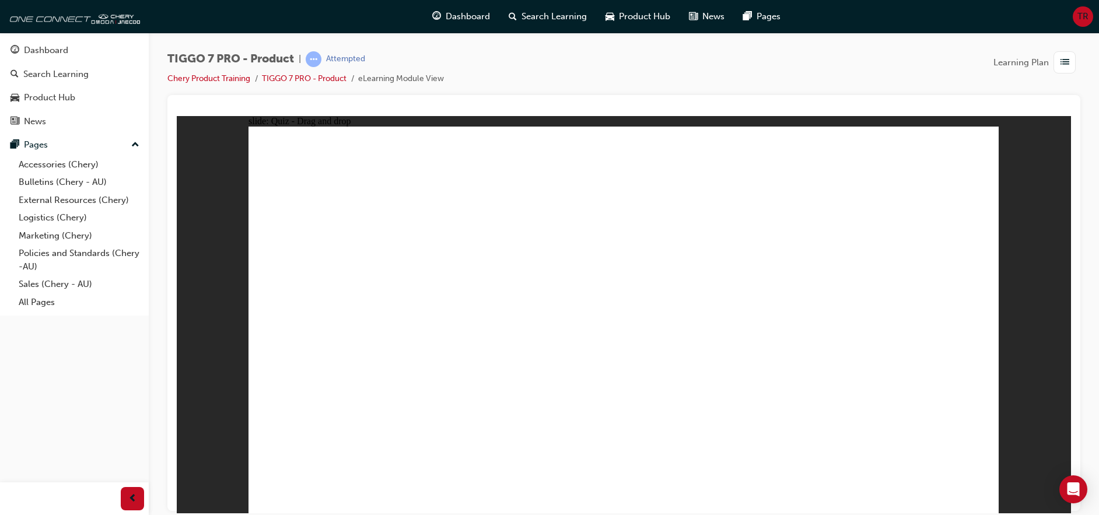
drag, startPoint x: 662, startPoint y: 222, endPoint x: 387, endPoint y: 393, distance: 324.0
drag, startPoint x: 762, startPoint y: 210, endPoint x: 316, endPoint y: 382, distance: 477.6
drag, startPoint x: 892, startPoint y: 229, endPoint x: 633, endPoint y: 383, distance: 301.5
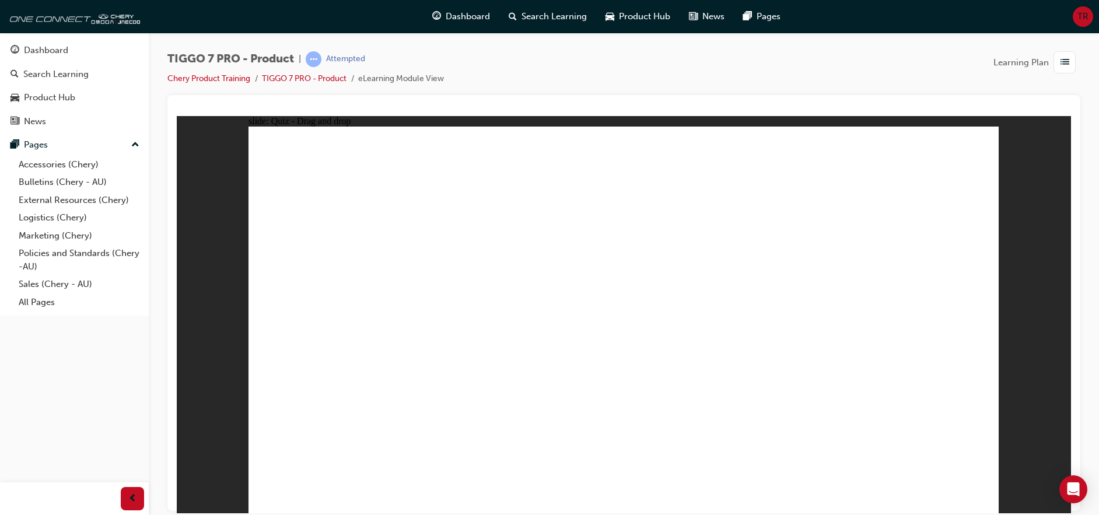
drag, startPoint x: 699, startPoint y: 201, endPoint x: 545, endPoint y: 376, distance: 233.1
drag, startPoint x: 681, startPoint y: 194, endPoint x: 462, endPoint y: 322, distance: 253.6
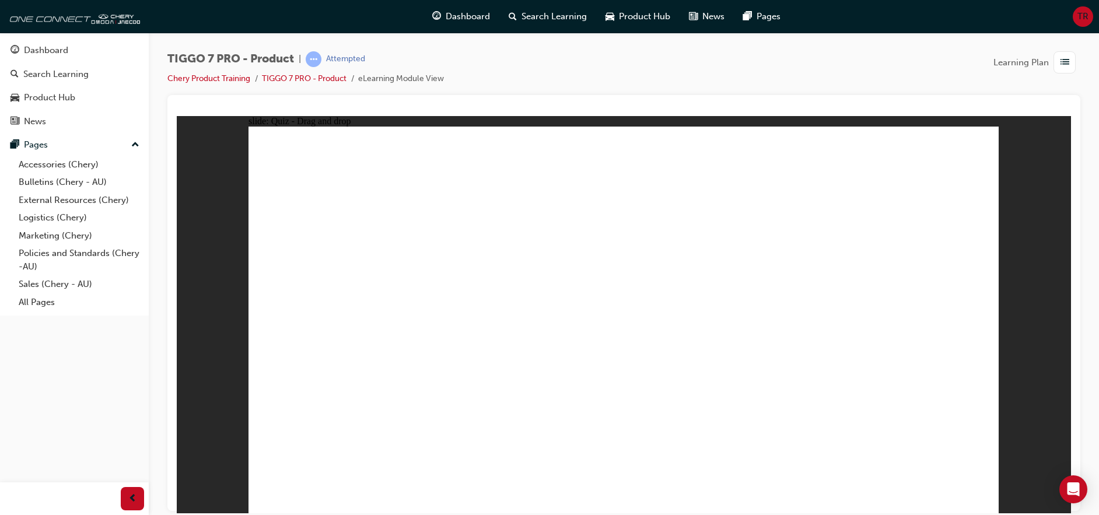
drag, startPoint x: 818, startPoint y: 195, endPoint x: 530, endPoint y: 300, distance: 307.4
drag, startPoint x: 937, startPoint y: 193, endPoint x: 741, endPoint y: 356, distance: 254.7
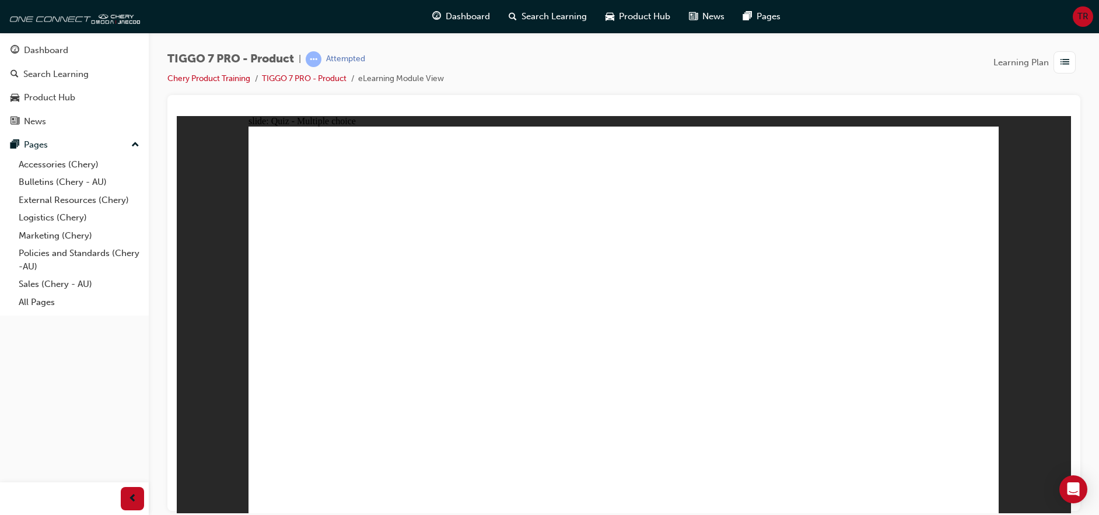
radio input "false"
radio input "true"
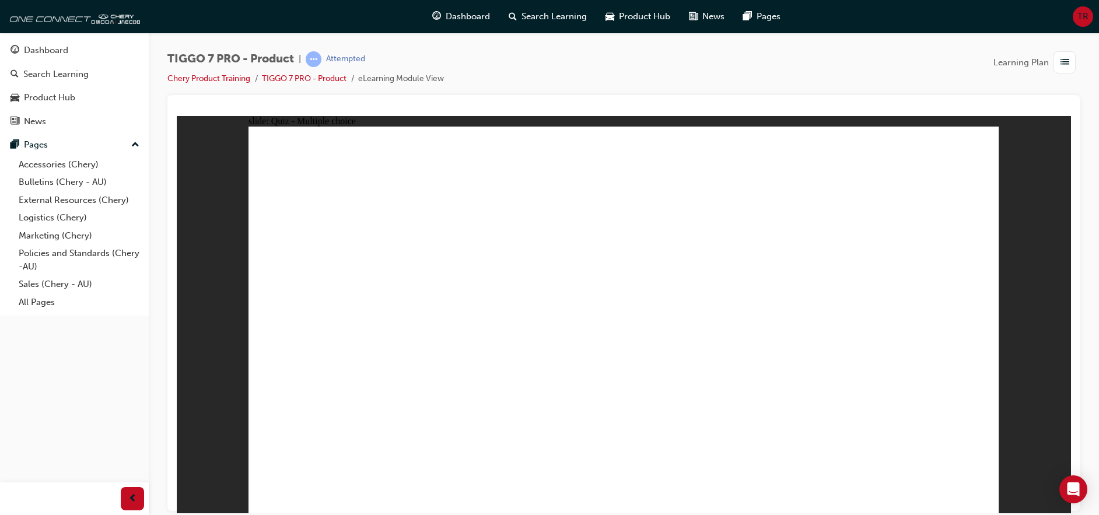
radio input "true"
drag, startPoint x: 665, startPoint y: 171, endPoint x: 705, endPoint y: 366, distance: 198.7
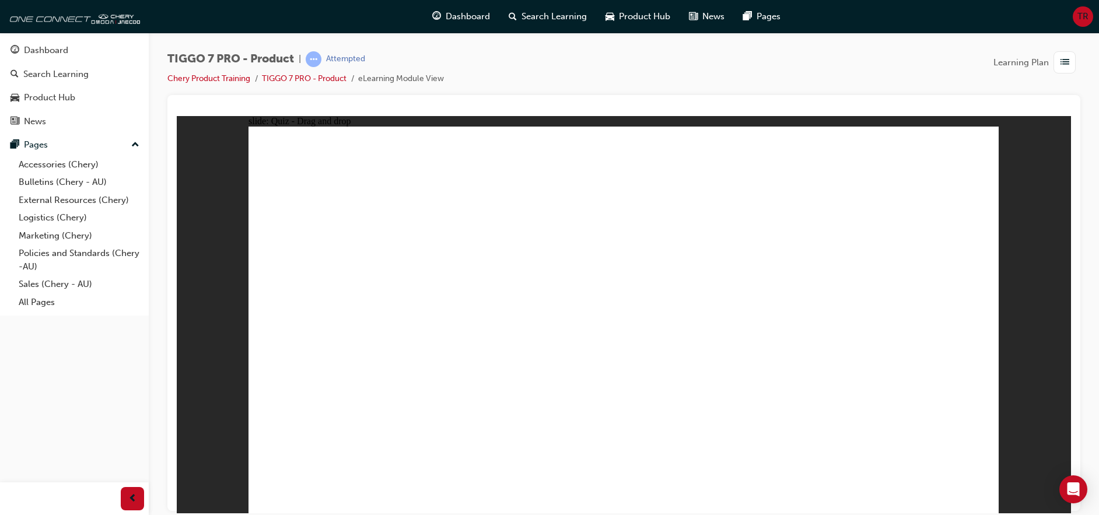
drag, startPoint x: 731, startPoint y: 229, endPoint x: 678, endPoint y: 386, distance: 165.3
drag, startPoint x: 654, startPoint y: 191, endPoint x: 727, endPoint y: 371, distance: 193.9
drag, startPoint x: 769, startPoint y: 190, endPoint x: 773, endPoint y: 362, distance: 172.7
drag, startPoint x: 768, startPoint y: 173, endPoint x: 747, endPoint y: 387, distance: 215.0
drag, startPoint x: 930, startPoint y: 170, endPoint x: 759, endPoint y: 380, distance: 271.2
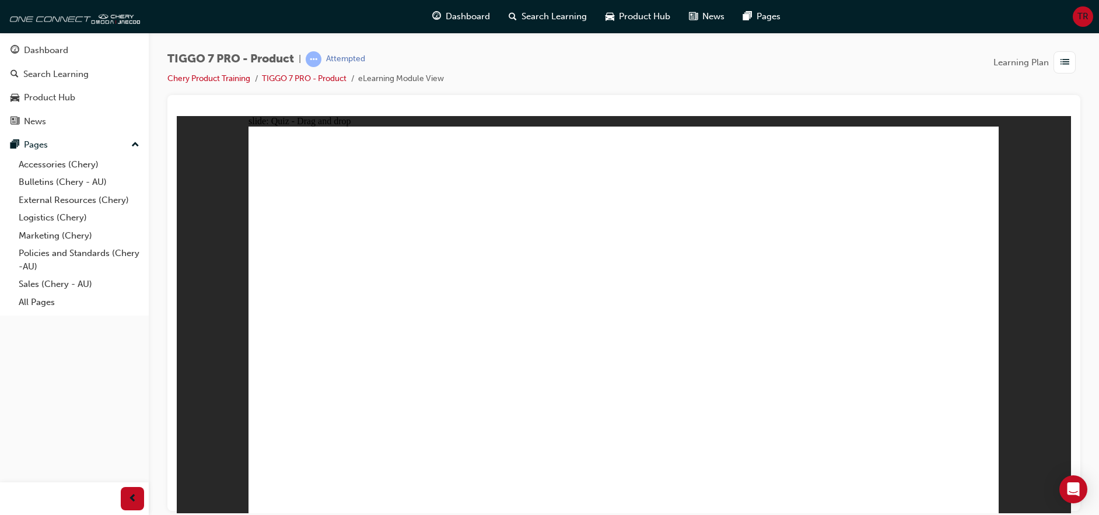
drag, startPoint x: 899, startPoint y: 200, endPoint x: 791, endPoint y: 395, distance: 222.7
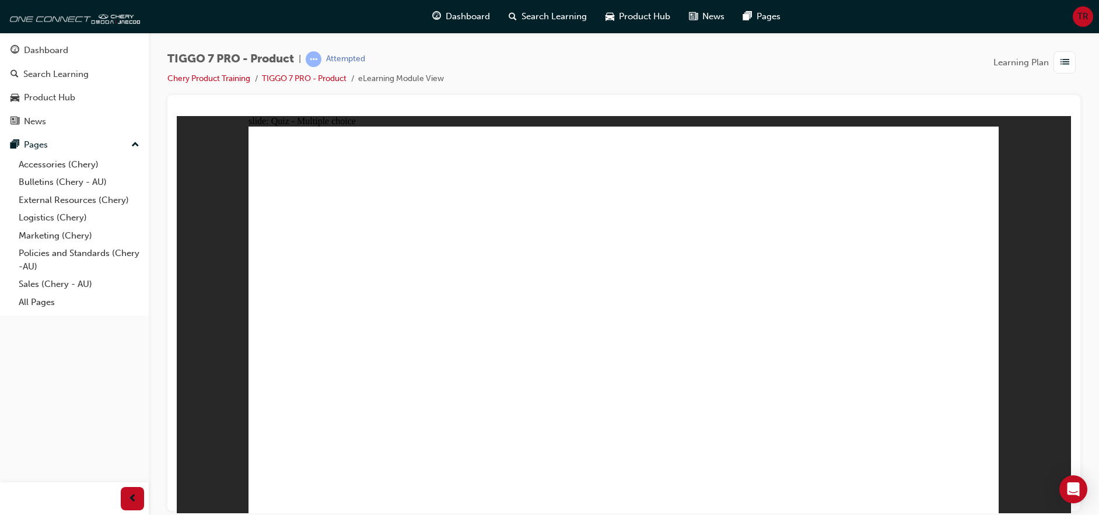
radio input "true"
drag, startPoint x: 632, startPoint y: 170, endPoint x: 382, endPoint y: 344, distance: 304.3
drag, startPoint x: 592, startPoint y: 294, endPoint x: 539, endPoint y: 334, distance: 66.1
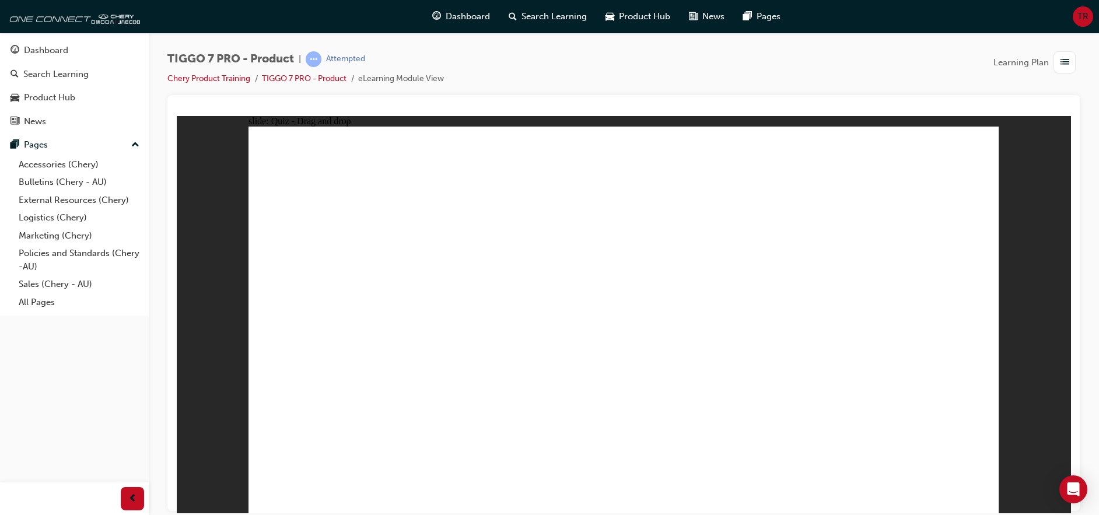
drag, startPoint x: 788, startPoint y: 241, endPoint x: 682, endPoint y: 323, distance: 133.1
drag, startPoint x: 749, startPoint y: 180, endPoint x: 632, endPoint y: 381, distance: 233.4
drag, startPoint x: 899, startPoint y: 220, endPoint x: 909, endPoint y: 366, distance: 146.2
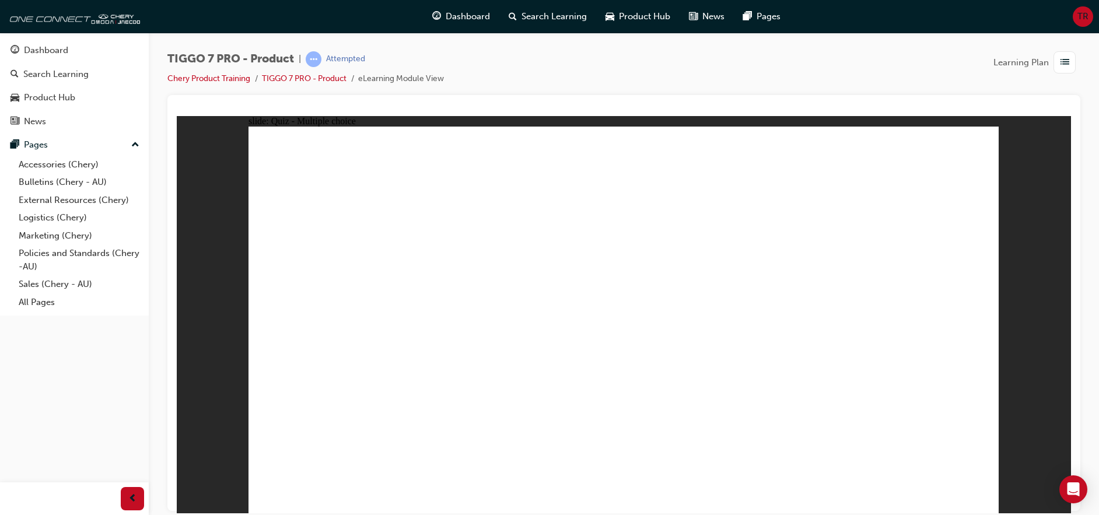
radio input "true"
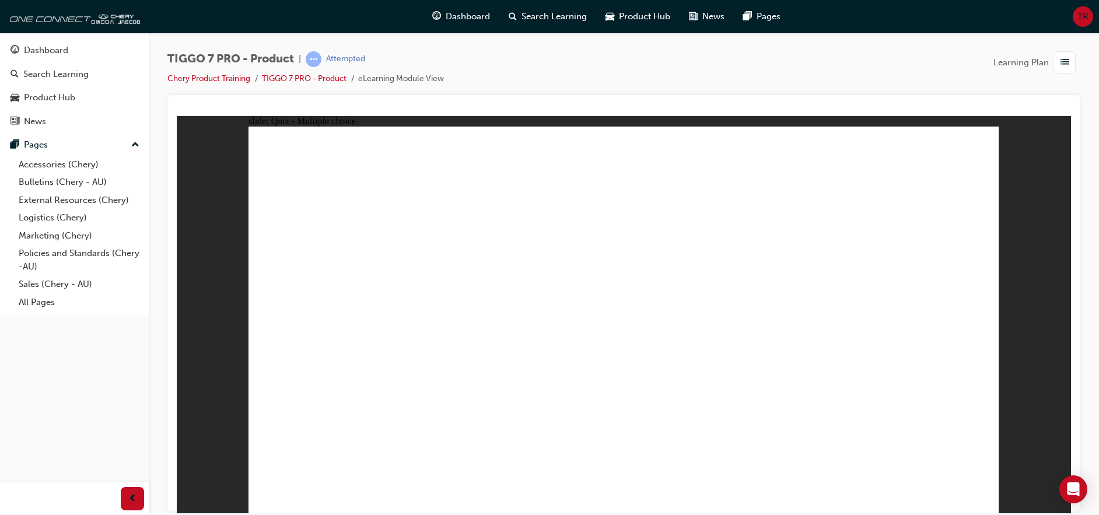
radio input "true"
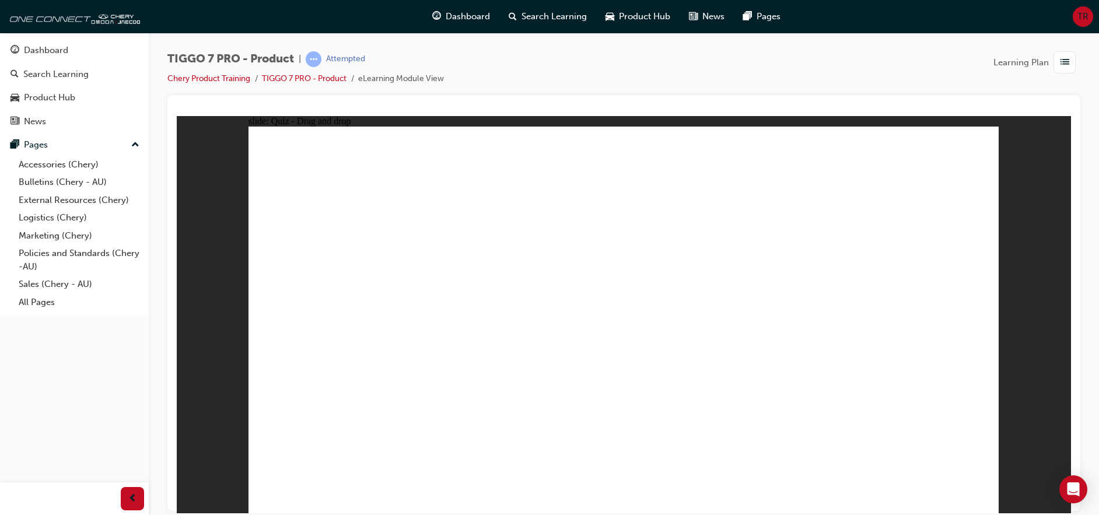
drag, startPoint x: 614, startPoint y: 169, endPoint x: 917, endPoint y: 315, distance: 336.5
drag, startPoint x: 753, startPoint y: 164, endPoint x: 357, endPoint y: 321, distance: 426.0
drag, startPoint x: 702, startPoint y: 243, endPoint x: 817, endPoint y: 307, distance: 131.1
drag, startPoint x: 828, startPoint y: 206, endPoint x: 820, endPoint y: 215, distance: 12.0
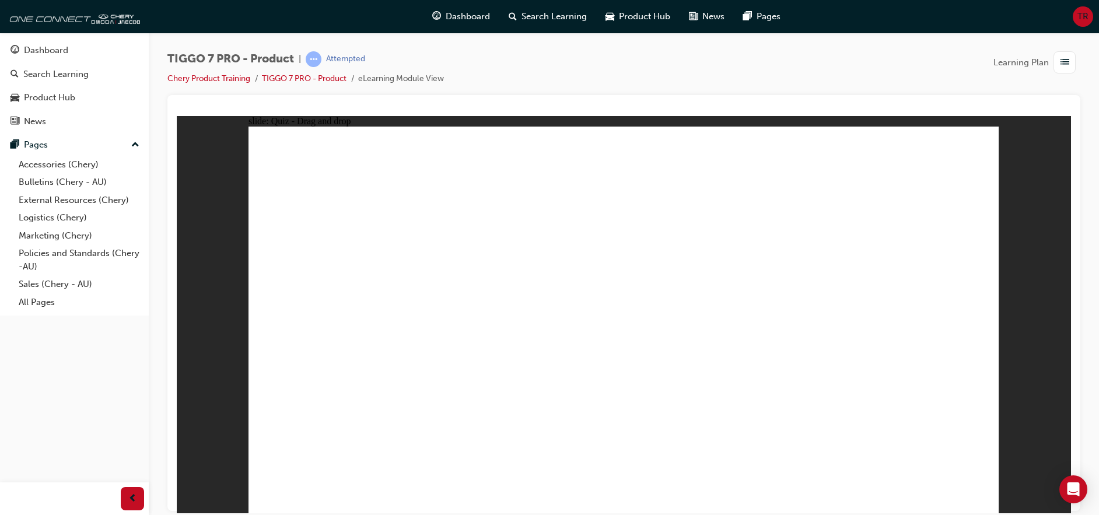
drag, startPoint x: 807, startPoint y: 241, endPoint x: 590, endPoint y: 359, distance: 247.2
drag, startPoint x: 920, startPoint y: 173, endPoint x: 502, endPoint y: 355, distance: 456.0
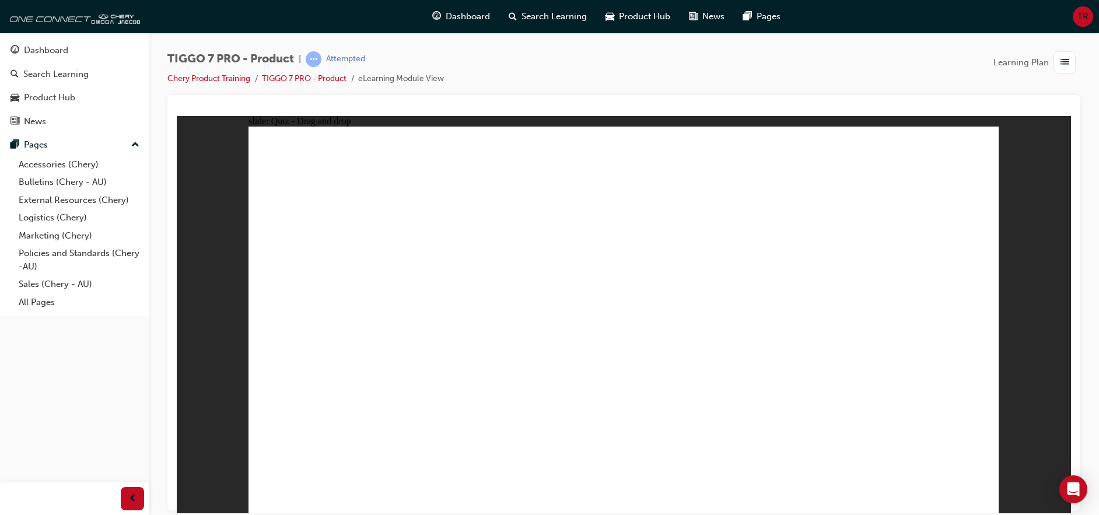
drag, startPoint x: 626, startPoint y: 211, endPoint x: 355, endPoint y: 366, distance: 312.4
drag, startPoint x: 791, startPoint y: 214, endPoint x: 373, endPoint y: 413, distance: 463.1
drag, startPoint x: 932, startPoint y: 211, endPoint x: 665, endPoint y: 382, distance: 317.4
drag, startPoint x: 692, startPoint y: 229, endPoint x: 493, endPoint y: 349, distance: 231.9
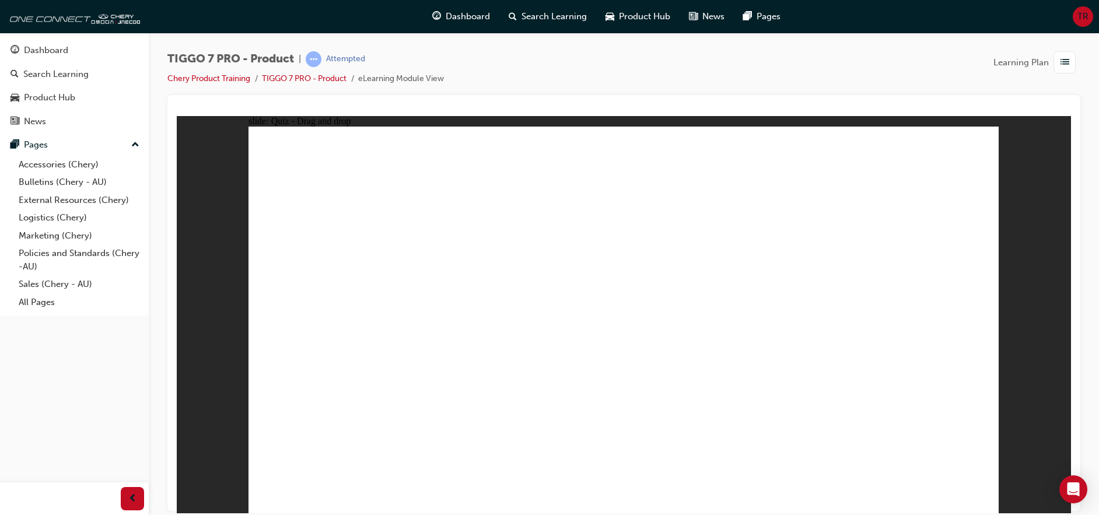
drag, startPoint x: 656, startPoint y: 193, endPoint x: 438, endPoint y: 319, distance: 251.9
drag, startPoint x: 780, startPoint y: 214, endPoint x: 537, endPoint y: 346, distance: 276.9
drag, startPoint x: 937, startPoint y: 192, endPoint x: 836, endPoint y: 290, distance: 140.6
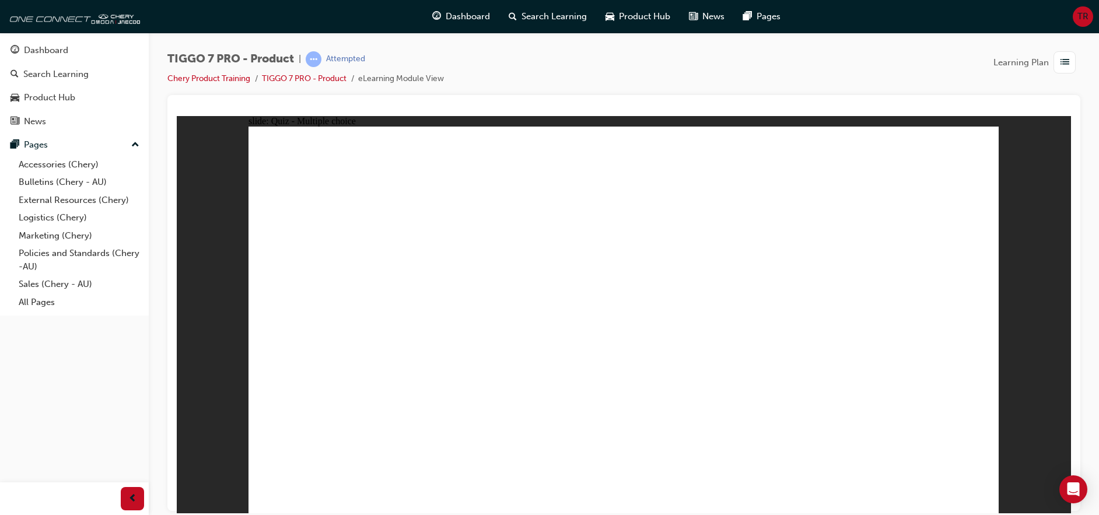
radio input "false"
radio input "true"
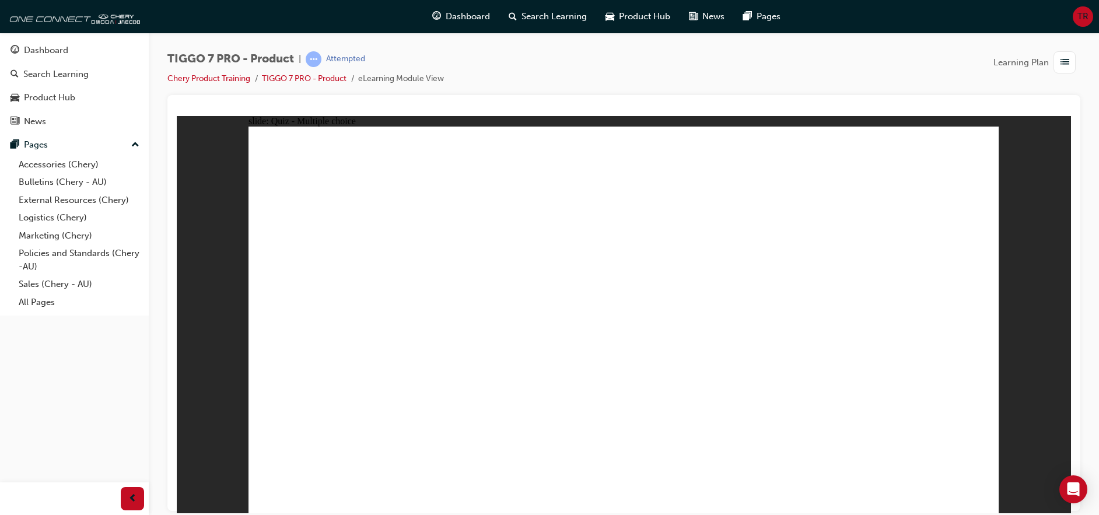
drag, startPoint x: 641, startPoint y: 164, endPoint x: 696, endPoint y: 366, distance: 208.5
drag, startPoint x: 636, startPoint y: 194, endPoint x: 688, endPoint y: 393, distance: 205.5
drag, startPoint x: 744, startPoint y: 170, endPoint x: 732, endPoint y: 367, distance: 198.1
drag, startPoint x: 768, startPoint y: 197, endPoint x: 773, endPoint y: 402, distance: 205.3
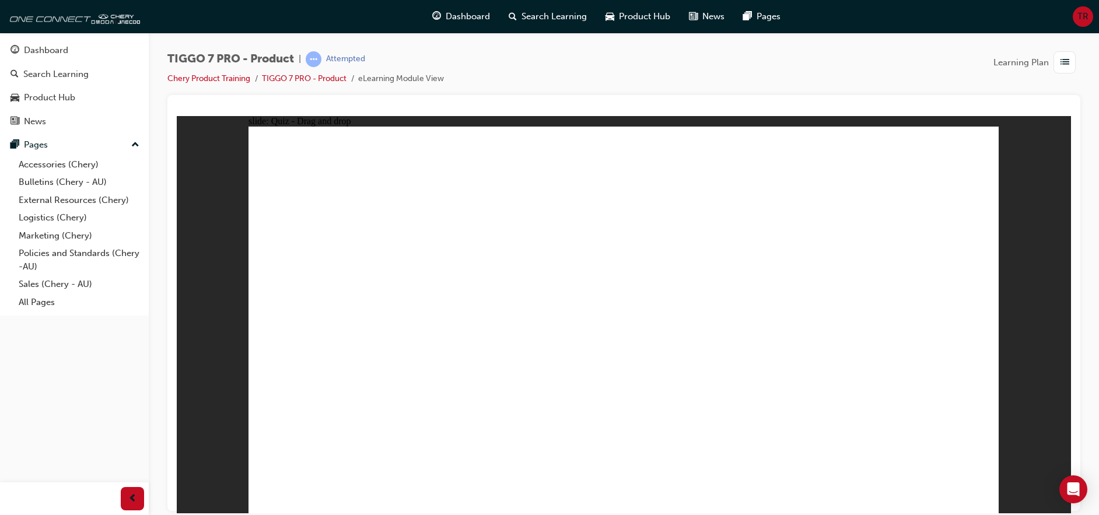
drag, startPoint x: 784, startPoint y: 220, endPoint x: 766, endPoint y: 411, distance: 192.1
drag, startPoint x: 864, startPoint y: 195, endPoint x: 770, endPoint y: 387, distance: 214.1
drag, startPoint x: 862, startPoint y: 171, endPoint x: 807, endPoint y: 451, distance: 285.3
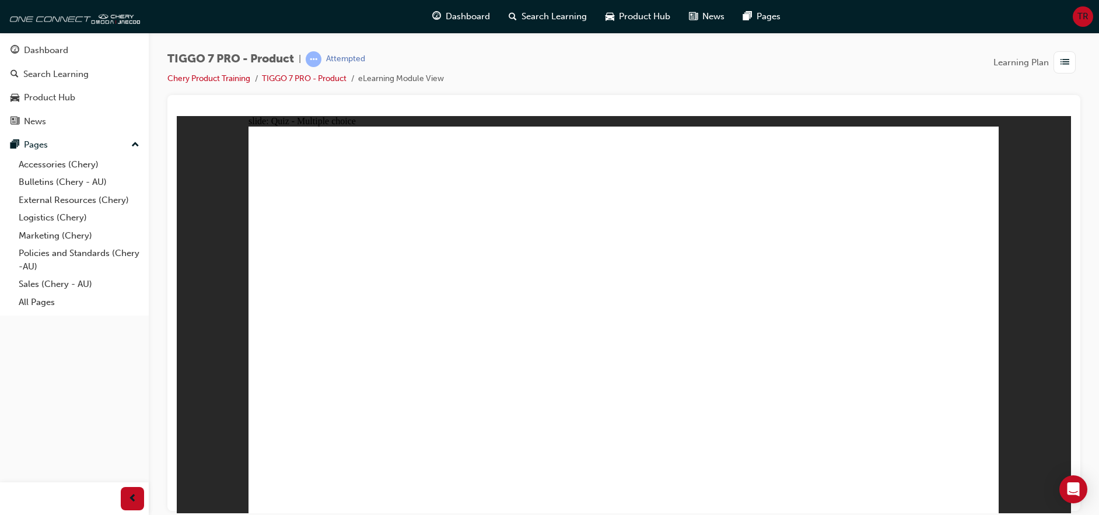
radio input "true"
drag, startPoint x: 612, startPoint y: 160, endPoint x: 410, endPoint y: 324, distance: 260.0
drag, startPoint x: 695, startPoint y: 217, endPoint x: 531, endPoint y: 292, distance: 179.8
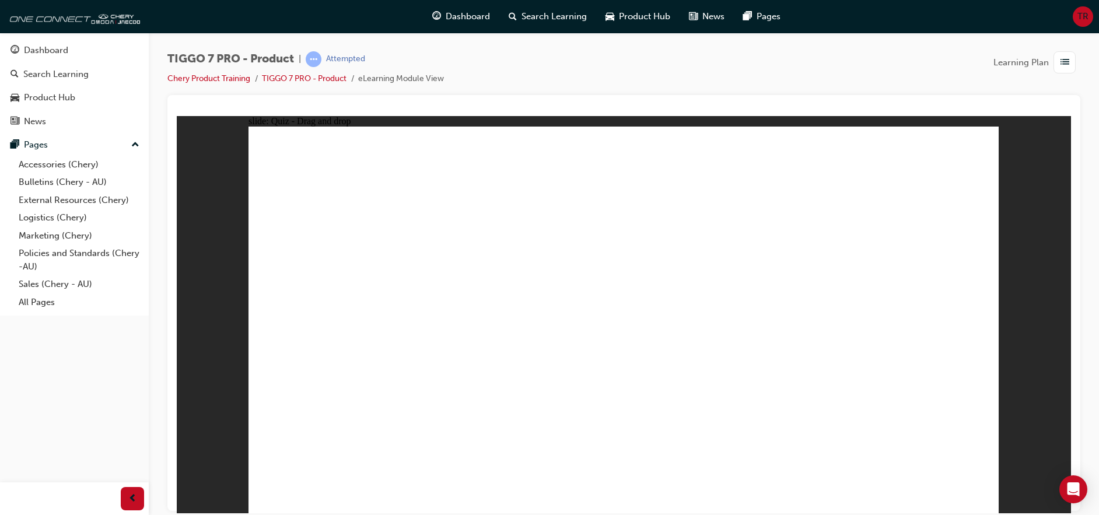
drag, startPoint x: 777, startPoint y: 167, endPoint x: 670, endPoint y: 306, distance: 175.1
drag, startPoint x: 847, startPoint y: 236, endPoint x: 815, endPoint y: 319, distance: 89.0
drag, startPoint x: 908, startPoint y: 154, endPoint x: 903, endPoint y: 288, distance: 133.6
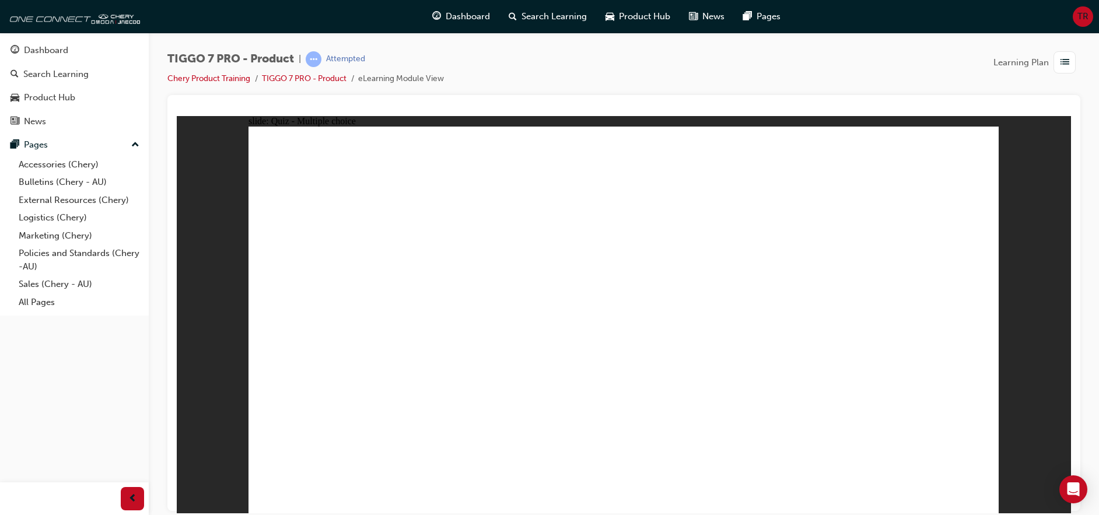
radio input "true"
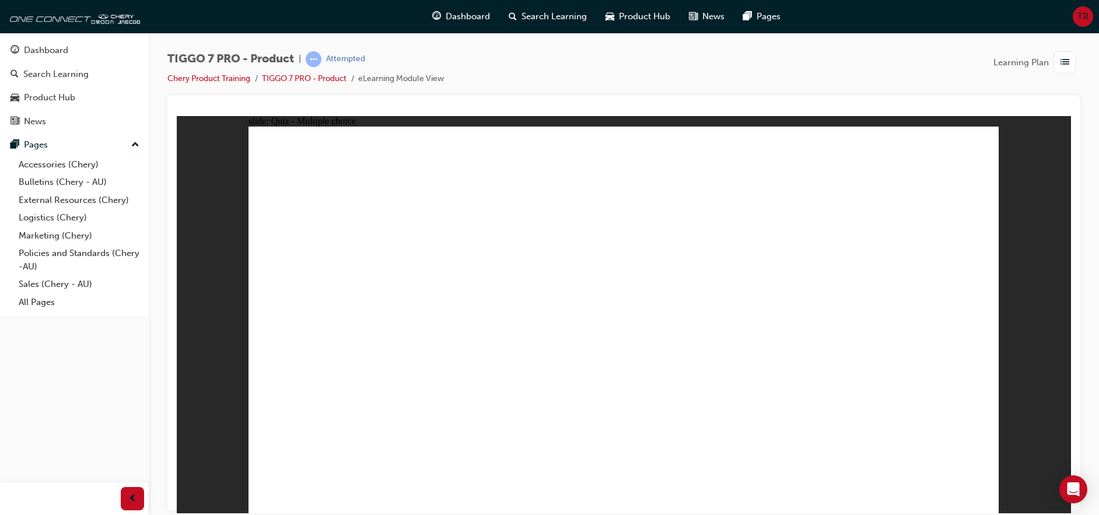
drag, startPoint x: 42, startPoint y: 51, endPoint x: 90, endPoint y: 55, distance: 48.0
click at [42, 51] on div "Dashboard" at bounding box center [46, 50] width 44 height 13
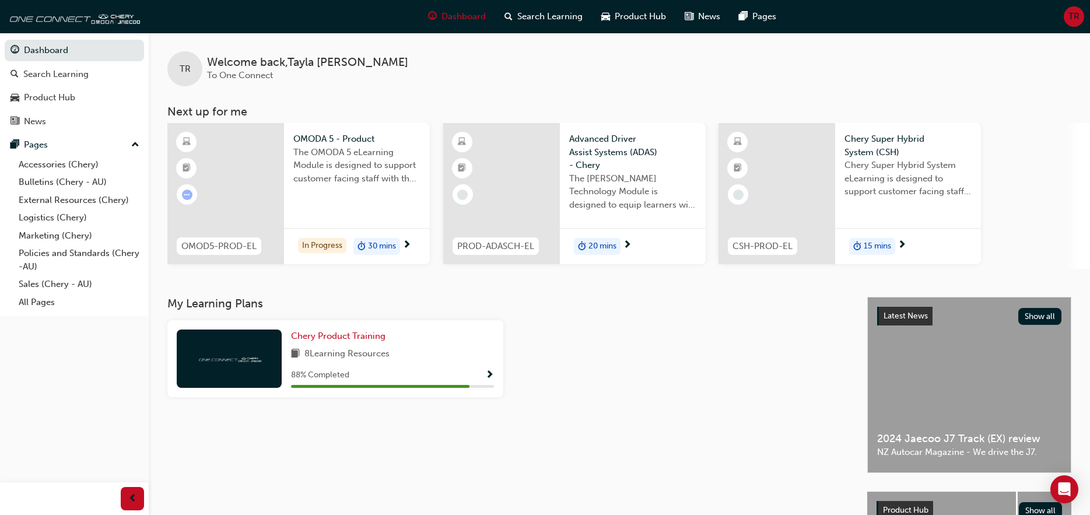
click at [490, 378] on span "Show Progress" at bounding box center [489, 375] width 9 height 10
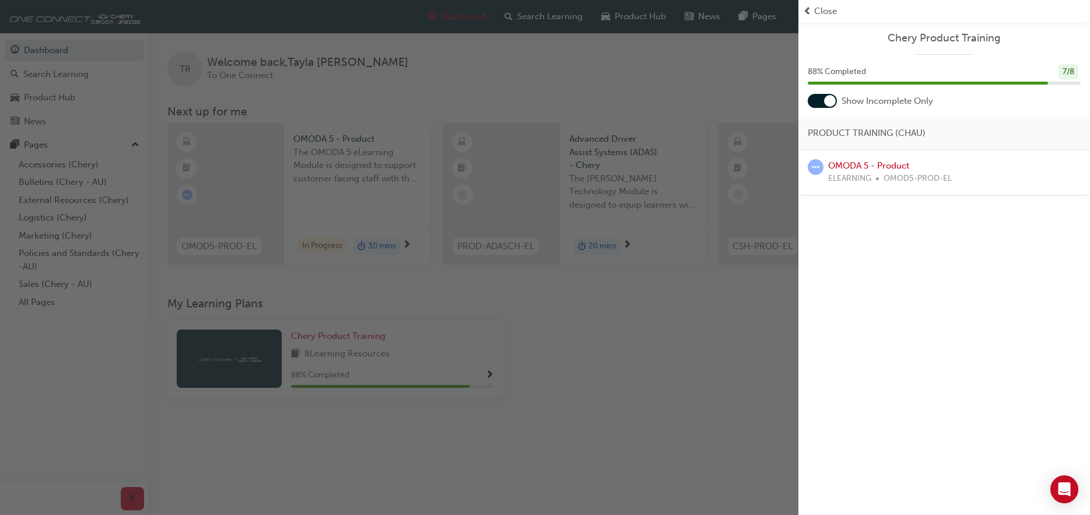
click at [952, 181] on div "OMODA 5 - Product ELEARNING OMOD5-PROD-EL" at bounding box center [944, 172] width 273 height 26
click at [887, 169] on link "OMODA 5 - Product" at bounding box center [868, 165] width 81 height 10
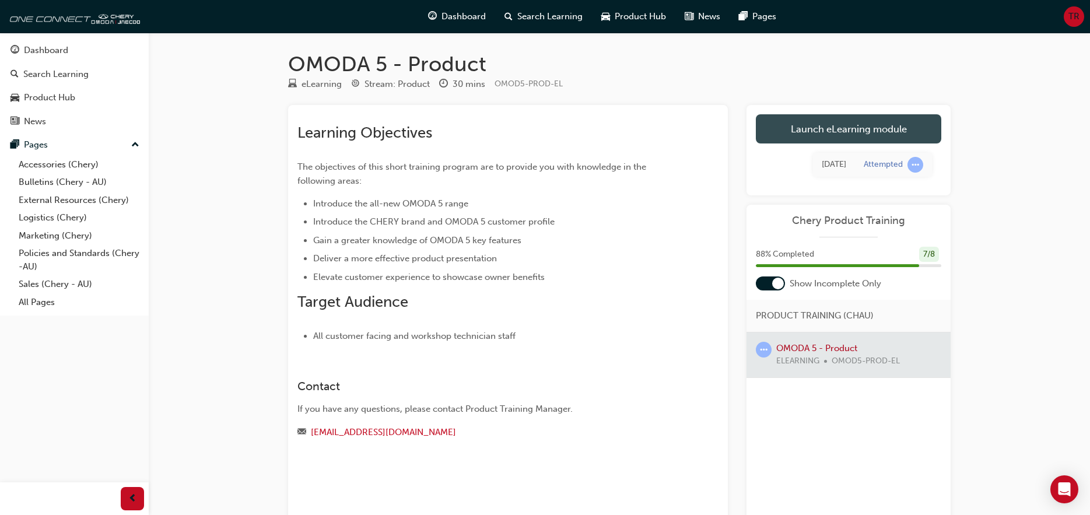
click at [920, 121] on link "Launch eLearning module" at bounding box center [848, 128] width 185 height 29
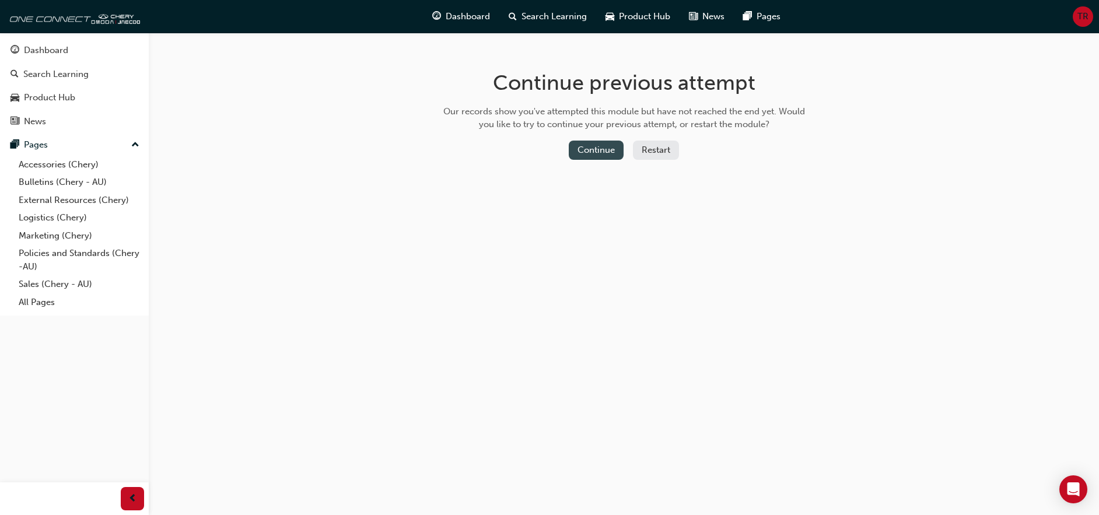
click at [610, 148] on button "Continue" at bounding box center [596, 150] width 55 height 19
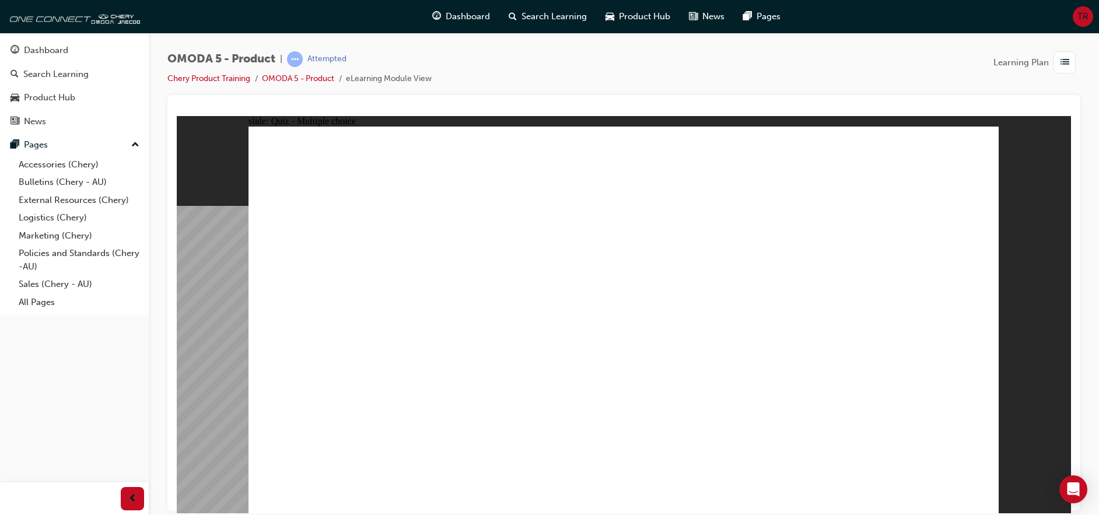
drag, startPoint x: 758, startPoint y: 314, endPoint x: 780, endPoint y: 374, distance: 64.4
drag, startPoint x: 772, startPoint y: 306, endPoint x: 830, endPoint y: 404, distance: 114.5
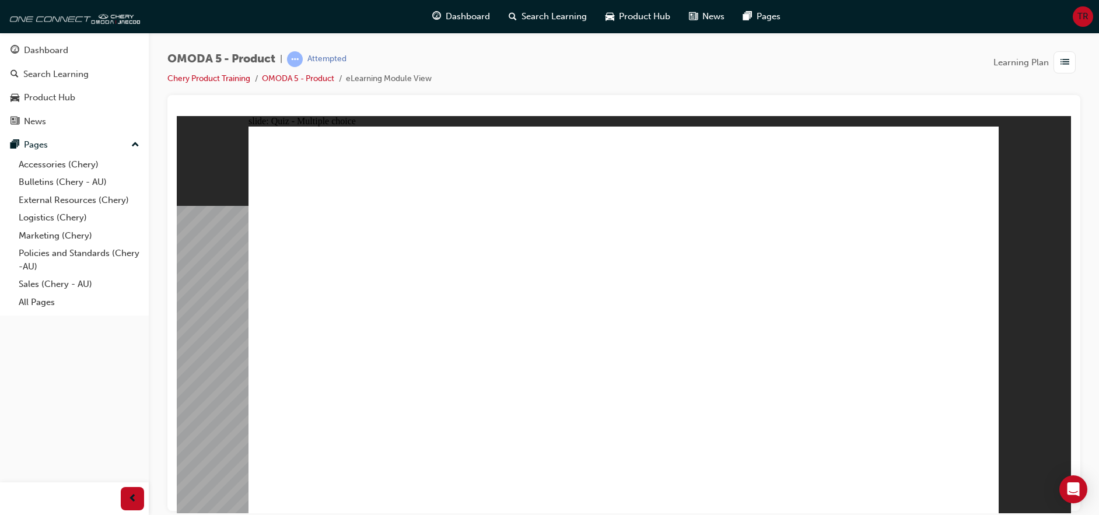
radio input "true"
drag, startPoint x: 685, startPoint y: 195, endPoint x: 641, endPoint y: 355, distance: 165.8
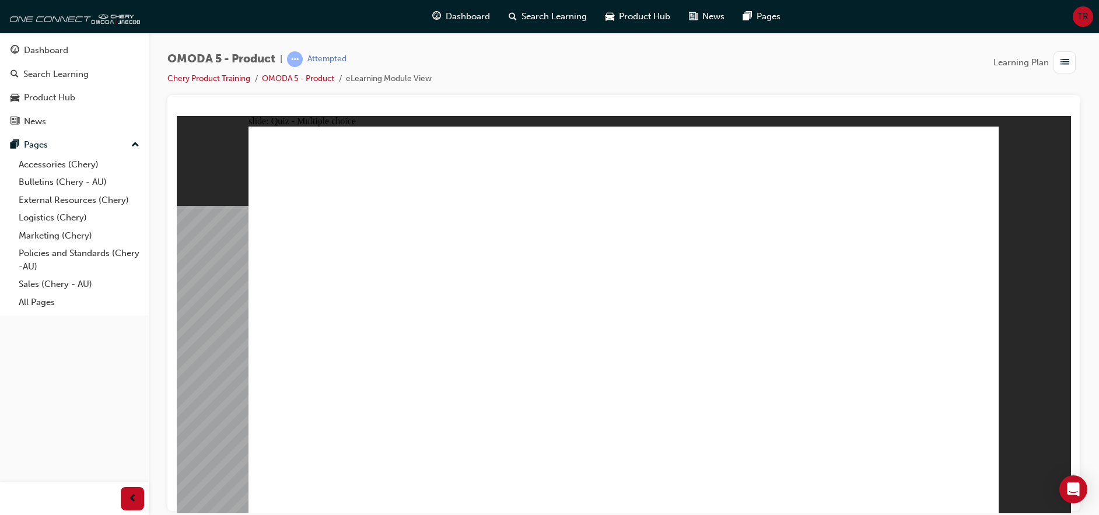
drag, startPoint x: 846, startPoint y: 197, endPoint x: 816, endPoint y: 349, distance: 155.1
drag, startPoint x: 738, startPoint y: 266, endPoint x: 499, endPoint y: 361, distance: 257.3
drag, startPoint x: 859, startPoint y: 250, endPoint x: 334, endPoint y: 347, distance: 533.8
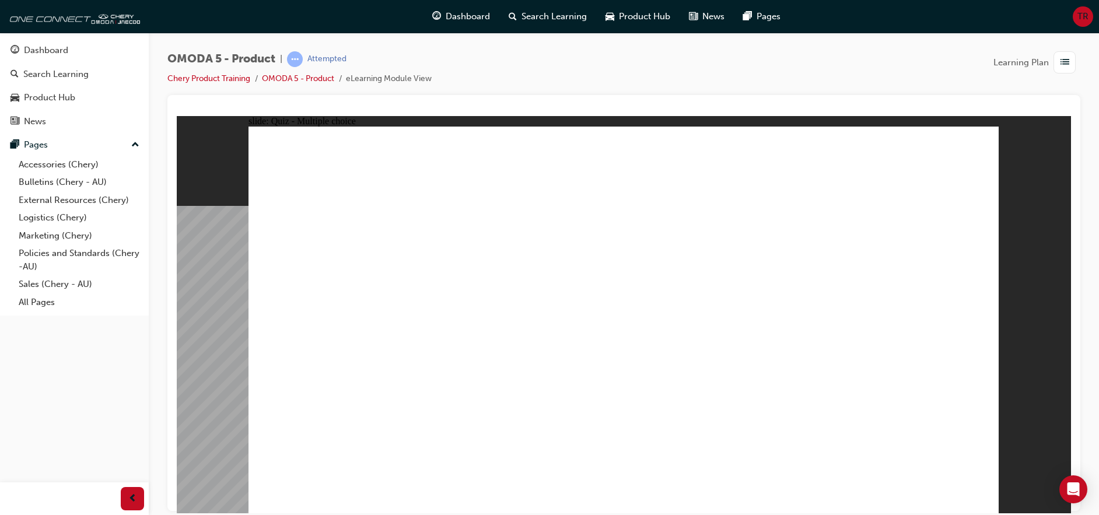
radio input "true"
drag, startPoint x: 714, startPoint y: 208, endPoint x: 387, endPoint y: 293, distance: 337.5
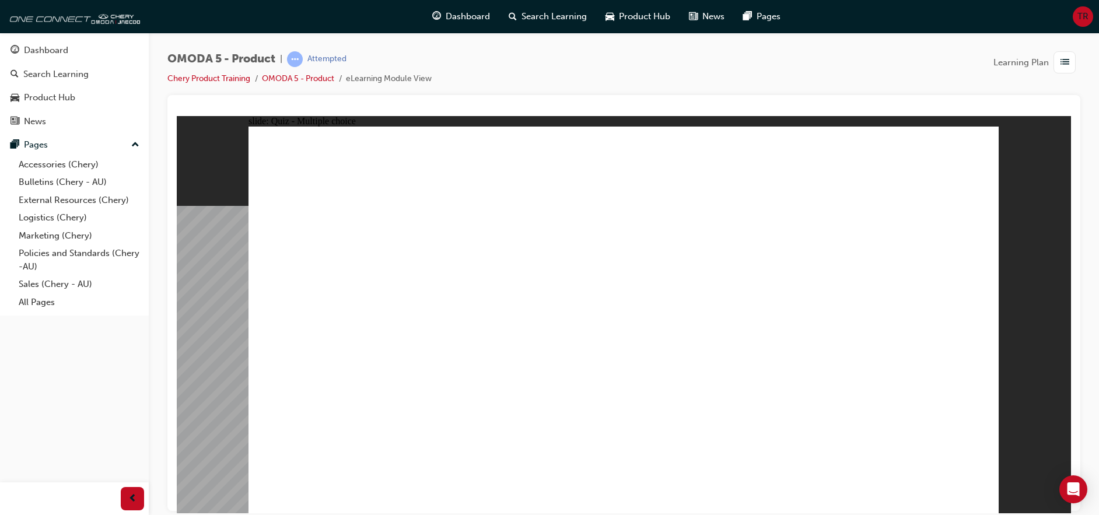
drag, startPoint x: 735, startPoint y: 169, endPoint x: 375, endPoint y: 310, distance: 386.5
drag, startPoint x: 433, startPoint y: 308, endPoint x: 705, endPoint y: 161, distance: 309.5
drag, startPoint x: 775, startPoint y: 290, endPoint x: 507, endPoint y: 339, distance: 272.7
drag, startPoint x: 737, startPoint y: 331, endPoint x: 434, endPoint y: 354, distance: 304.1
drag, startPoint x: 875, startPoint y: 164, endPoint x: 455, endPoint y: 325, distance: 449.5
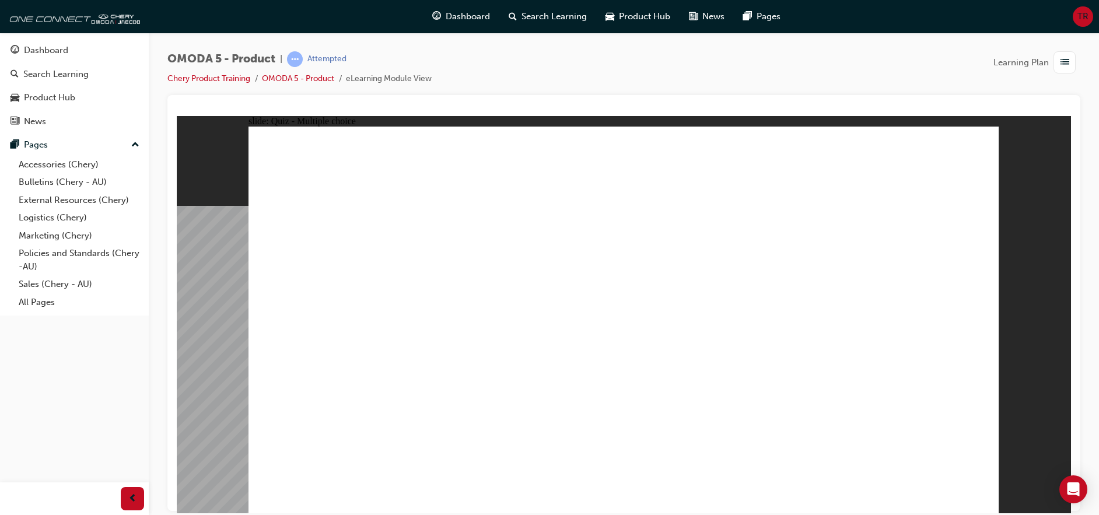
drag, startPoint x: 882, startPoint y: 243, endPoint x: 433, endPoint y: 380, distance: 470.3
drag, startPoint x: 435, startPoint y: 341, endPoint x: 787, endPoint y: 314, distance: 353.3
drag, startPoint x: 523, startPoint y: 312, endPoint x: 726, endPoint y: 296, distance: 203.6
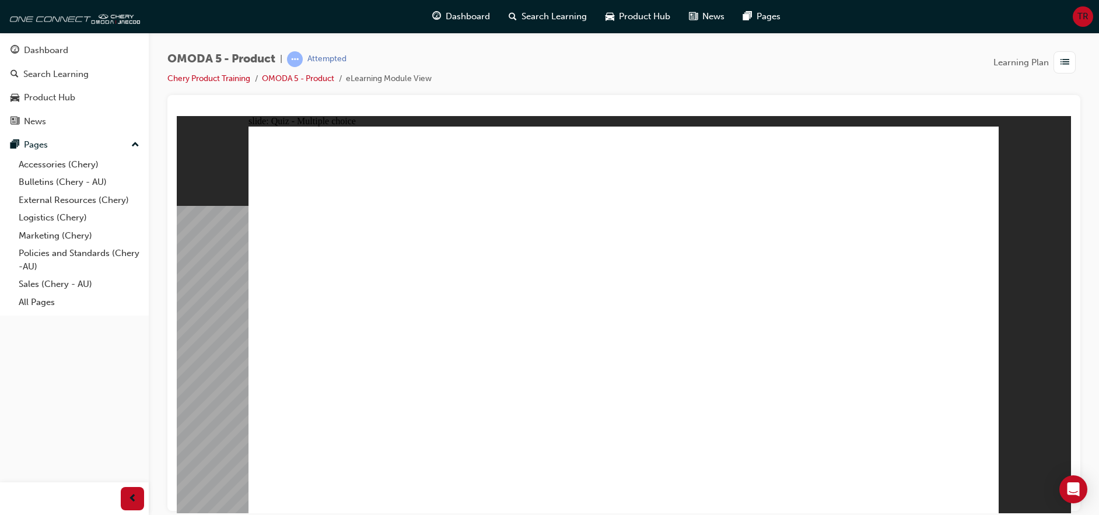
radio input "false"
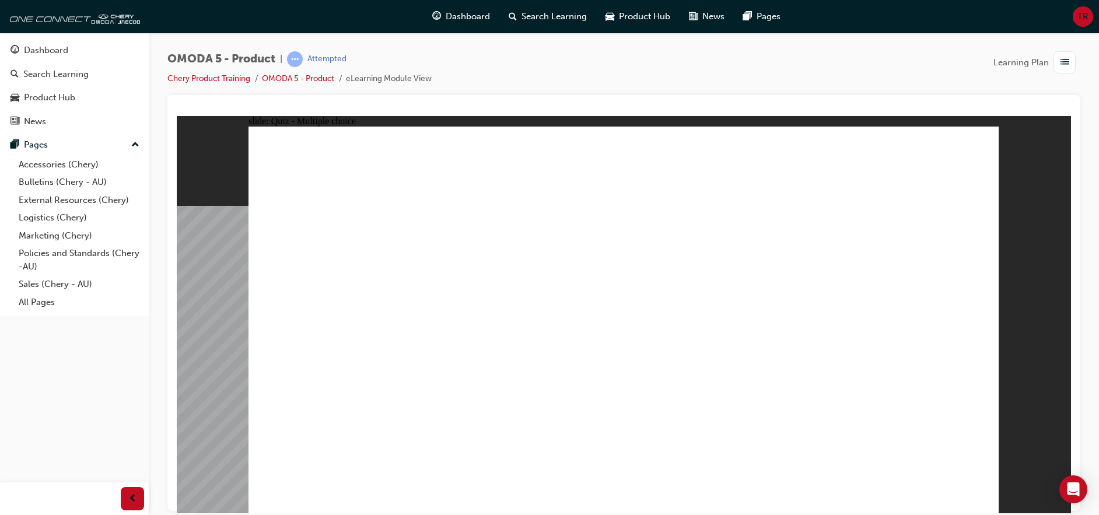
radio input "true"
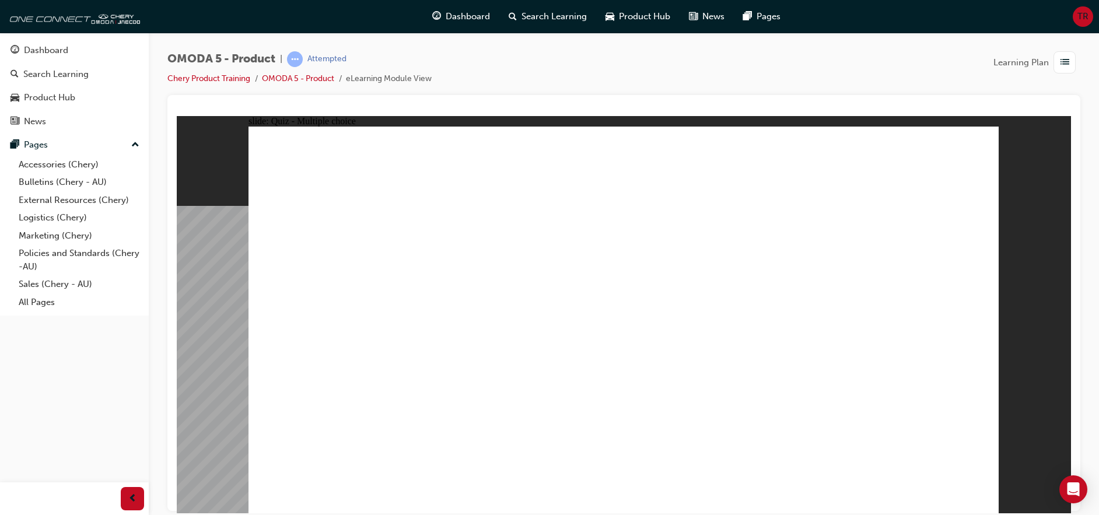
radio input "true"
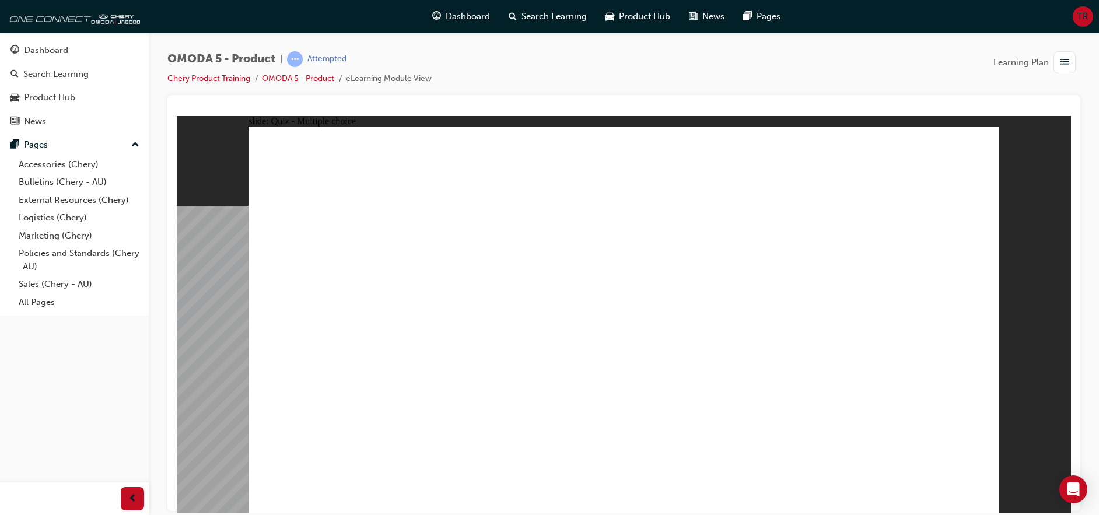
radio input "true"
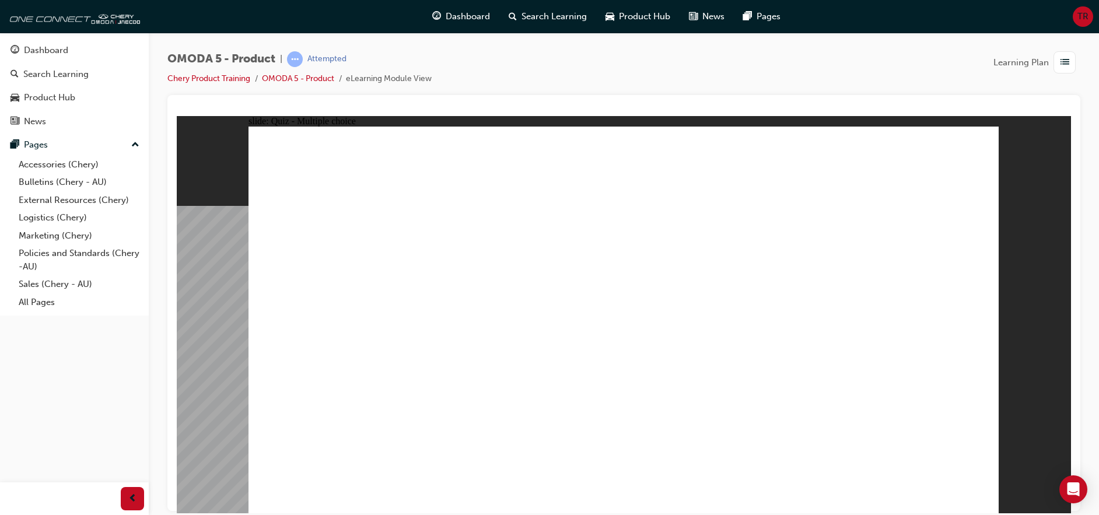
radio input "true"
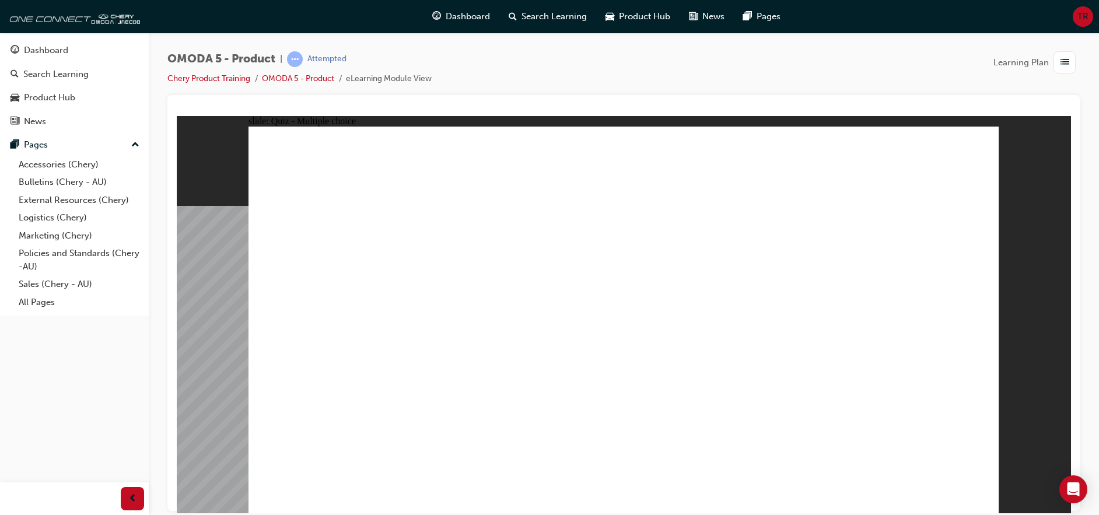
drag, startPoint x: 660, startPoint y: 299, endPoint x: 674, endPoint y: 357, distance: 59.6
drag, startPoint x: 651, startPoint y: 303, endPoint x: 663, endPoint y: 393, distance: 90.6
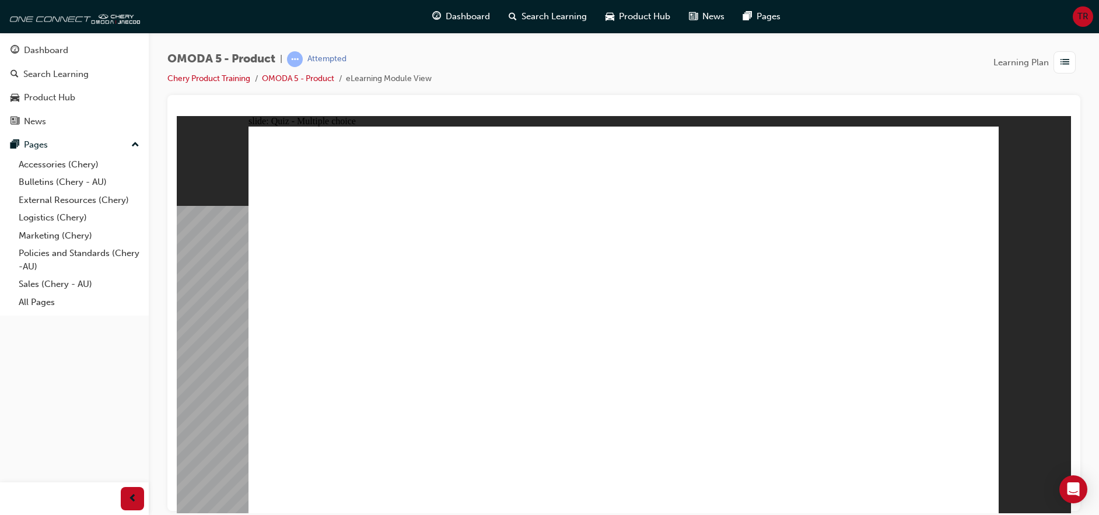
radio input "true"
drag, startPoint x: 881, startPoint y: 202, endPoint x: 843, endPoint y: 334, distance: 137.6
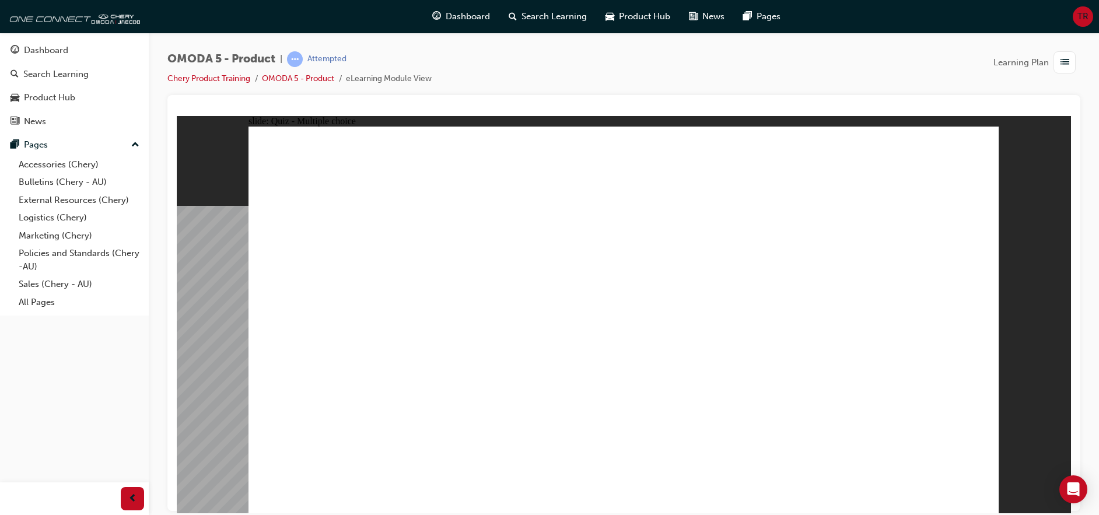
drag, startPoint x: 654, startPoint y: 316, endPoint x: 370, endPoint y: 354, distance: 286.0
drag, startPoint x: 691, startPoint y: 244, endPoint x: 517, endPoint y: 321, distance: 190.1
drag, startPoint x: 710, startPoint y: 206, endPoint x: 670, endPoint y: 343, distance: 142.8
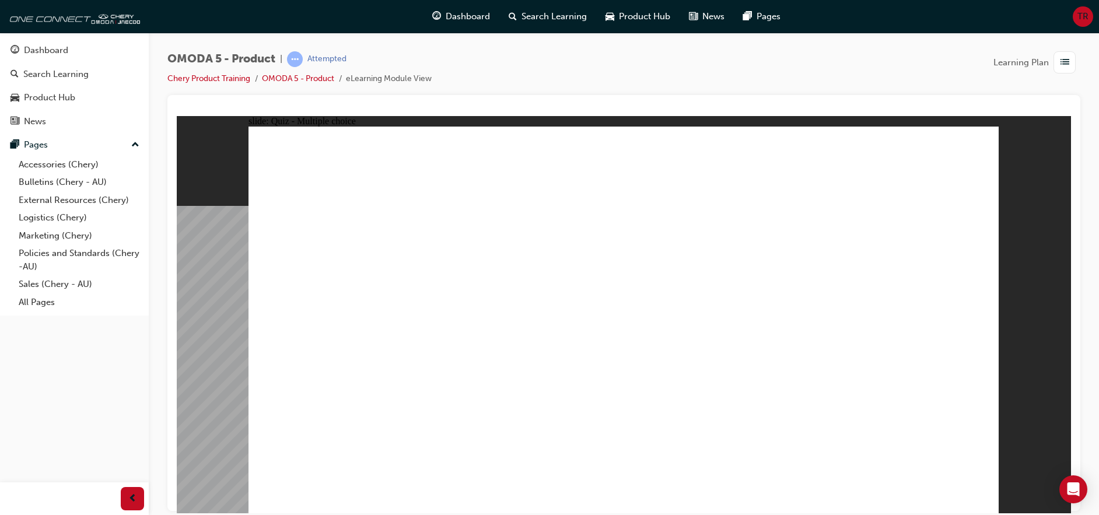
radio input "true"
drag, startPoint x: 749, startPoint y: 196, endPoint x: 446, endPoint y: 309, distance: 323.2
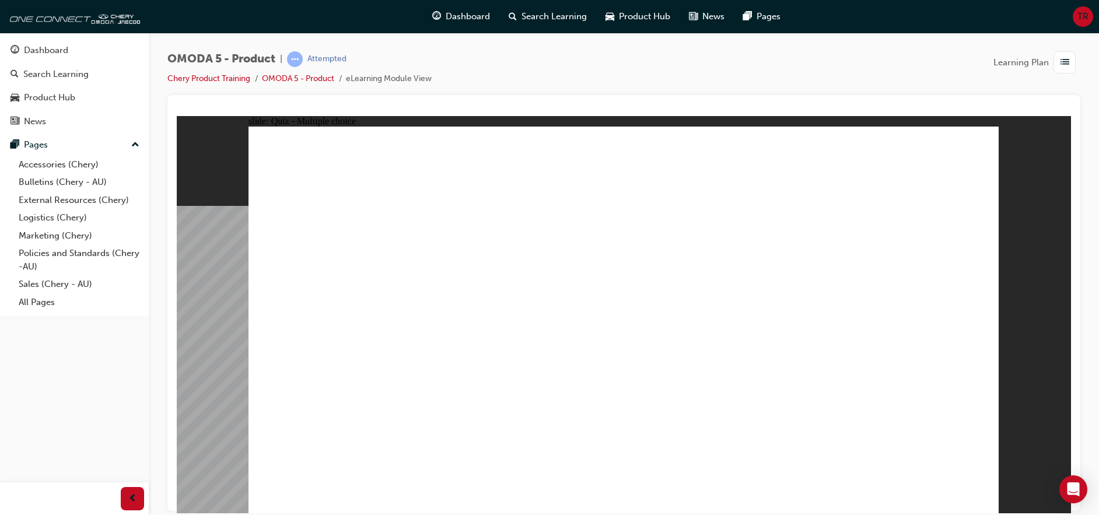
drag, startPoint x: 770, startPoint y: 296, endPoint x: 471, endPoint y: 382, distance: 311.4
drag, startPoint x: 719, startPoint y: 335, endPoint x: 523, endPoint y: 371, distance: 199.3
drag, startPoint x: 885, startPoint y: 164, endPoint x: 520, endPoint y: 354, distance: 410.9
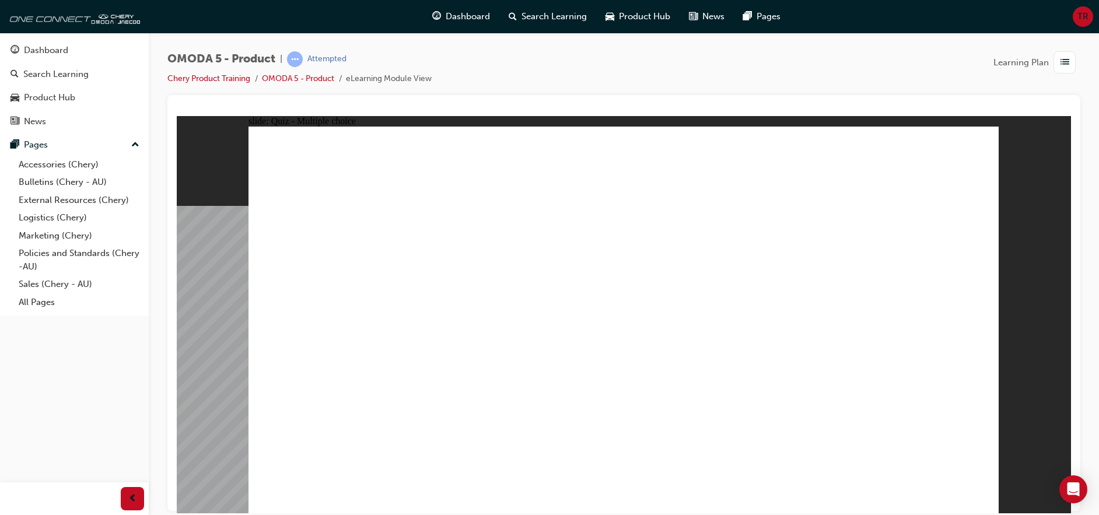
radio input "true"
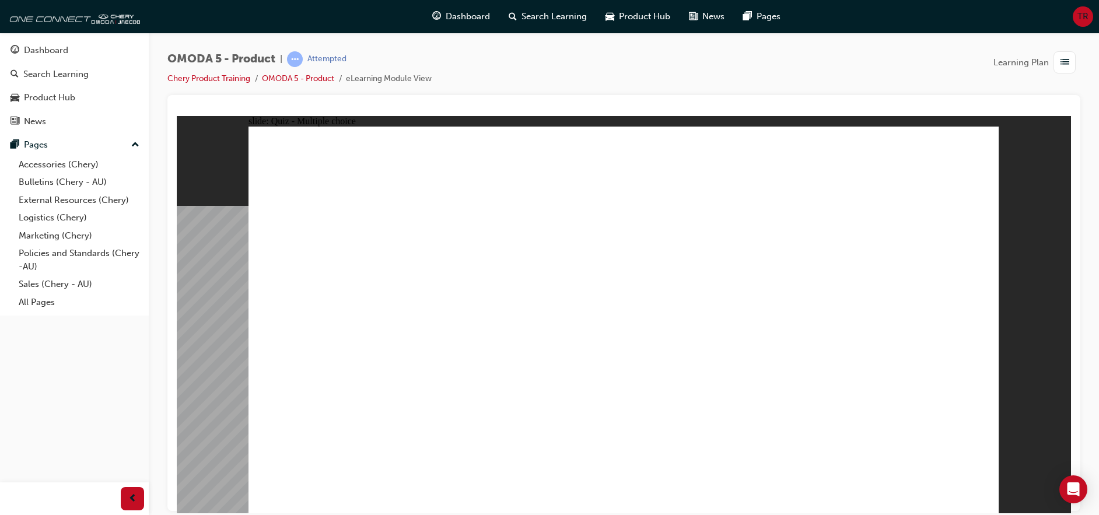
radio input "true"
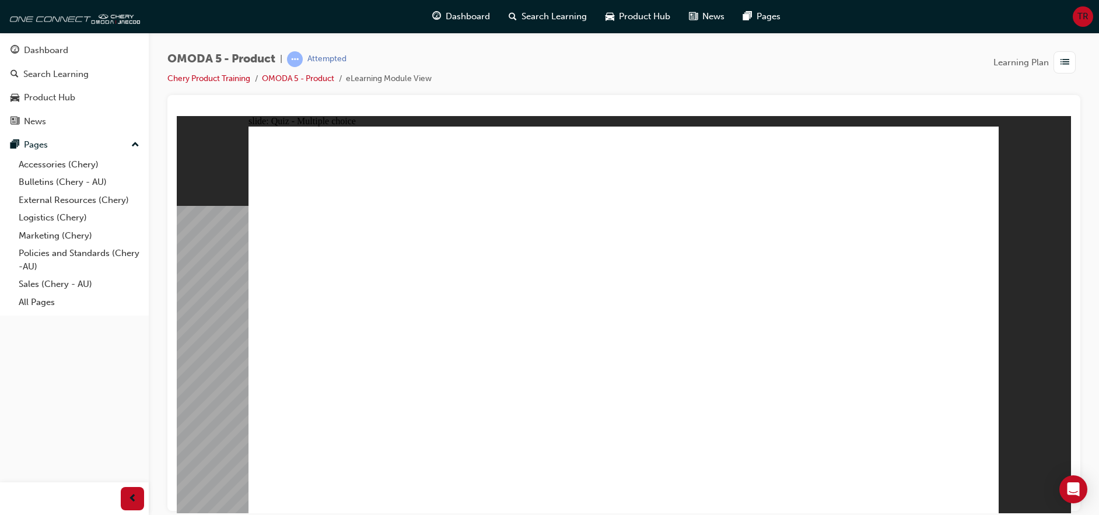
radio input "true"
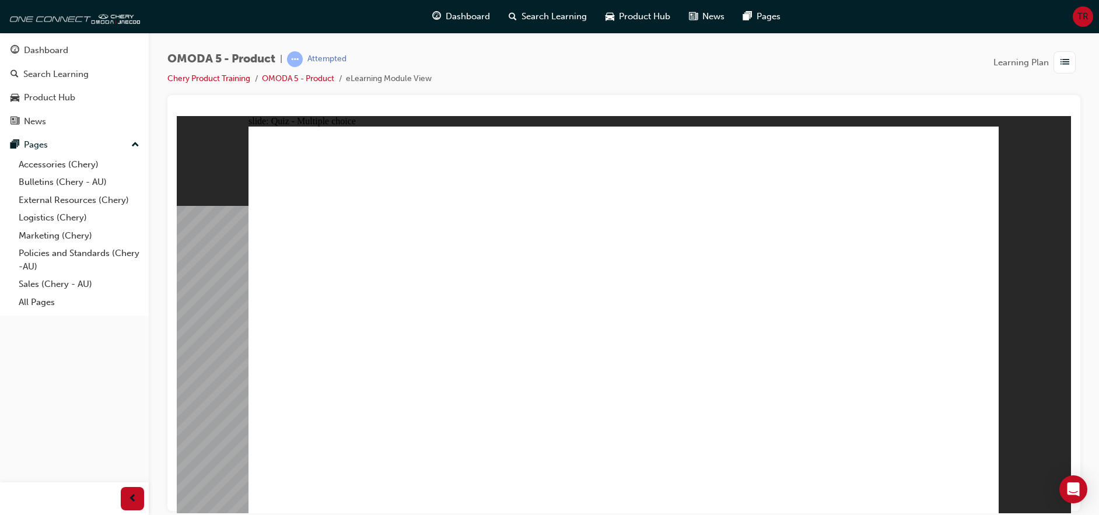
radio input "true"
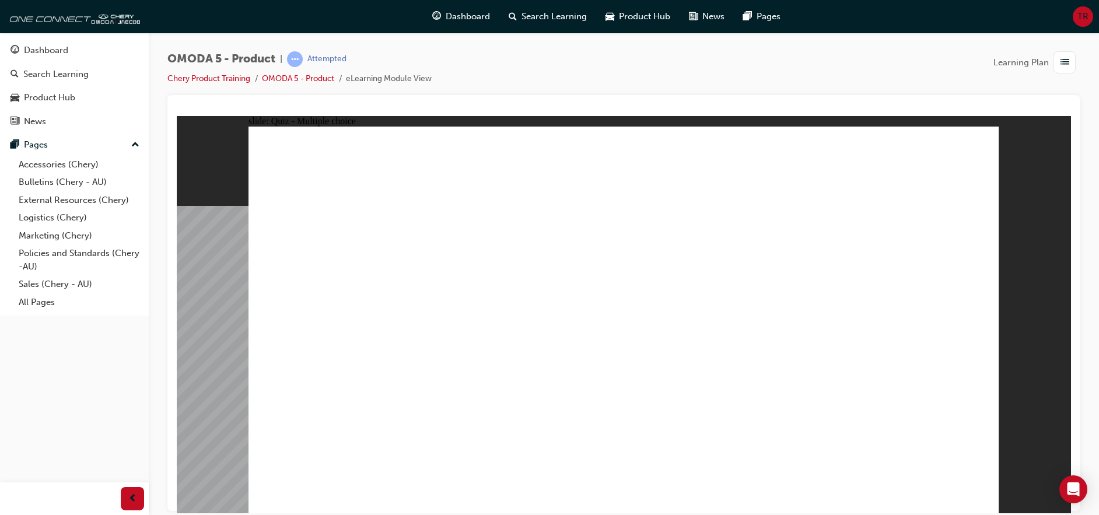
drag, startPoint x: 598, startPoint y: 188, endPoint x: 629, endPoint y: 408, distance: 221.5
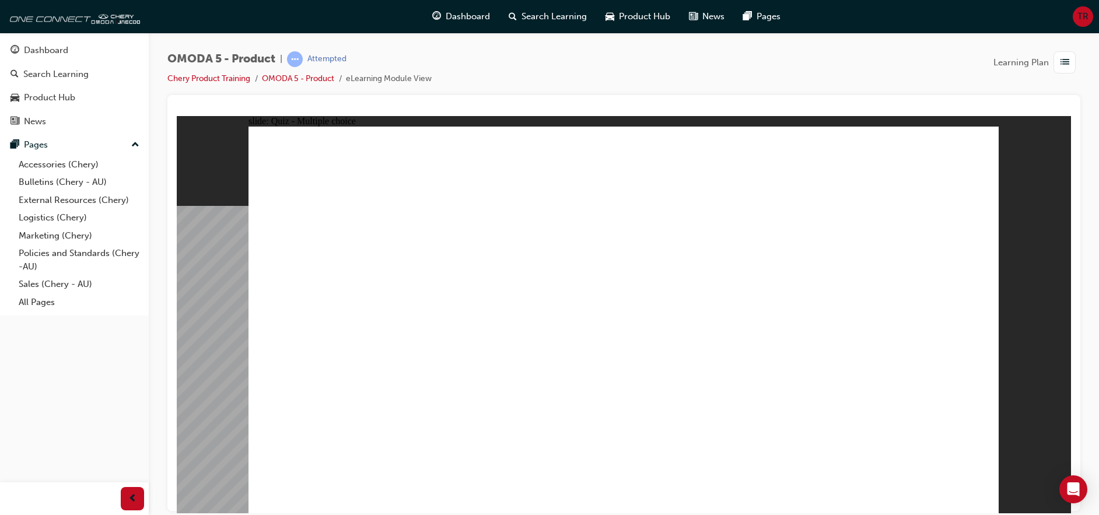
radio input "true"
drag, startPoint x: 685, startPoint y: 204, endPoint x: 648, endPoint y: 370, distance: 170.2
drag, startPoint x: 695, startPoint y: 264, endPoint x: 495, endPoint y: 356, distance: 220.5
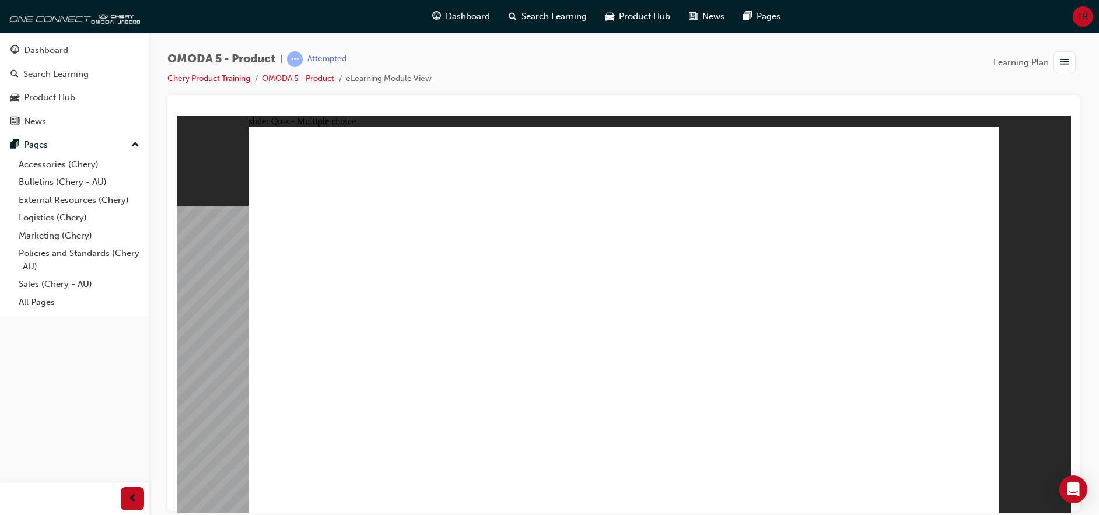
drag, startPoint x: 852, startPoint y: 259, endPoint x: 366, endPoint y: 355, distance: 495.2
drag, startPoint x: 867, startPoint y: 194, endPoint x: 827, endPoint y: 354, distance: 165.2
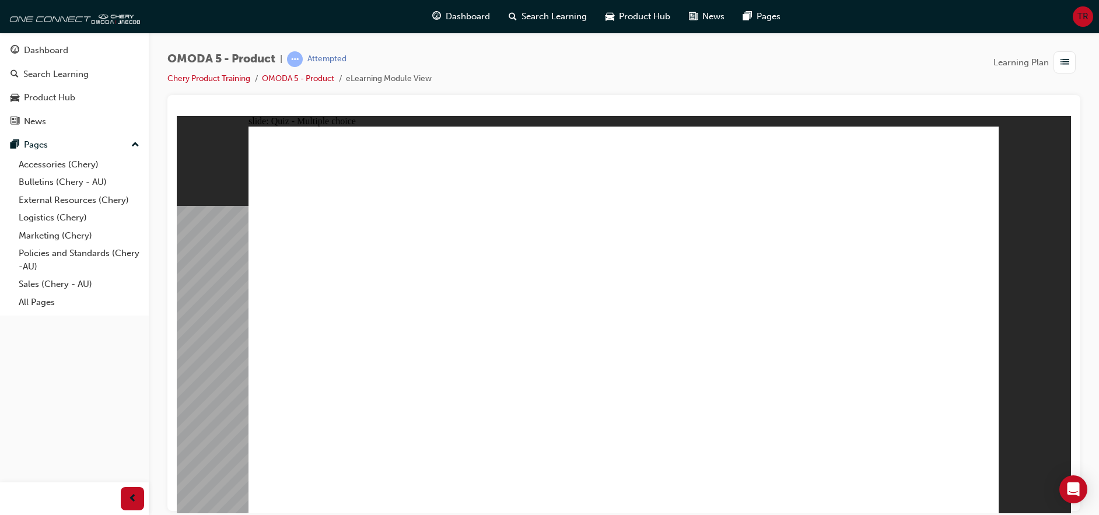
radio input "false"
radio input "true"
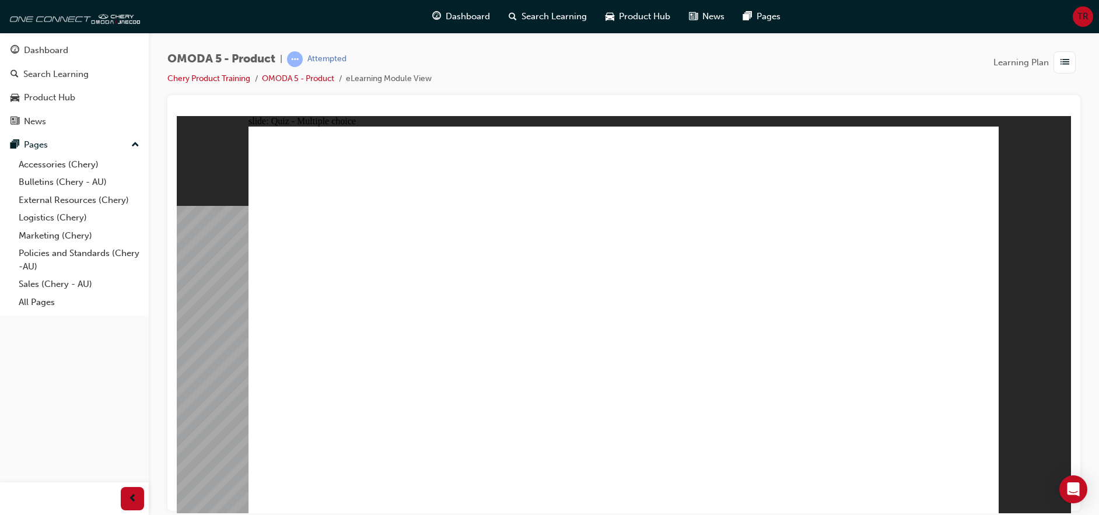
drag, startPoint x: 743, startPoint y: 170, endPoint x: 421, endPoint y: 380, distance: 384.5
radio input "true"
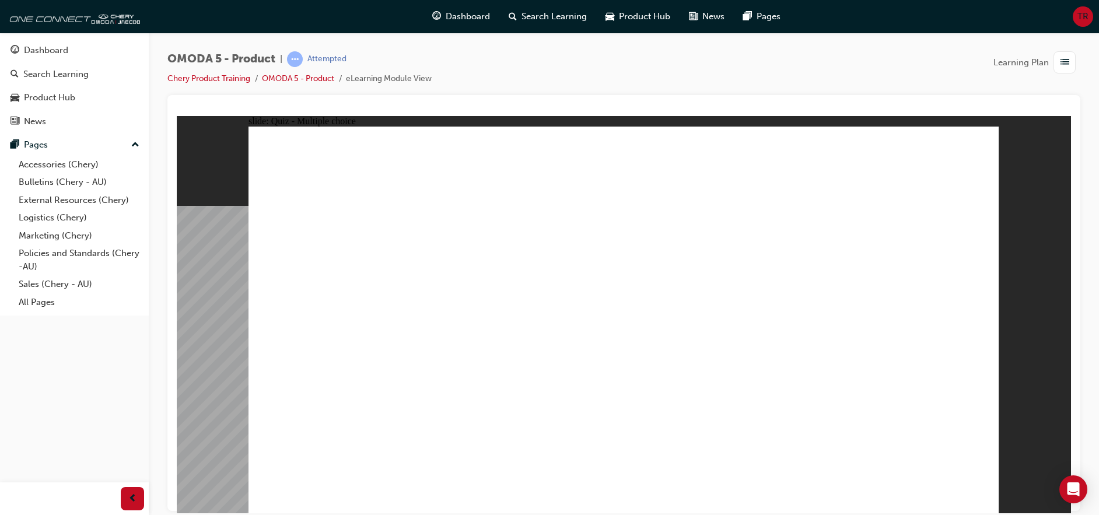
radio input "true"
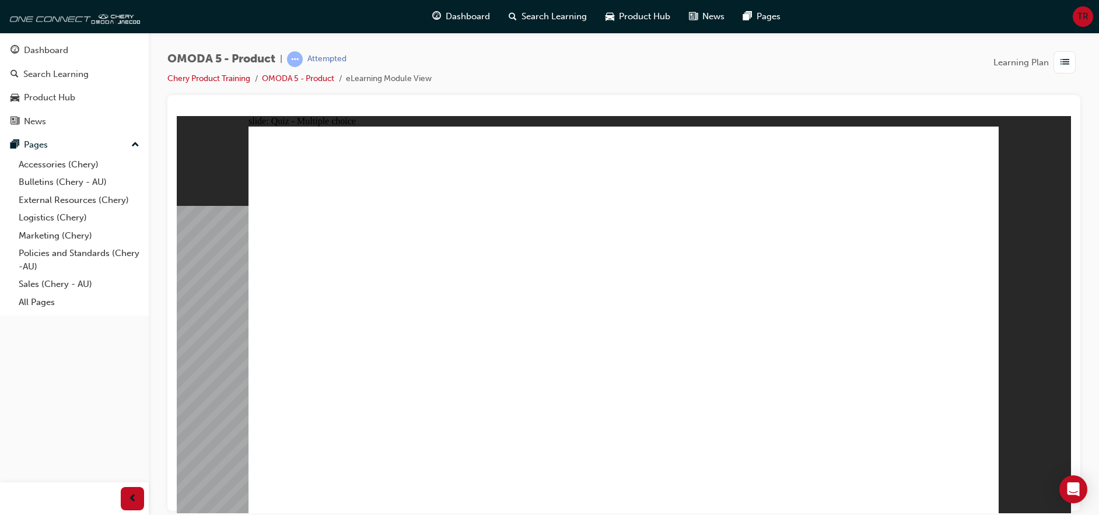
radio input "true"
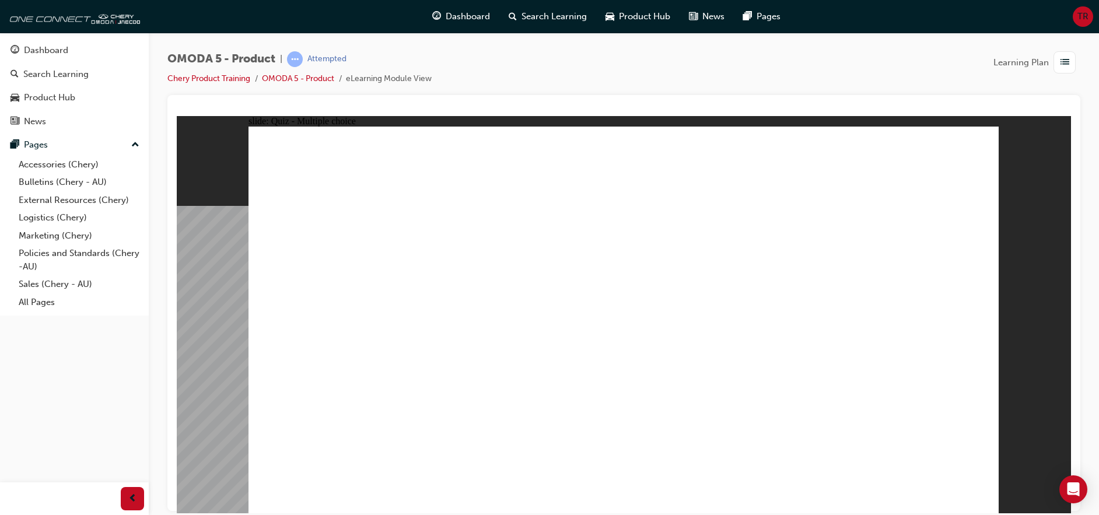
radio input "true"
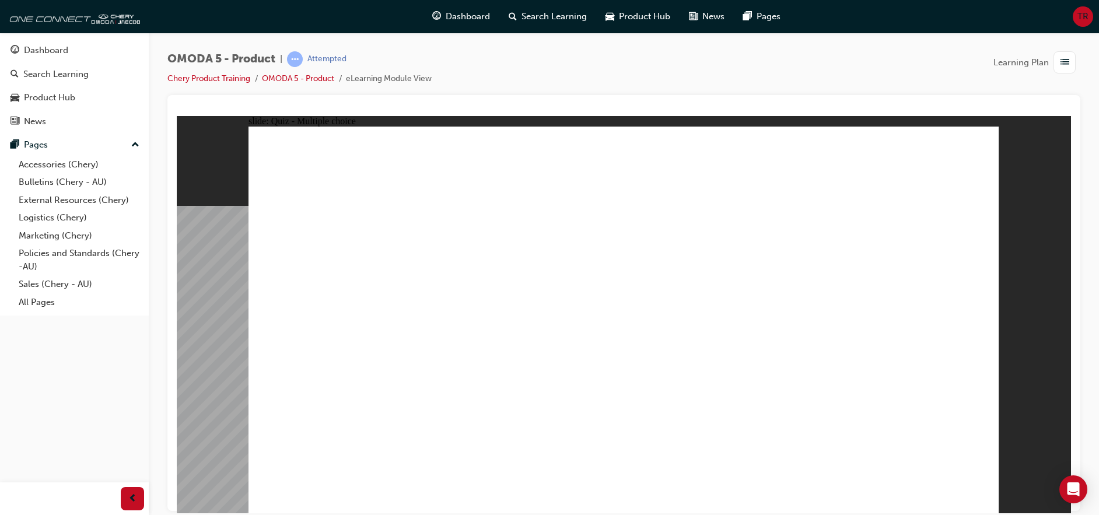
radio input "true"
drag, startPoint x: 747, startPoint y: 188, endPoint x: 732, endPoint y: 216, distance: 31.8
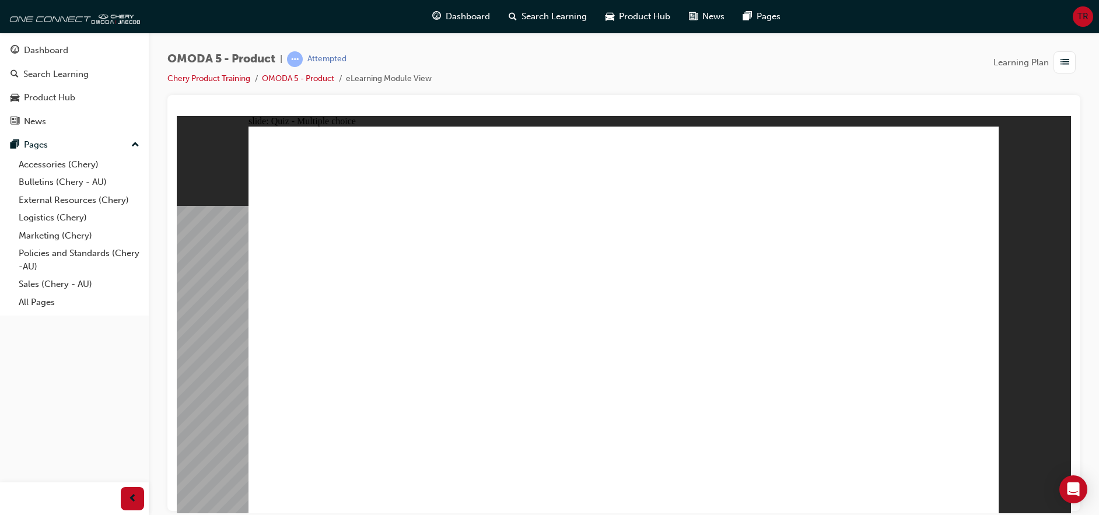
drag, startPoint x: 782, startPoint y: 308, endPoint x: 819, endPoint y: 421, distance: 118.4
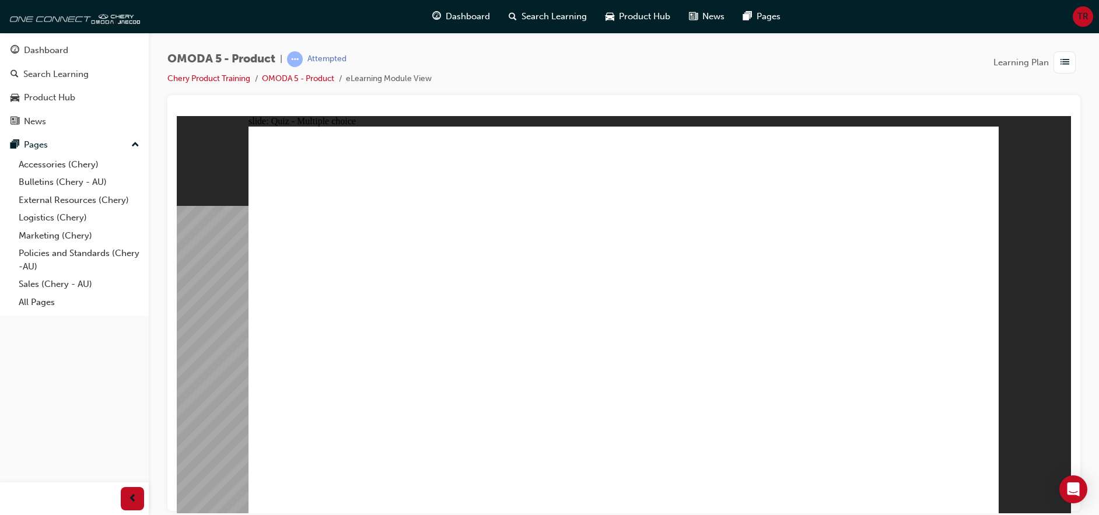
radio input "true"
drag, startPoint x: 711, startPoint y: 202, endPoint x: 677, endPoint y: 324, distance: 126.5
drag, startPoint x: 698, startPoint y: 267, endPoint x: 483, endPoint y: 371, distance: 238.4
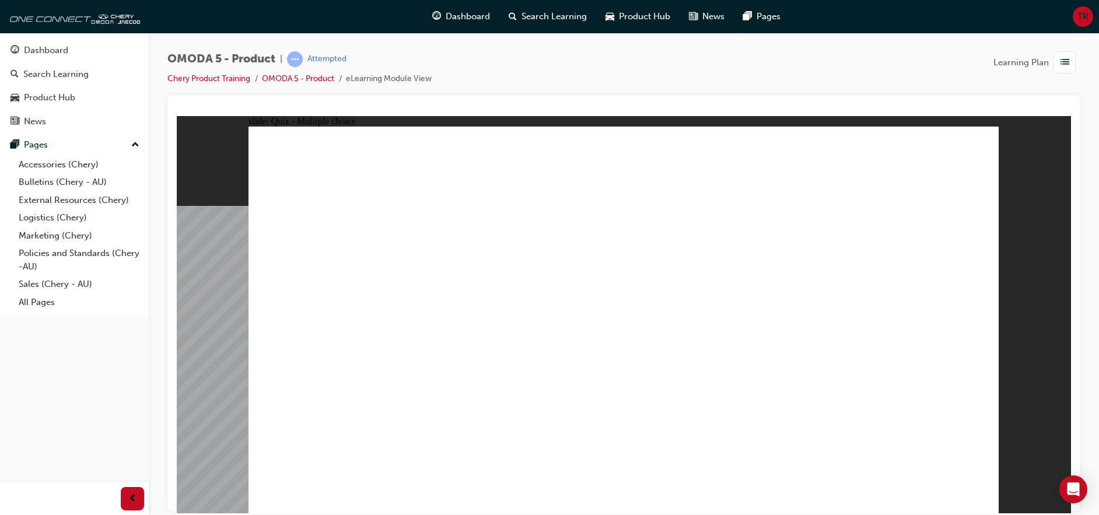
drag, startPoint x: 902, startPoint y: 267, endPoint x: 427, endPoint y: 370, distance: 486.3
drag, startPoint x: 870, startPoint y: 244, endPoint x: 861, endPoint y: 344, distance: 99.5
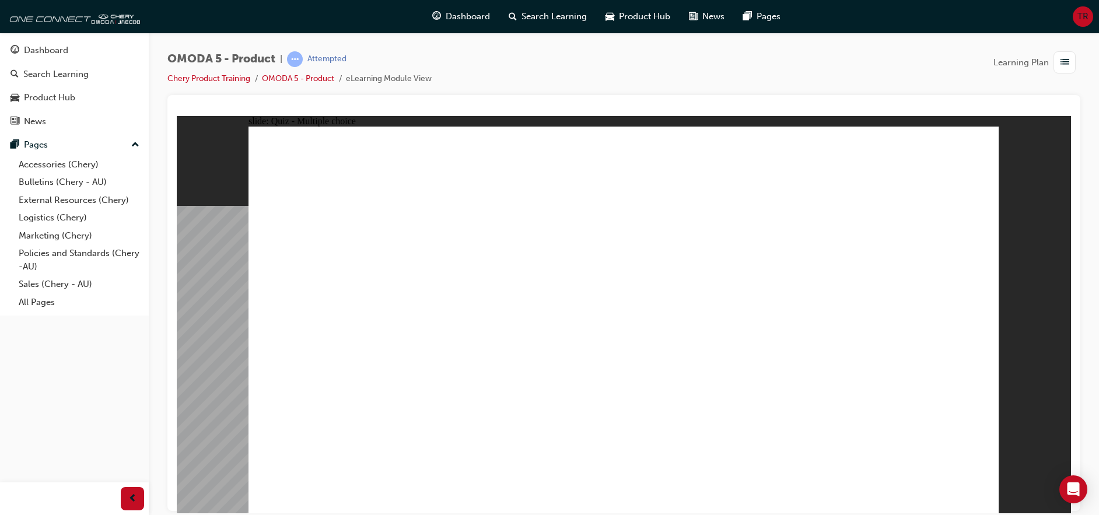
radio input "true"
drag, startPoint x: 747, startPoint y: 248, endPoint x: 518, endPoint y: 310, distance: 236.7
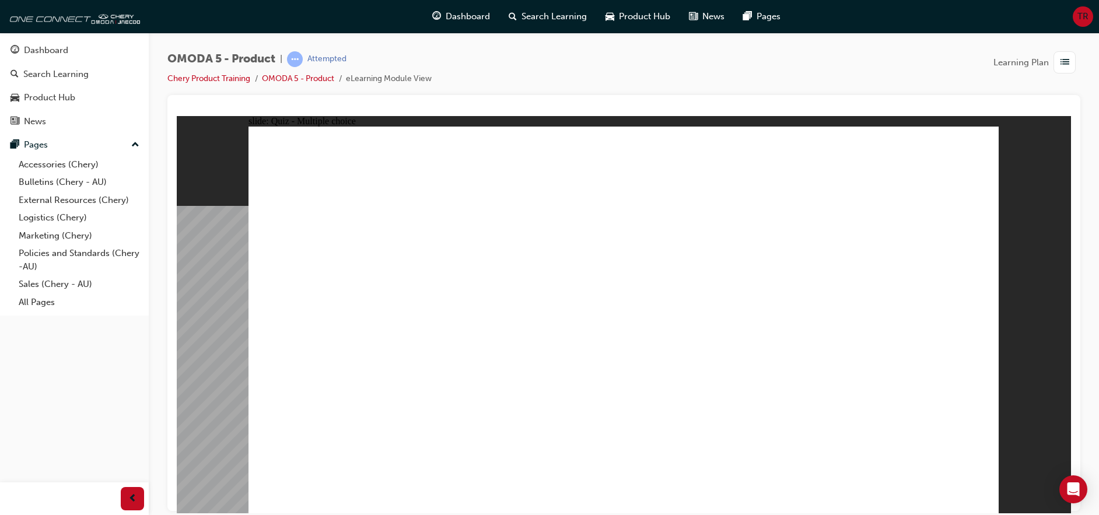
radio input "true"
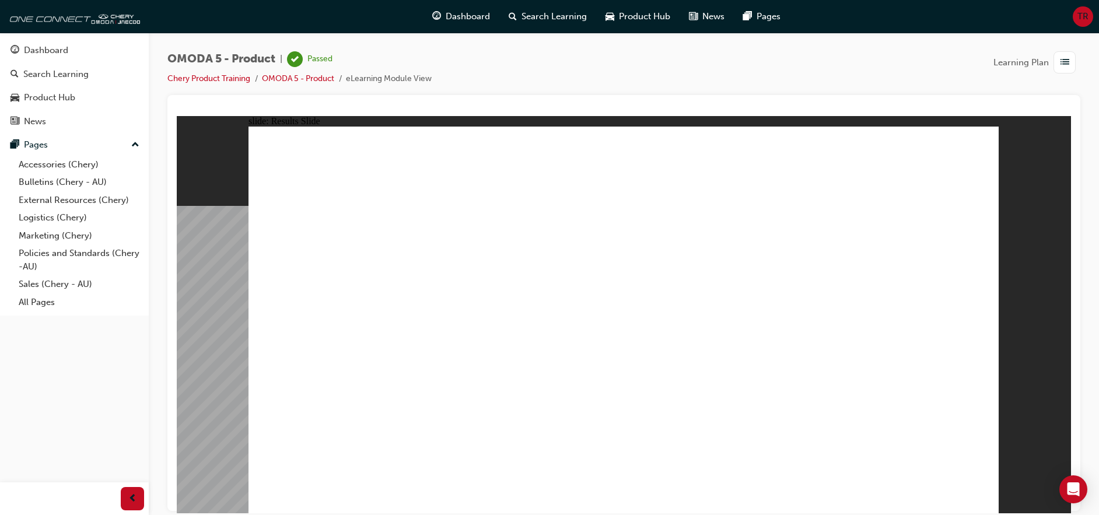
click at [69, 55] on div "Dashboard" at bounding box center [74, 50] width 128 height 15
